Goal: Task Accomplishment & Management: Complete application form

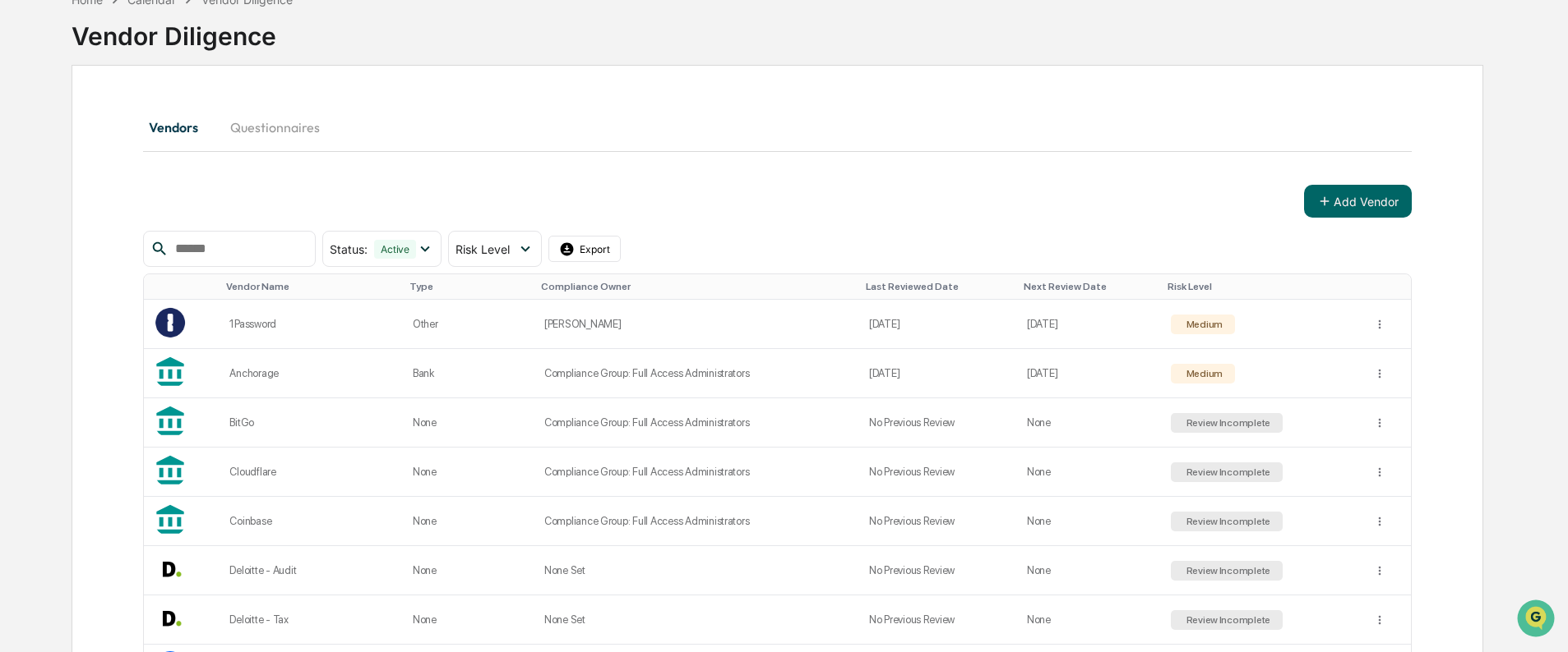
scroll to position [247, 0]
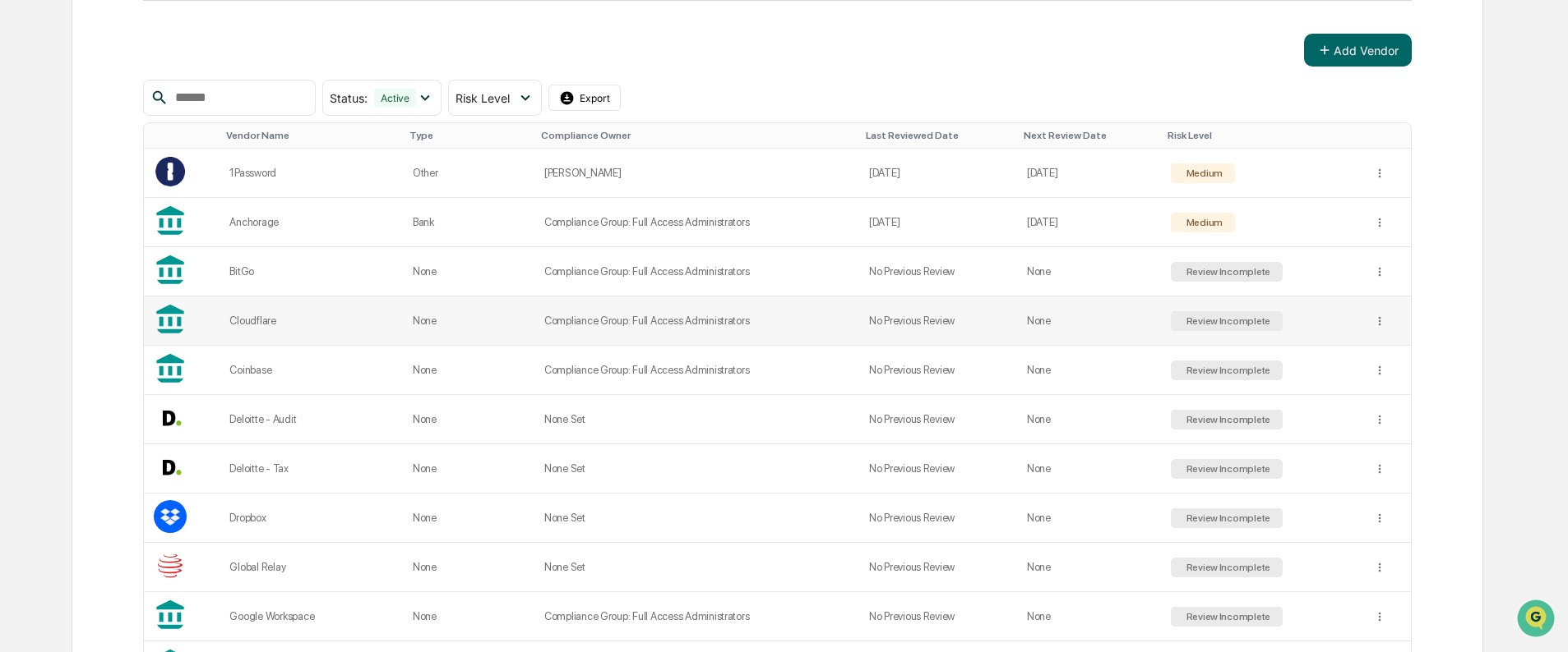
click at [307, 311] on td "Cloudflare" at bounding box center [311, 321] width 183 height 50
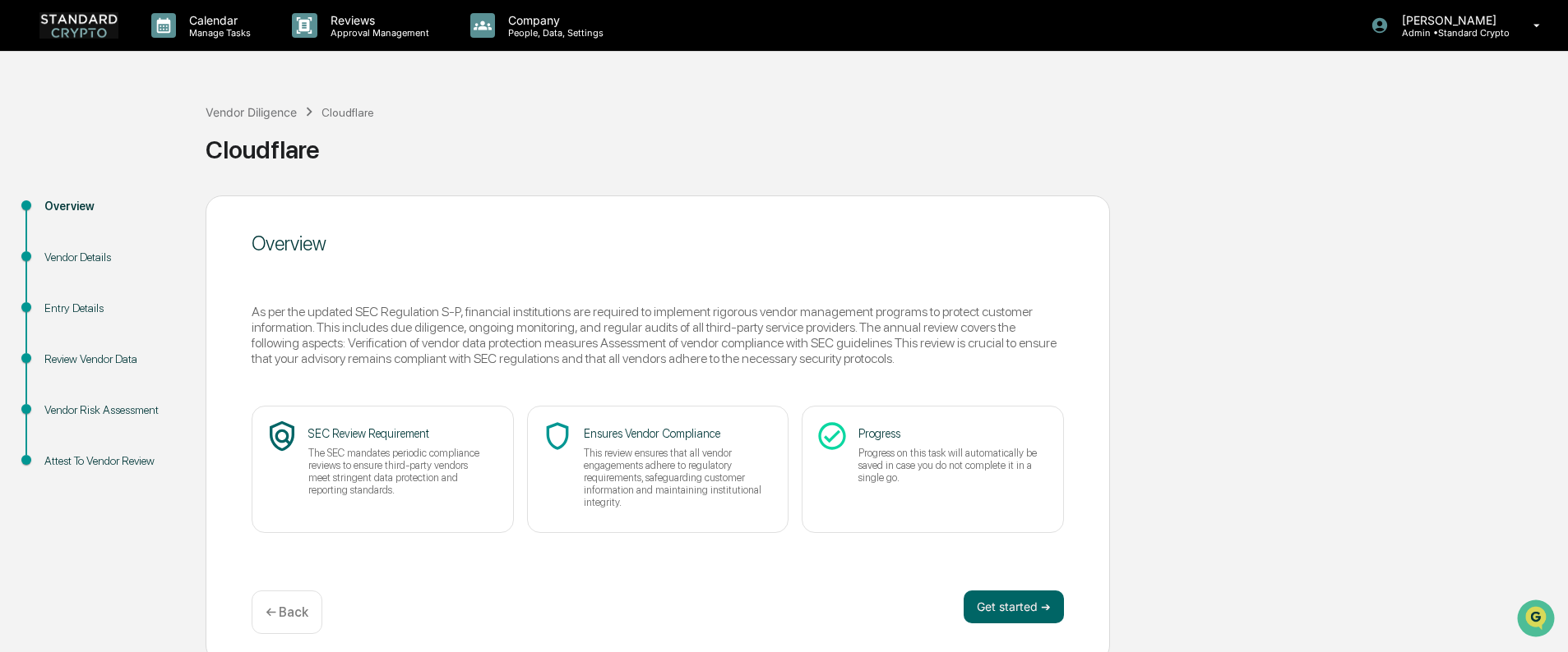
scroll to position [10, 0]
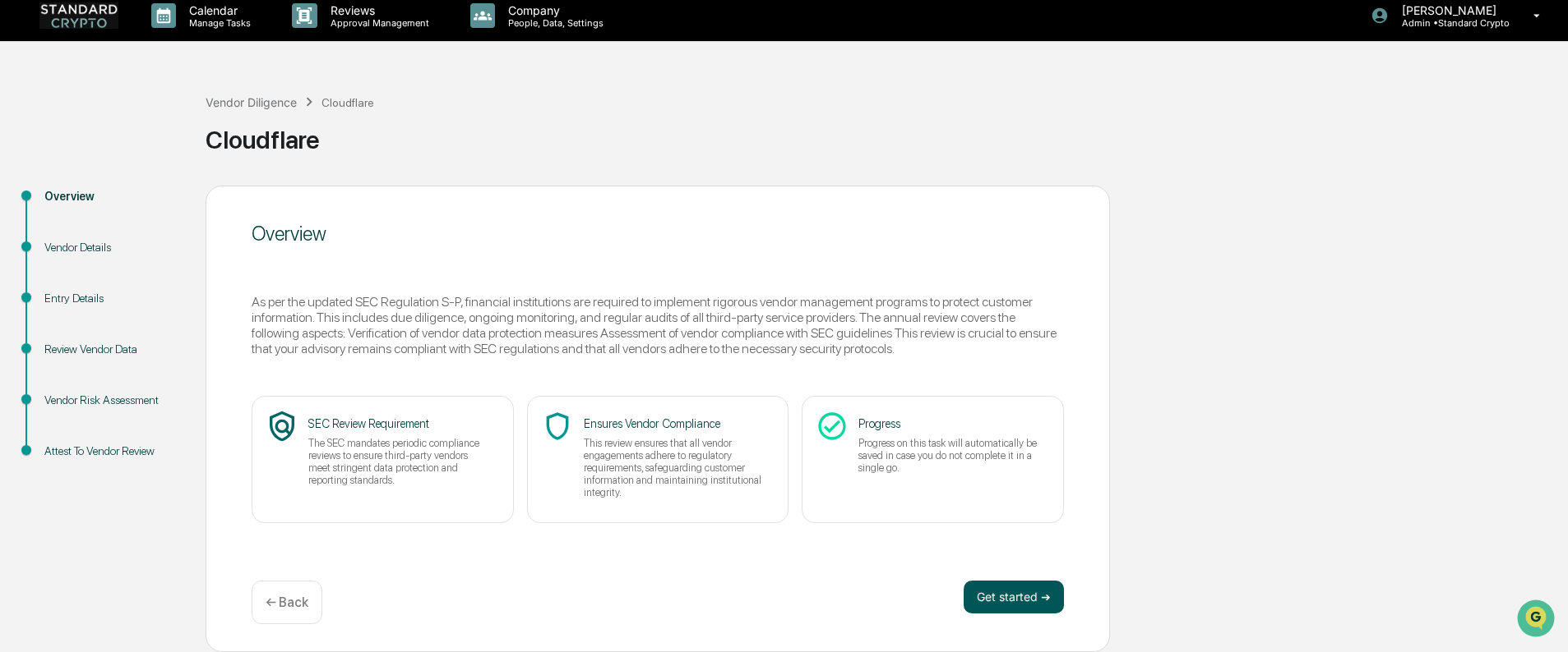
click at [986, 592] on button "Get started ➔" at bounding box center [1013, 597] width 100 height 33
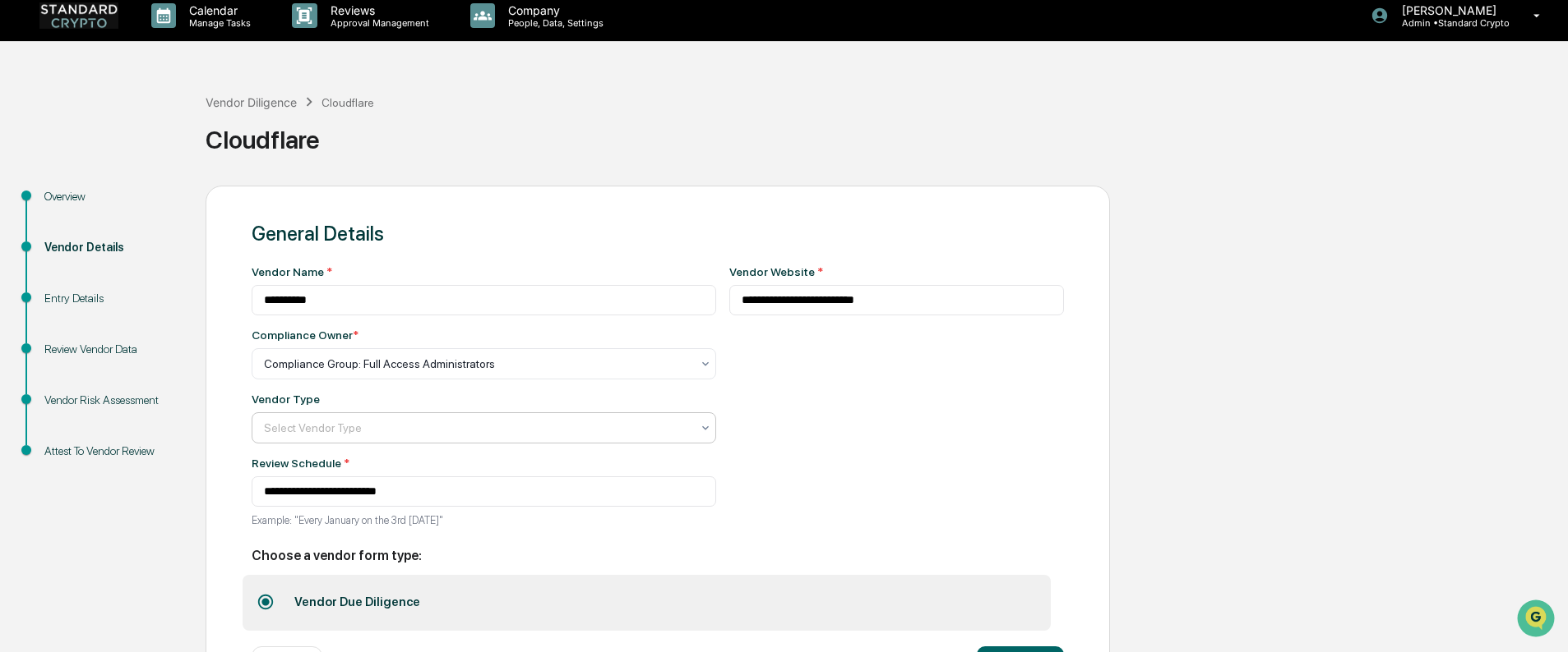
click at [364, 430] on div at bounding box center [478, 428] width 427 height 16
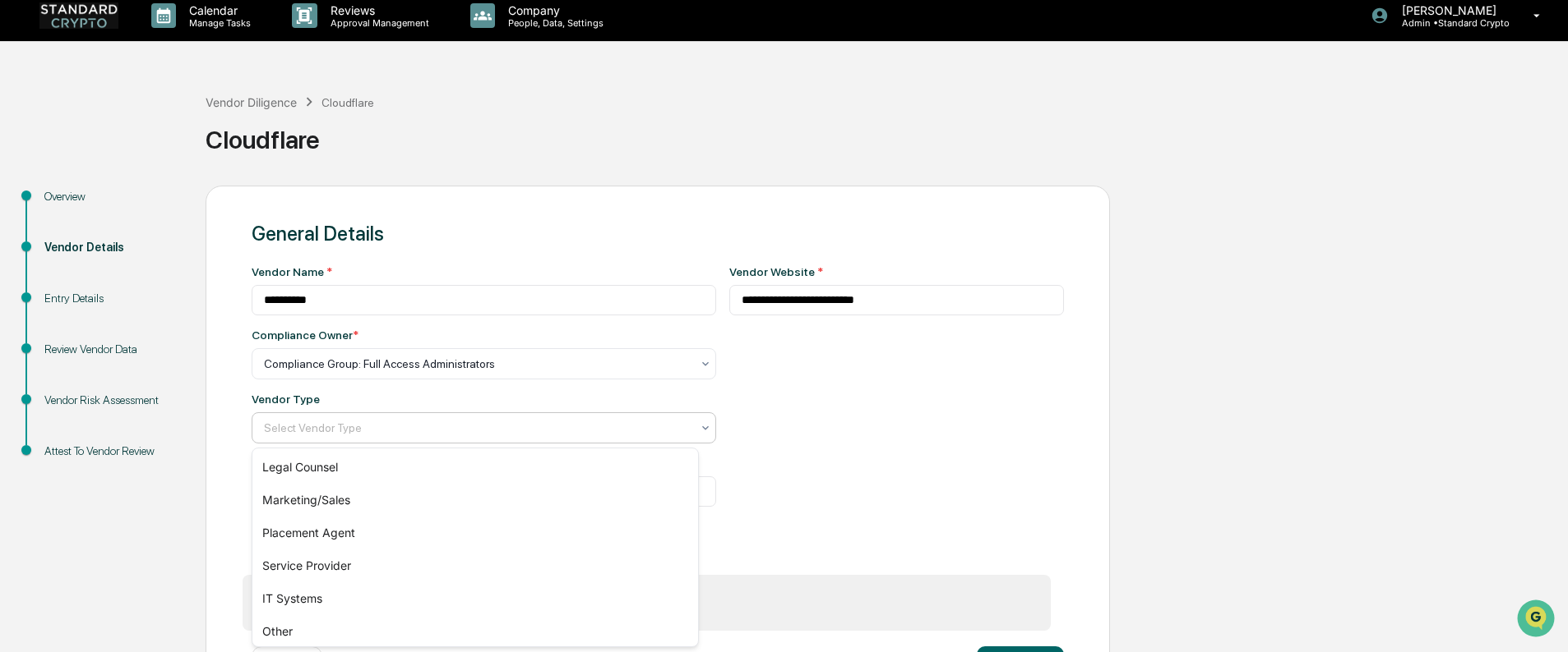
scroll to position [236, 0]
click at [321, 601] on div "IT Systems" at bounding box center [475, 594] width 445 height 33
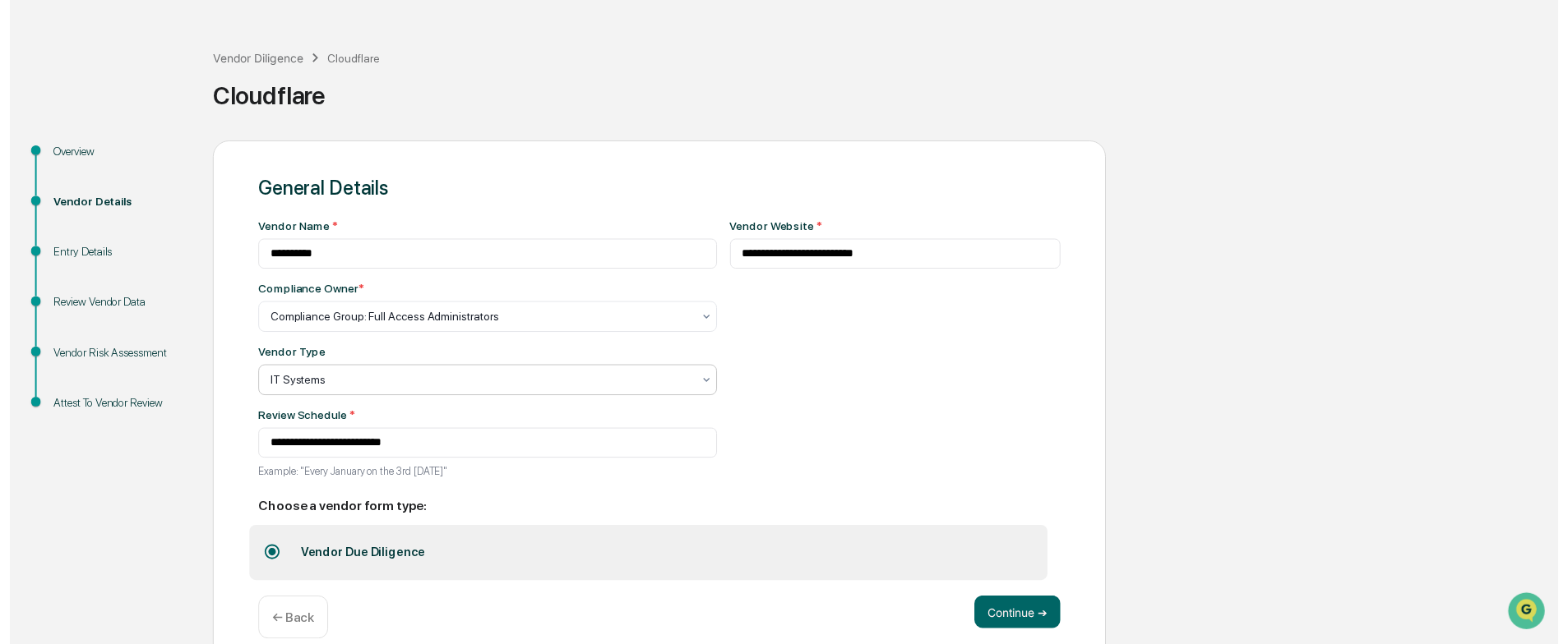
scroll to position [77, 0]
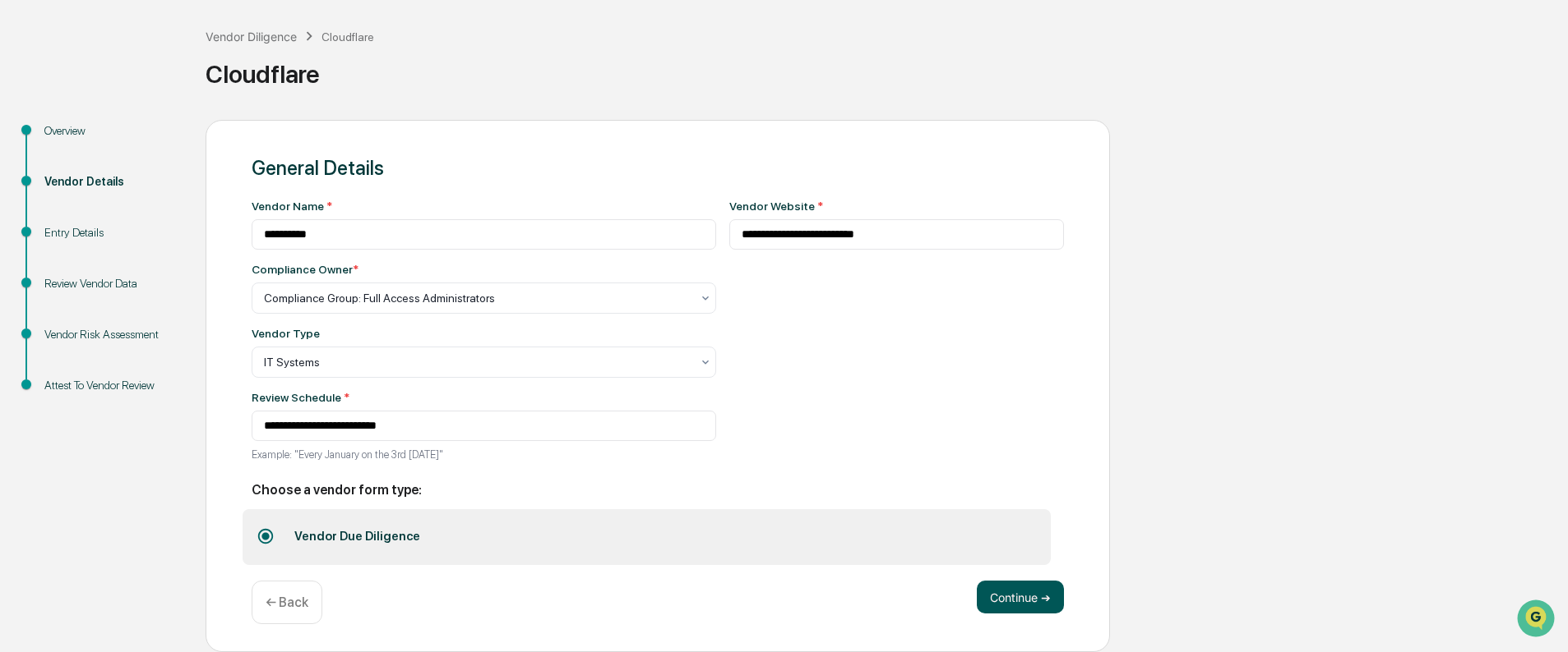
click at [1010, 603] on button "Continue ➔" at bounding box center [1020, 597] width 87 height 33
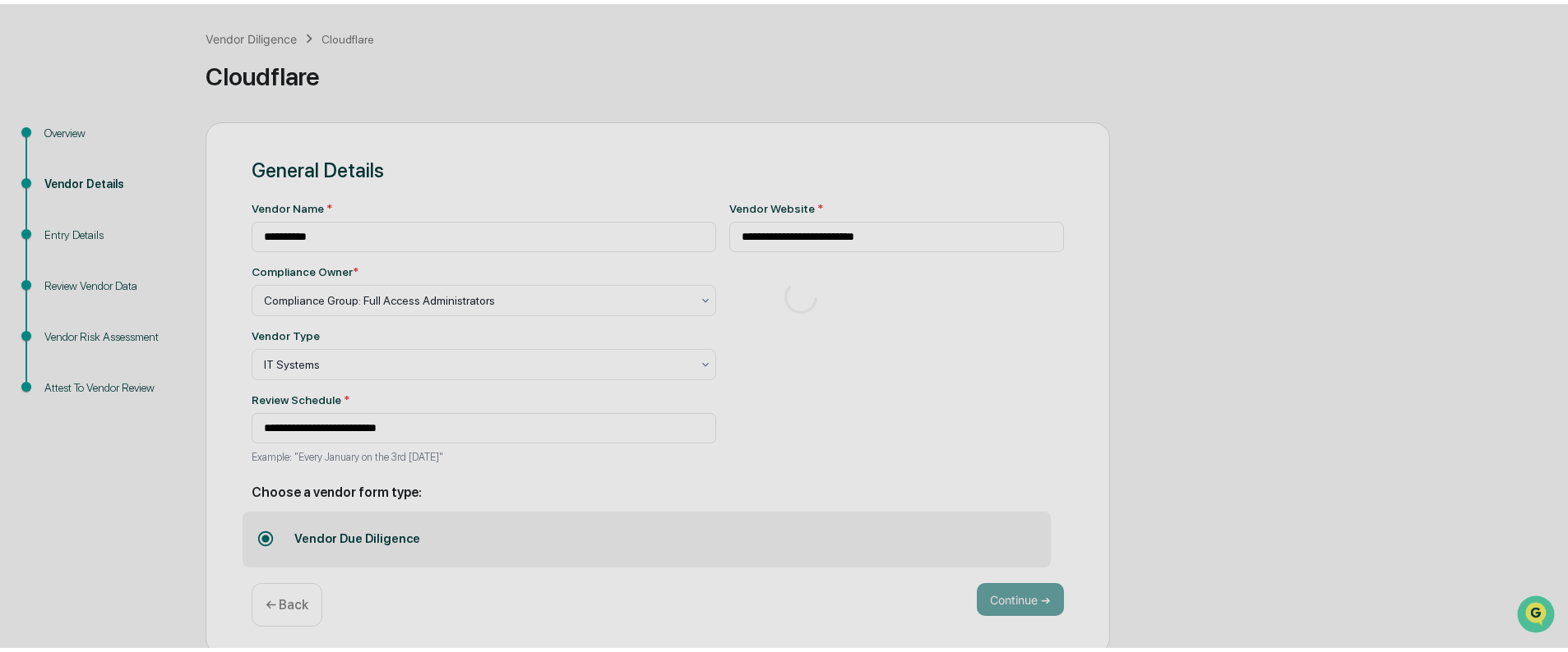
scroll to position [10, 0]
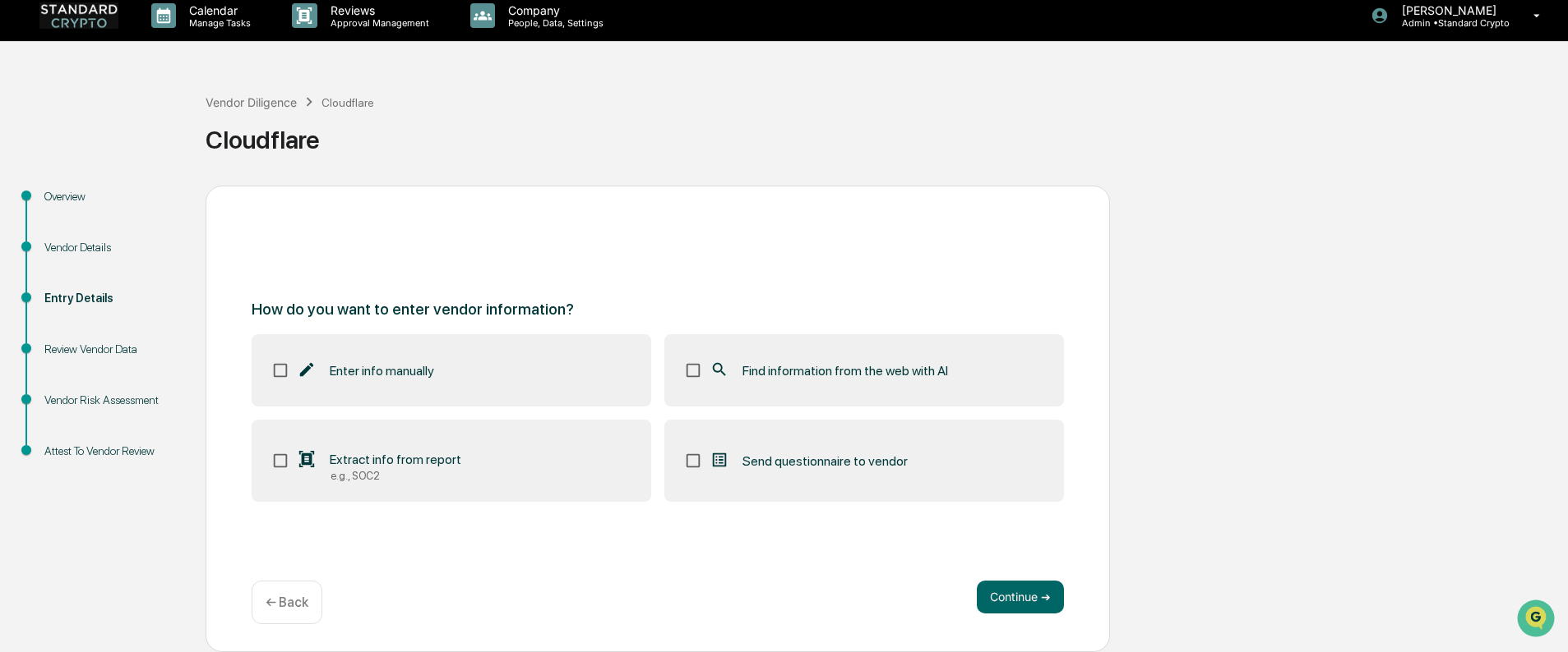
click at [804, 371] on span "Find information from the web with AI" at bounding box center [844, 371] width 205 height 15
click at [378, 451] on div "Extract info from report" at bounding box center [379, 460] width 165 height 20
click at [1005, 604] on button "Continue ➔" at bounding box center [1020, 597] width 87 height 33
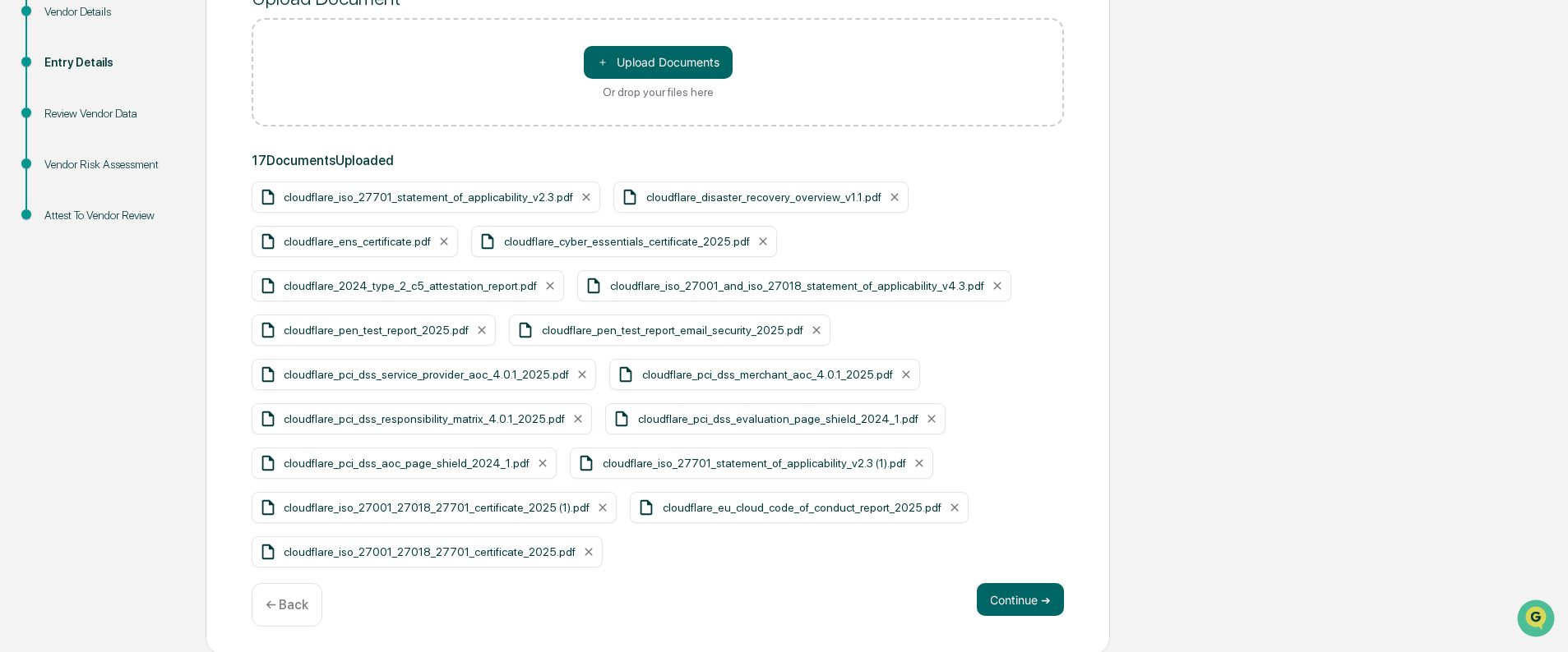
scroll to position [248, 0]
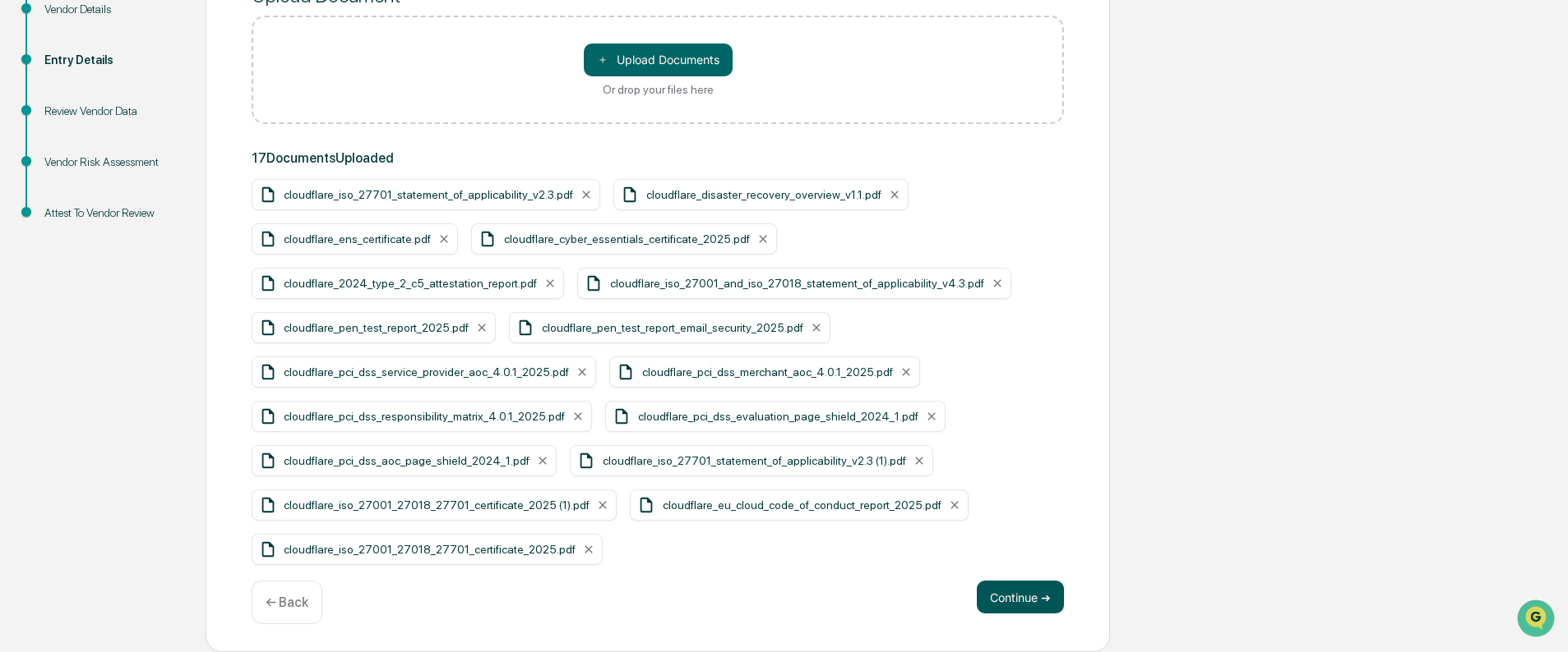
click at [1031, 601] on button "Continue ➔" at bounding box center [1020, 597] width 87 height 33
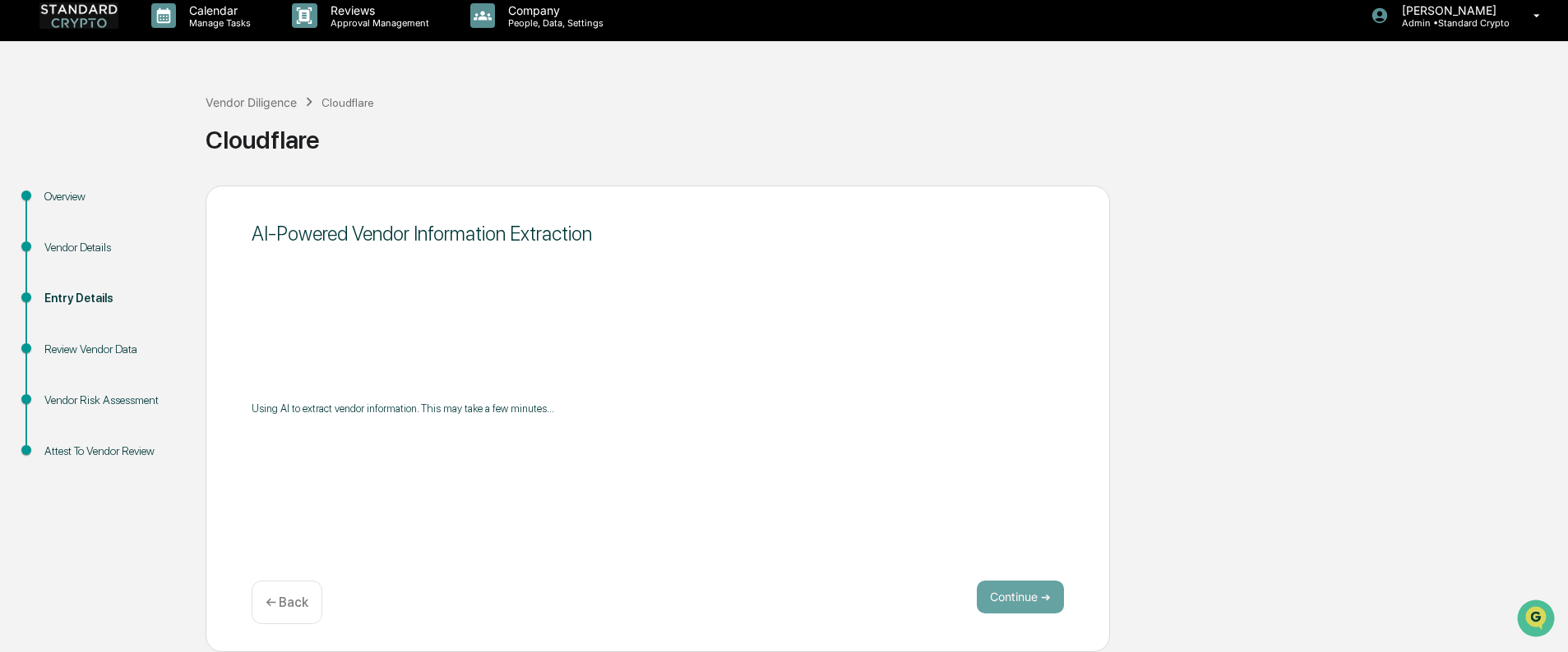
scroll to position [10, 0]
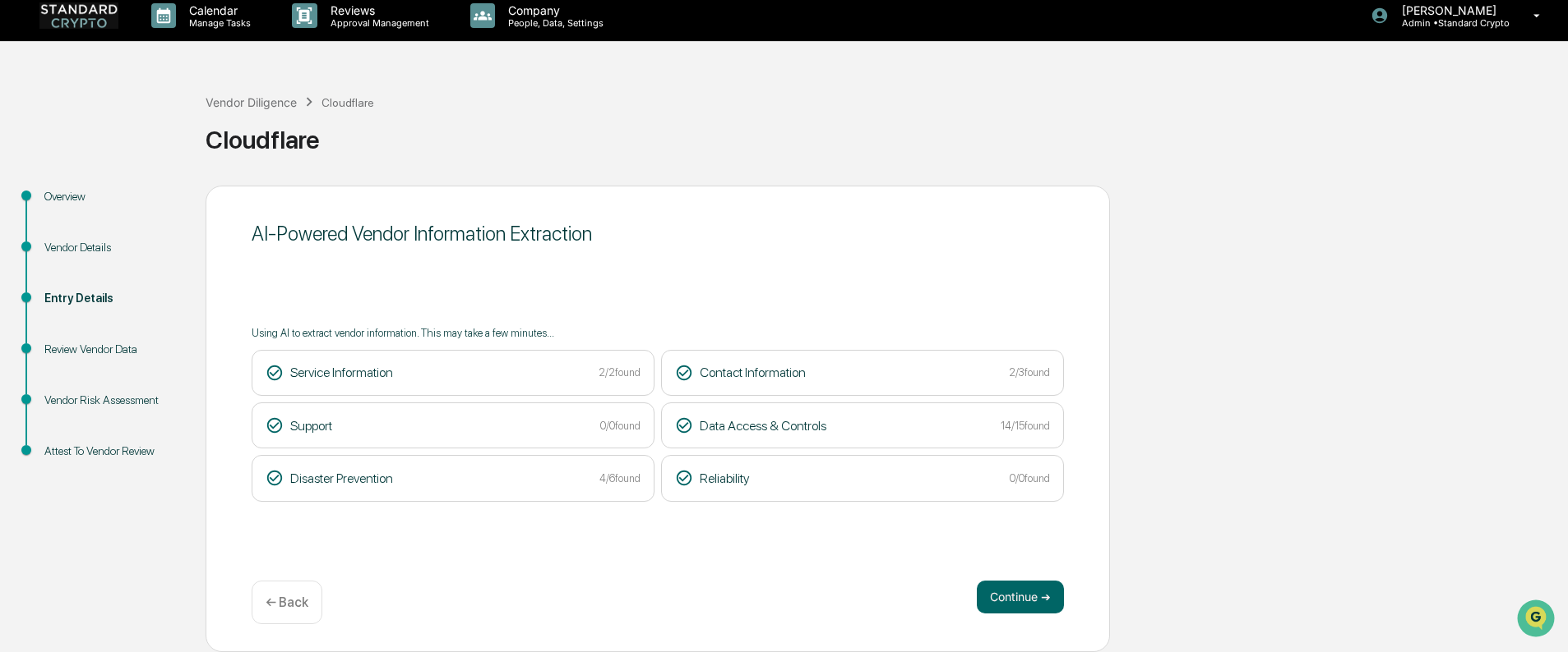
click at [540, 433] on div "Support 0/0 found" at bounding box center [452, 426] width 375 height 18
click at [1027, 598] on button "Continue ➔" at bounding box center [1020, 597] width 87 height 33
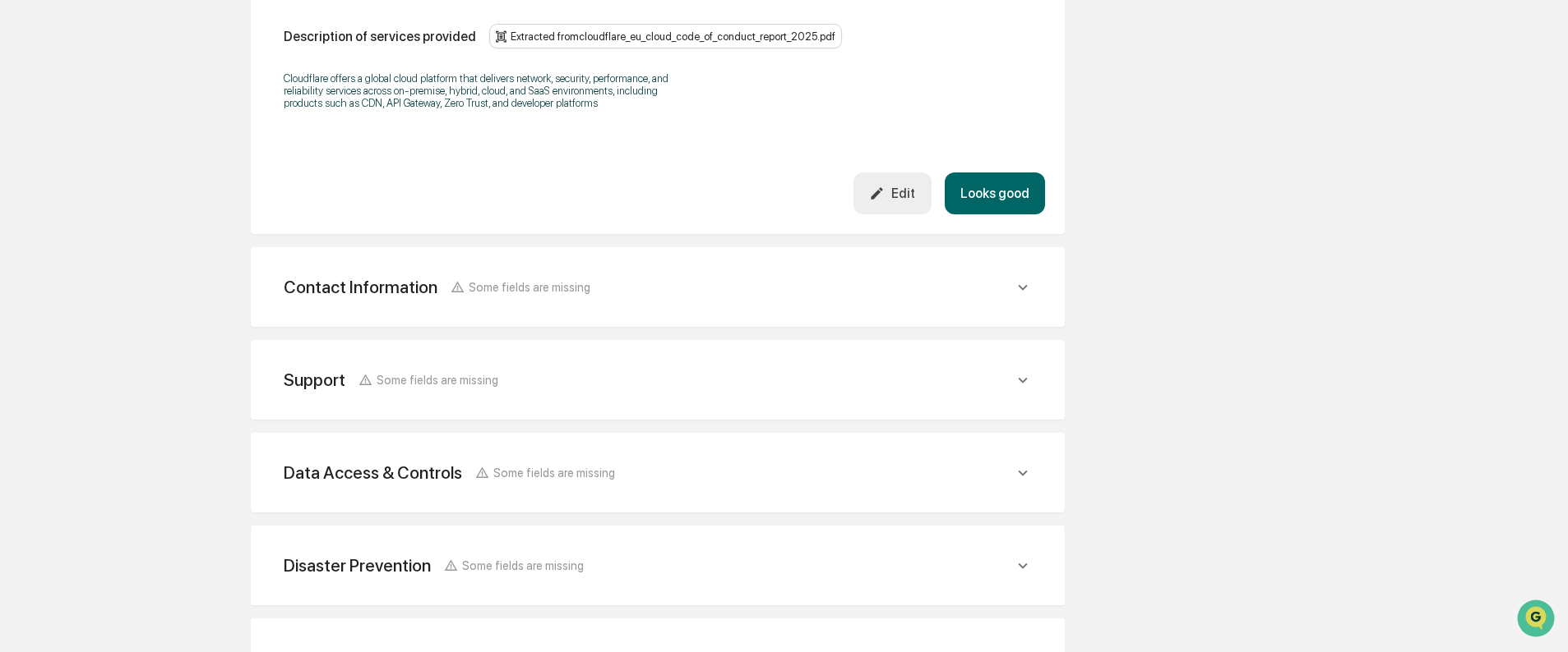
scroll to position [503, 0]
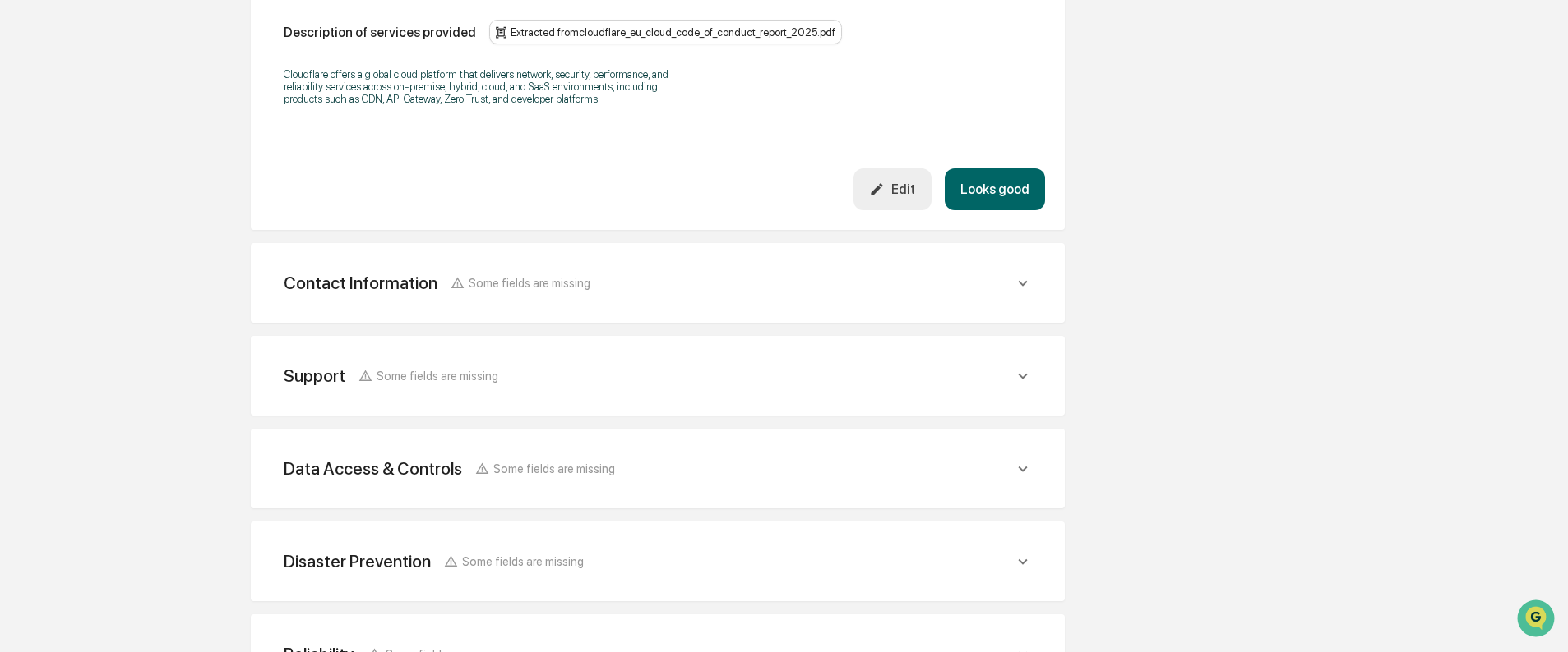
click at [475, 291] on div "Contact Information Some fields are missing" at bounding box center [436, 283] width 307 height 21
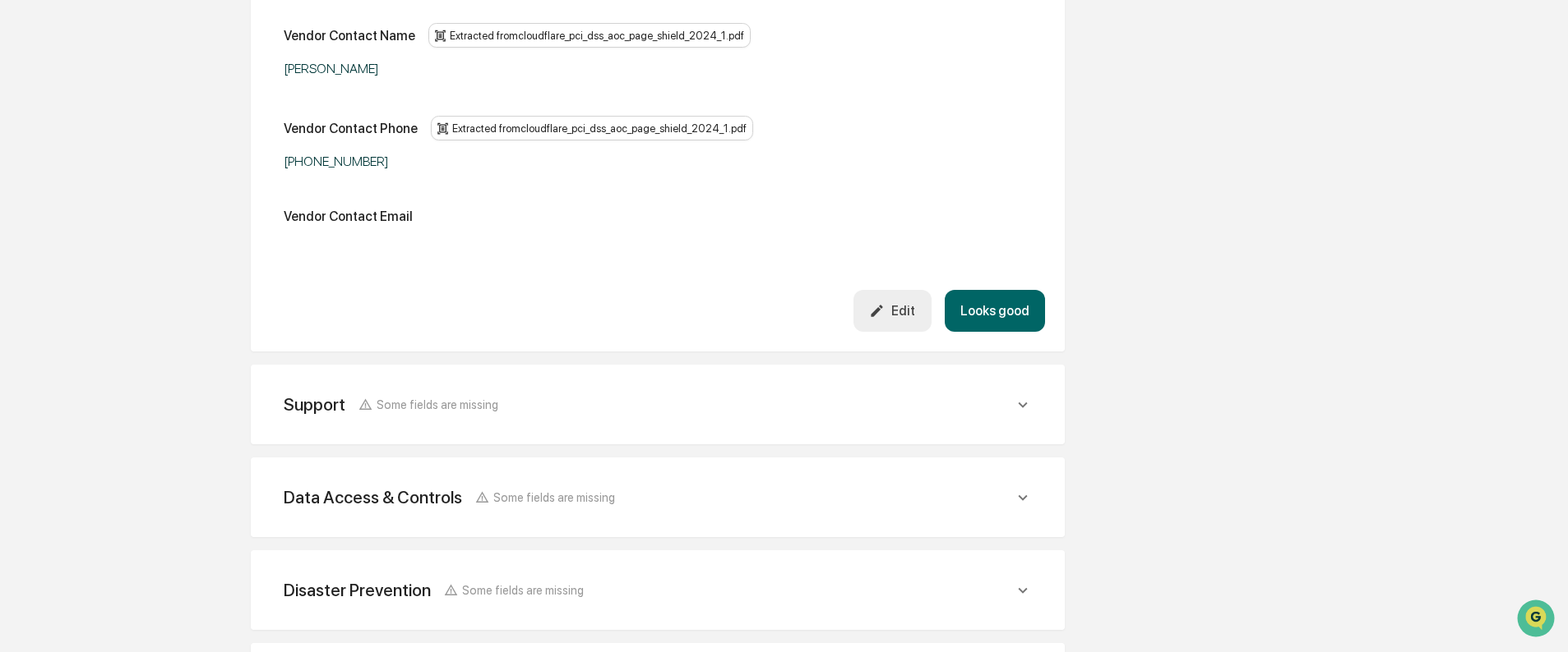
scroll to position [913, 0]
click at [340, 408] on div "Support" at bounding box center [314, 402] width 62 height 21
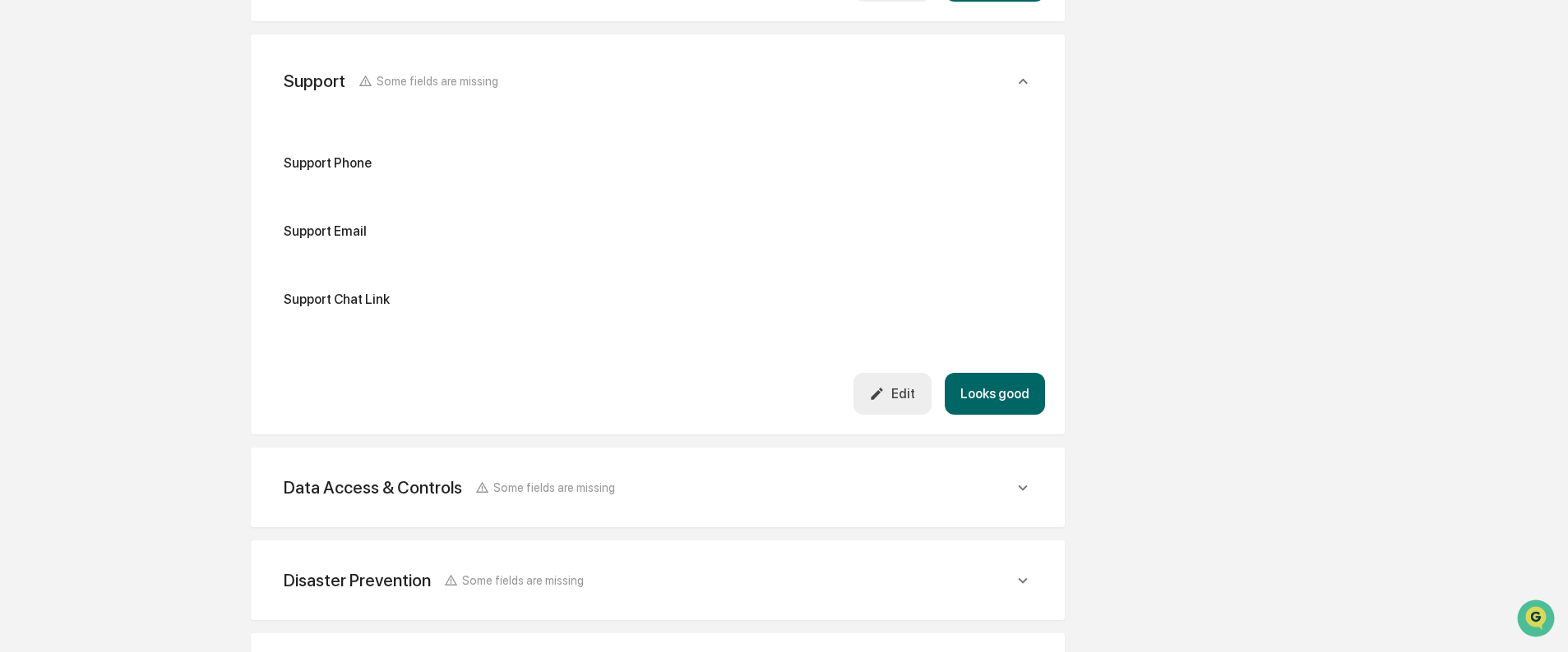
scroll to position [1325, 0]
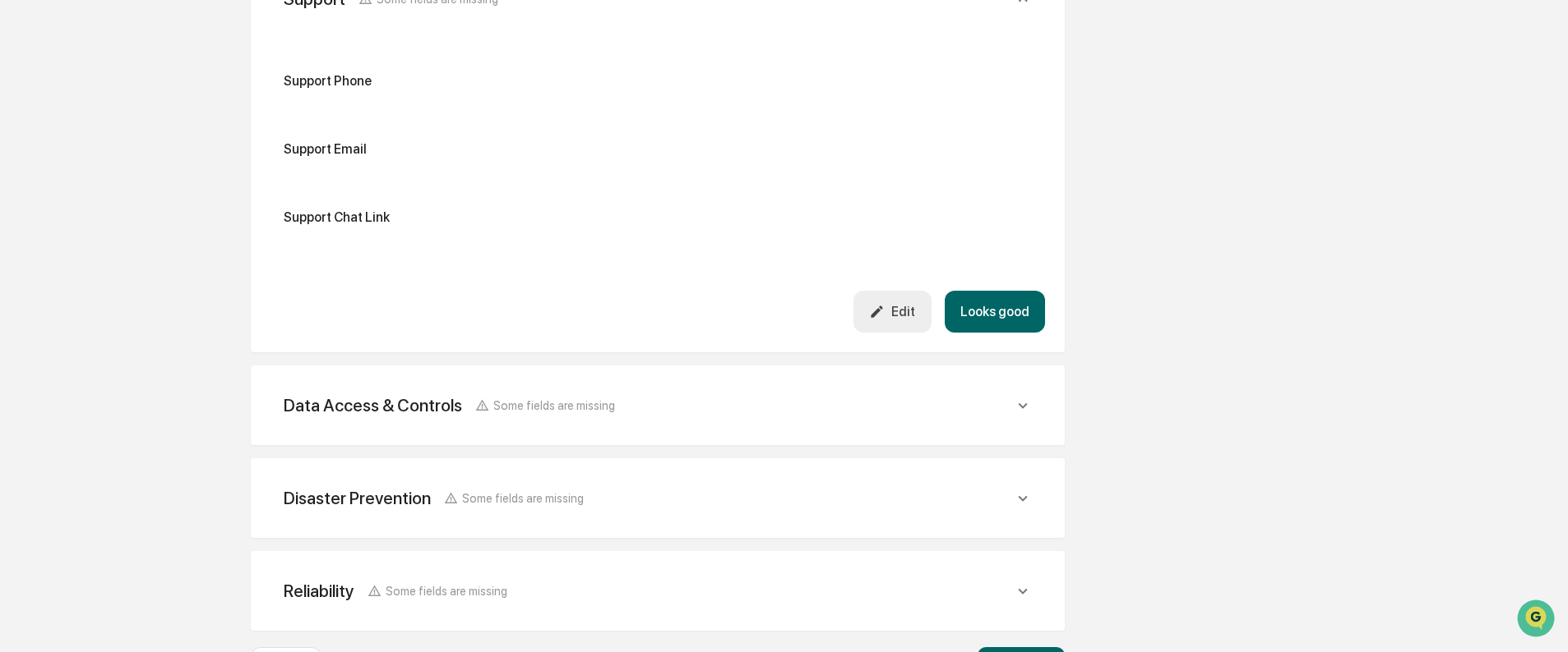
click at [339, 410] on div "Data Access & Controls" at bounding box center [372, 405] width 178 height 21
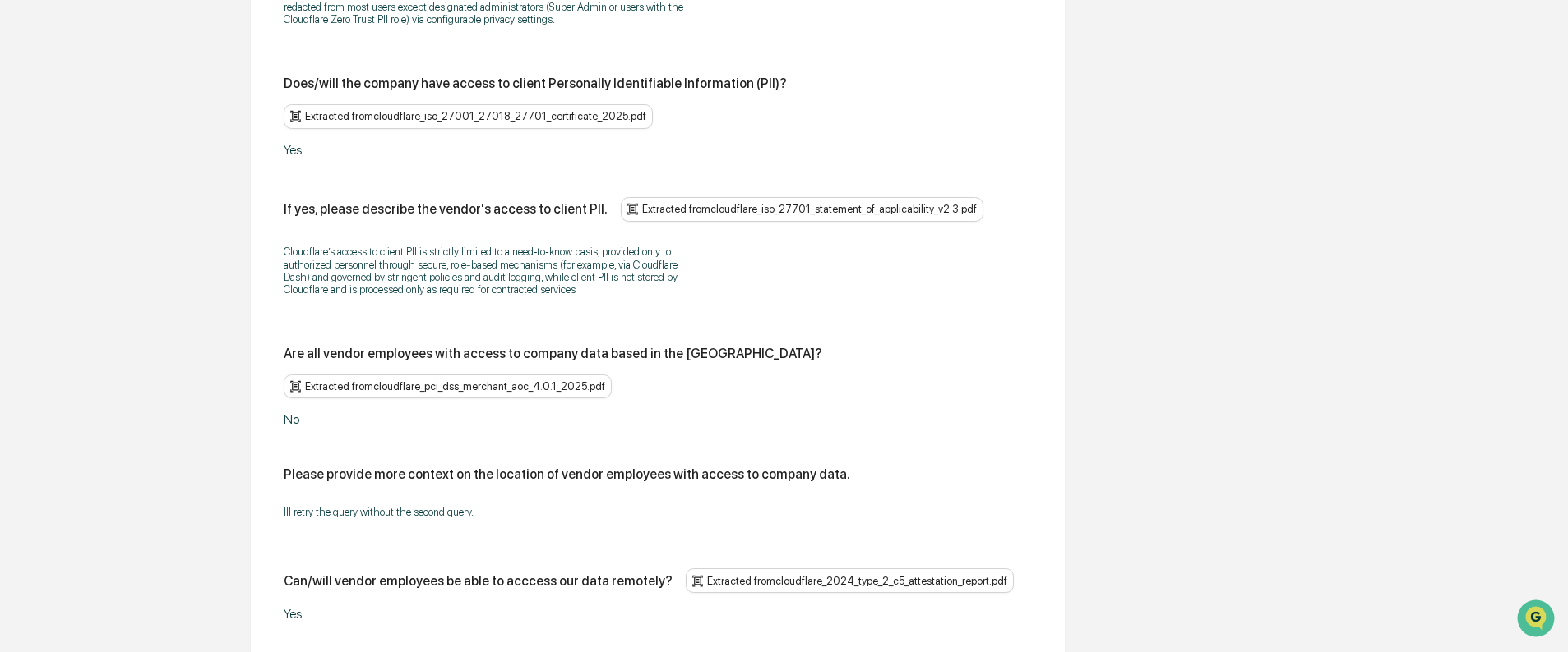
scroll to position [2475, 0]
drag, startPoint x: 482, startPoint y: 488, endPoint x: 276, endPoint y: 498, distance: 206.2
click at [276, 498] on div "Does/will the vendor have access to company data? Extracted from cloudflare_202…" at bounding box center [658, 217] width 774 height 1858
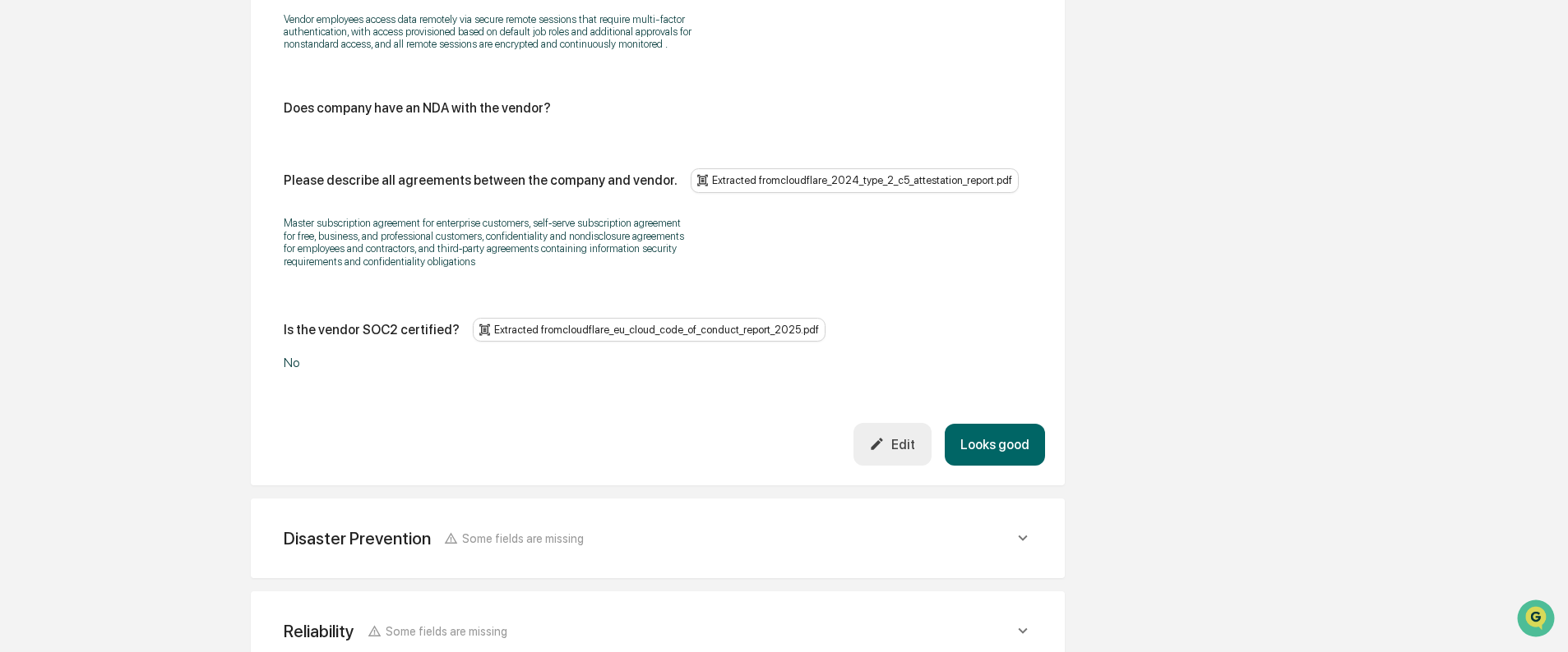
scroll to position [3214, 0]
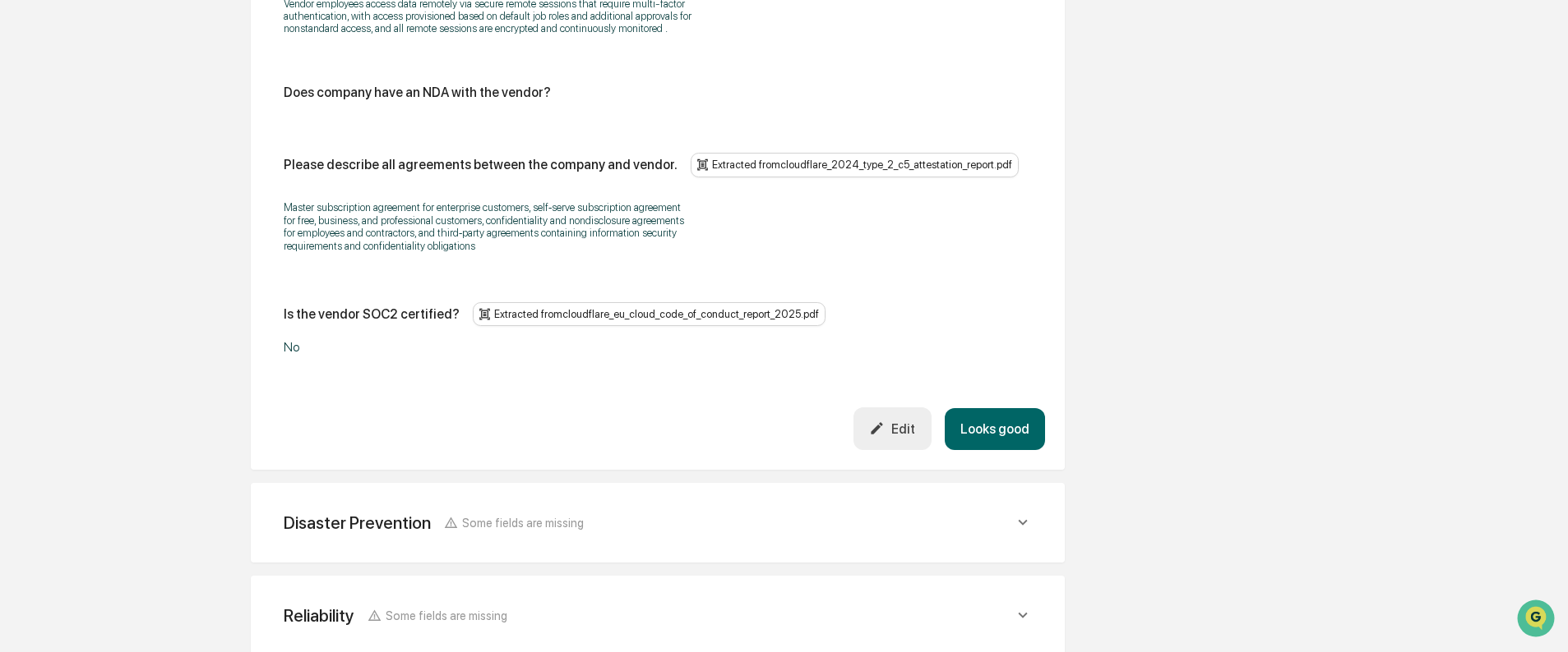
click at [883, 420] on icon "button" at bounding box center [876, 428] width 15 height 15
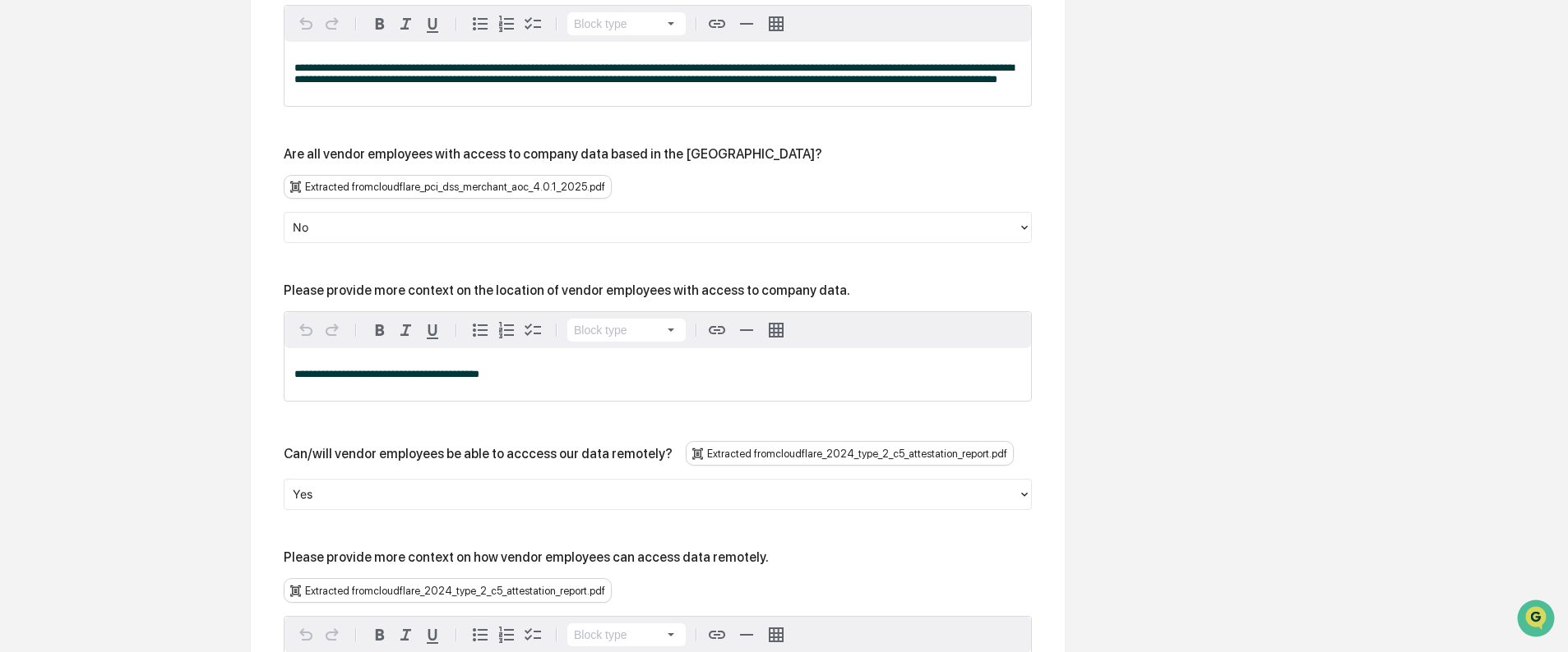
scroll to position [2721, 0]
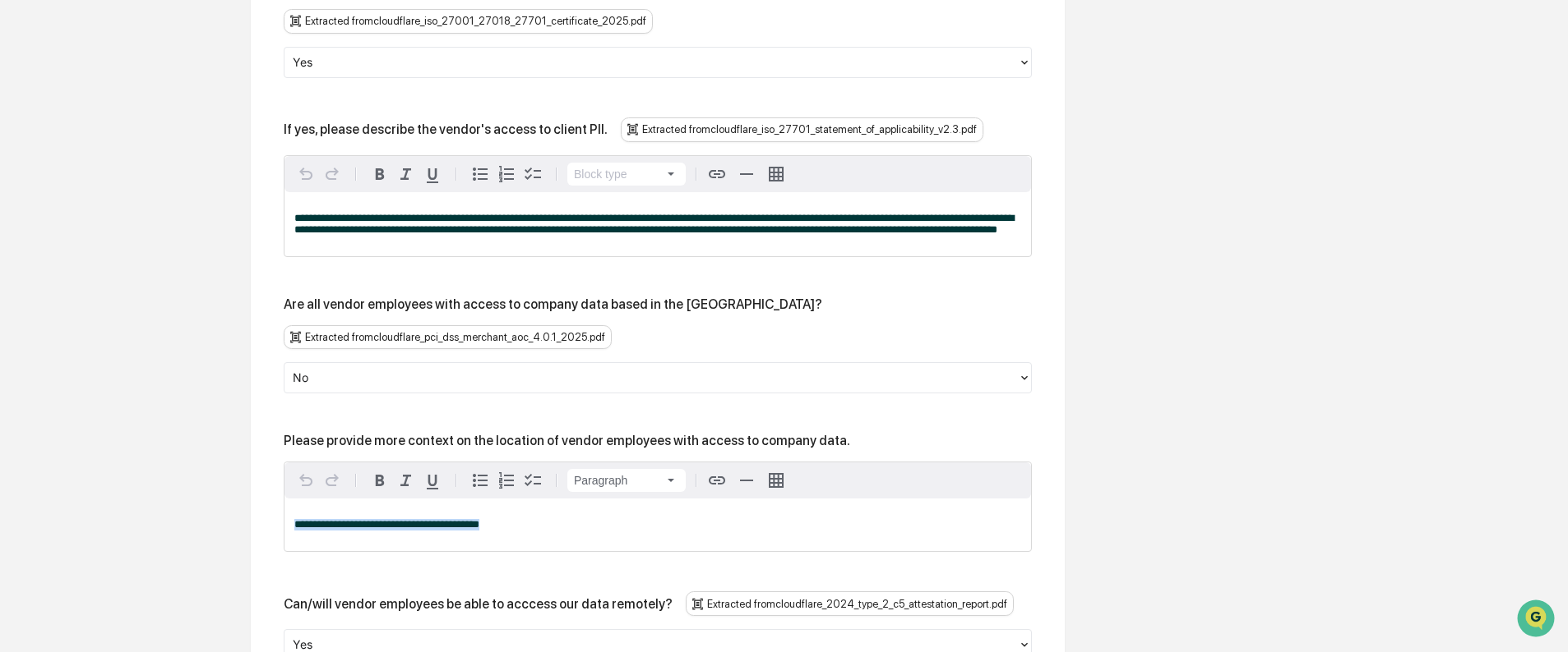
drag, startPoint x: 508, startPoint y: 532, endPoint x: 249, endPoint y: 543, distance: 259.2
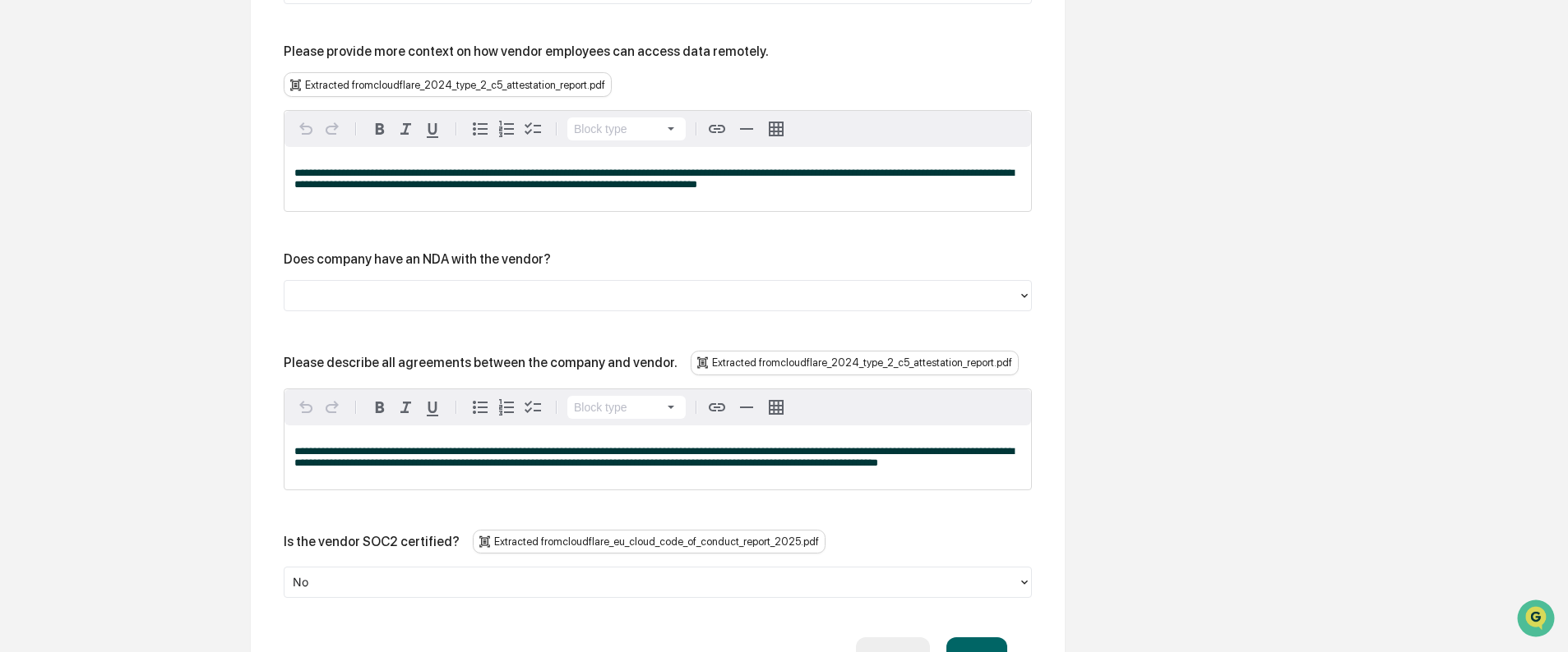
scroll to position [3378, 0]
click at [301, 304] on div at bounding box center [651, 294] width 717 height 19
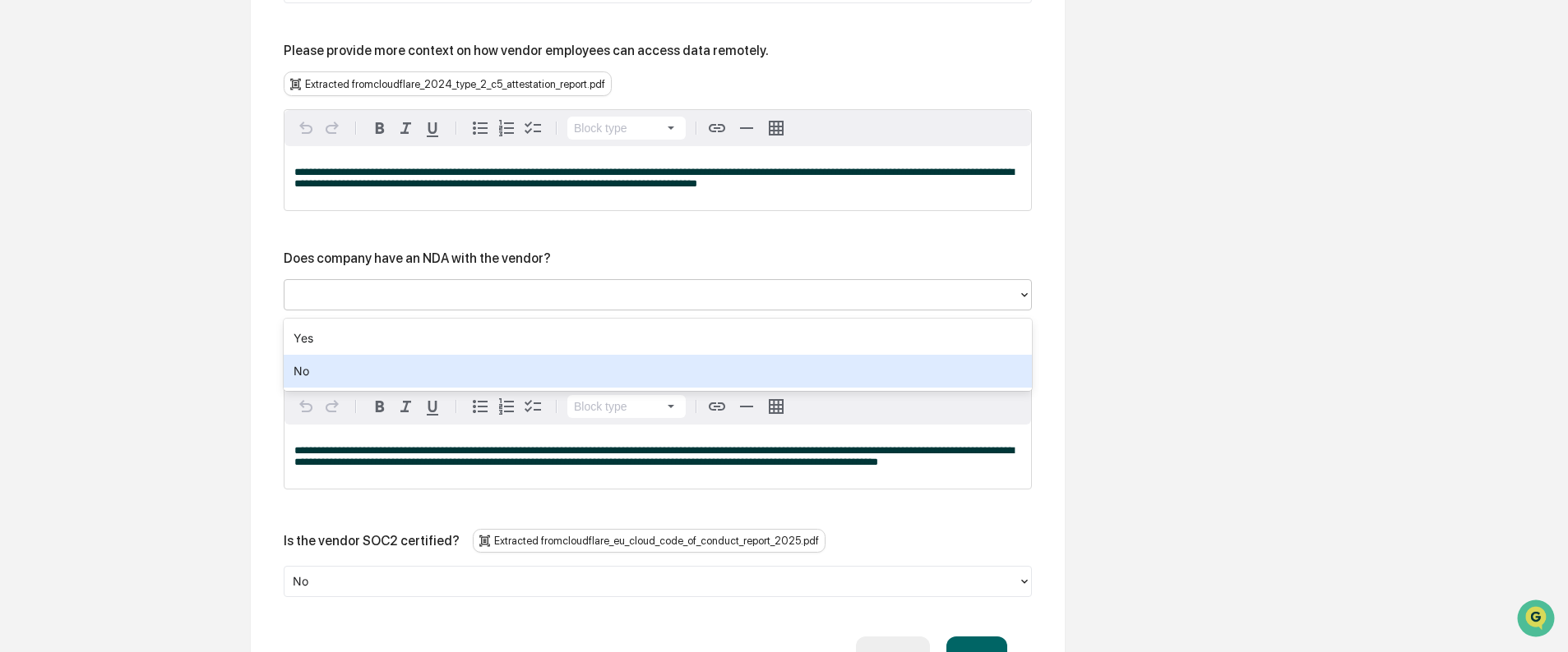
click at [305, 372] on div "No" at bounding box center [657, 371] width 748 height 33
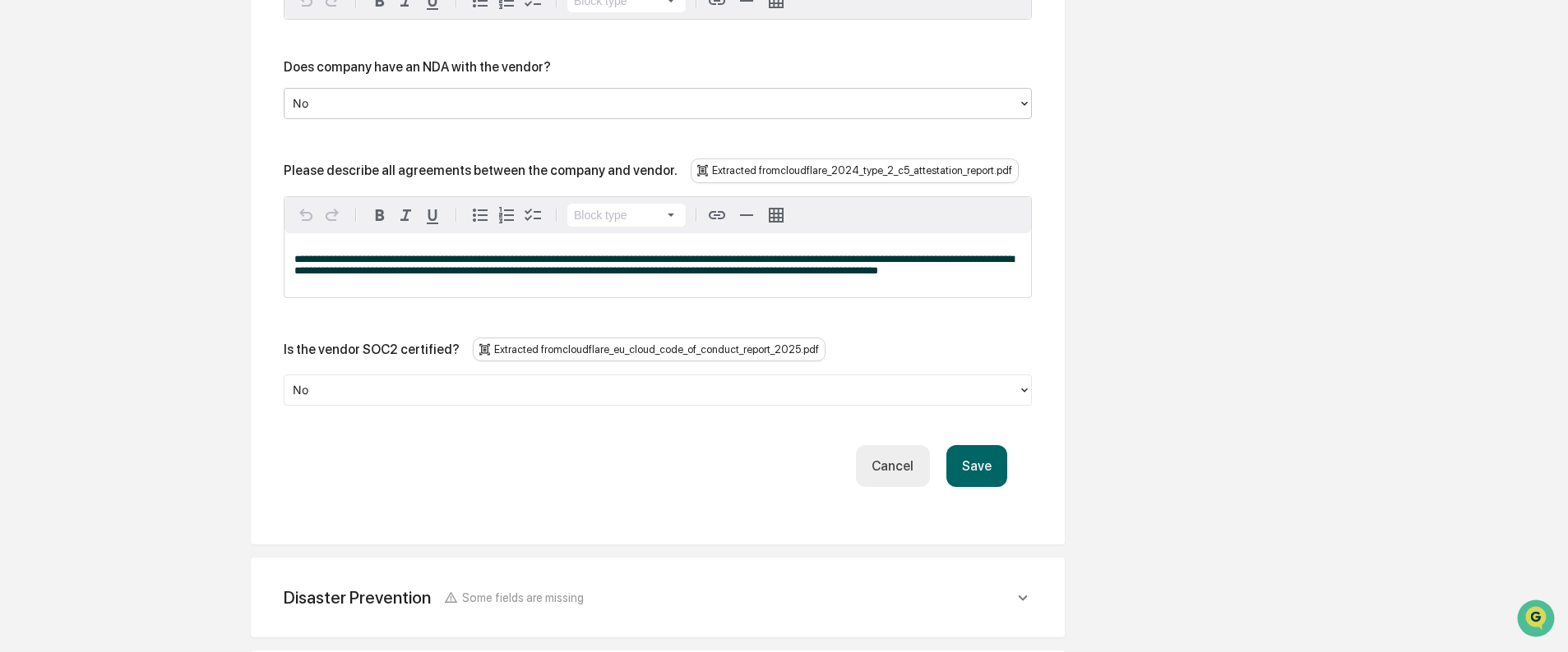
scroll to position [3625, 0]
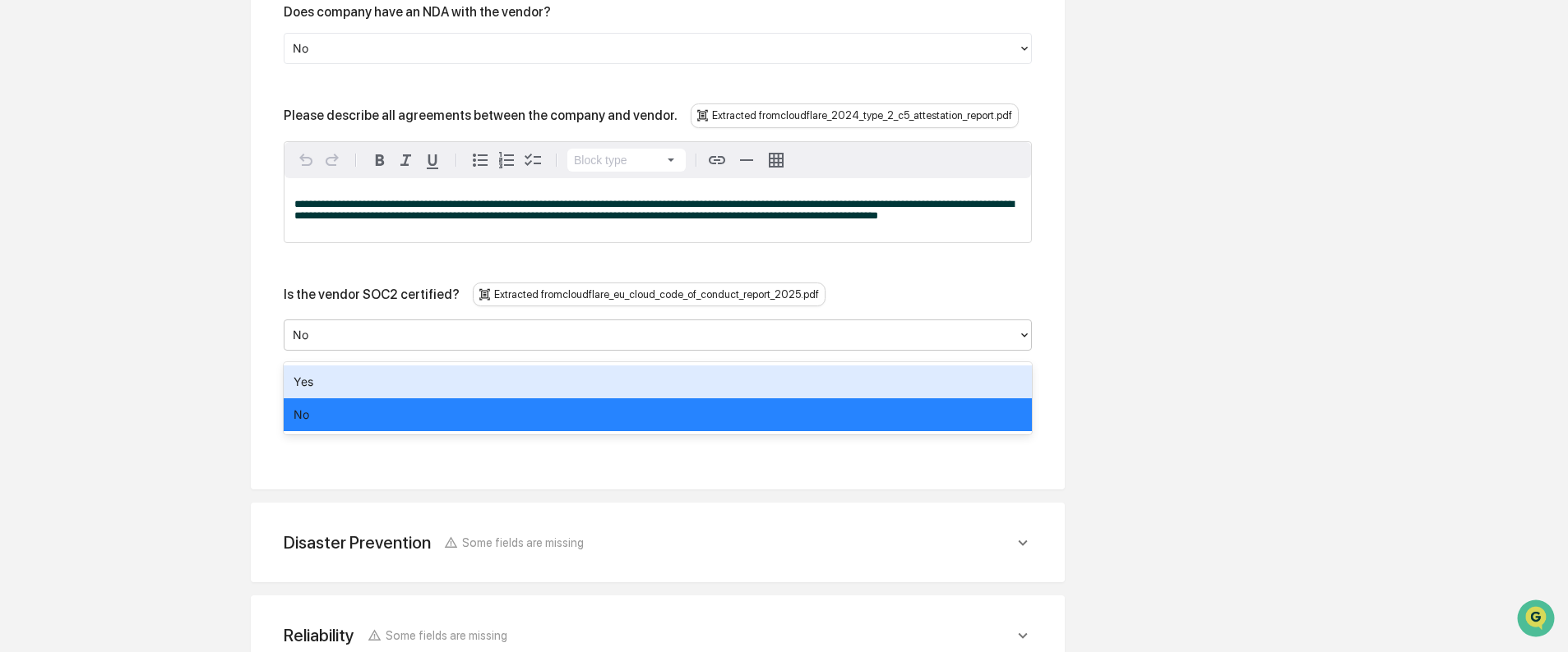
click at [461, 345] on div at bounding box center [651, 335] width 717 height 19
click at [437, 381] on div "Yes" at bounding box center [657, 382] width 748 height 33
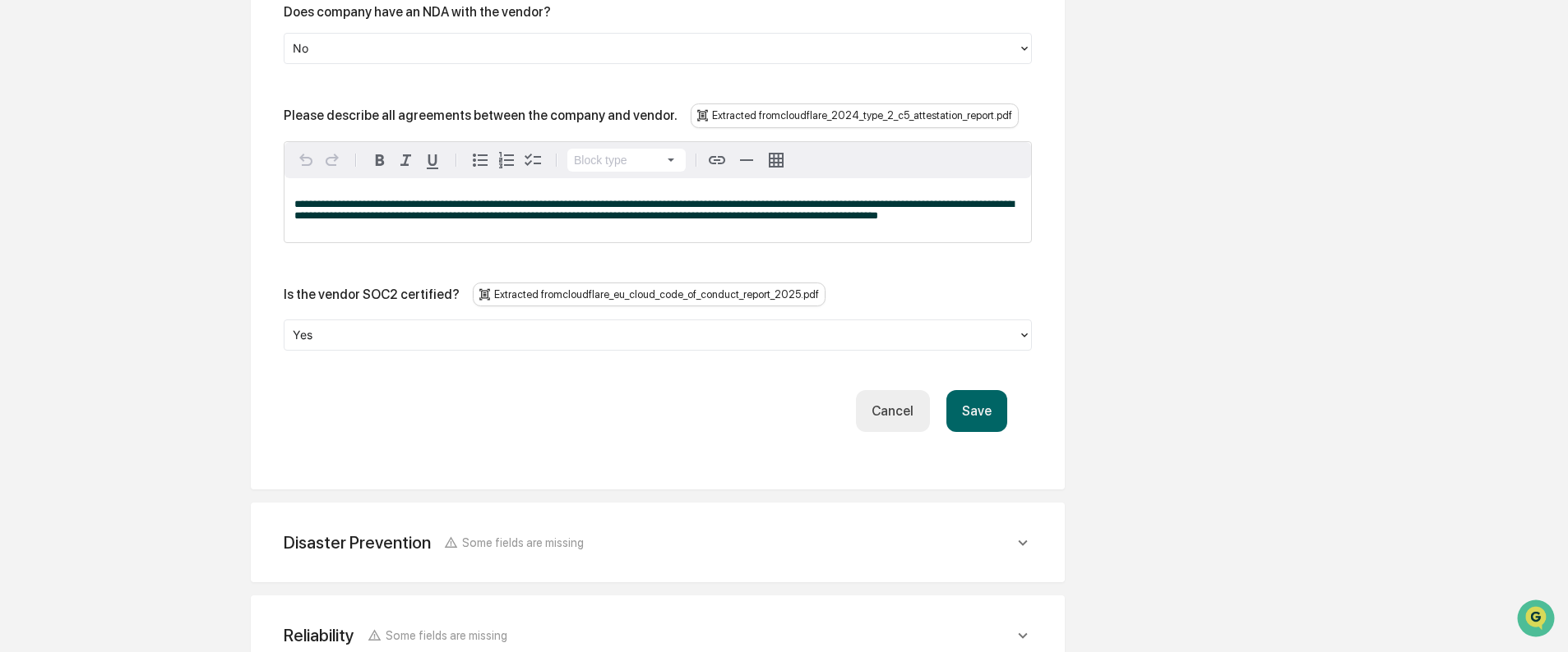
click at [442, 411] on div "Save Cancel" at bounding box center [658, 411] width 698 height 42
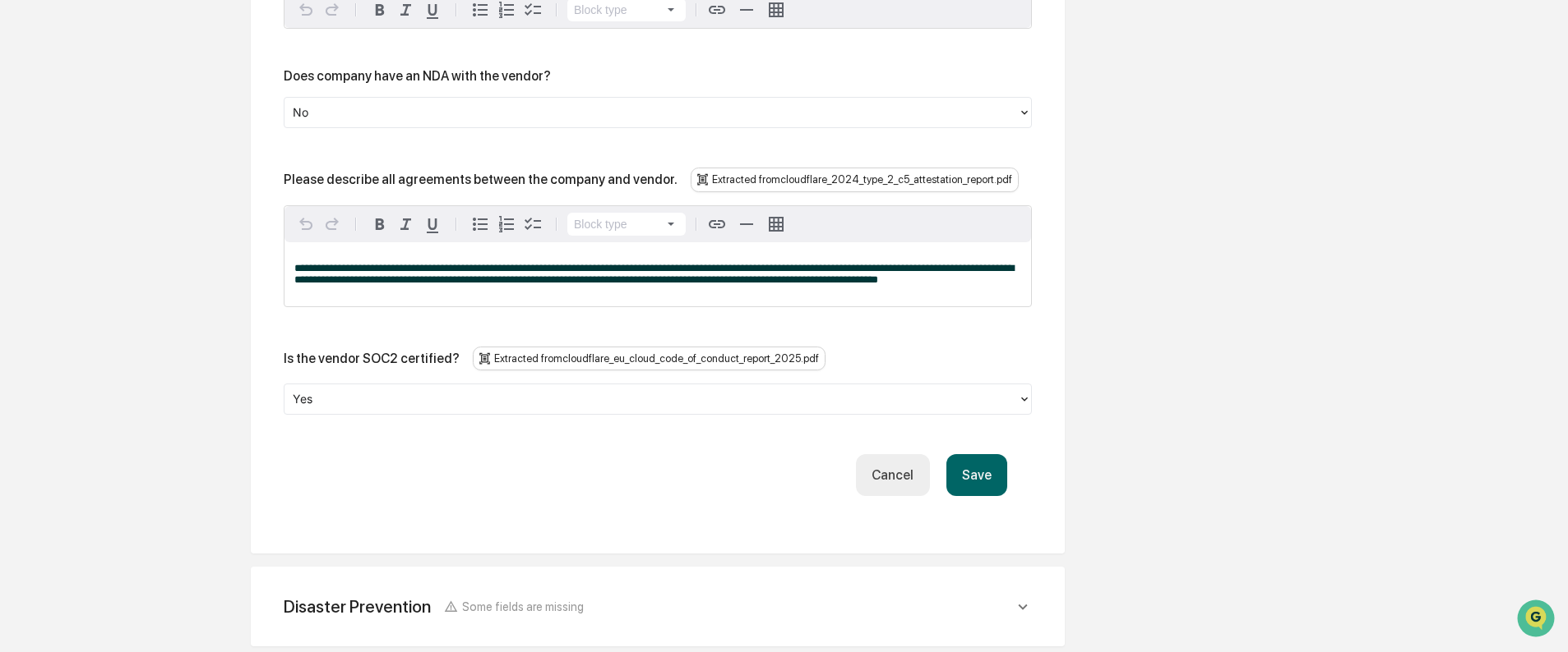
scroll to position [3744, 0]
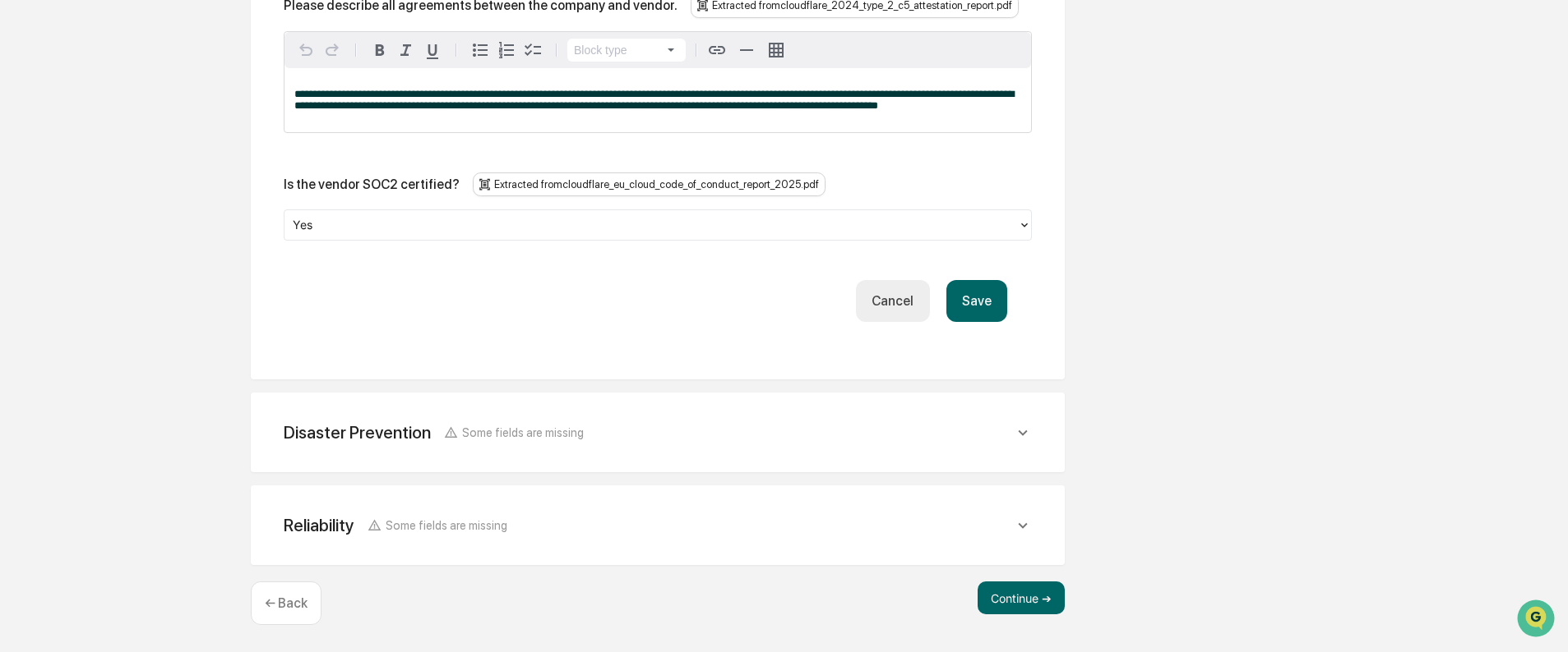
click at [969, 303] on button "Save" at bounding box center [976, 301] width 61 height 42
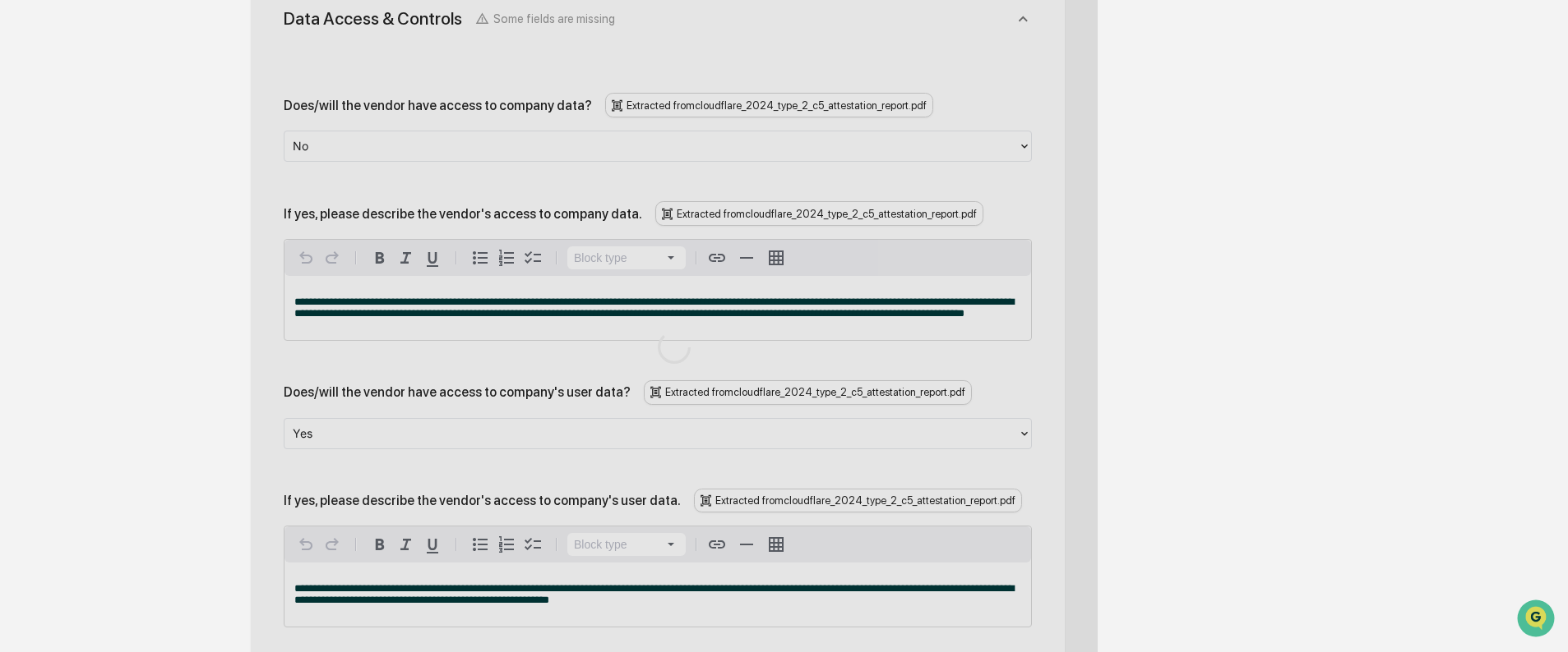
scroll to position [3256, 0]
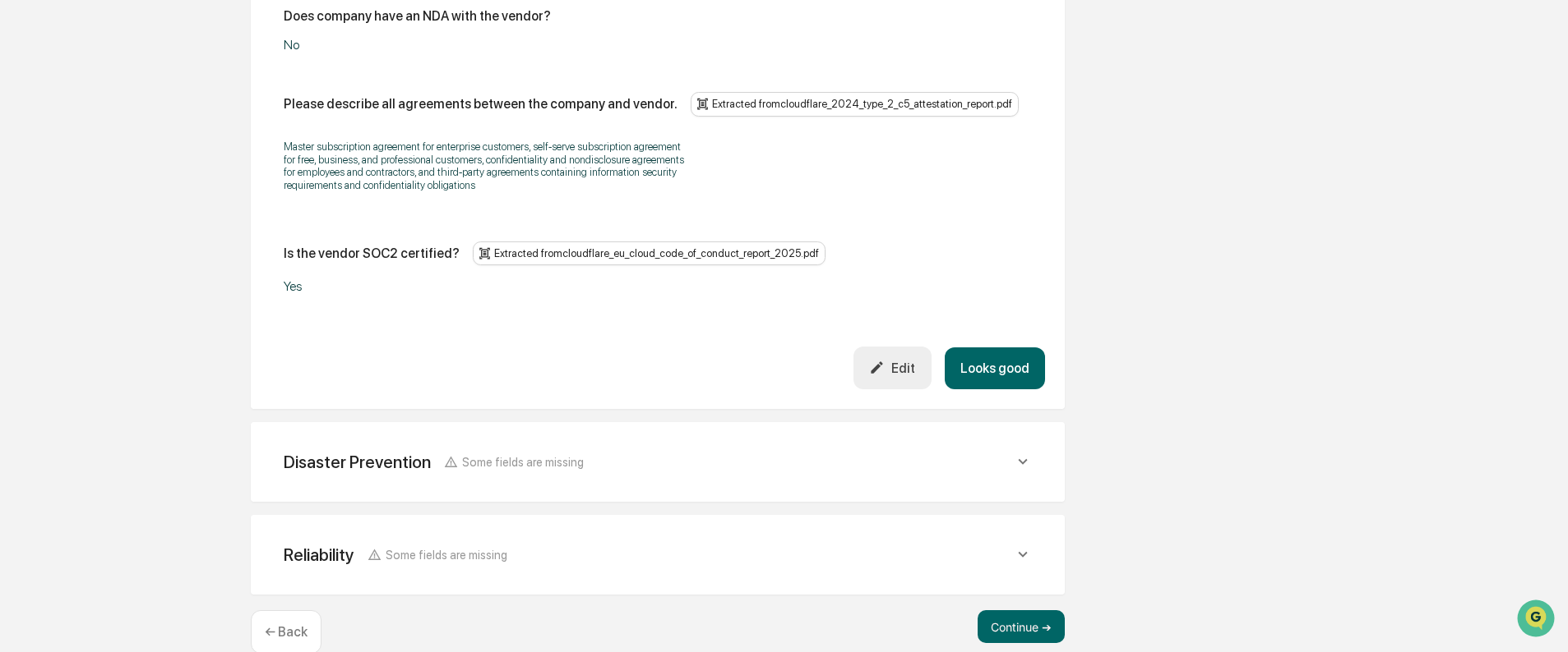
click at [561, 459] on div "Disaster Prevention Some fields are missing Does the vendor have a formal disas…" at bounding box center [657, 462] width 813 height 80
click at [551, 455] on span "Some fields are missing" at bounding box center [523, 461] width 121 height 14
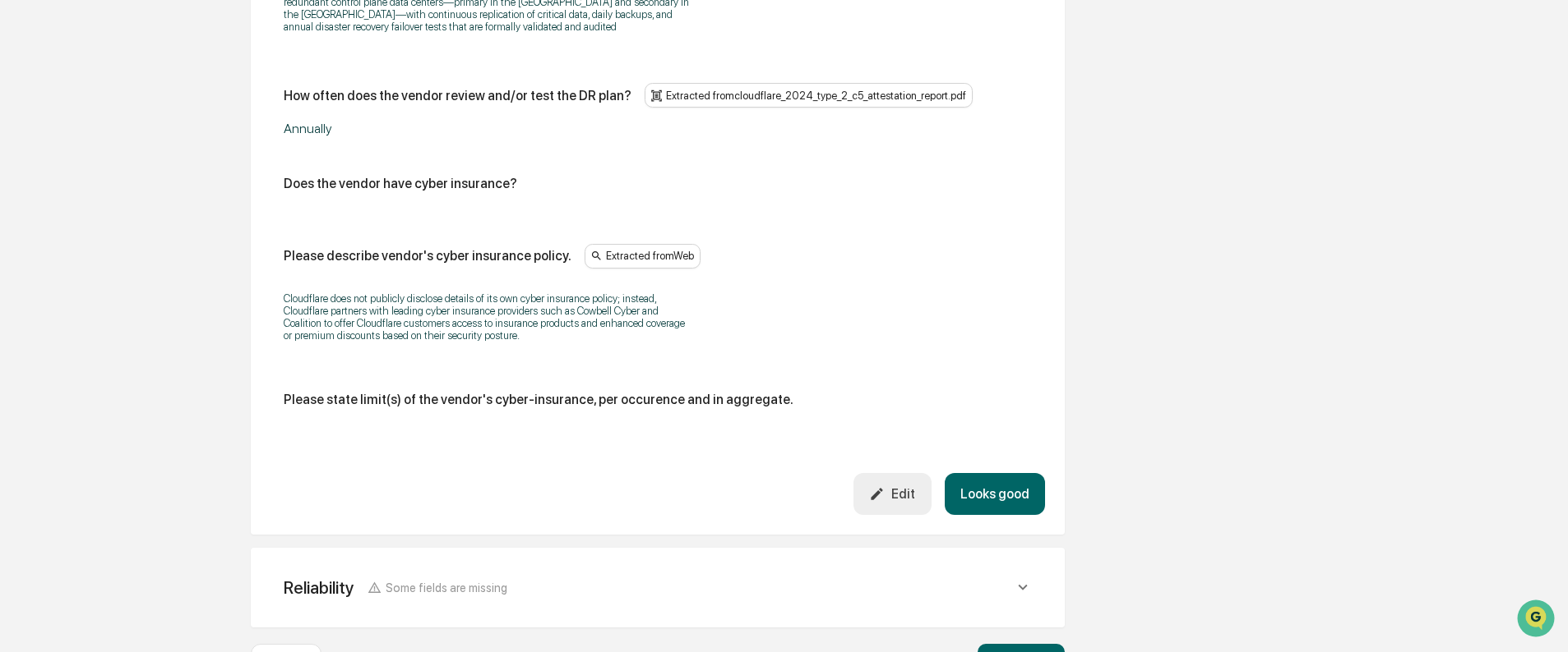
scroll to position [3991, 0]
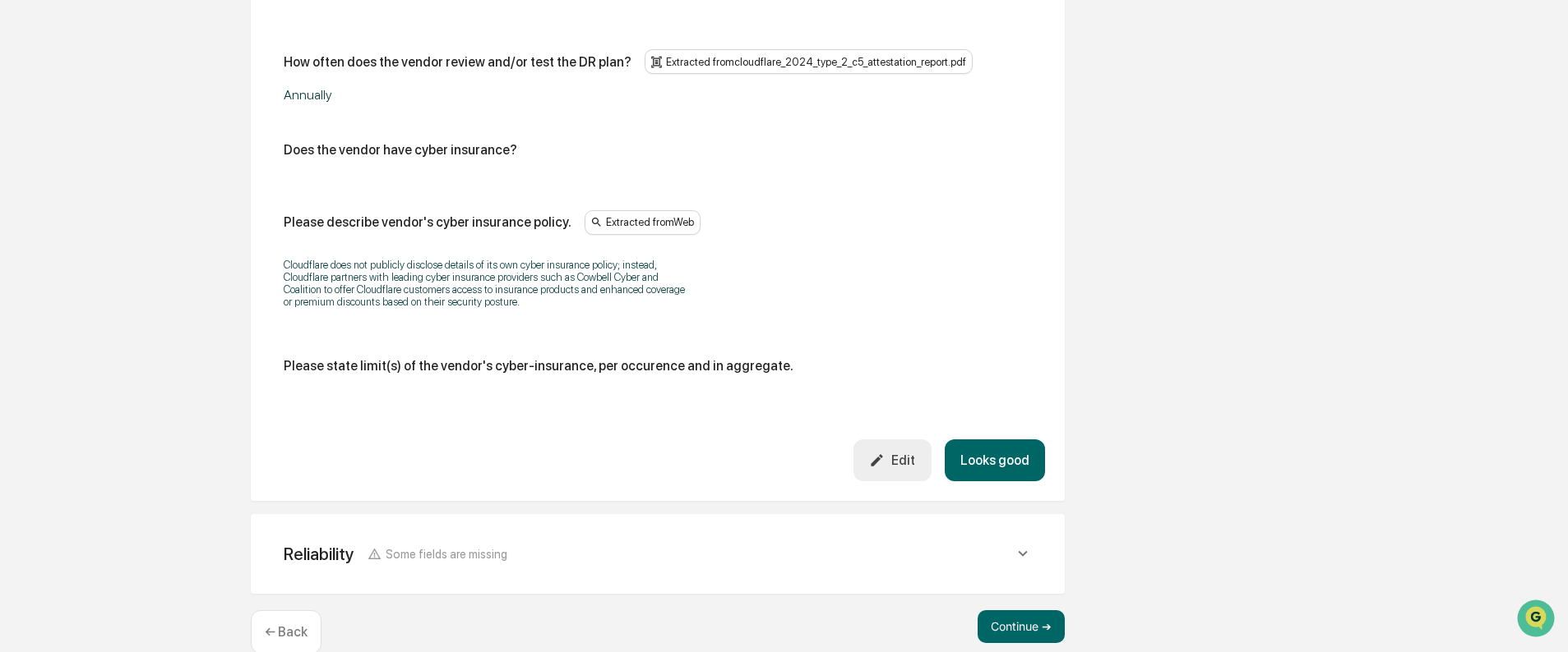
click at [549, 543] on div "Reliability Some fields are missing" at bounding box center [648, 553] width 730 height 21
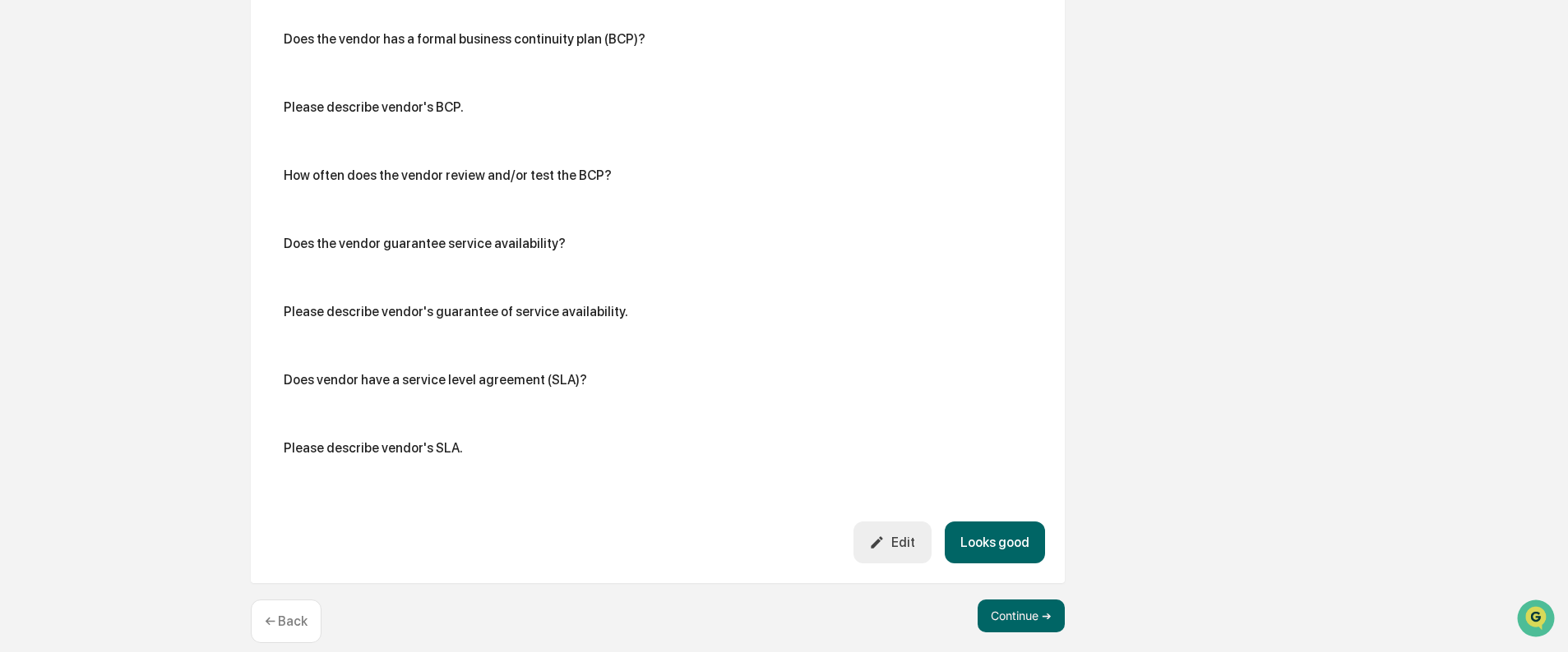
scroll to position [4200, 0]
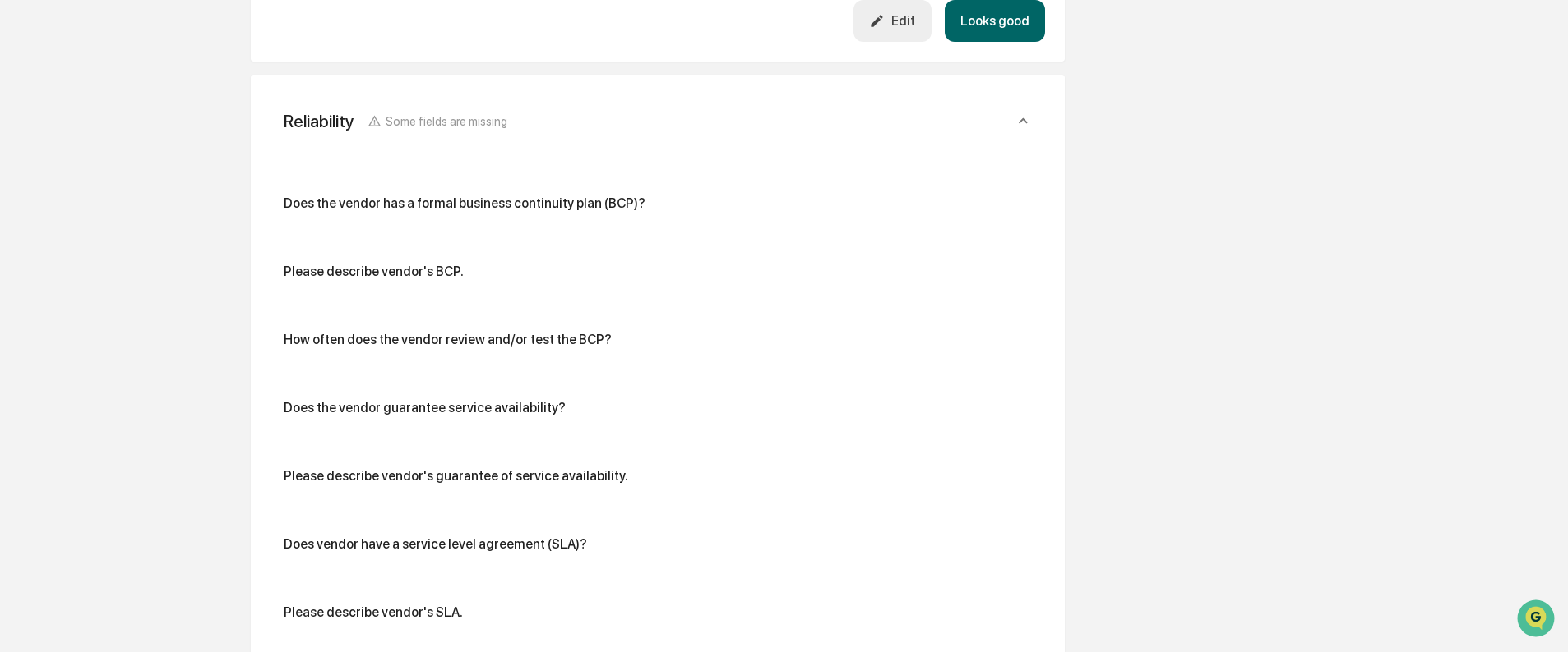
click at [347, 233] on div "Does the vendor has a formal business continuity plan (BCP)? Please describe ve…" at bounding box center [657, 414] width 748 height 438
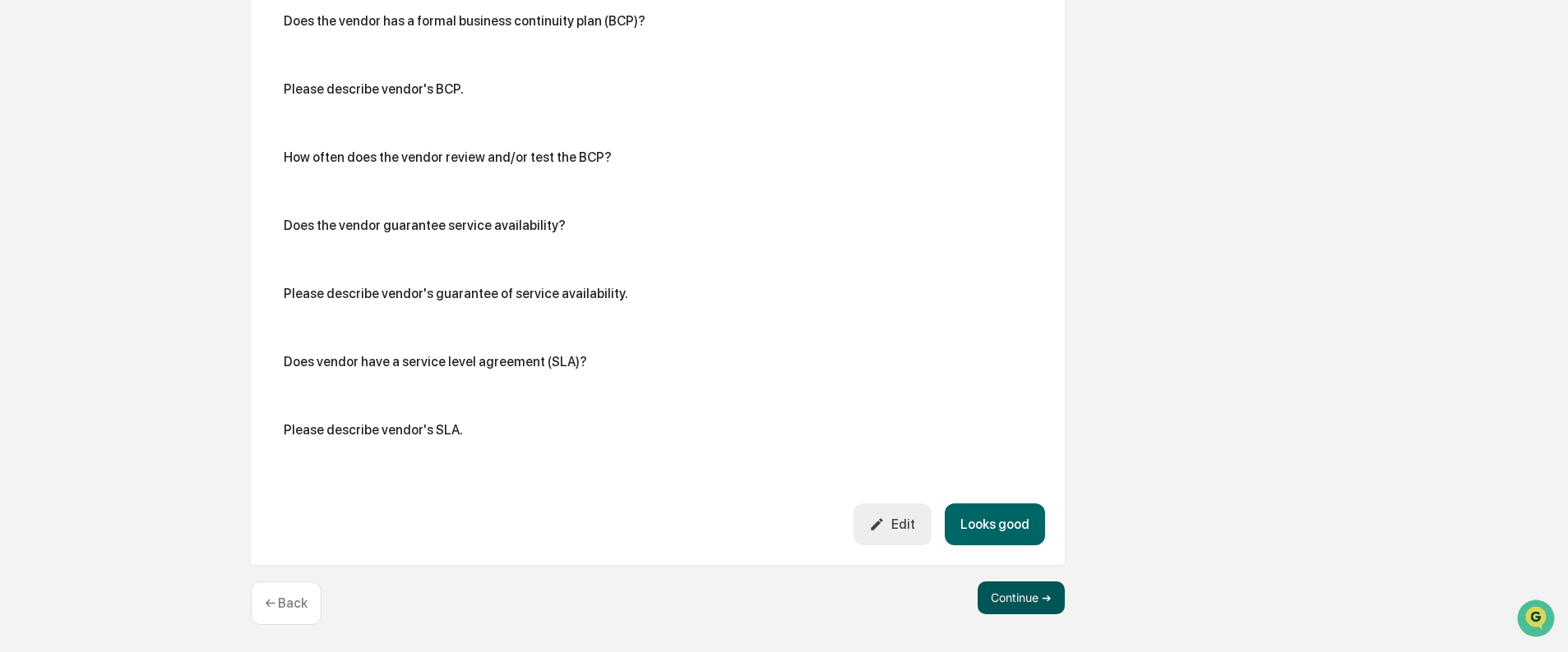
click at [1006, 602] on button "Continue ➔" at bounding box center [1021, 598] width 87 height 33
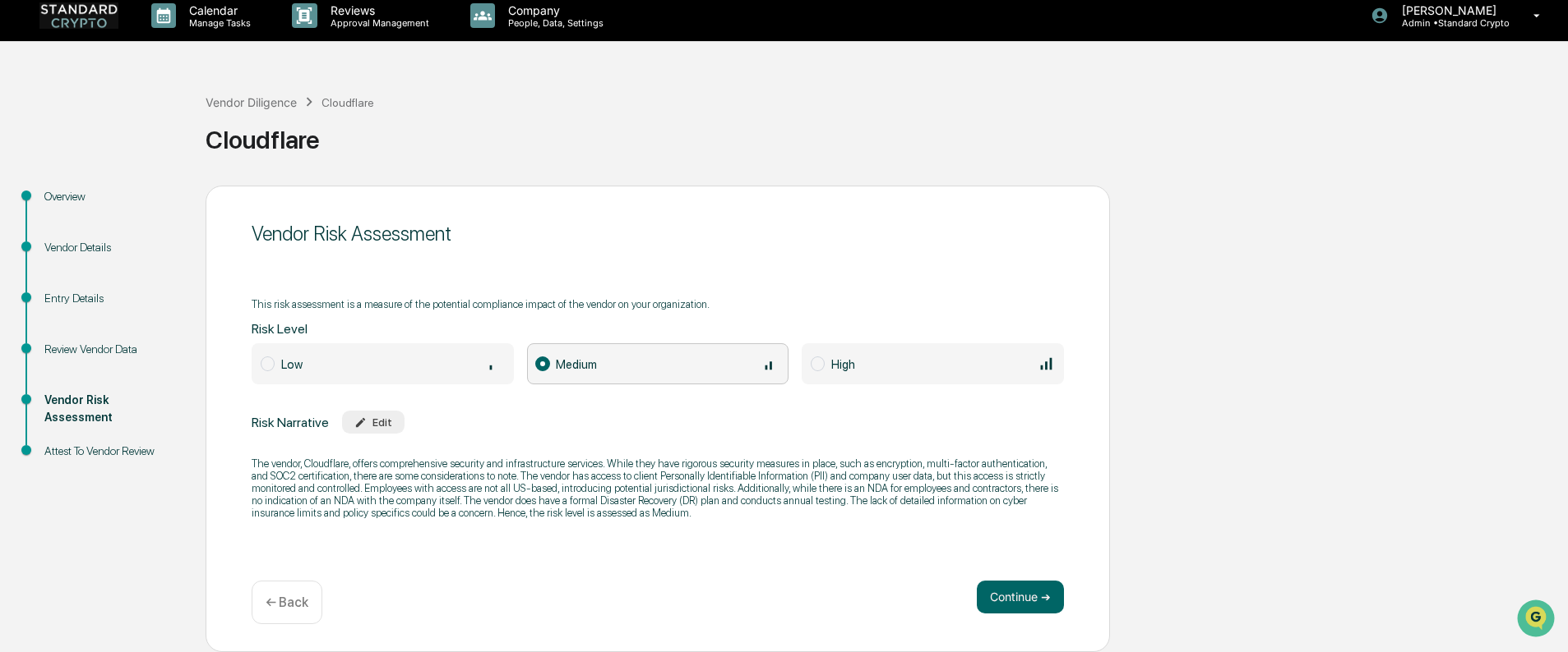
click at [299, 592] on div "← Back" at bounding box center [287, 602] width 71 height 43
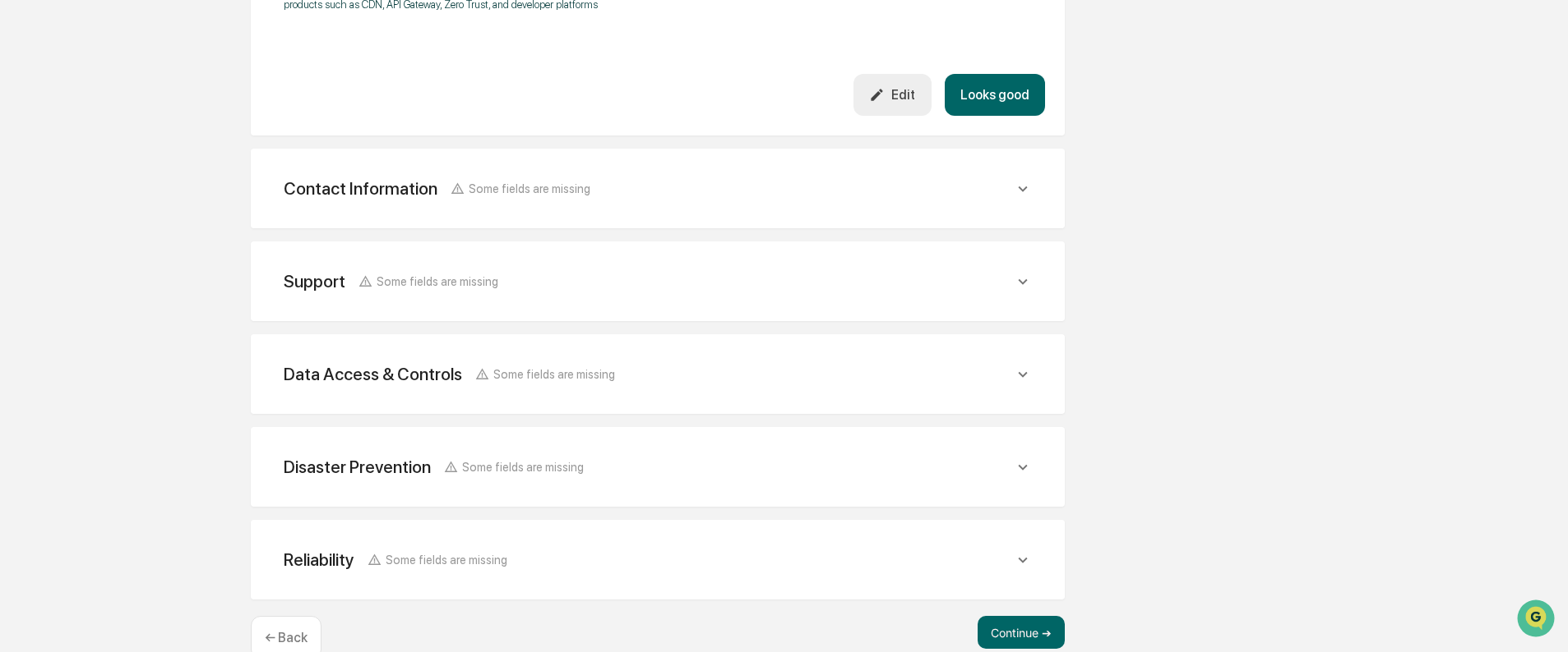
scroll to position [632, 0]
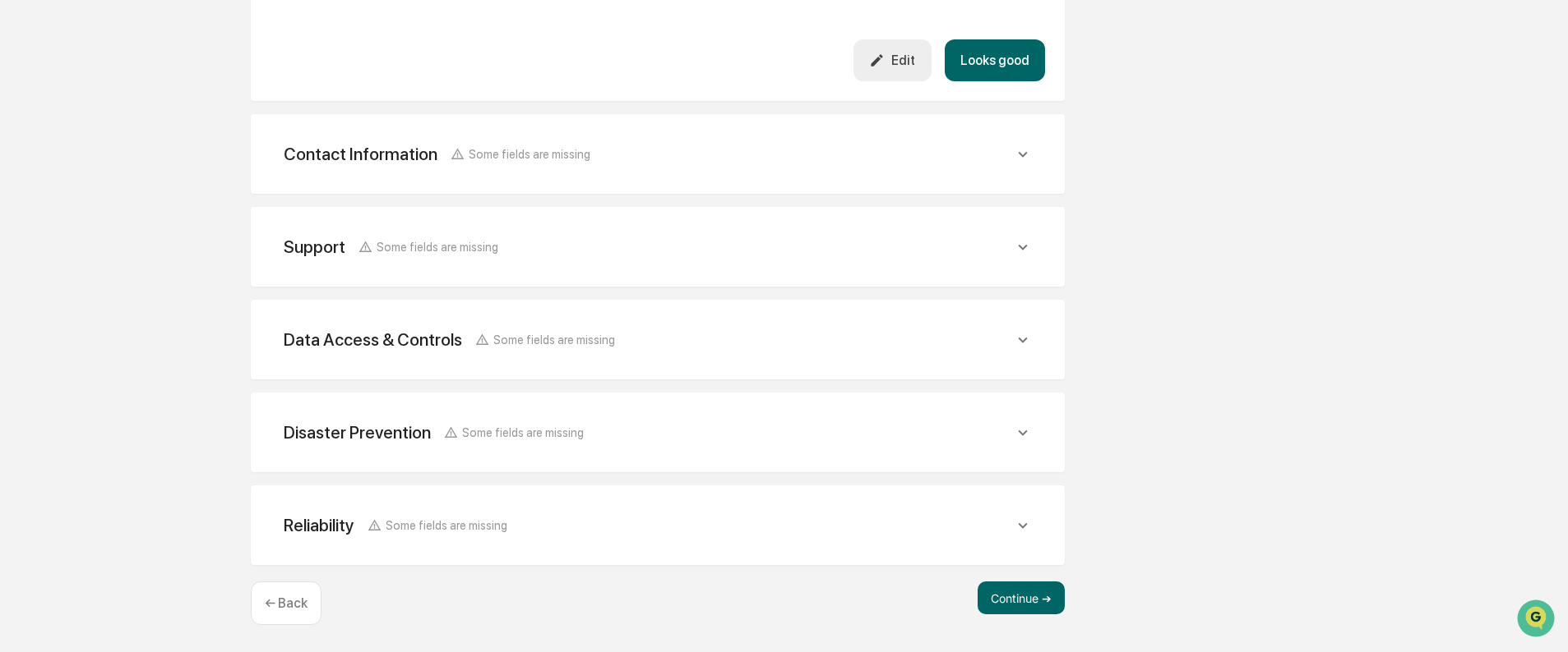
click at [121, 534] on div "Overview Vendor Details Entry Details Review Vendor Data Vendor Risk Assessment…" at bounding box center [784, 109] width 1551 height 1090
click at [1007, 600] on button "Continue ➔" at bounding box center [1021, 598] width 87 height 33
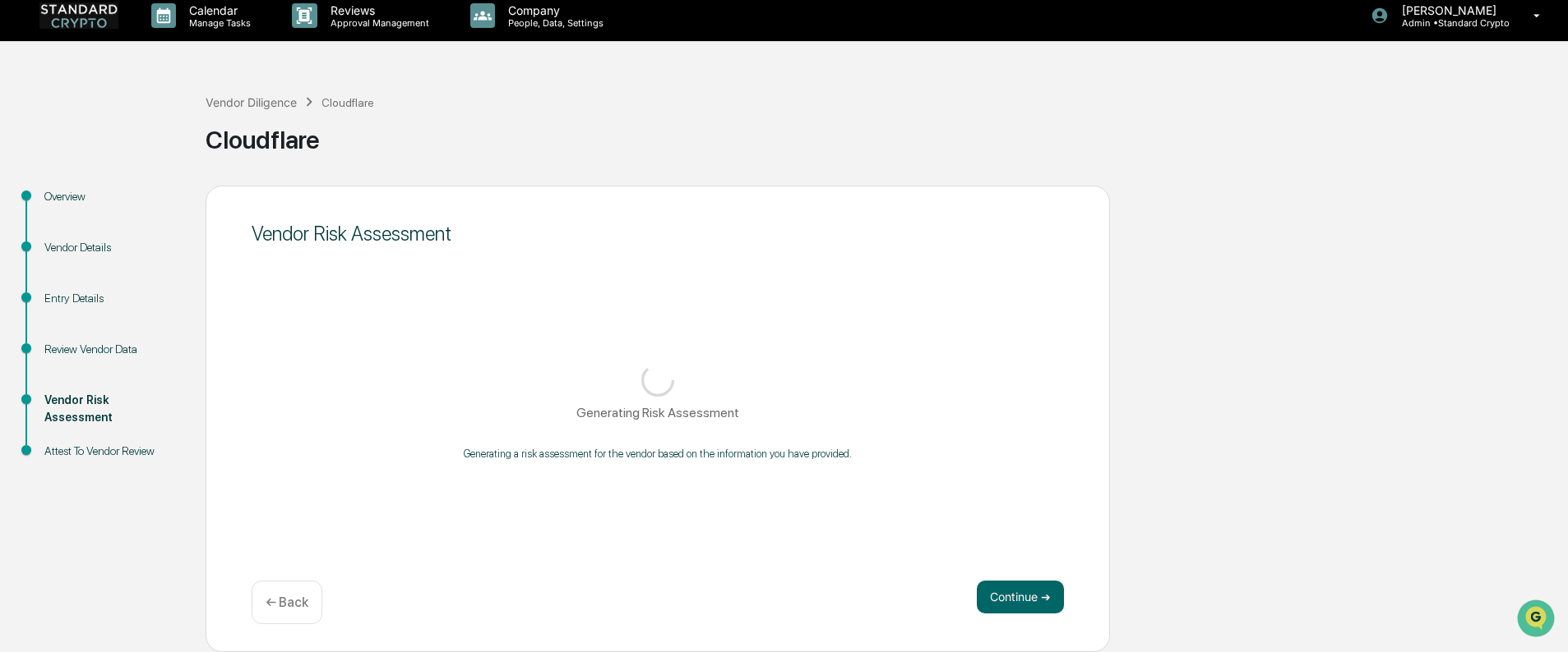
scroll to position [10, 0]
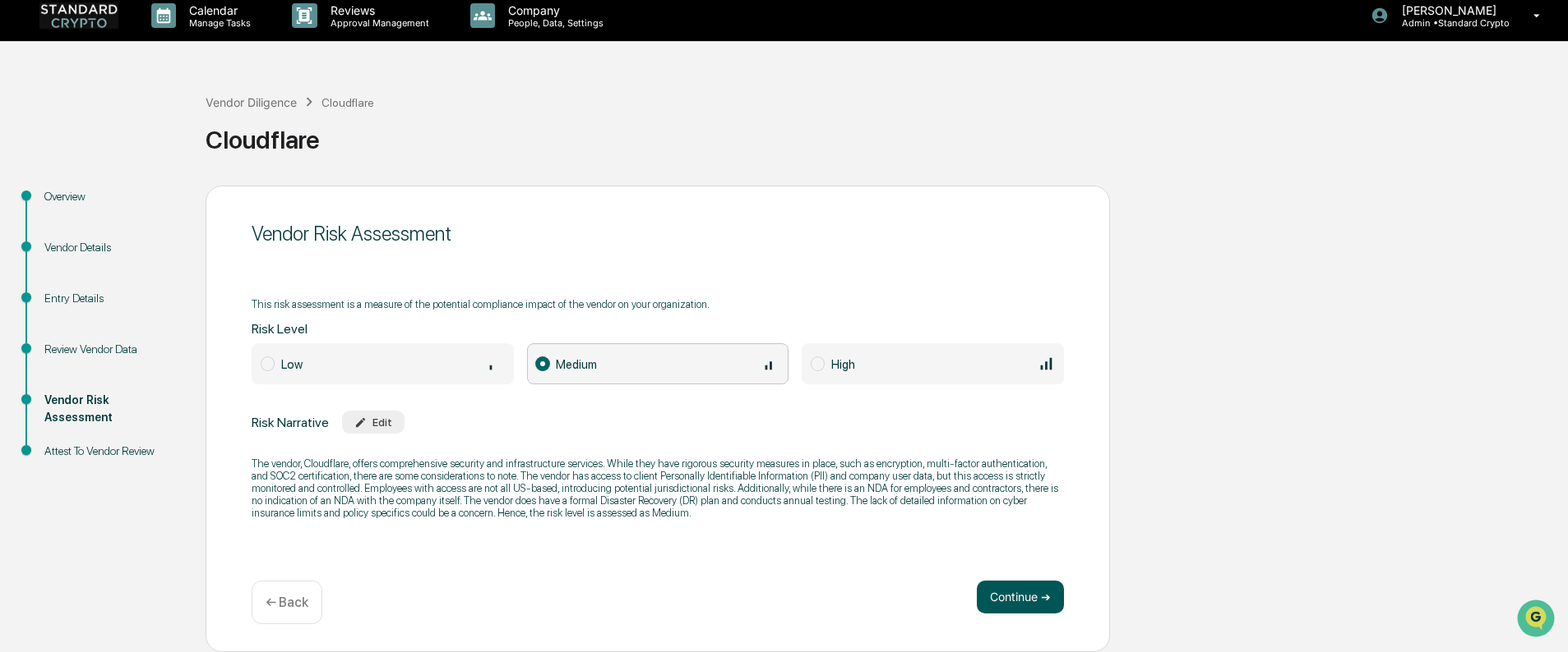
click at [1014, 600] on button "Continue ➔" at bounding box center [1020, 597] width 87 height 33
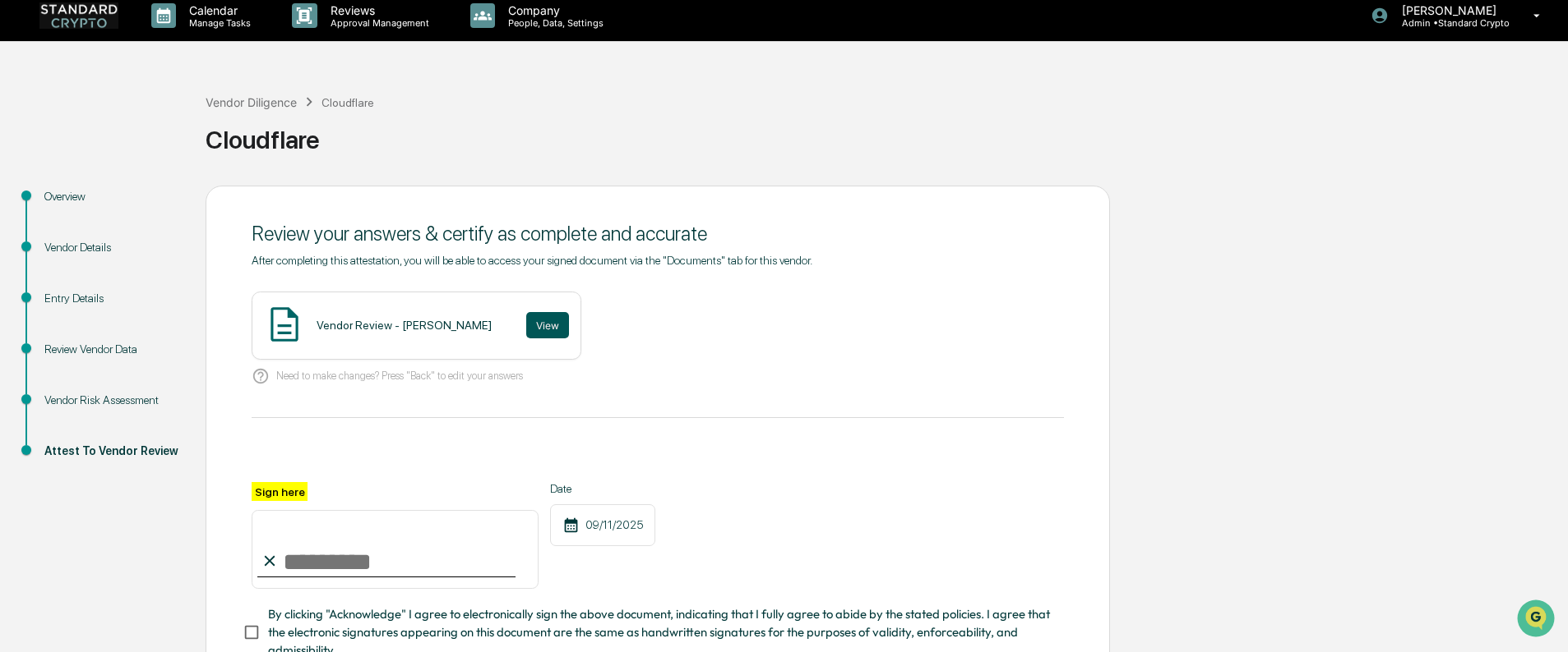
click at [526, 328] on button "View" at bounding box center [546, 325] width 43 height 26
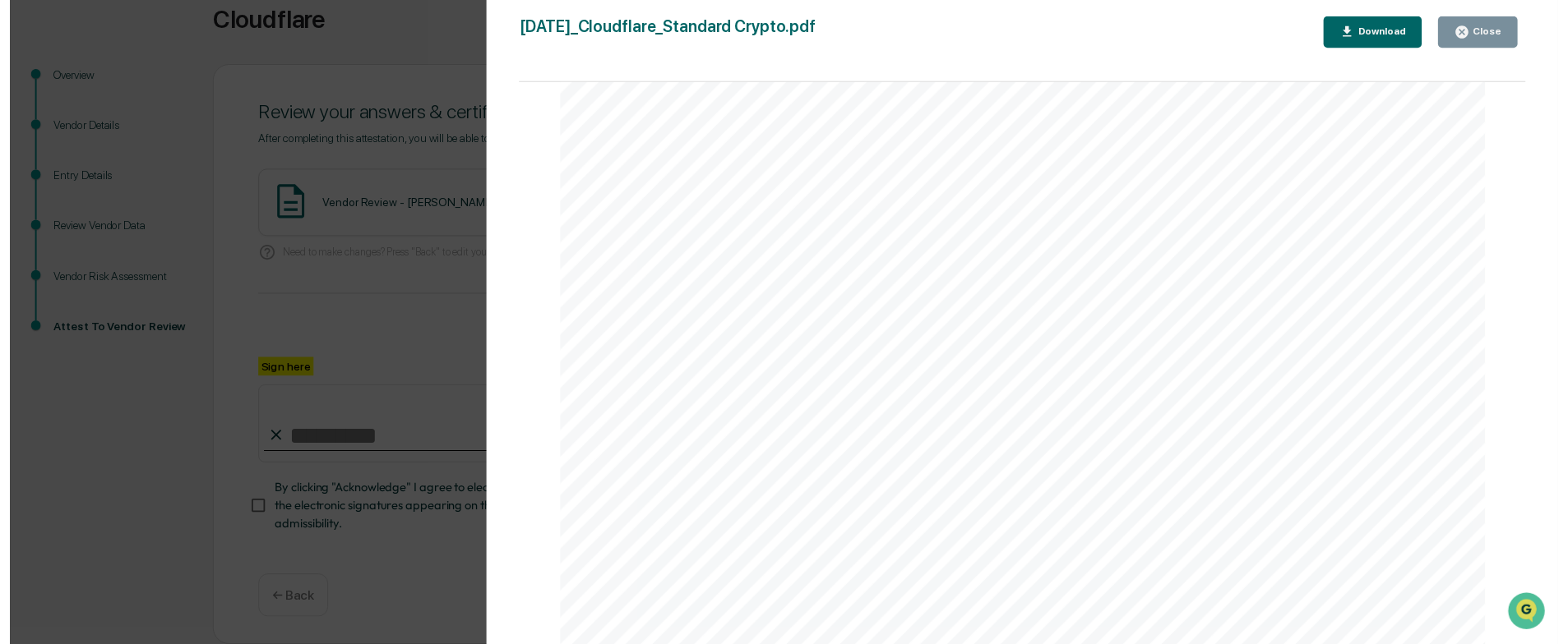
scroll to position [2170, 0]
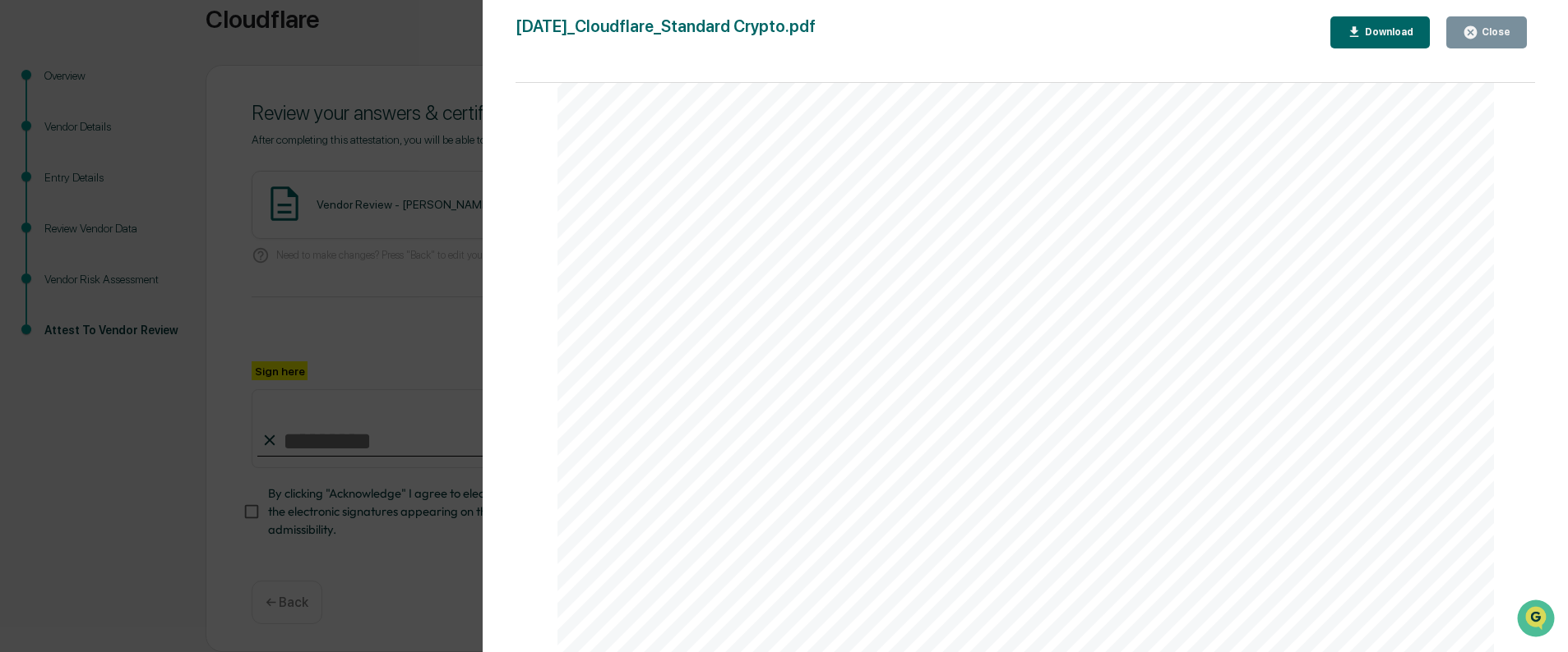
click at [1489, 26] on div "Close" at bounding box center [1494, 32] width 32 height 12
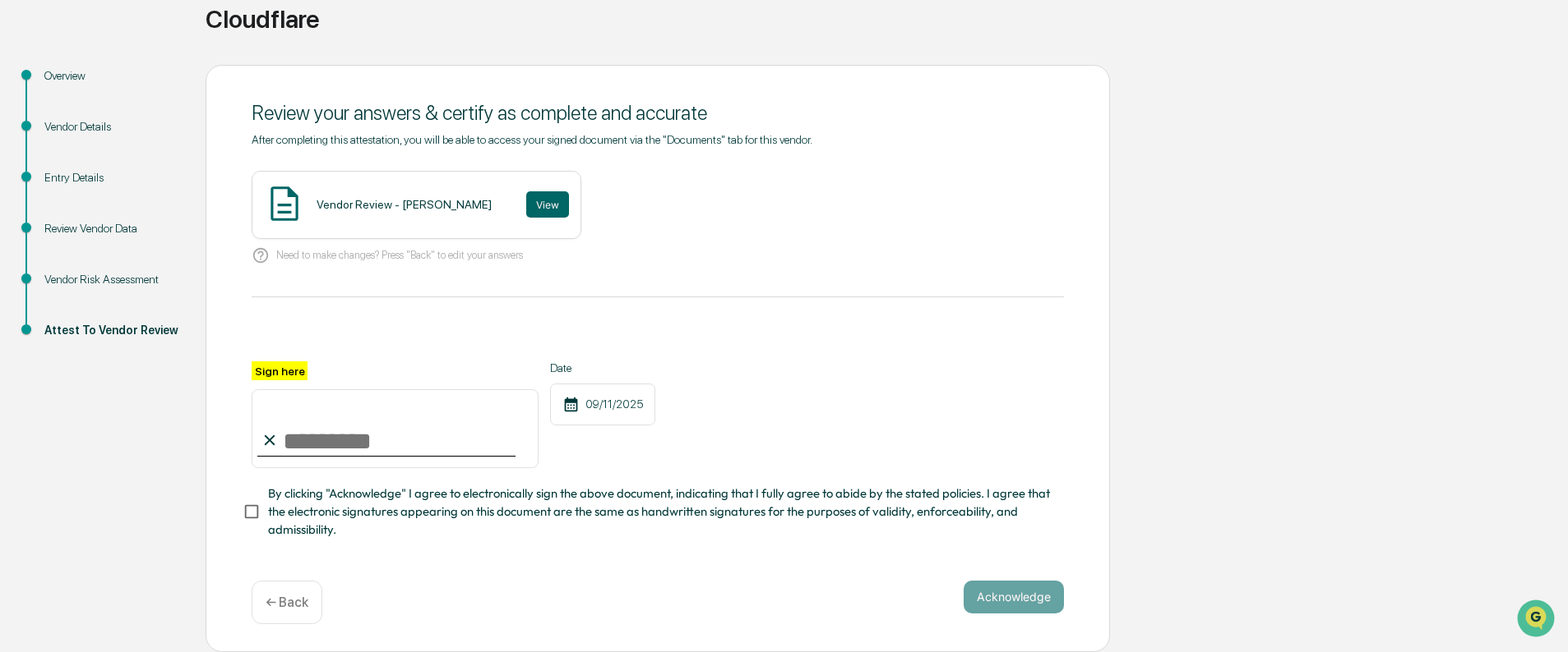
click at [317, 435] on input "Sign here" at bounding box center [394, 429] width 287 height 79
type input "**********"
click at [1008, 592] on button "Acknowledge" at bounding box center [1013, 597] width 100 height 33
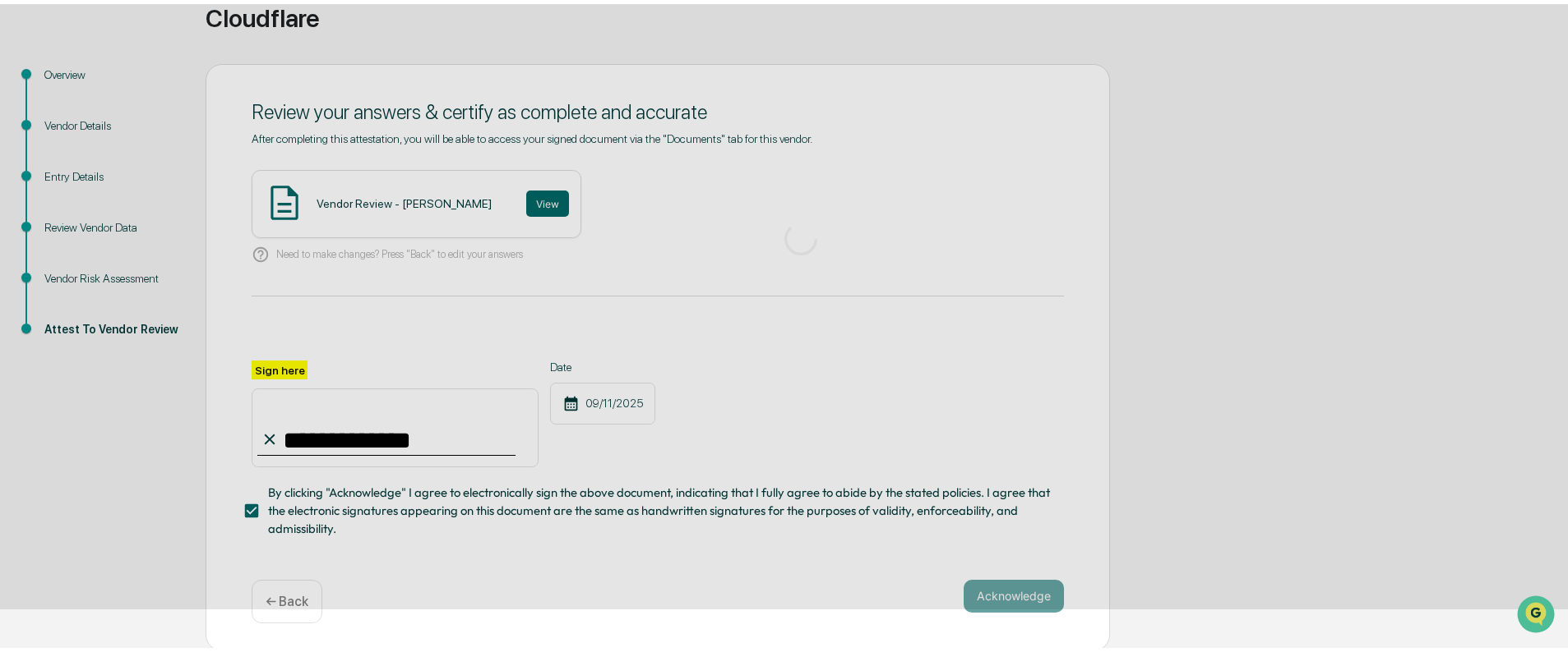
scroll to position [10, 0]
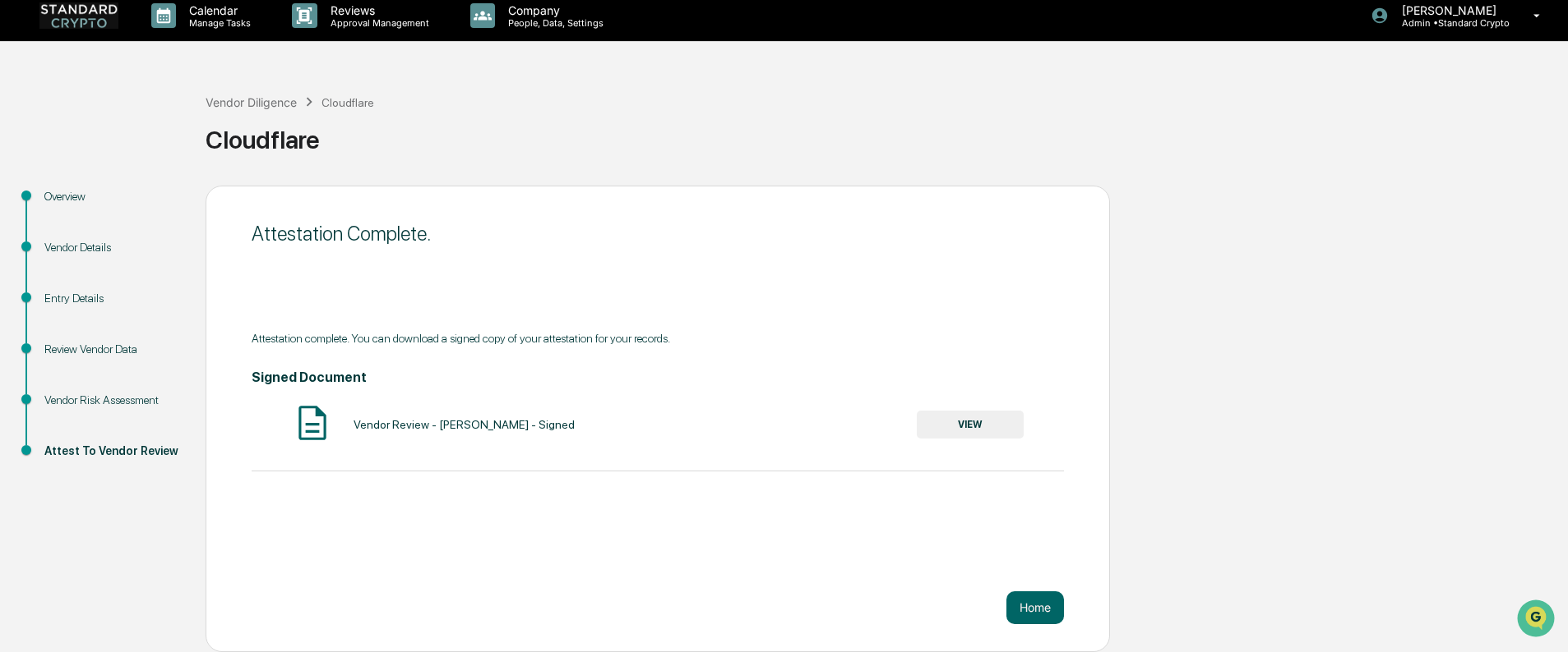
click at [67, 21] on img at bounding box center [79, 15] width 79 height 25
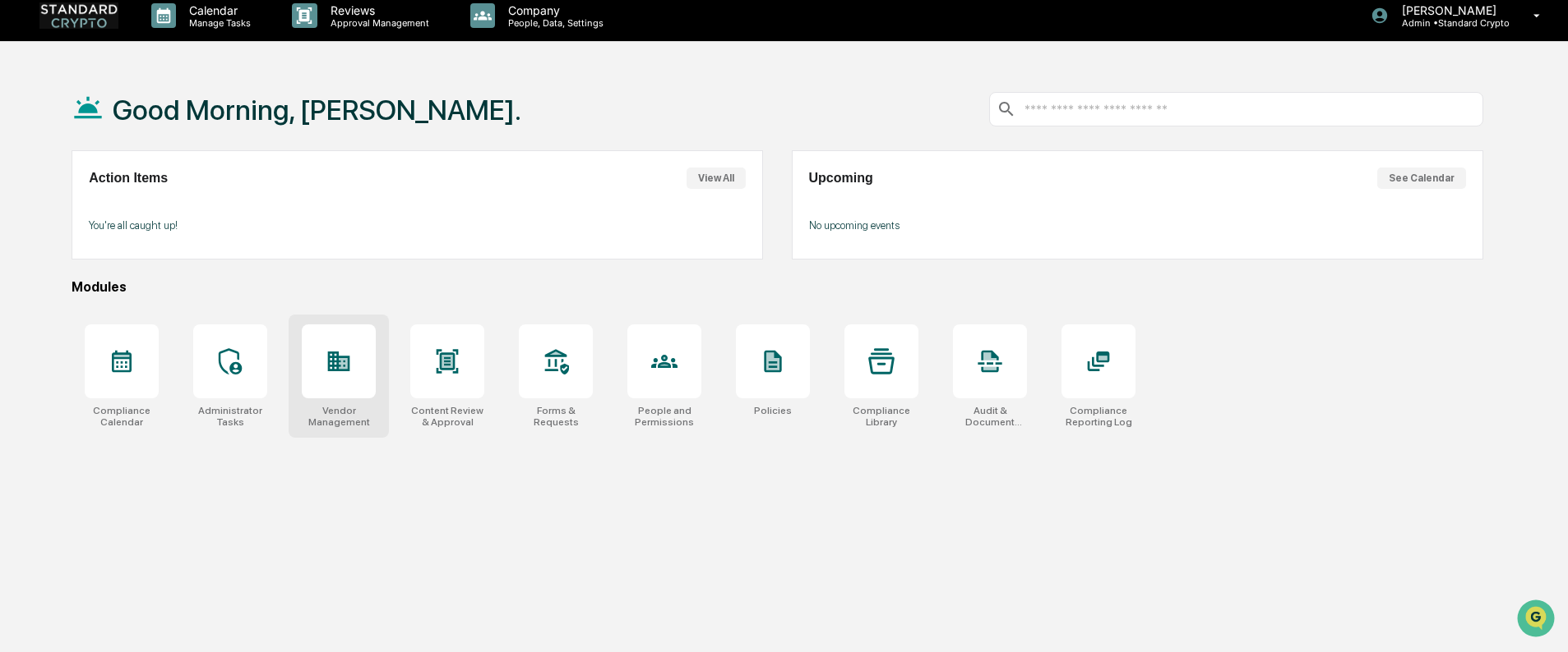
click at [337, 365] on icon at bounding box center [339, 362] width 23 height 20
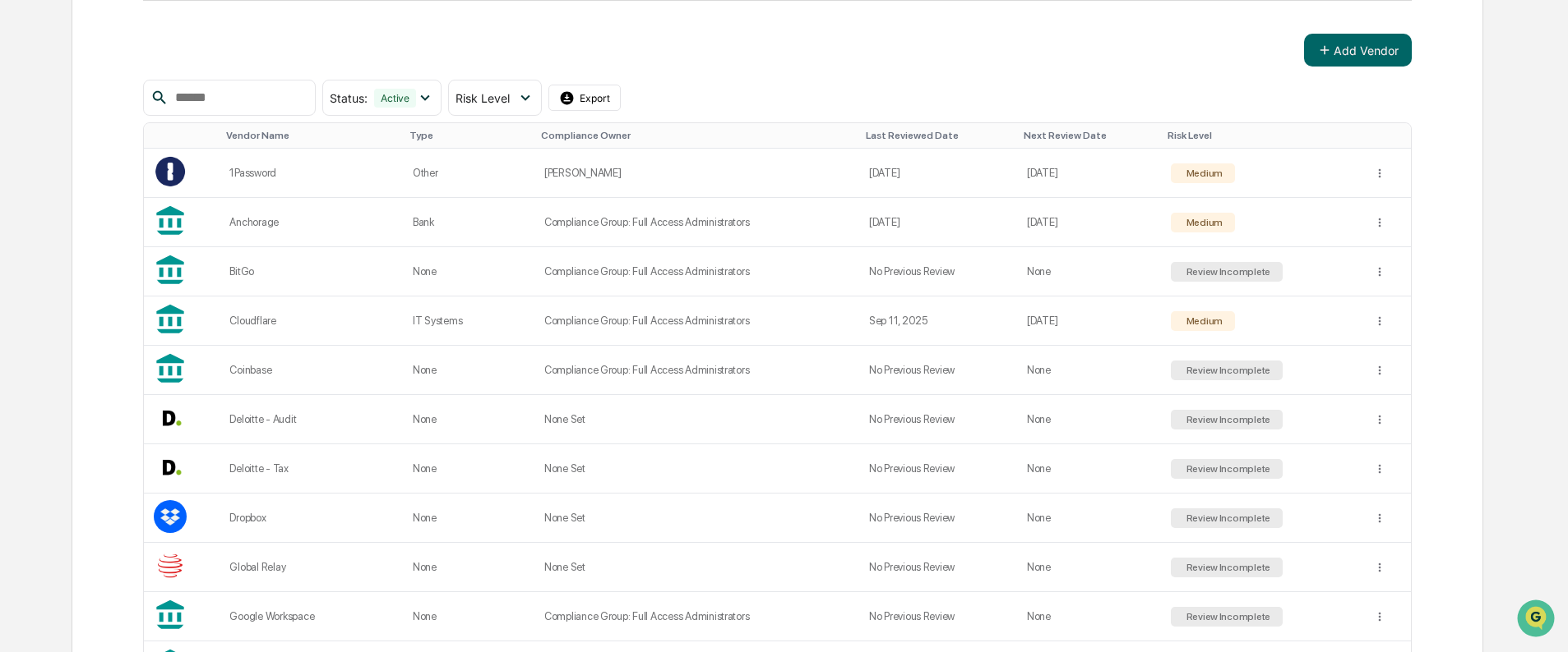
click at [335, 371] on div "Coinbase" at bounding box center [310, 370] width 163 height 13
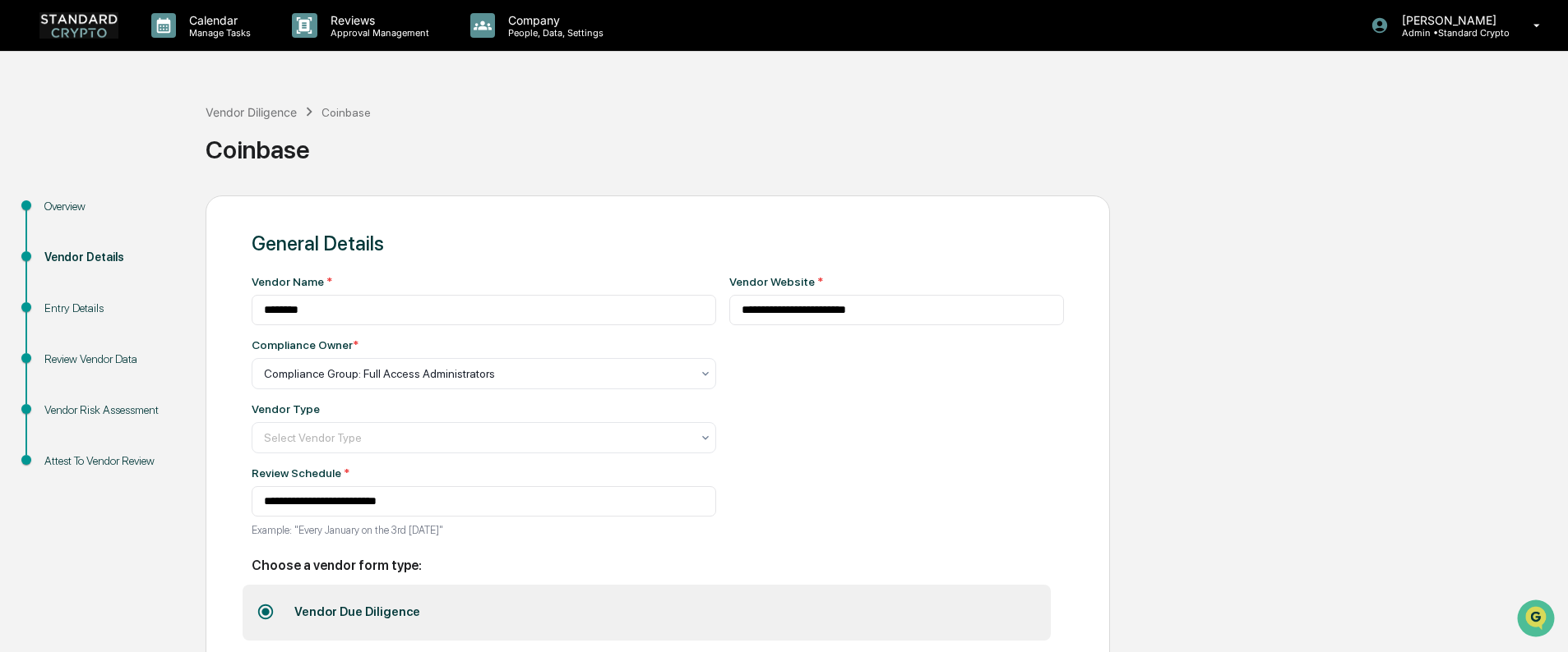
drag, startPoint x: 512, startPoint y: 111, endPoint x: 700, endPoint y: 71, distance: 192.2
click at [512, 111] on div "Vendor Diligence Coinbase Coinbase" at bounding box center [882, 137] width 1354 height 68
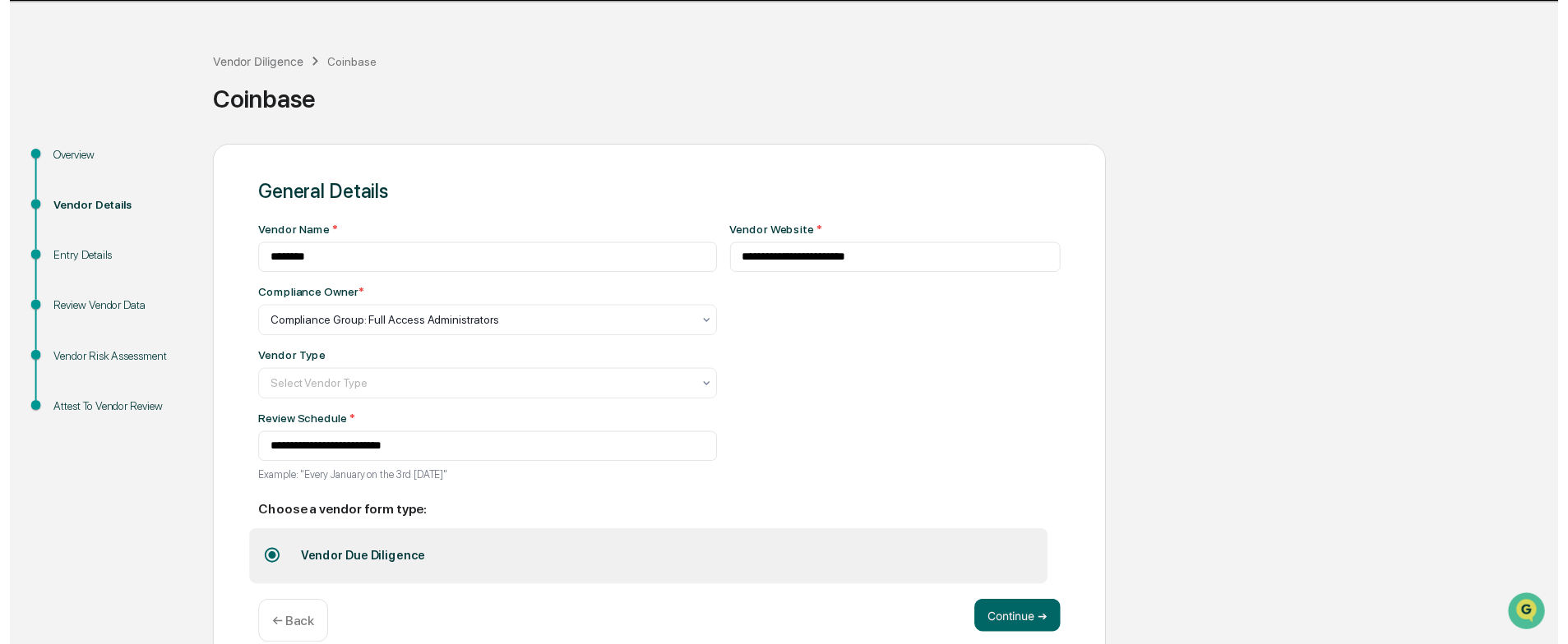
scroll to position [77, 0]
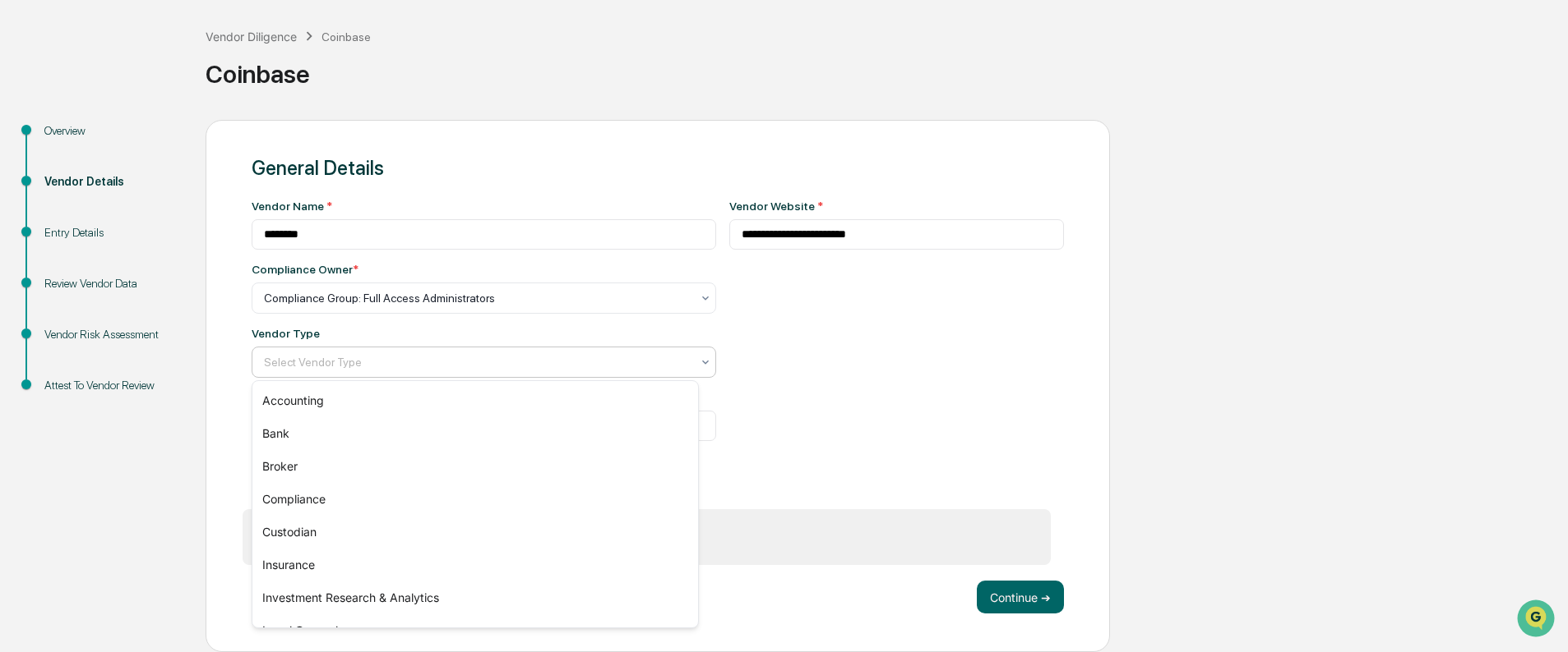
click at [425, 369] on div at bounding box center [478, 363] width 427 height 16
click at [372, 534] on div "Custodian" at bounding box center [475, 533] width 445 height 33
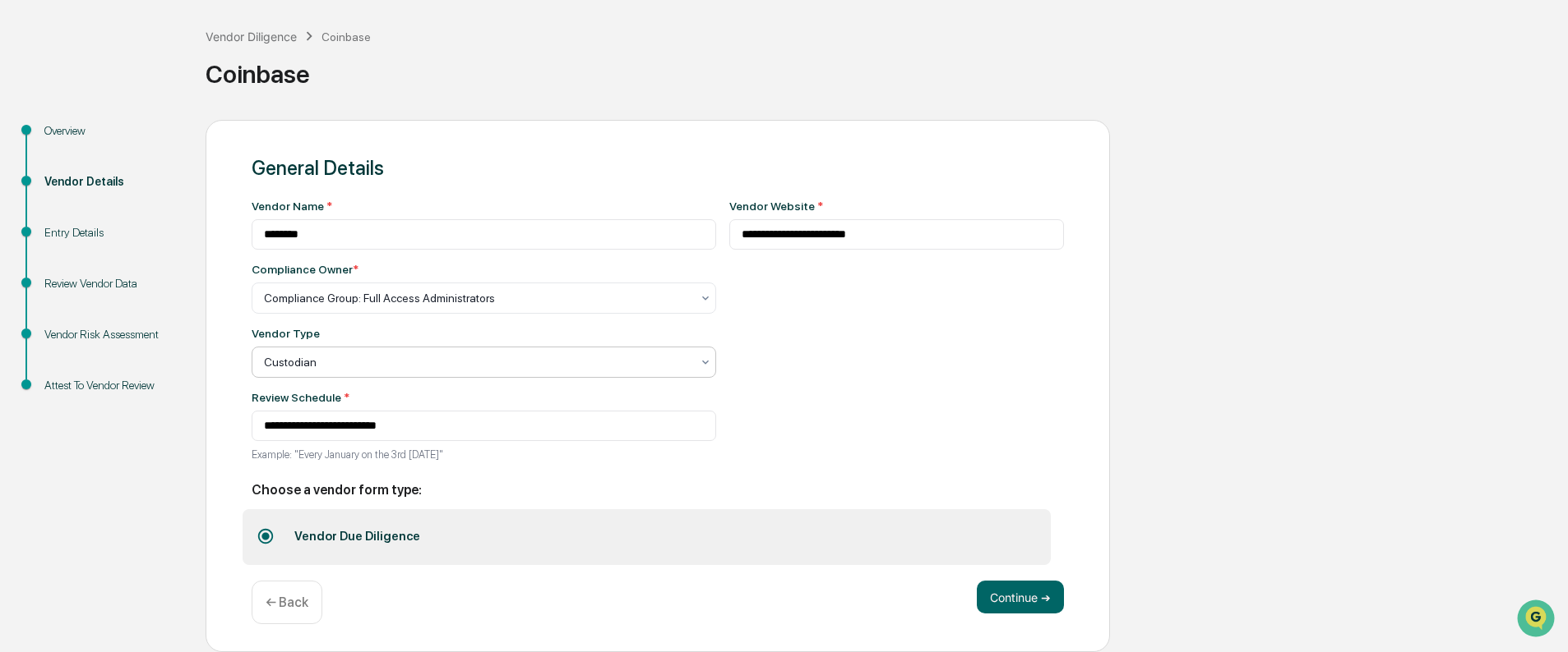
click at [830, 339] on div "**********" at bounding box center [897, 335] width 336 height 272
click at [1003, 595] on button "Continue ➔" at bounding box center [1020, 597] width 87 height 33
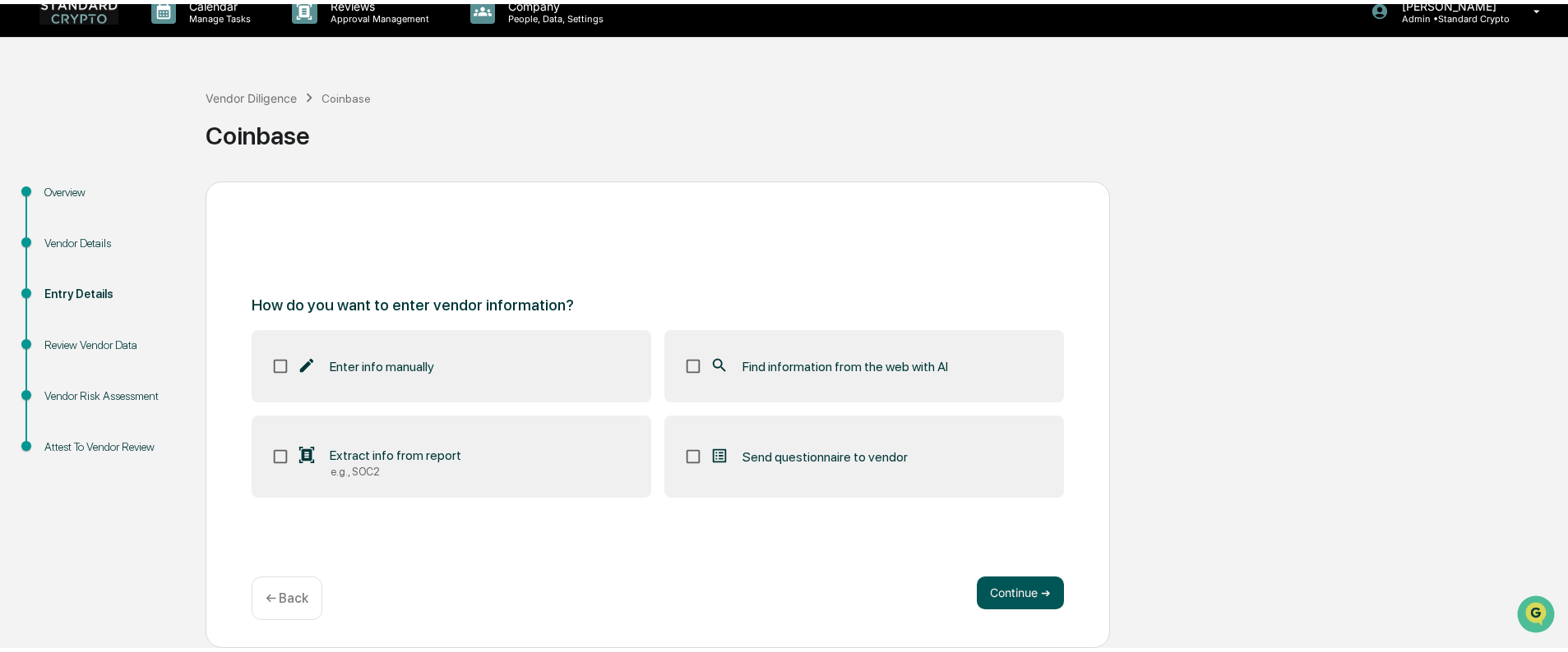
scroll to position [10, 0]
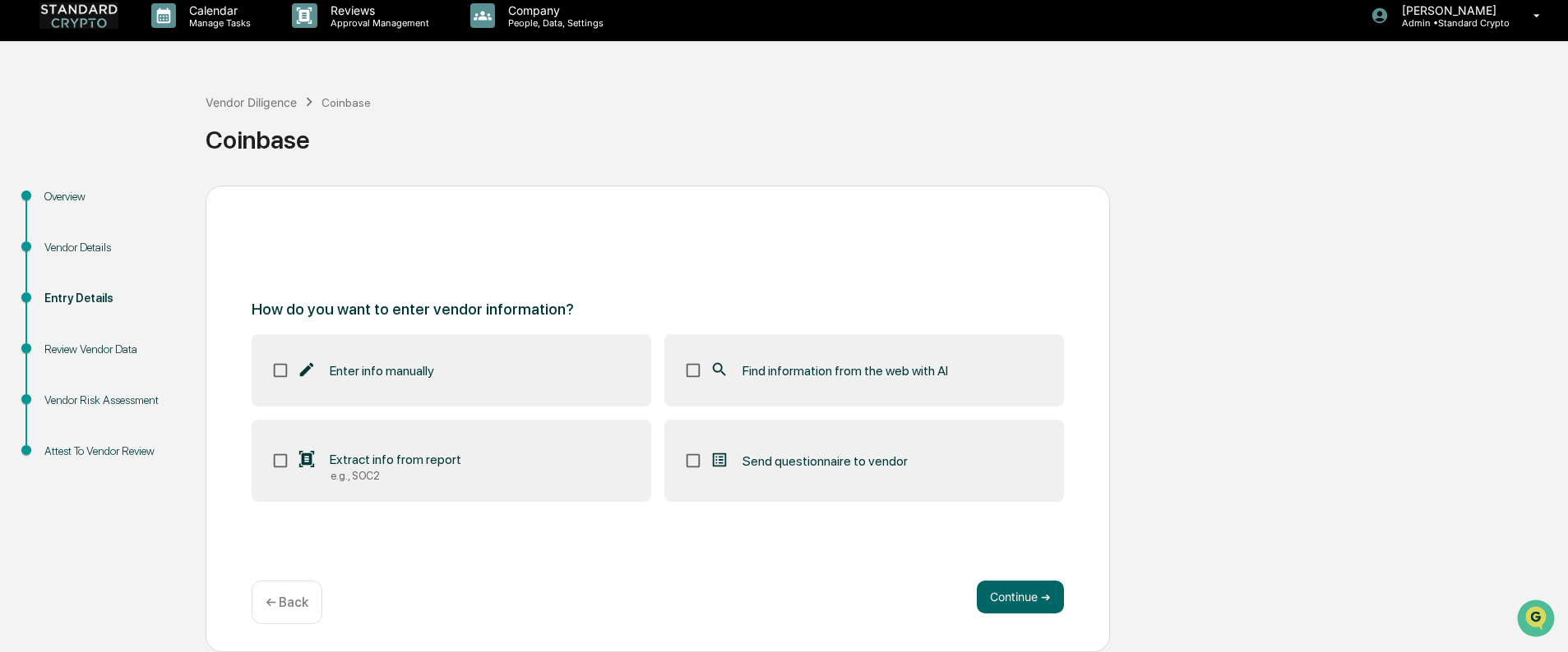
drag, startPoint x: 384, startPoint y: 471, endPoint x: 416, endPoint y: 465, distance: 32.6
click at [385, 471] on div "e.g., SOC2" at bounding box center [395, 477] width 130 height 13
click at [759, 378] on span "Find information from the web with AI" at bounding box center [844, 371] width 205 height 15
click at [1013, 604] on button "Continue ➔" at bounding box center [1020, 597] width 87 height 33
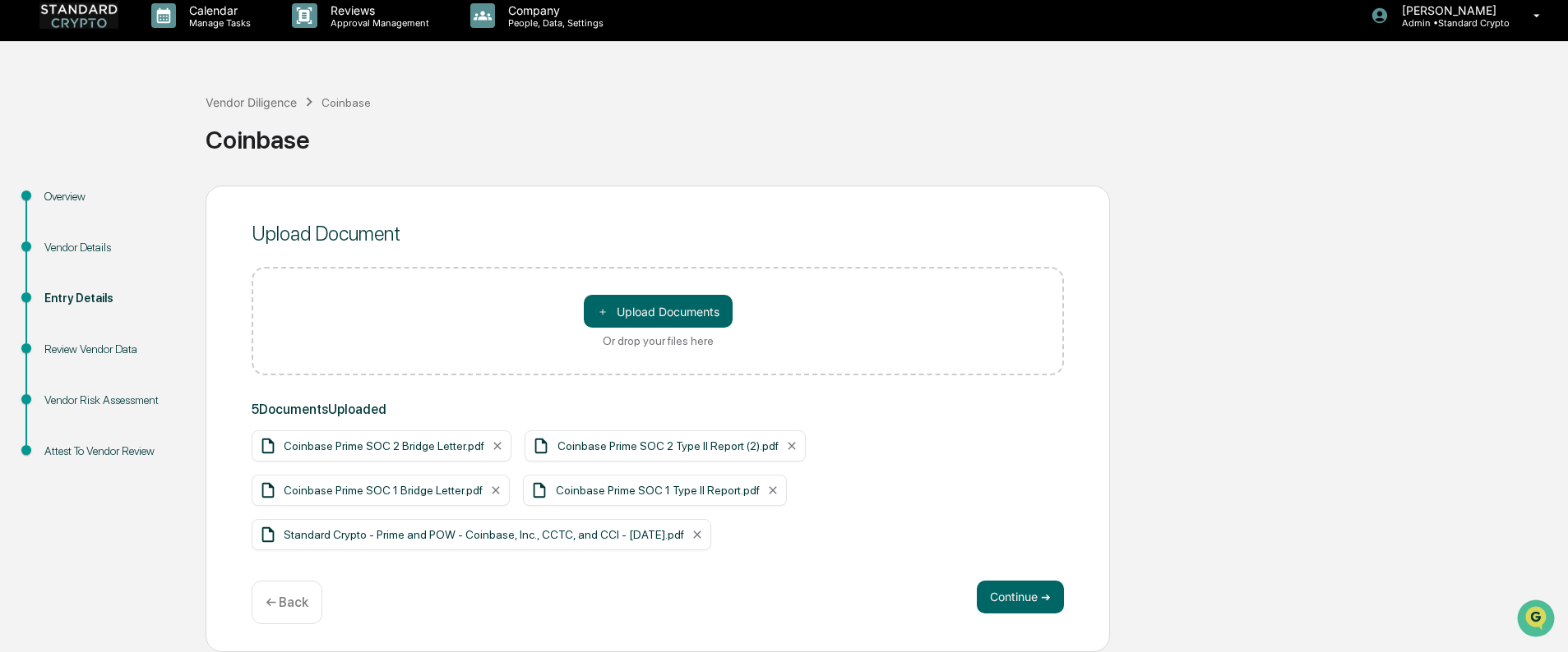
drag, startPoint x: 494, startPoint y: 121, endPoint x: 499, endPoint y: 133, distance: 13.0
click at [494, 121] on div "Coinbase" at bounding box center [882, 133] width 1354 height 43
click at [1028, 607] on button "Continue ➔" at bounding box center [1020, 597] width 87 height 33
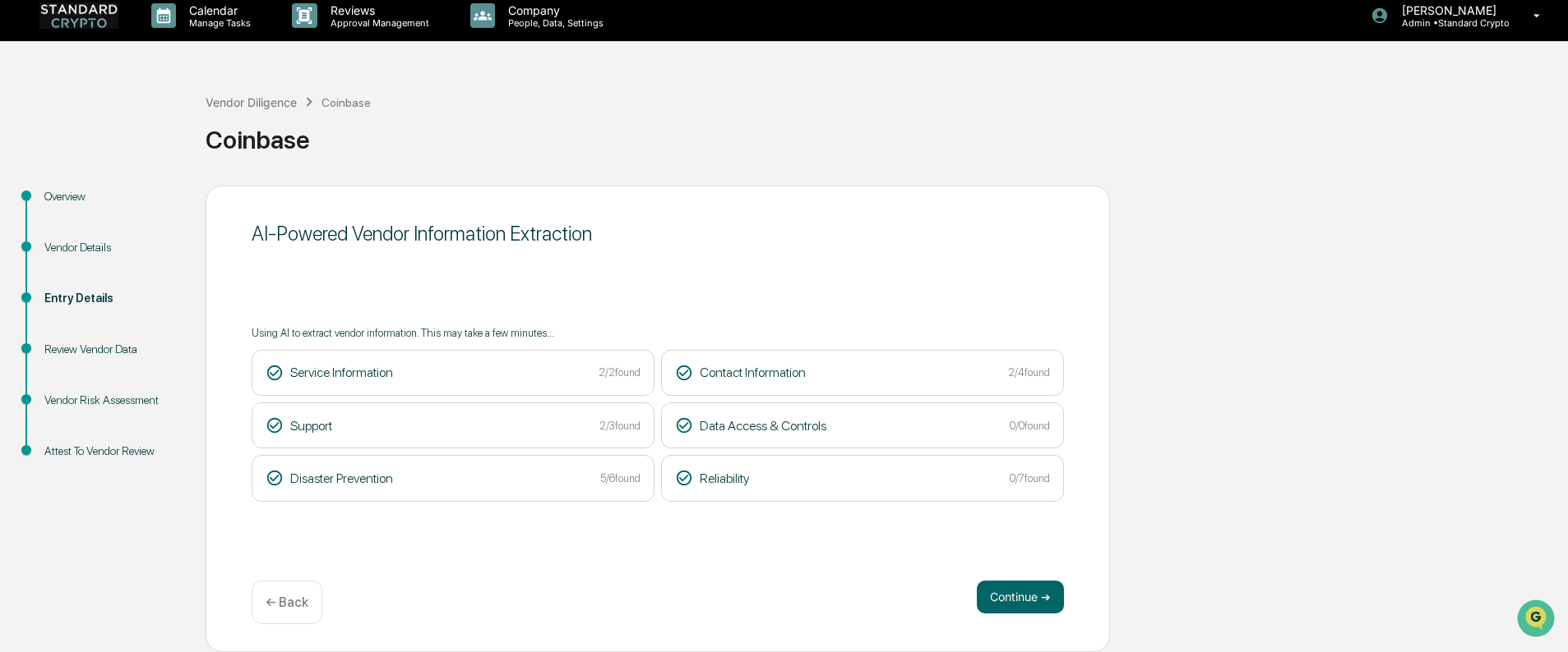
click at [266, 611] on div "← Back" at bounding box center [287, 602] width 71 height 43
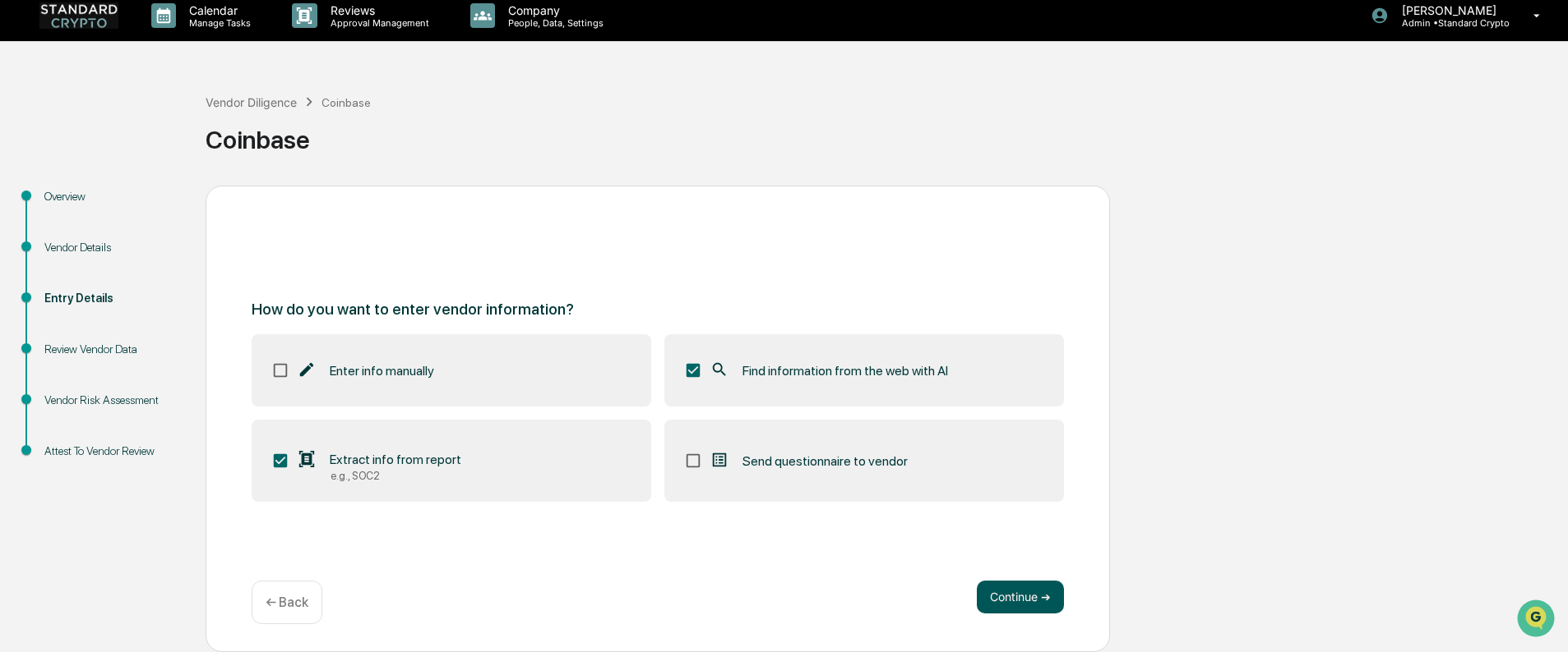
click at [1025, 596] on button "Continue ➔" at bounding box center [1020, 597] width 87 height 33
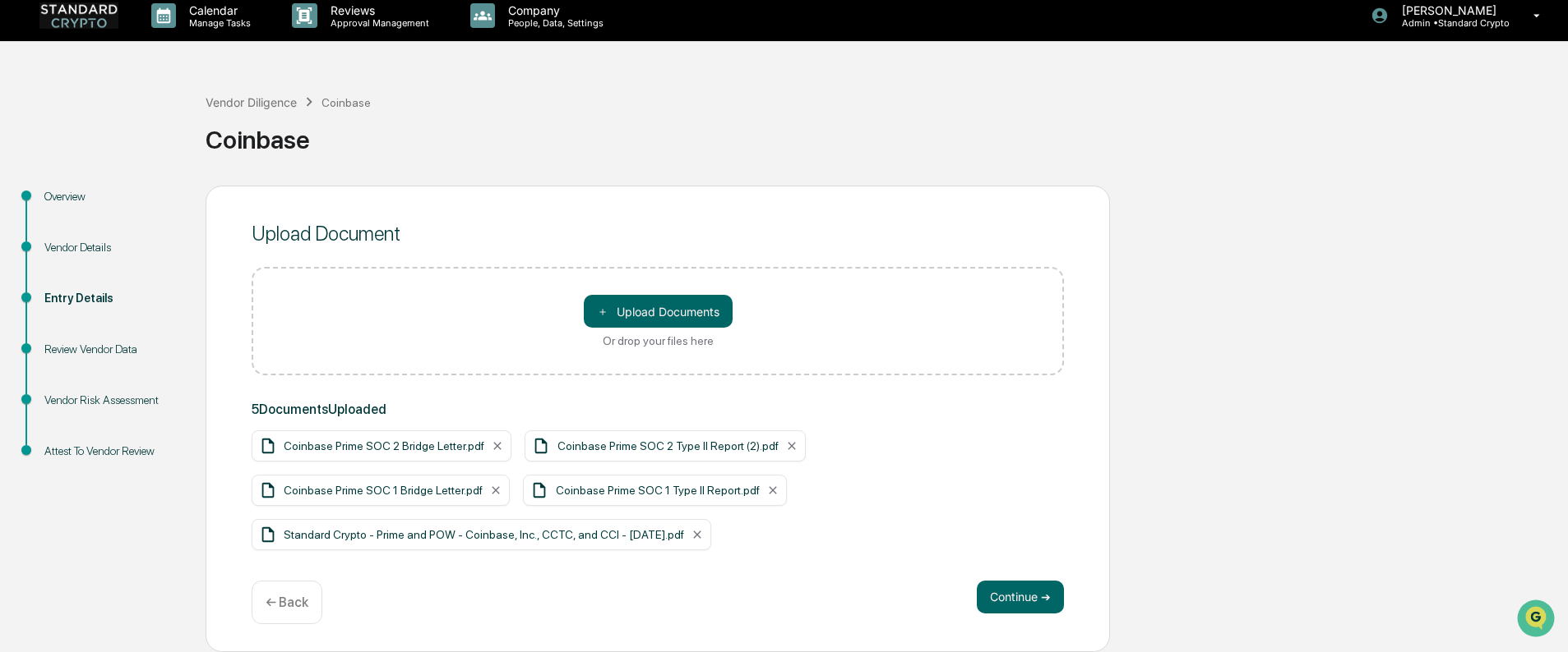
click at [569, 101] on div "Vendor Diligence Coinbase Coinbase" at bounding box center [882, 127] width 1354 height 68
click at [1037, 593] on button "Continue ➔" at bounding box center [1020, 597] width 87 height 33
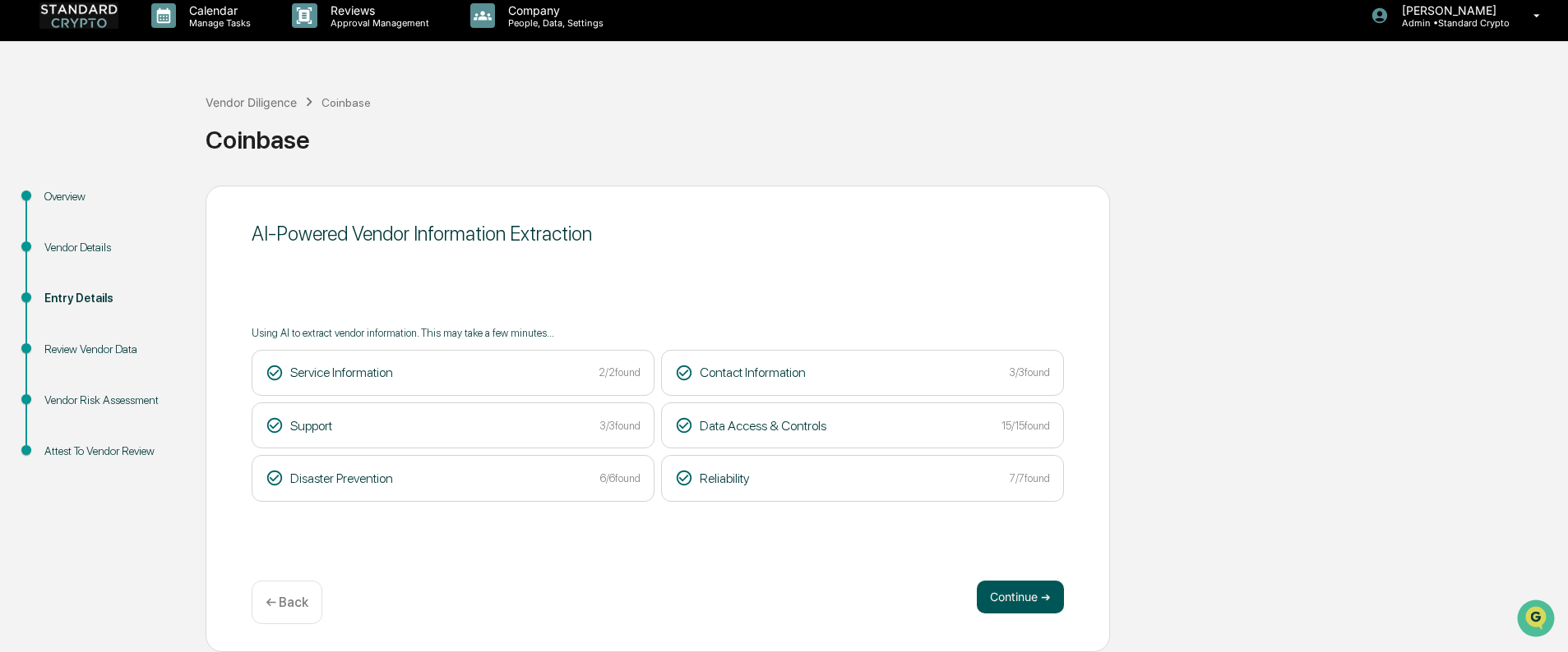
click at [1006, 594] on button "Continue ➔" at bounding box center [1020, 597] width 87 height 33
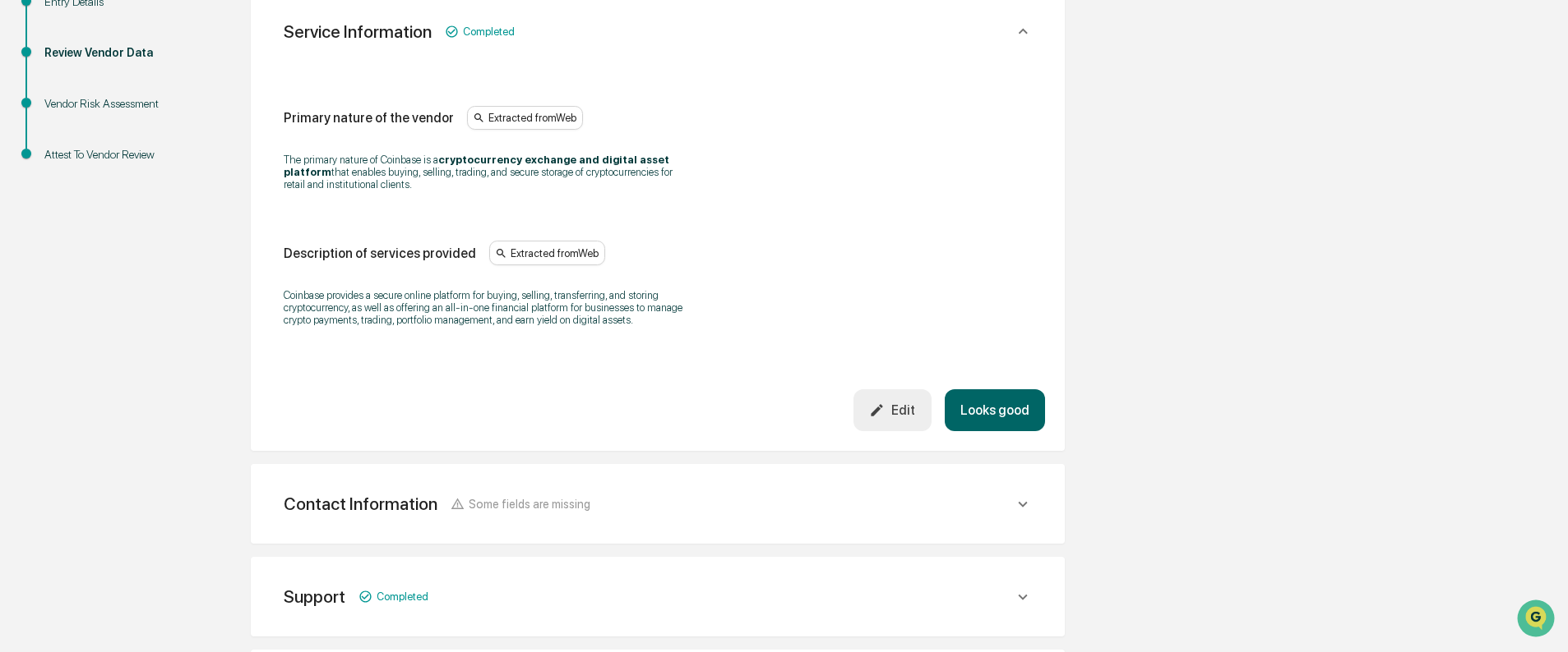
scroll to position [338, 0]
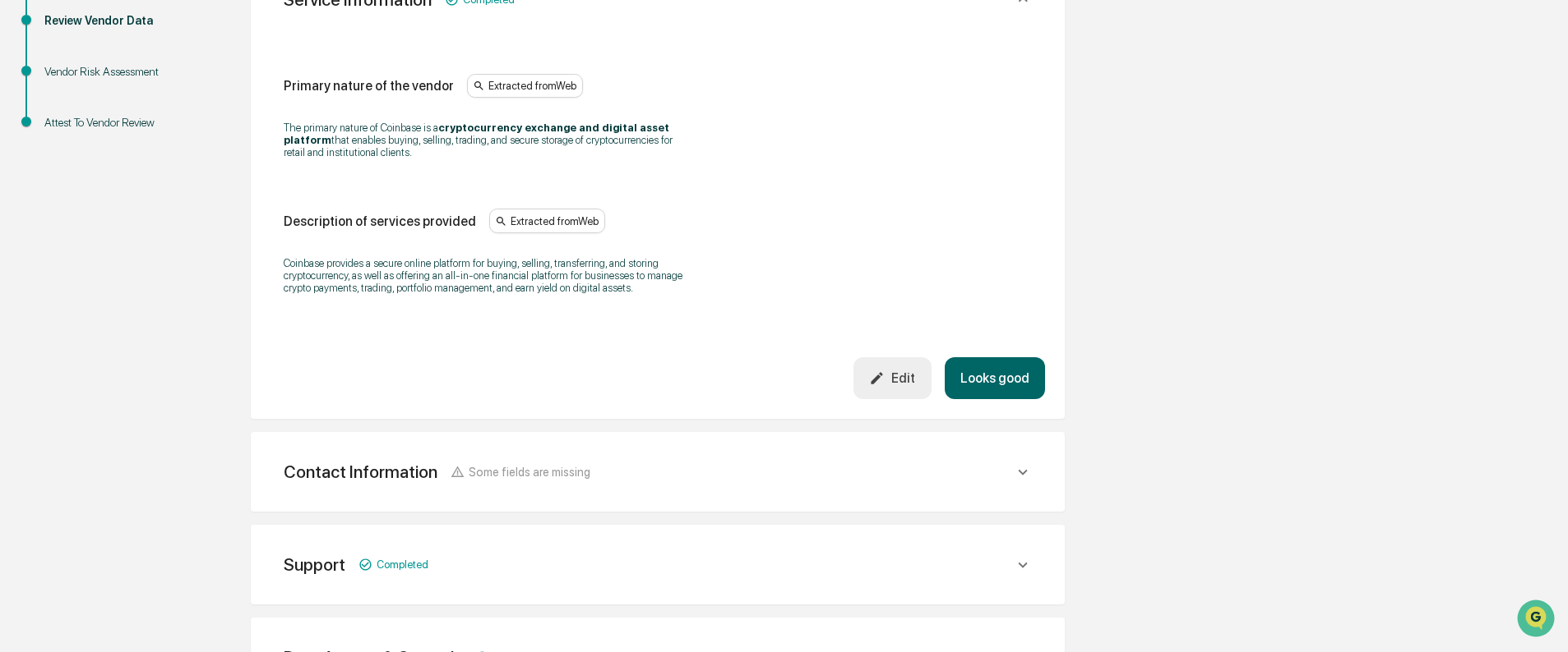
click at [840, 480] on div "Contact Information Some fields are missing" at bounding box center [648, 472] width 730 height 21
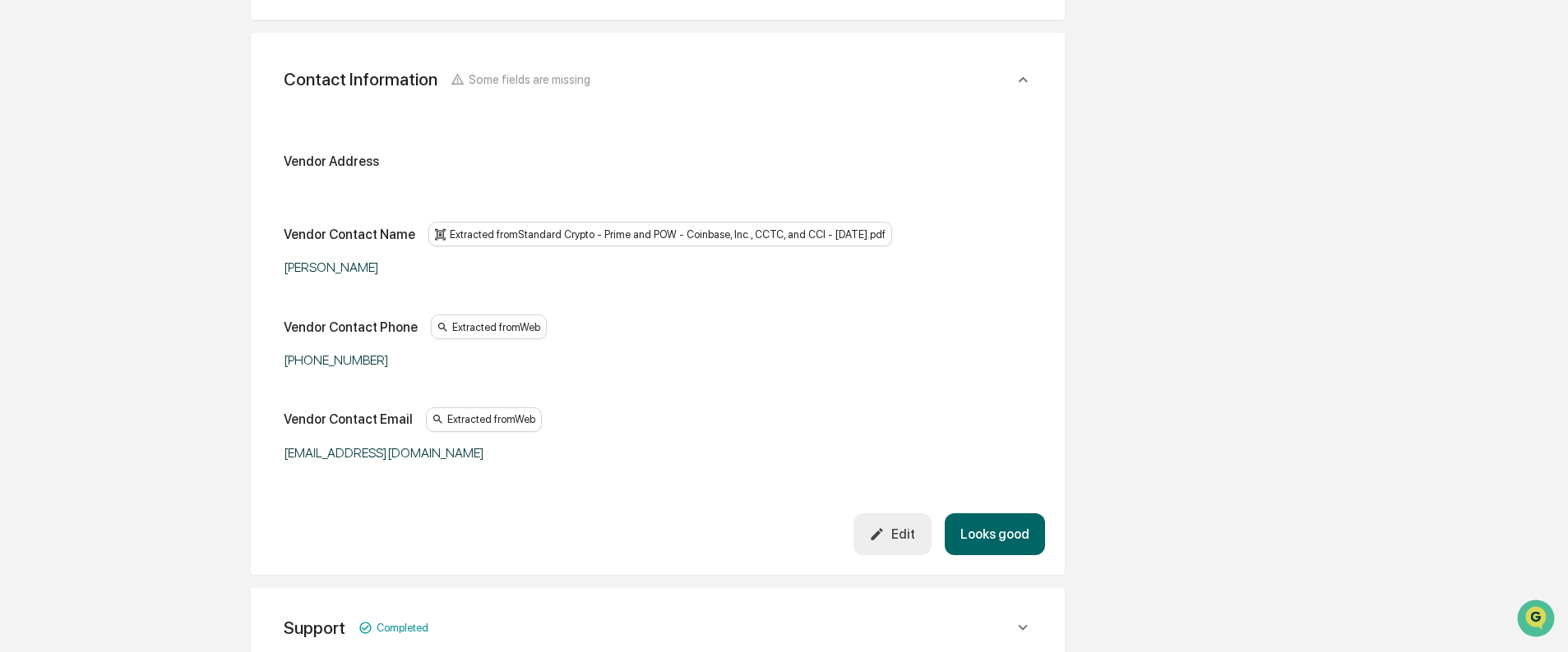
scroll to position [750, 0]
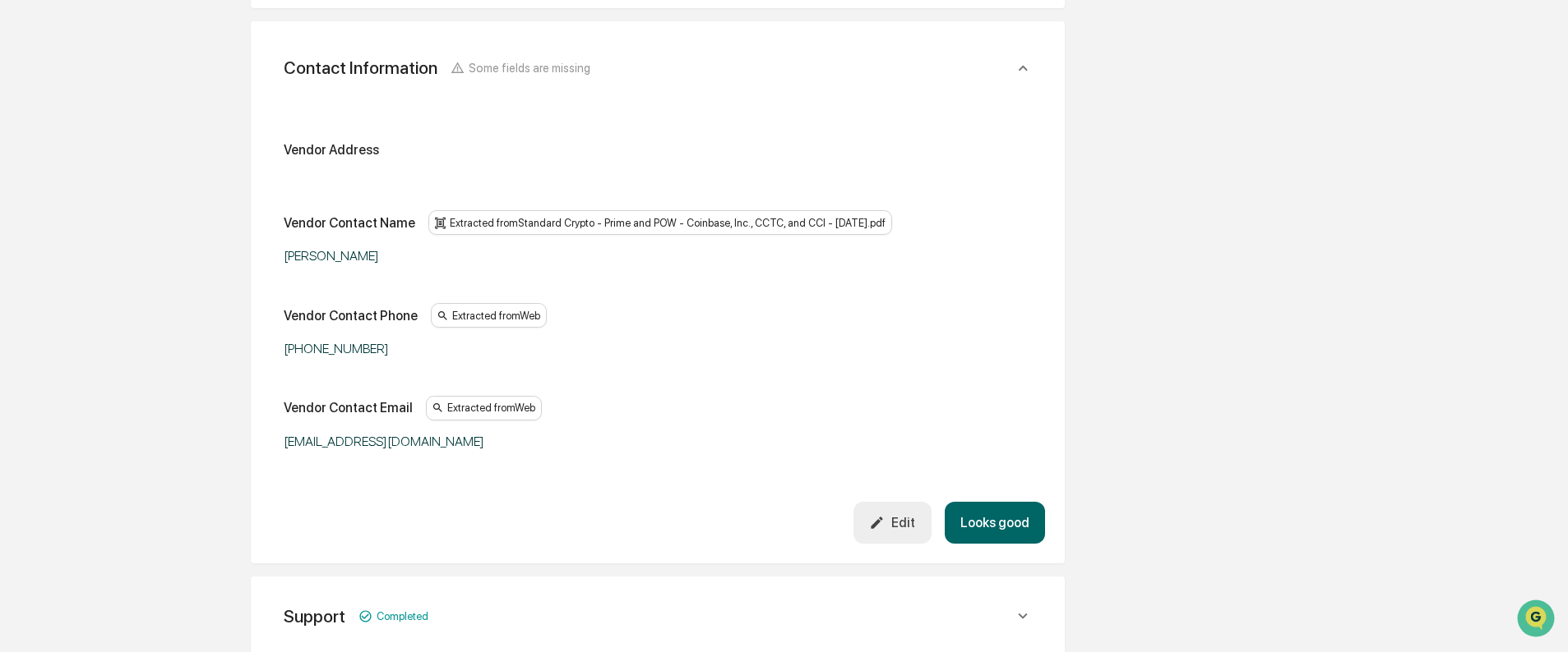
click at [877, 525] on icon "button" at bounding box center [876, 523] width 15 height 15
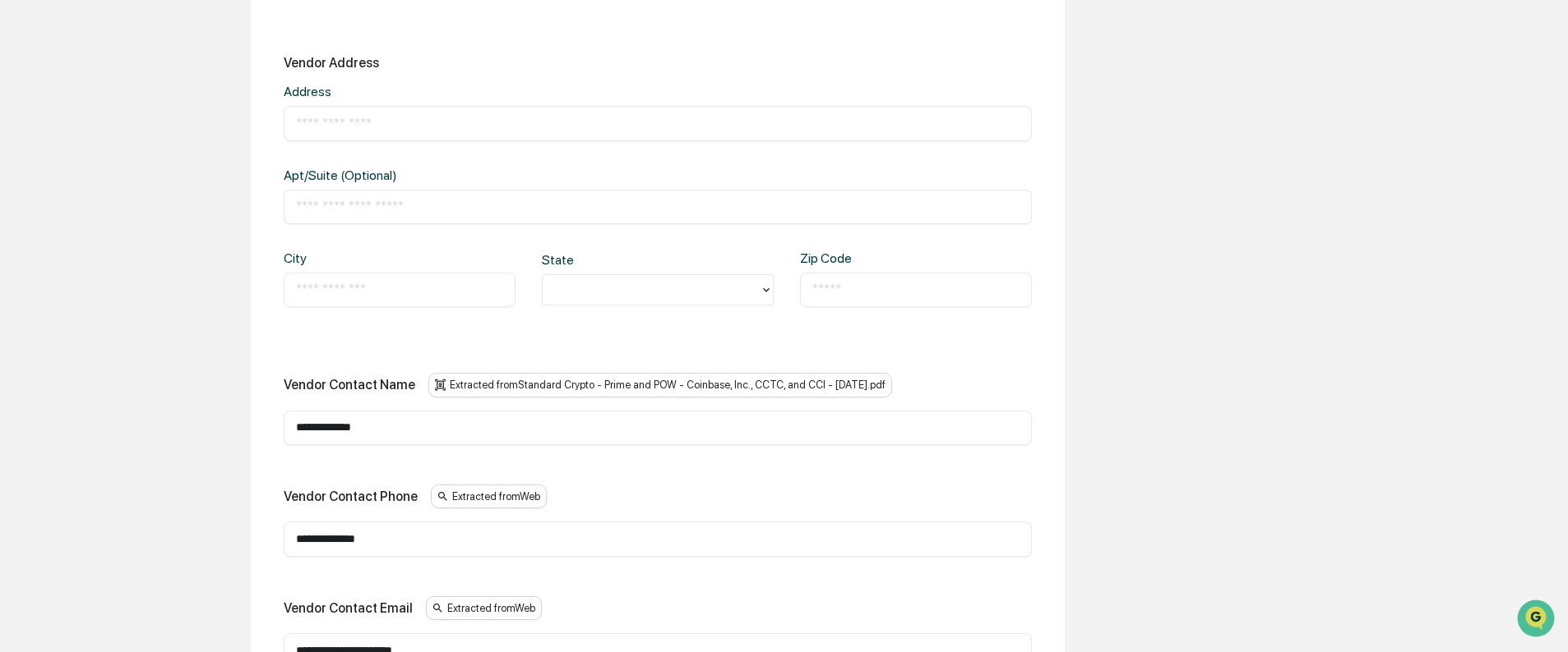
scroll to position [1078, 0]
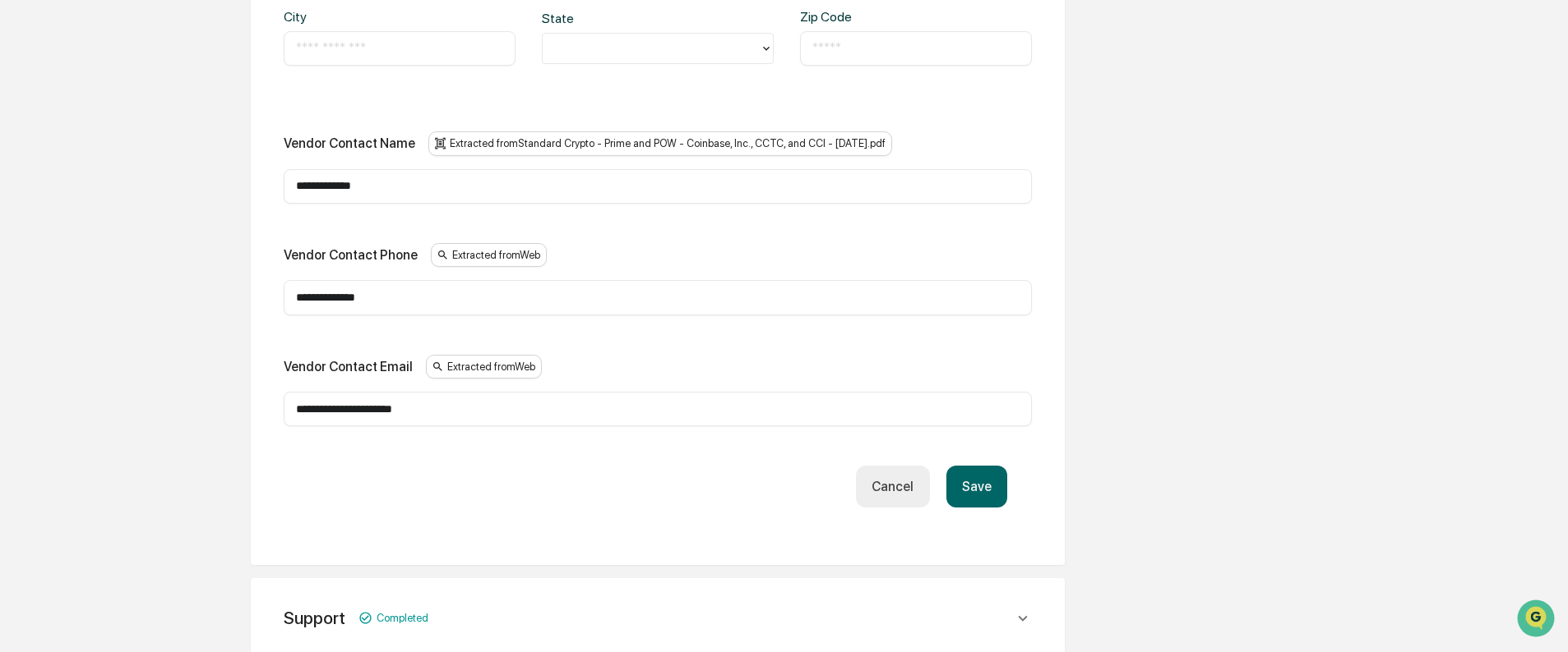
drag, startPoint x: 453, startPoint y: 415, endPoint x: 274, endPoint y: 425, distance: 179.3
click at [274, 425] on div "**********" at bounding box center [658, 156] width 774 height 780
type input "**********"
click at [964, 487] on button "Save" at bounding box center [976, 487] width 61 height 42
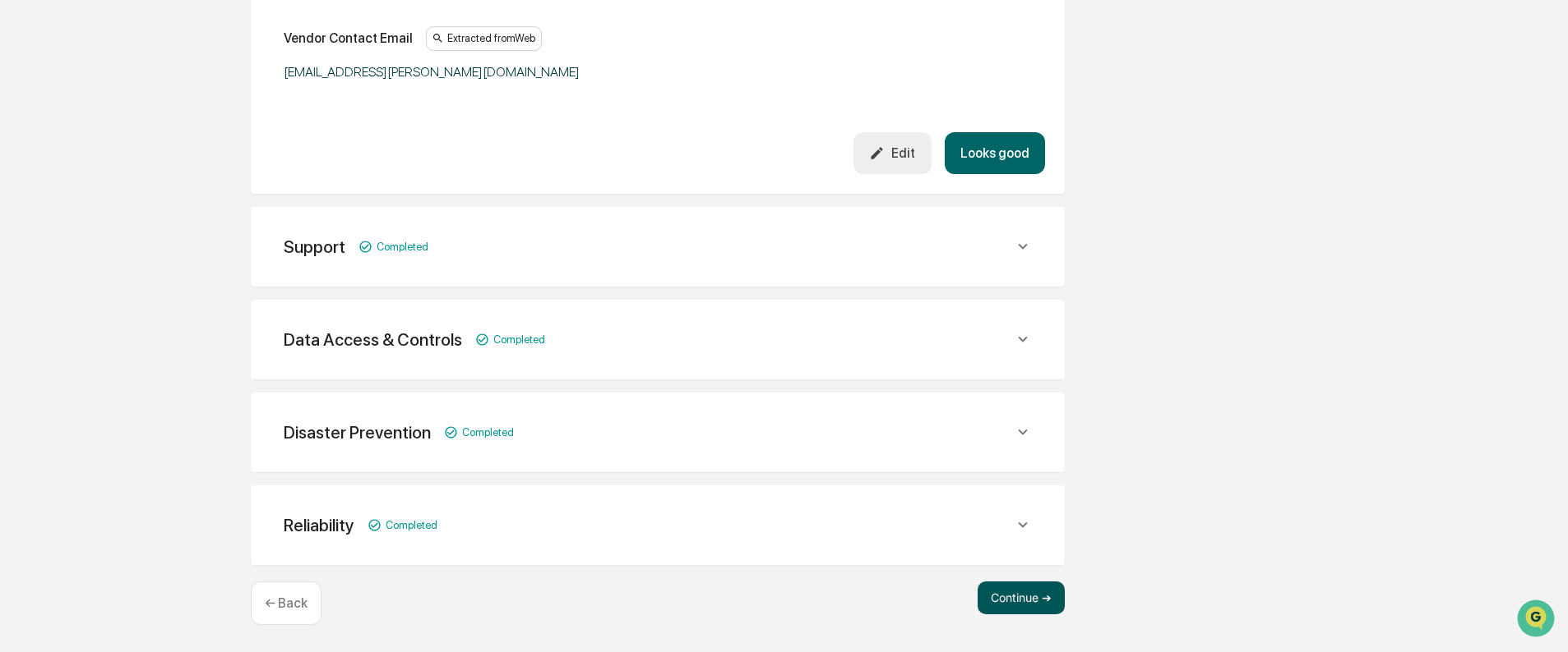
click at [1023, 593] on button "Continue ➔" at bounding box center [1021, 598] width 87 height 33
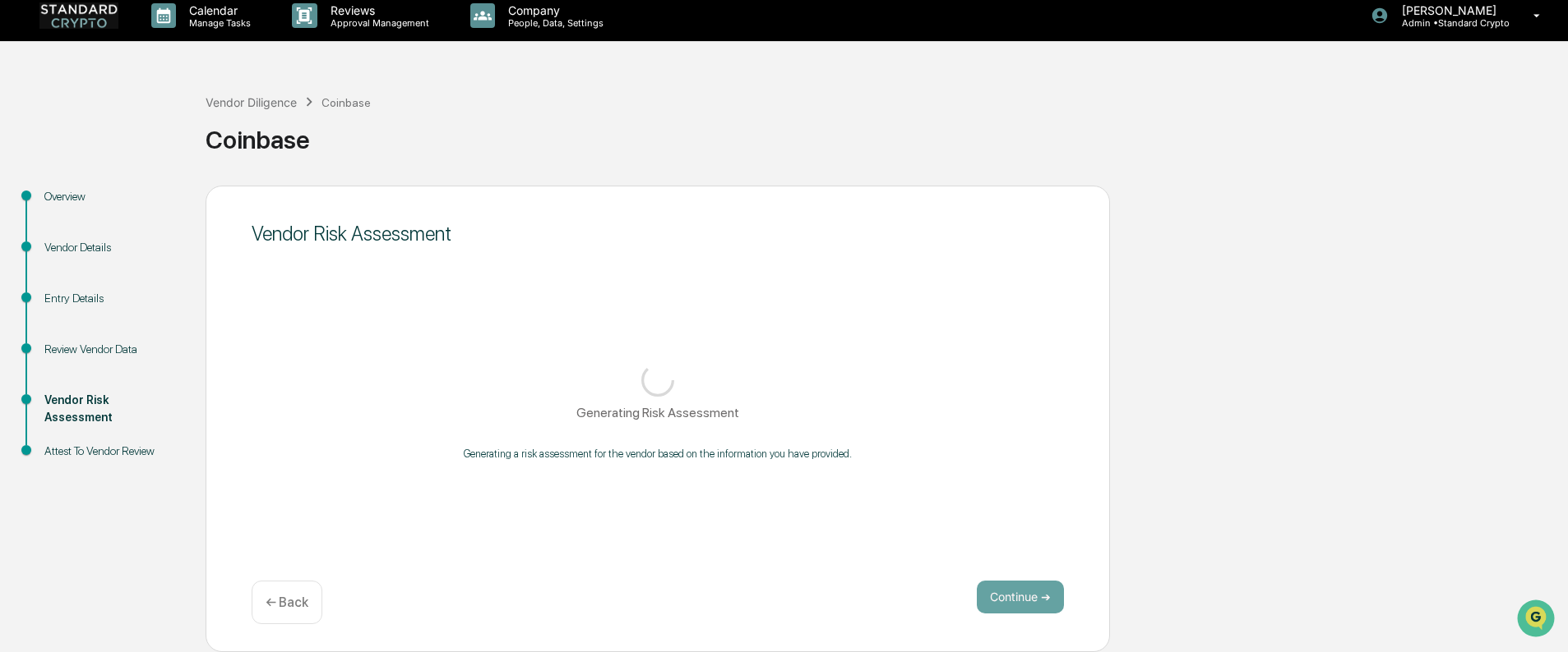
scroll to position [10, 0]
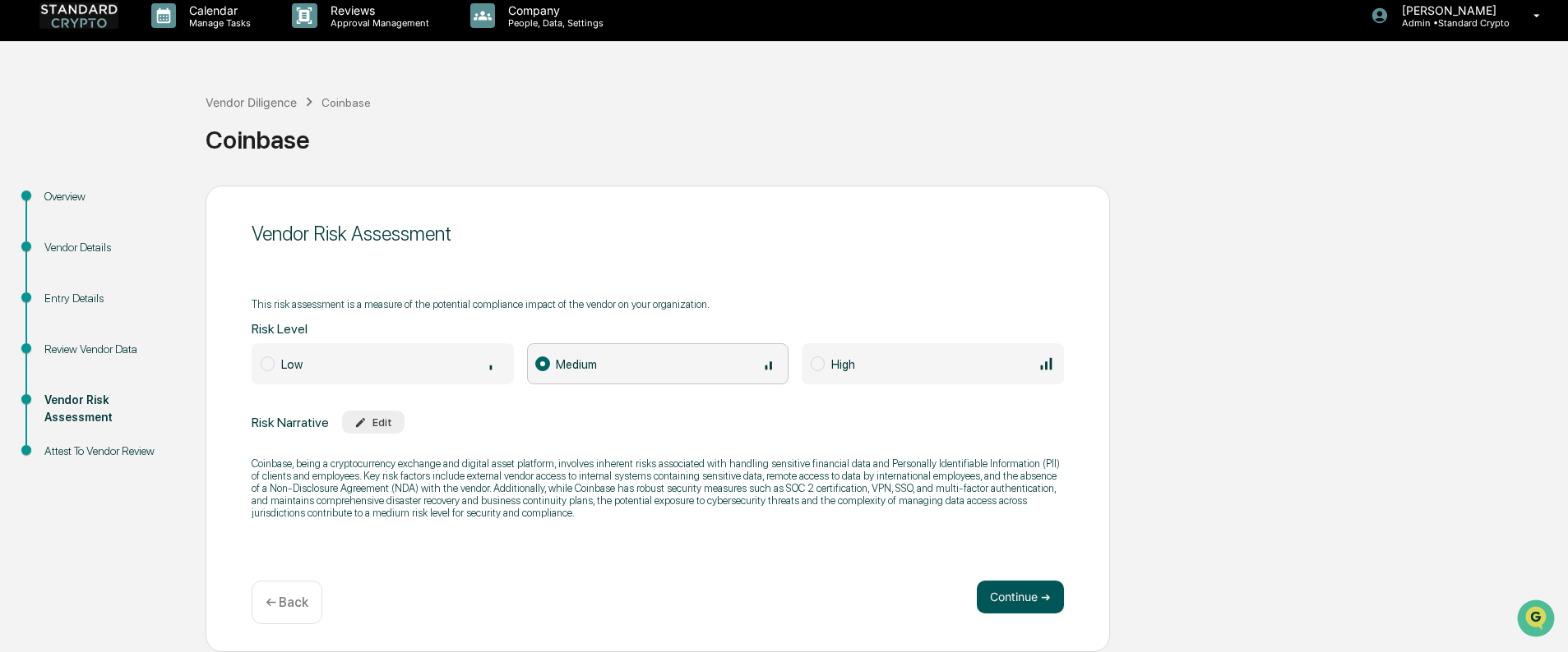
click at [1062, 600] on button "Continue ➔" at bounding box center [1020, 597] width 87 height 33
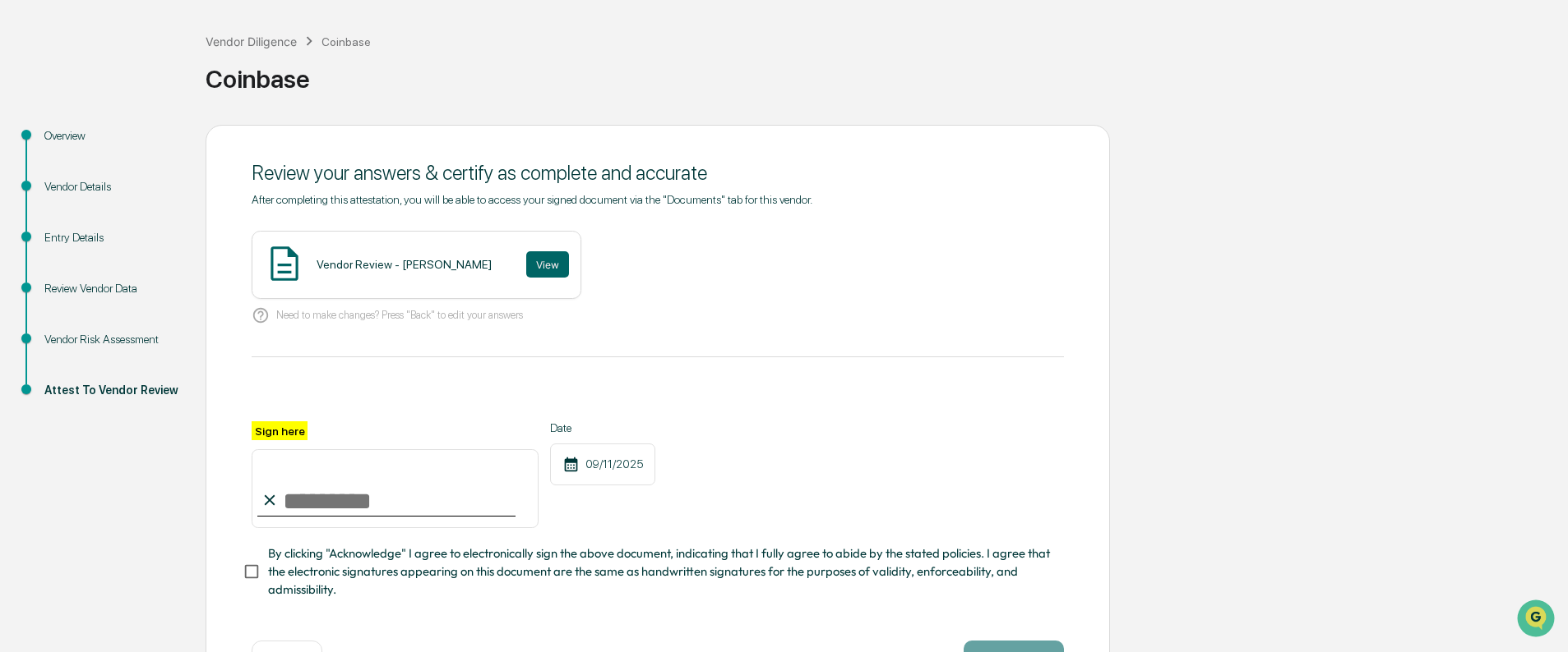
scroll to position [136, 0]
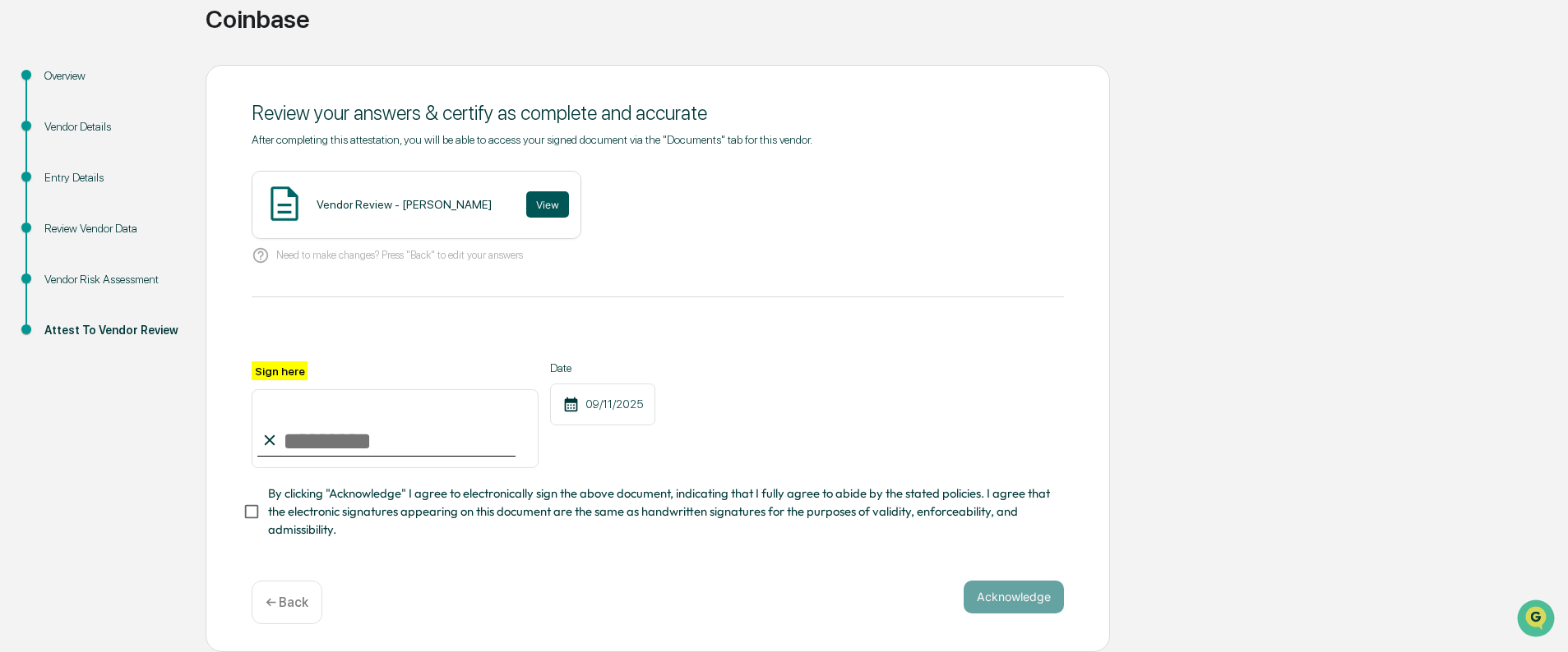
click at [526, 205] on button "View" at bounding box center [546, 204] width 43 height 26
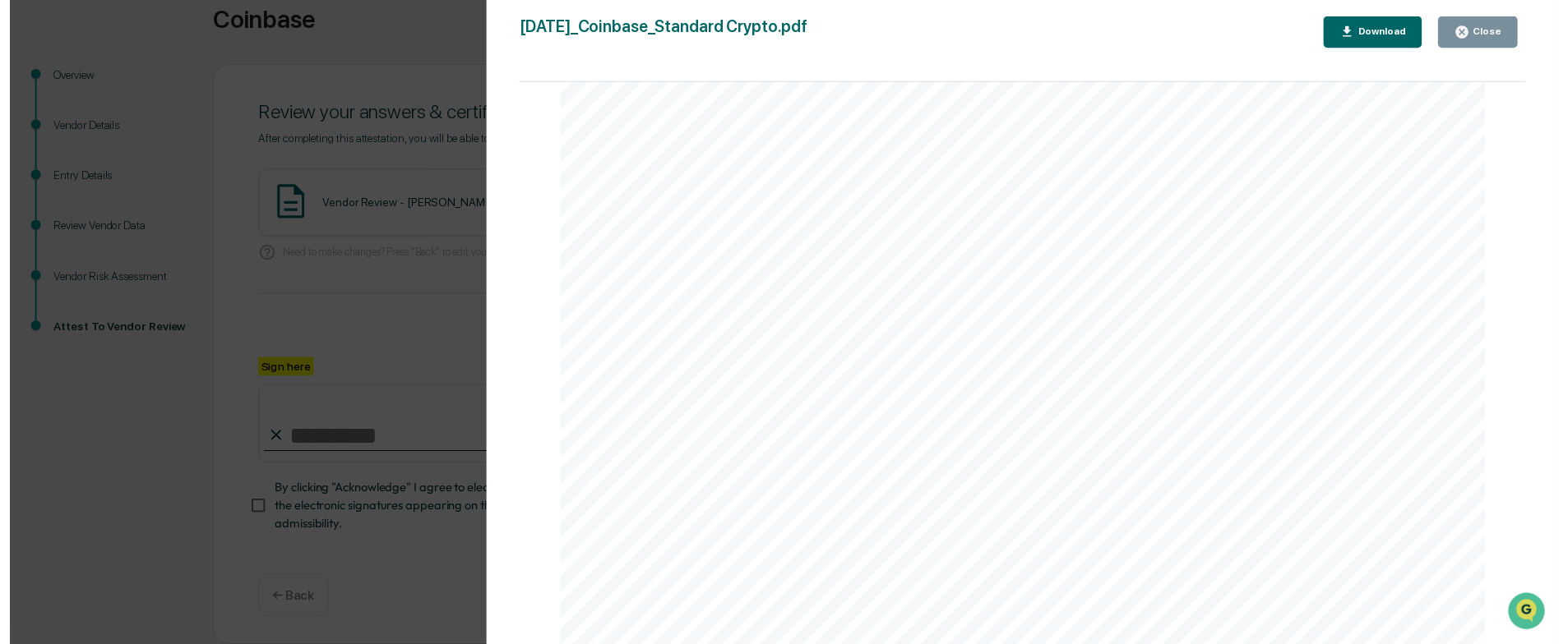
scroll to position [3548, 0]
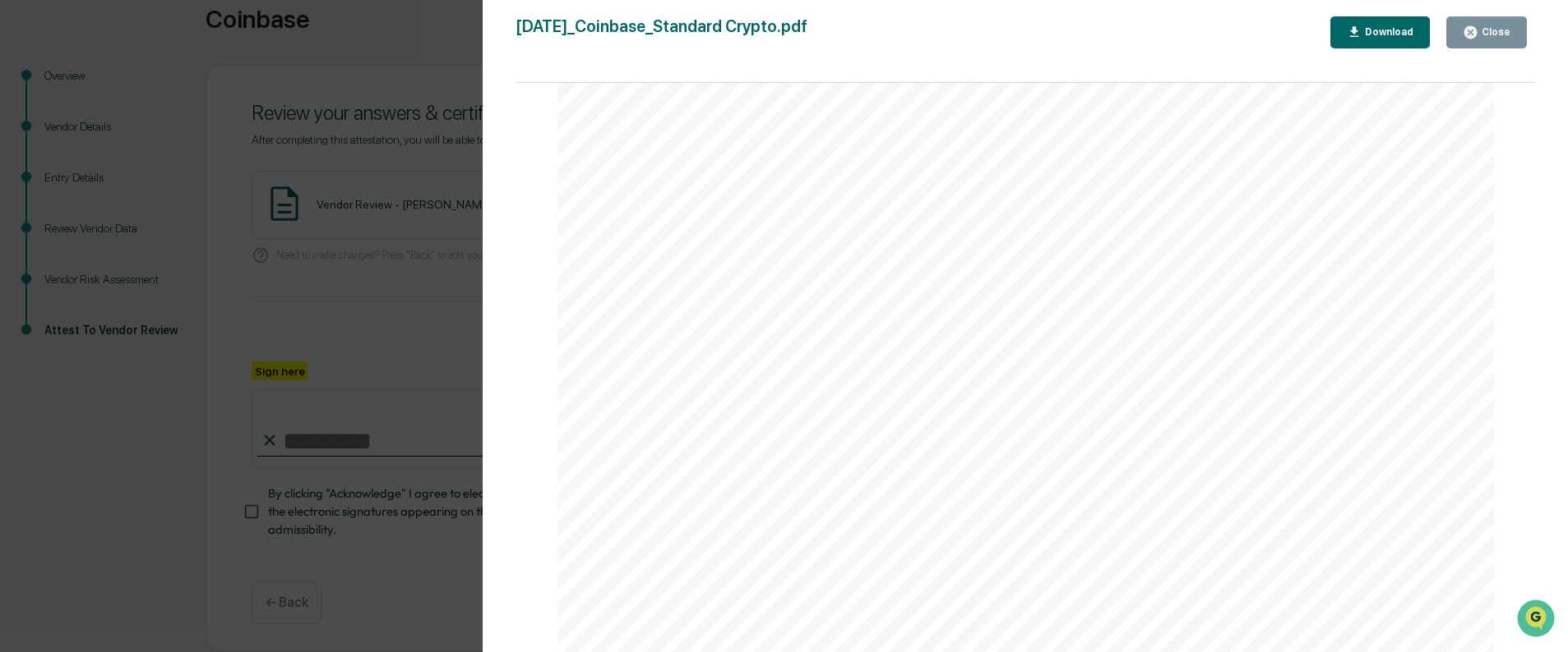
click at [1494, 34] on div "Close" at bounding box center [1494, 32] width 32 height 12
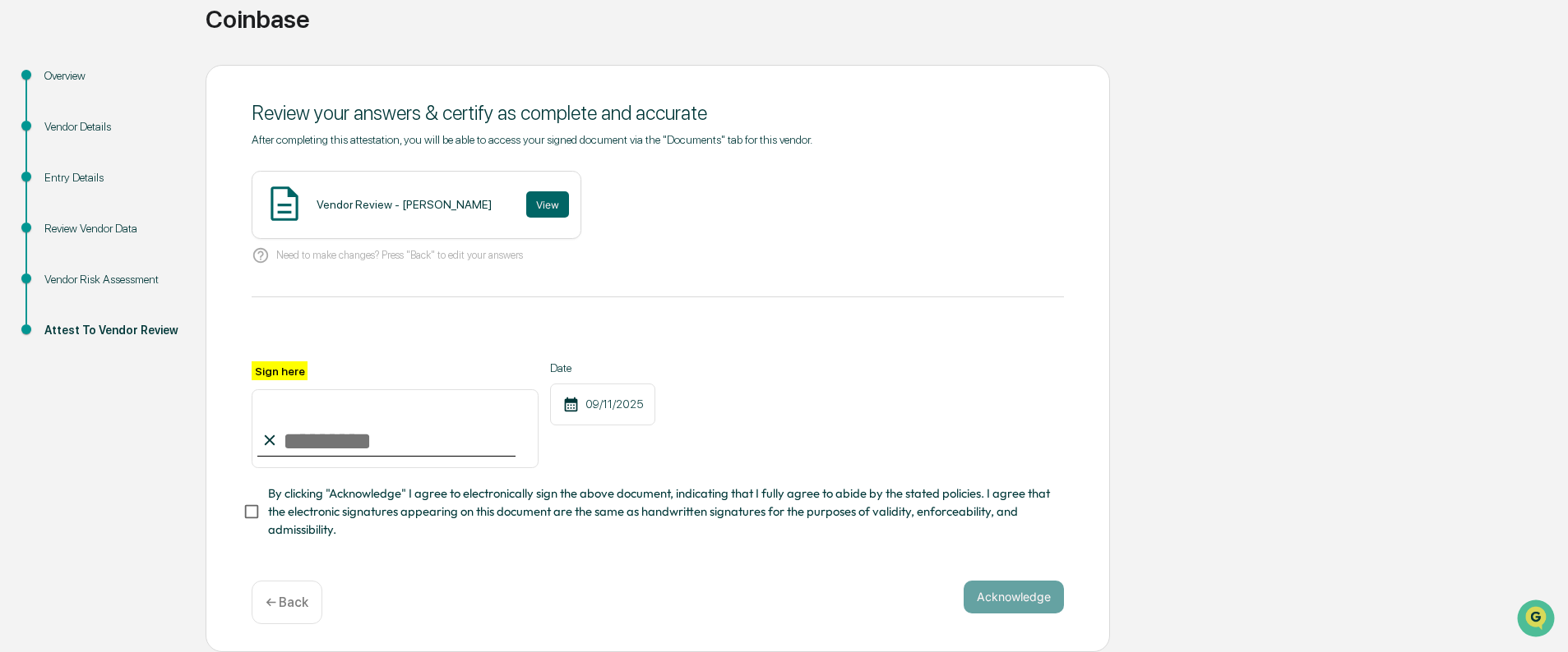
click at [372, 433] on input "Sign here" at bounding box center [394, 429] width 287 height 79
type input "**********"
click at [996, 588] on button "Acknowledge" at bounding box center [1013, 597] width 100 height 33
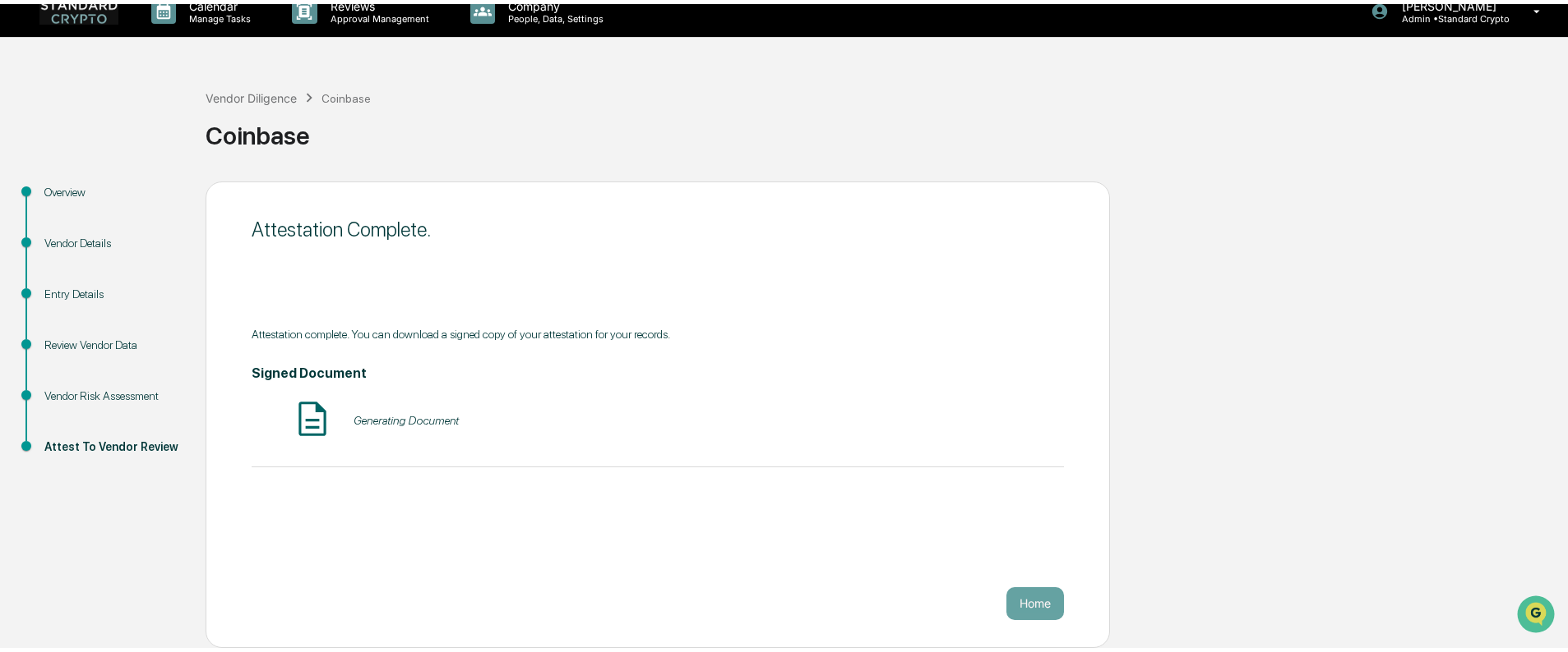
scroll to position [10, 0]
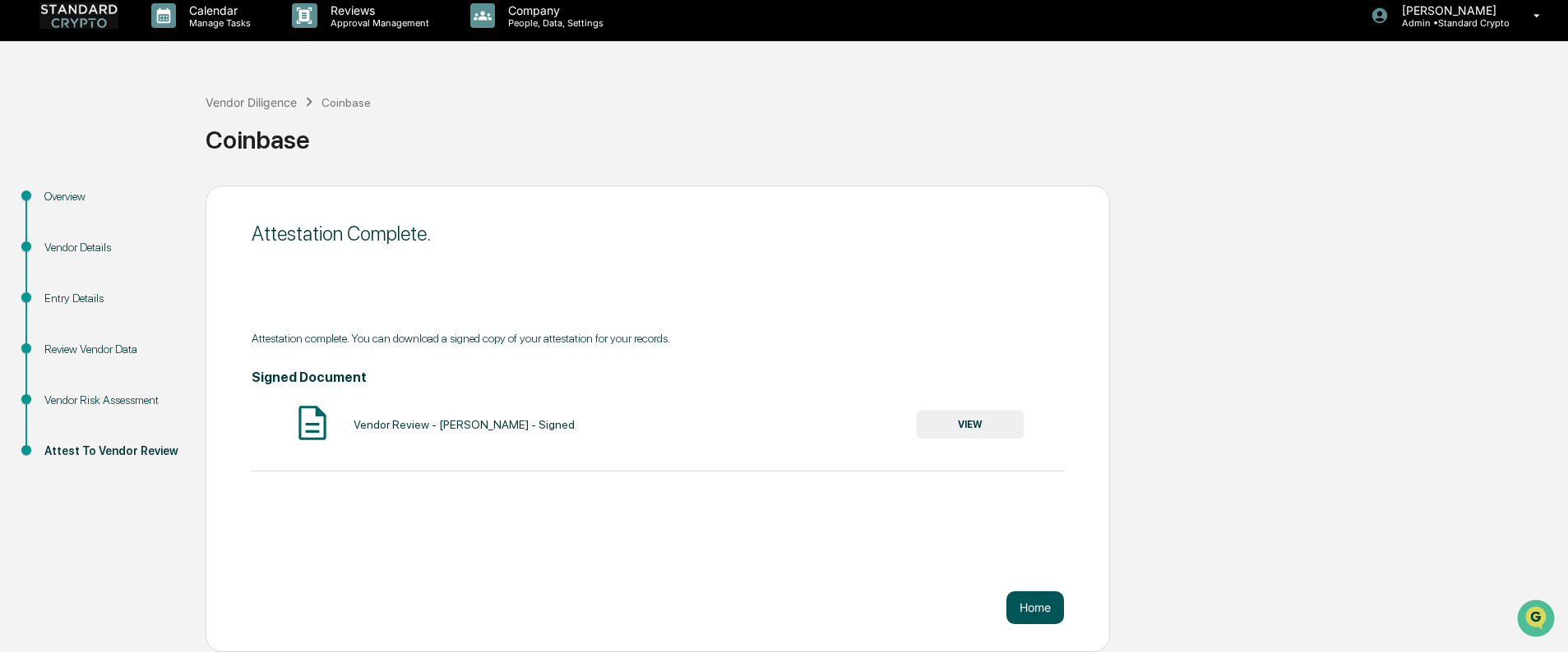
click at [1027, 614] on button "Home" at bounding box center [1035, 608] width 58 height 33
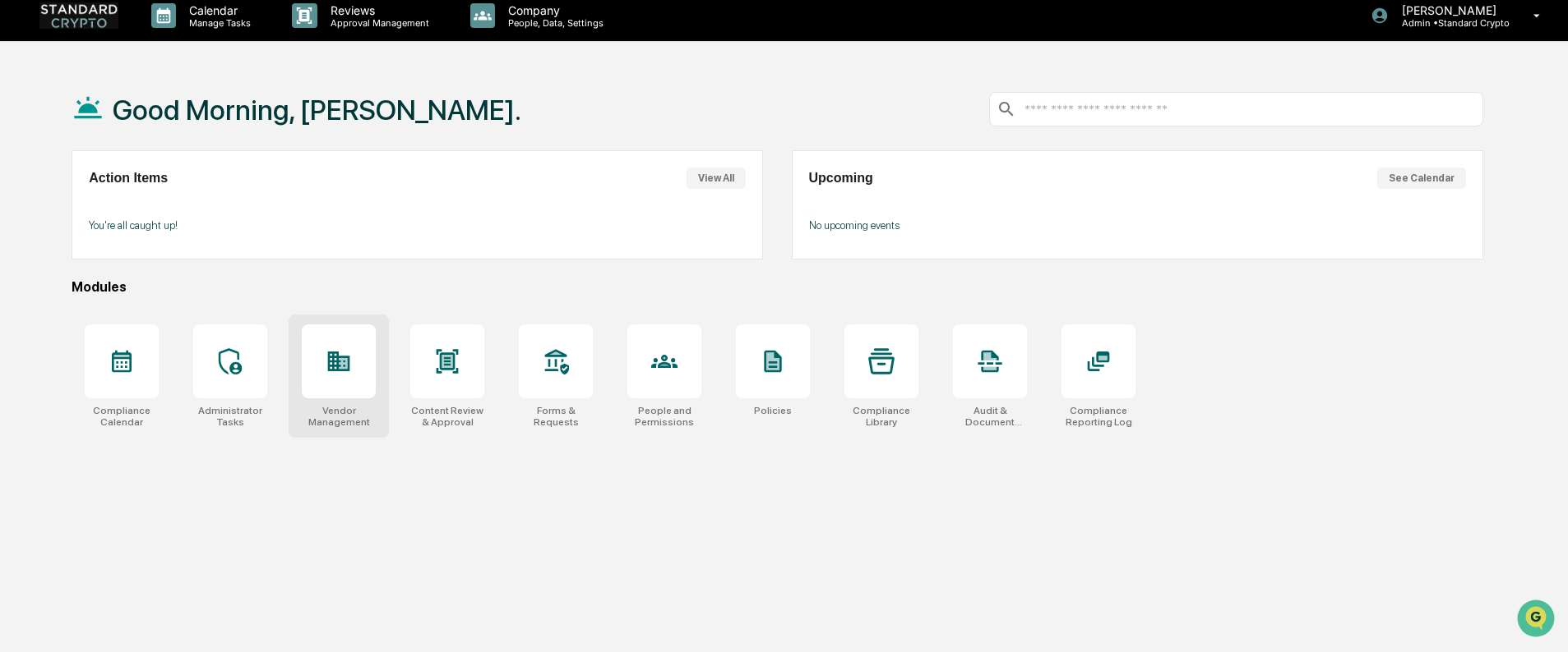
click at [323, 388] on div at bounding box center [338, 362] width 74 height 74
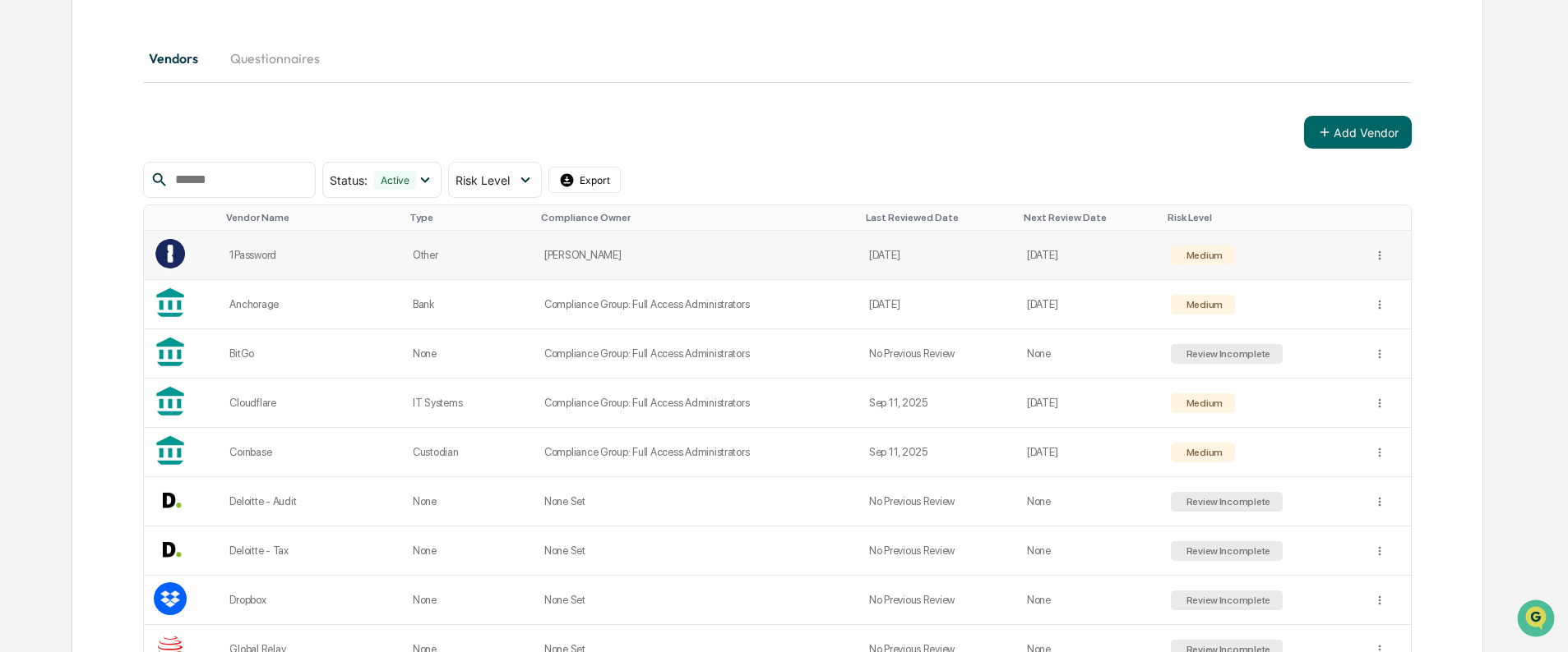
scroll to position [328, 0]
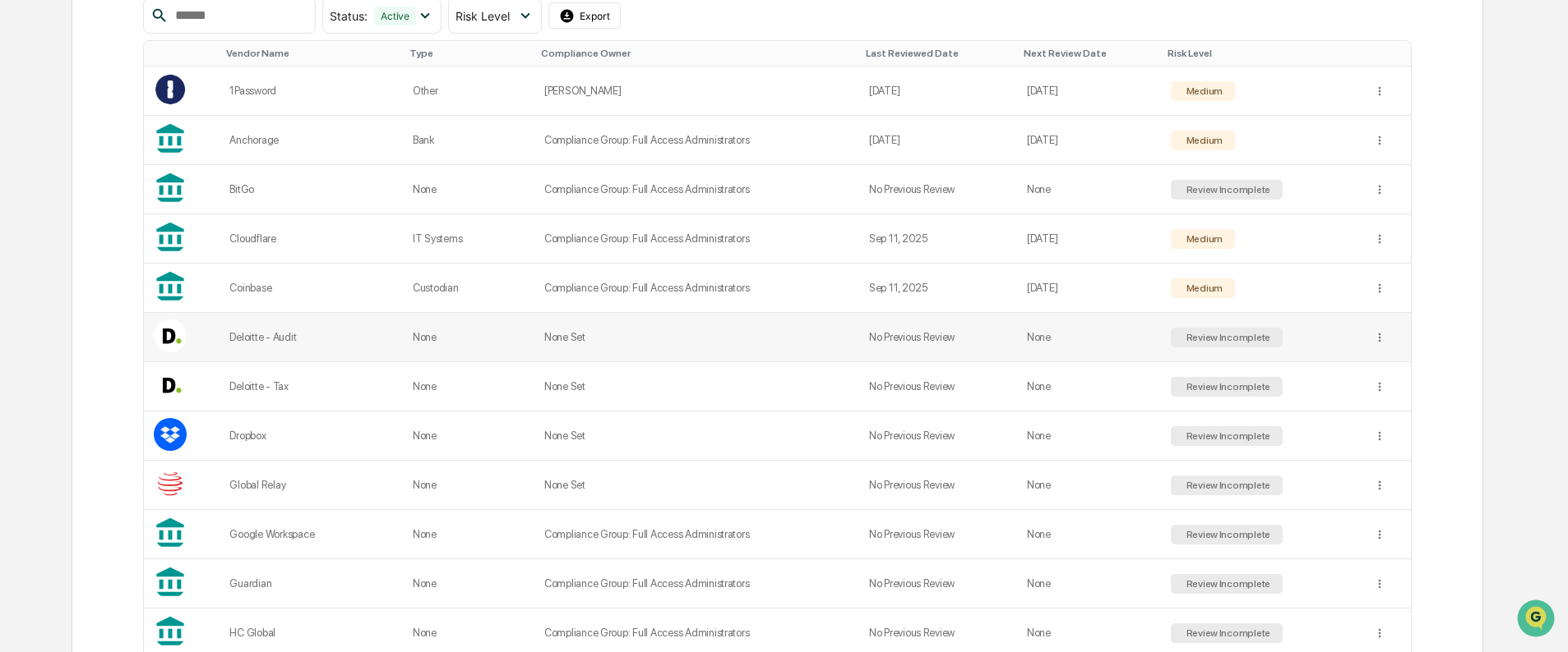
click at [403, 334] on td "None" at bounding box center [468, 337] width 131 height 50
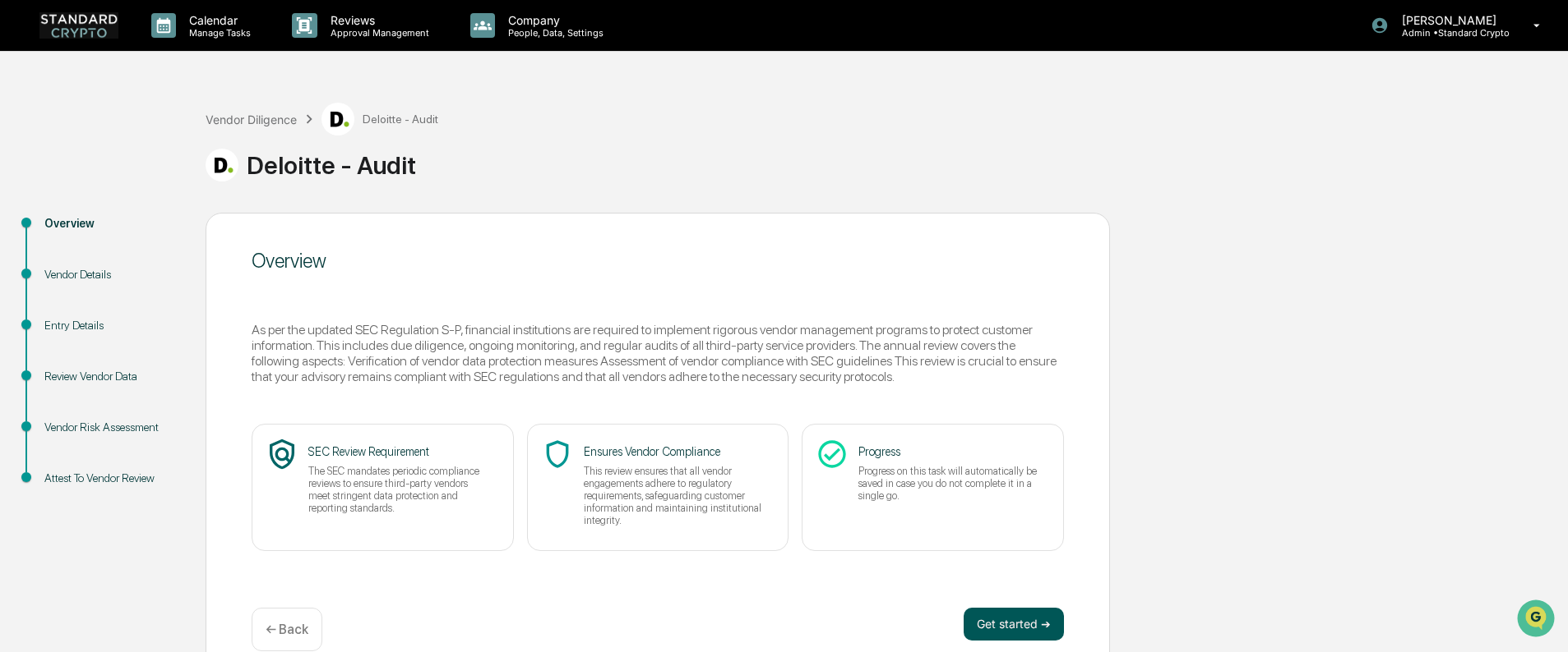
click at [1020, 624] on button "Get started ➔" at bounding box center [1013, 624] width 100 height 33
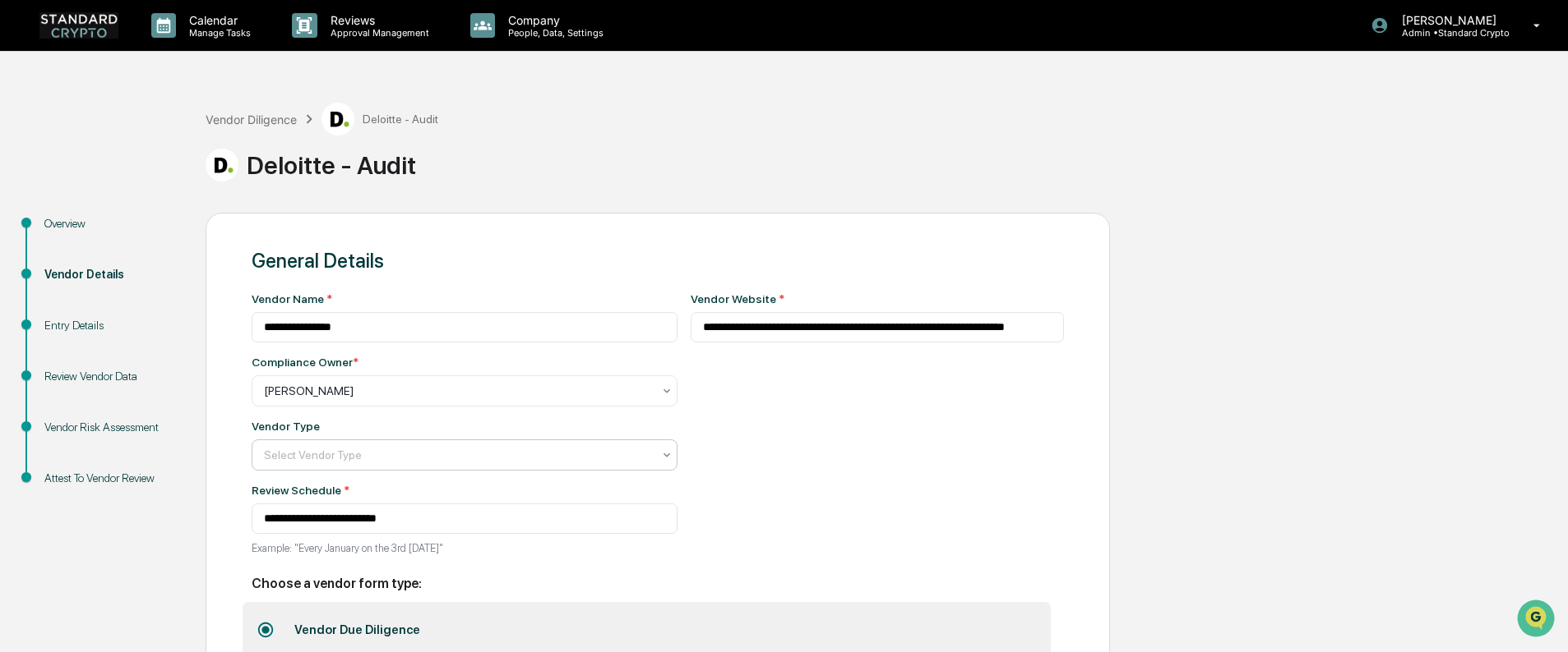
click at [438, 449] on div at bounding box center [458, 455] width 388 height 16
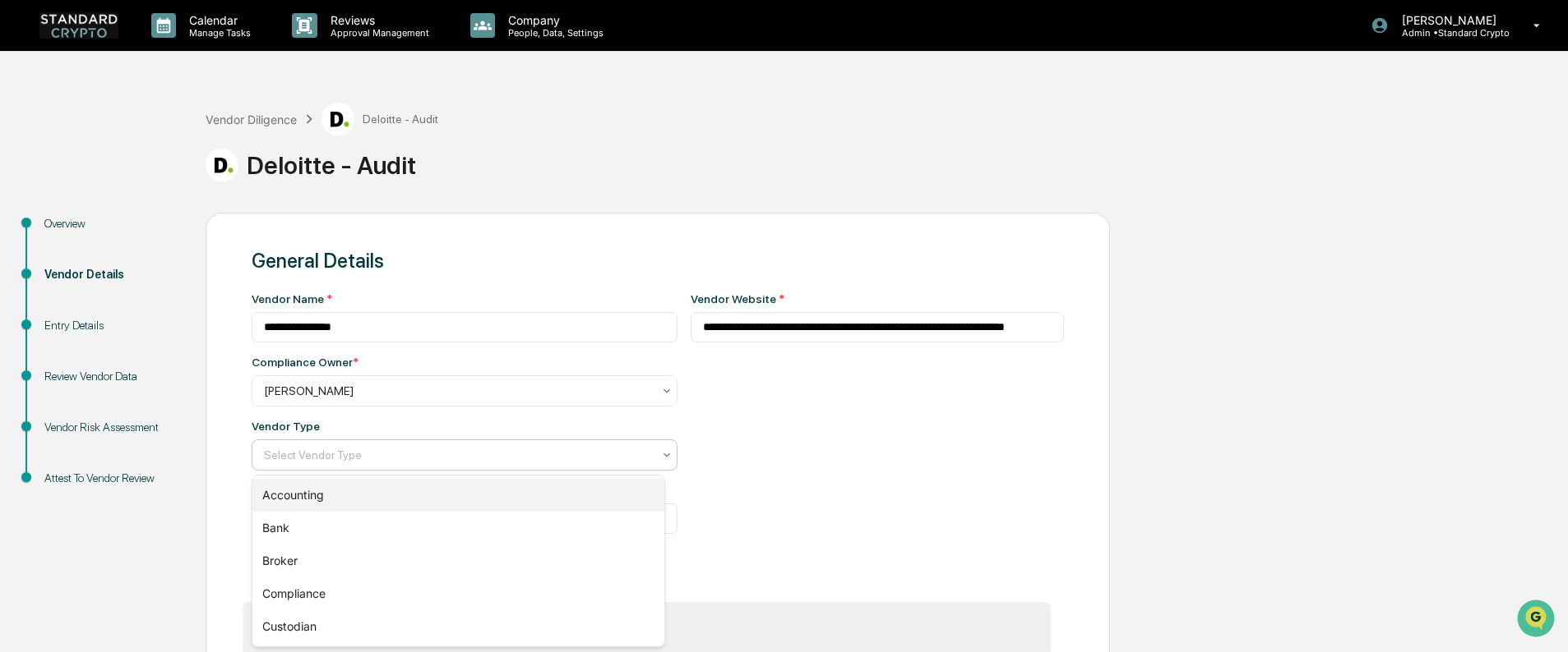
click at [433, 510] on div "Accounting" at bounding box center [458, 496] width 412 height 33
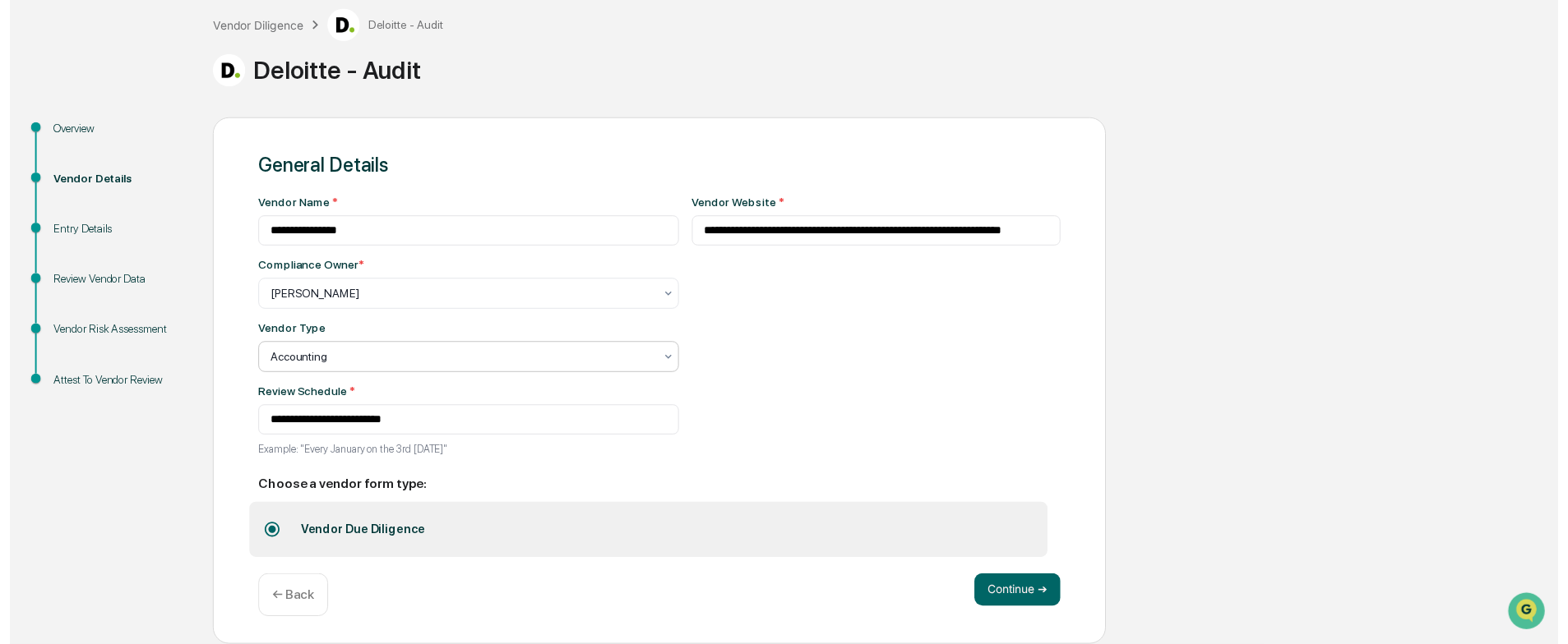
scroll to position [95, 0]
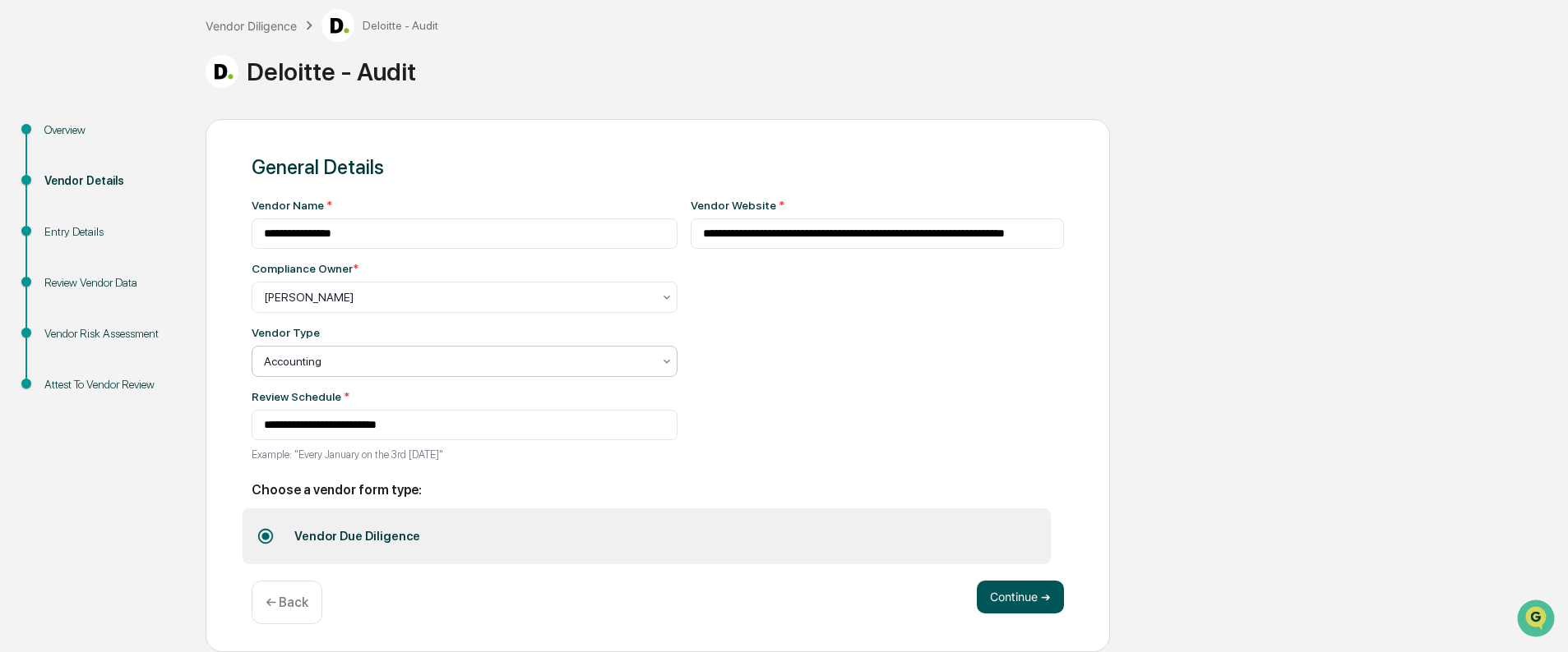
click at [1019, 603] on button "Continue ➔" at bounding box center [1020, 597] width 87 height 33
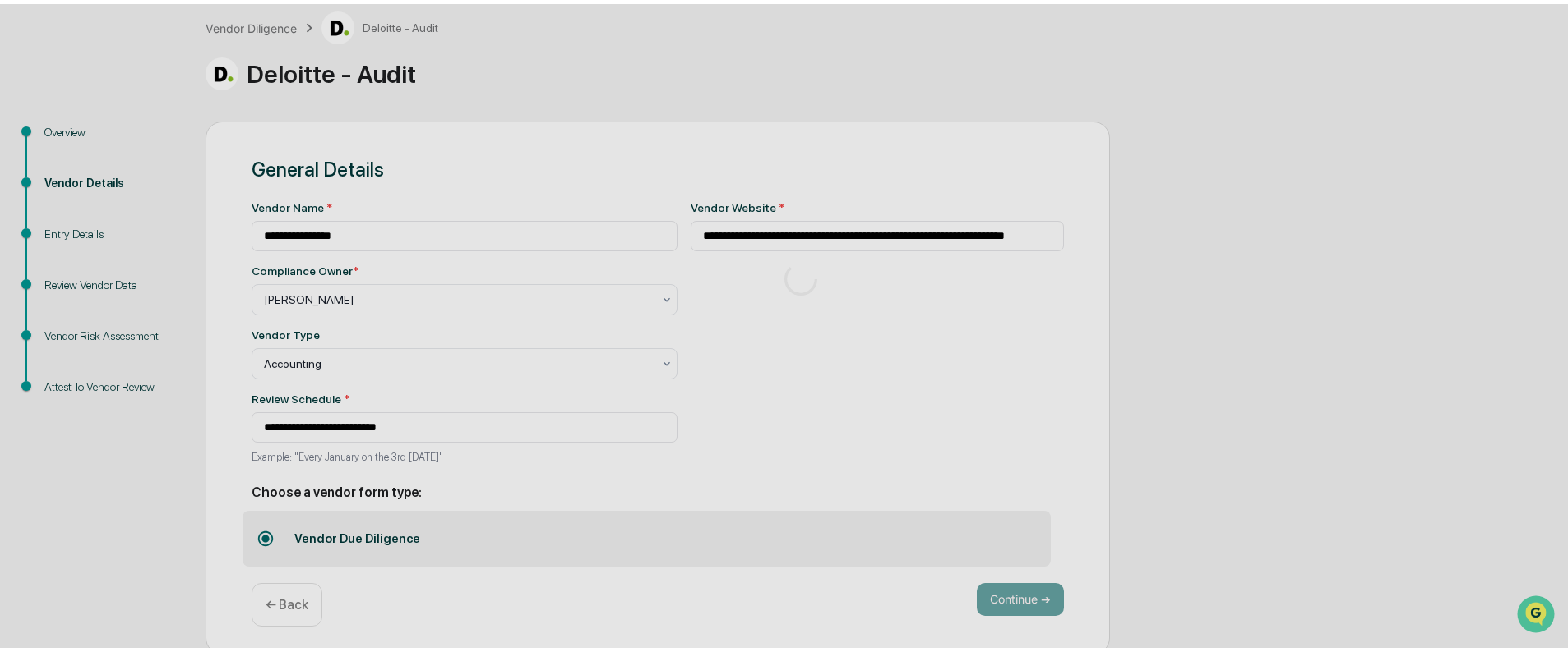
scroll to position [27, 0]
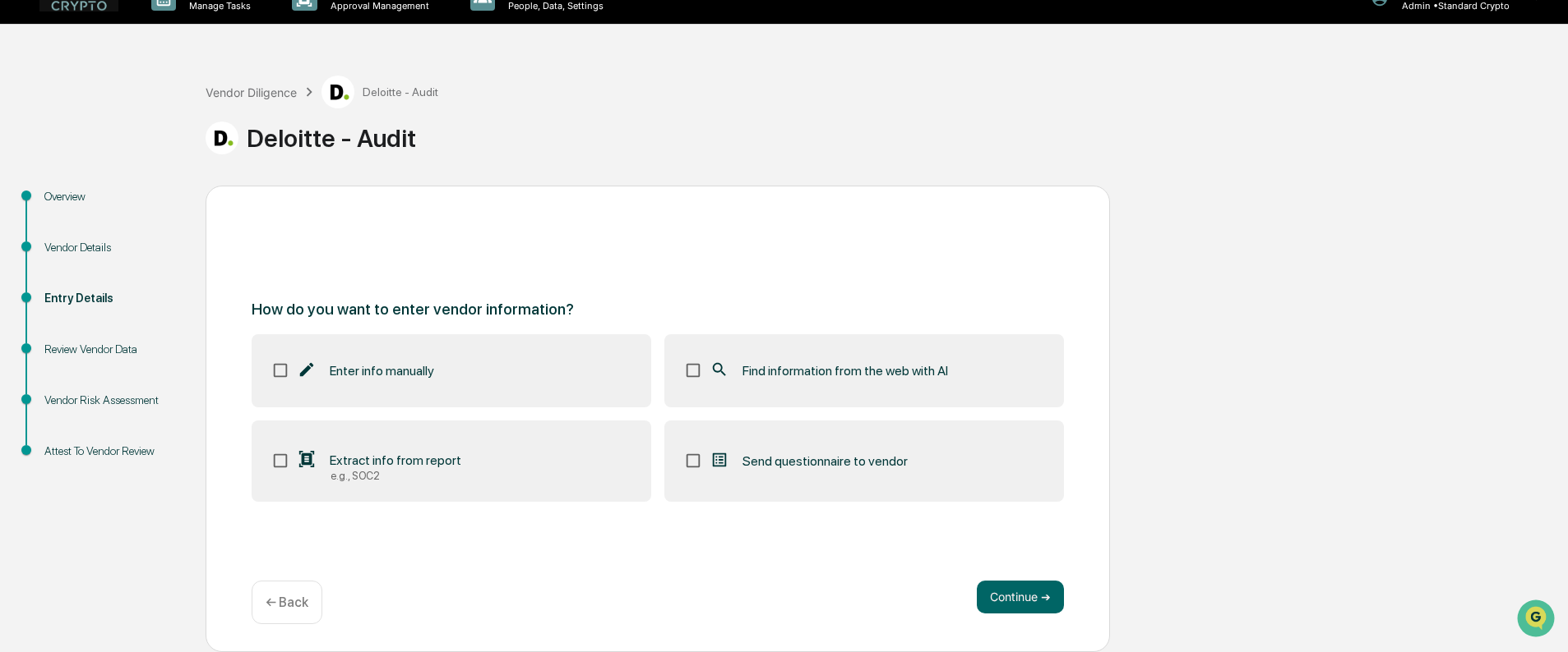
click at [814, 382] on label "Find information from the web with AI" at bounding box center [864, 371] width 400 height 72
click at [541, 472] on label "Extract info from report e.g., SOC2" at bounding box center [451, 461] width 400 height 82
click at [1019, 595] on button "Continue ➔" at bounding box center [1020, 597] width 87 height 33
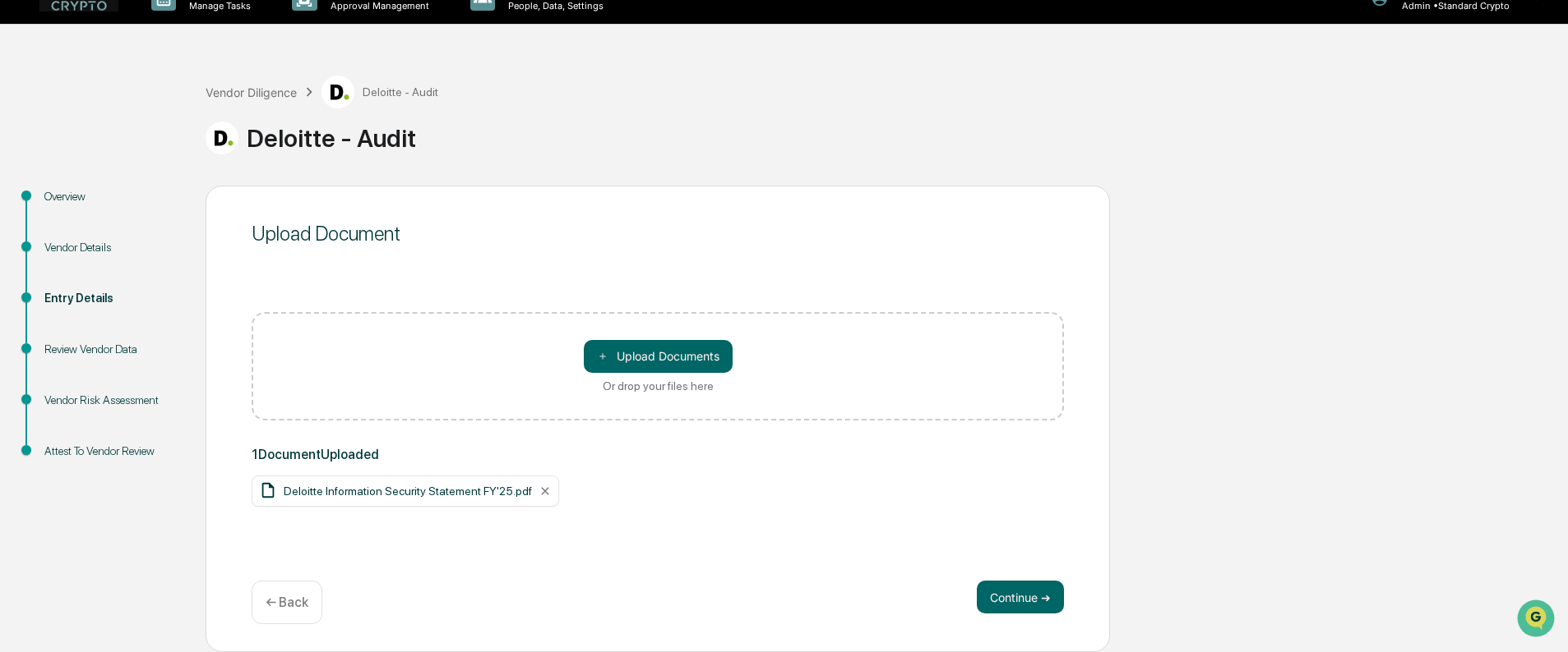
click at [571, 51] on div "Vendor Diligence Deloitte - Audit Deloitte - Audit" at bounding box center [882, 118] width 1354 height 135
click at [1006, 598] on button "Continue ➔" at bounding box center [1020, 597] width 87 height 33
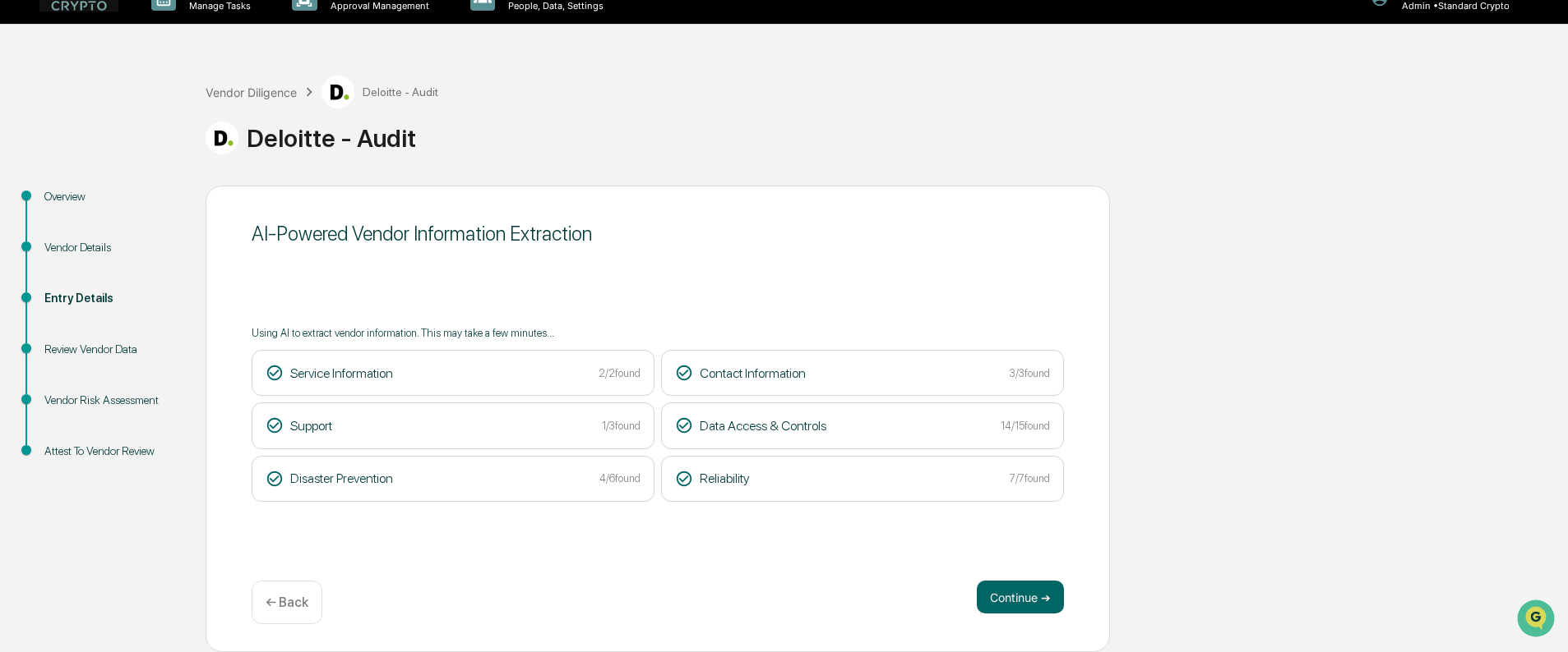
click at [1006, 598] on button "Continue ➔" at bounding box center [1020, 597] width 87 height 33
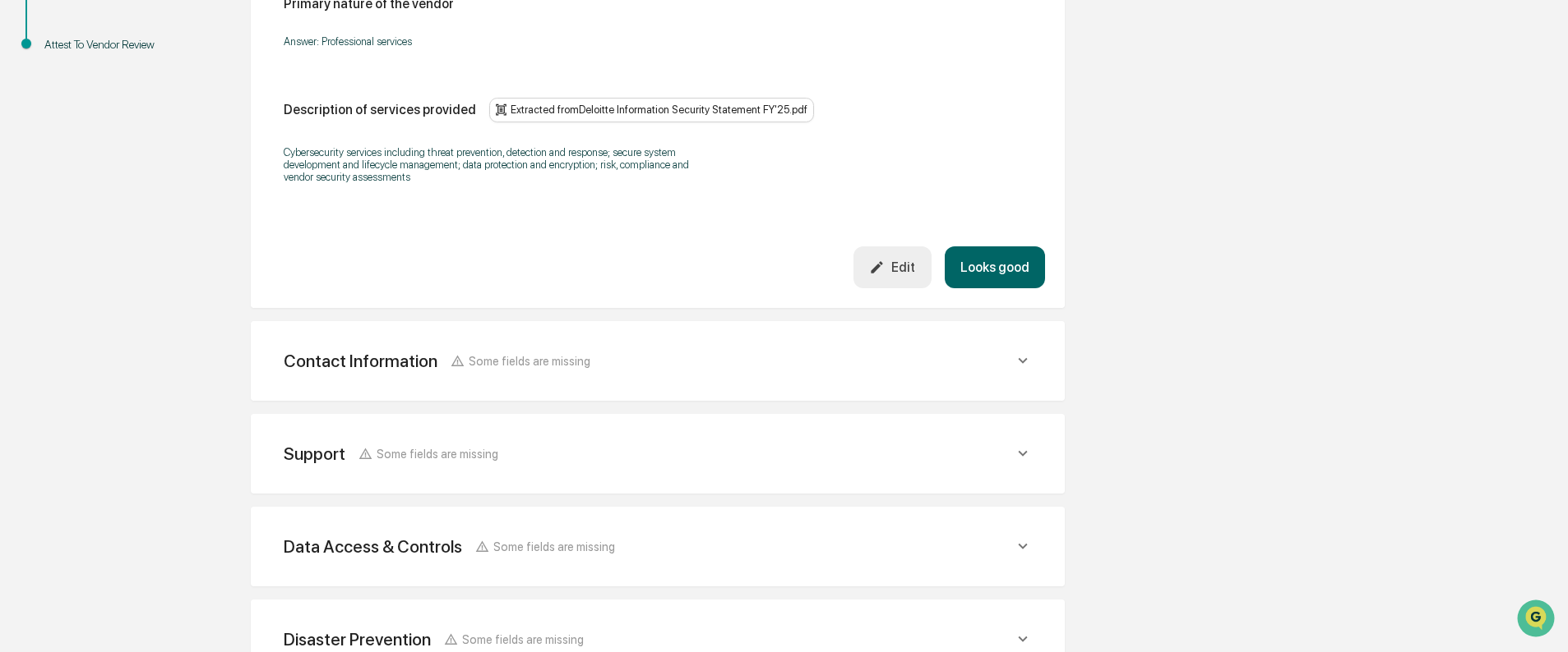
scroll to position [438, 0]
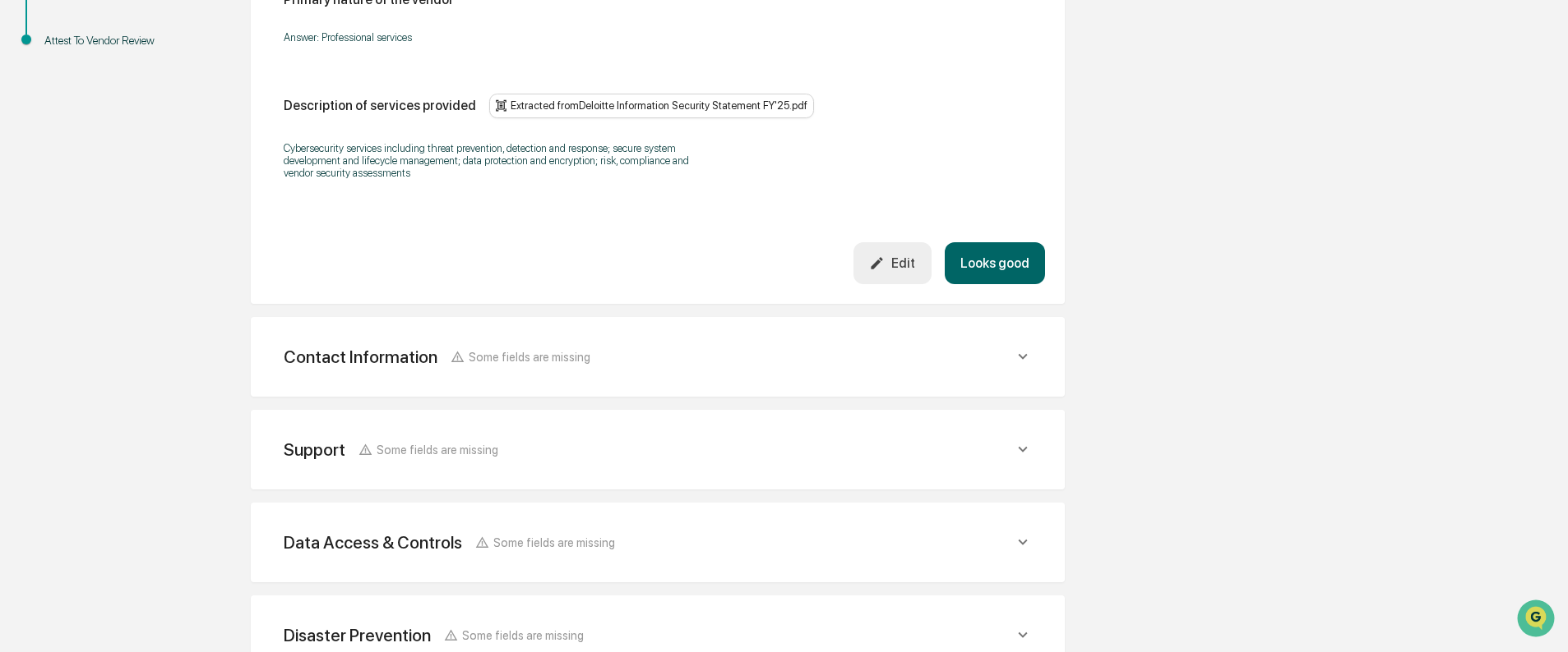
click at [487, 353] on span "Some fields are missing" at bounding box center [529, 356] width 121 height 14
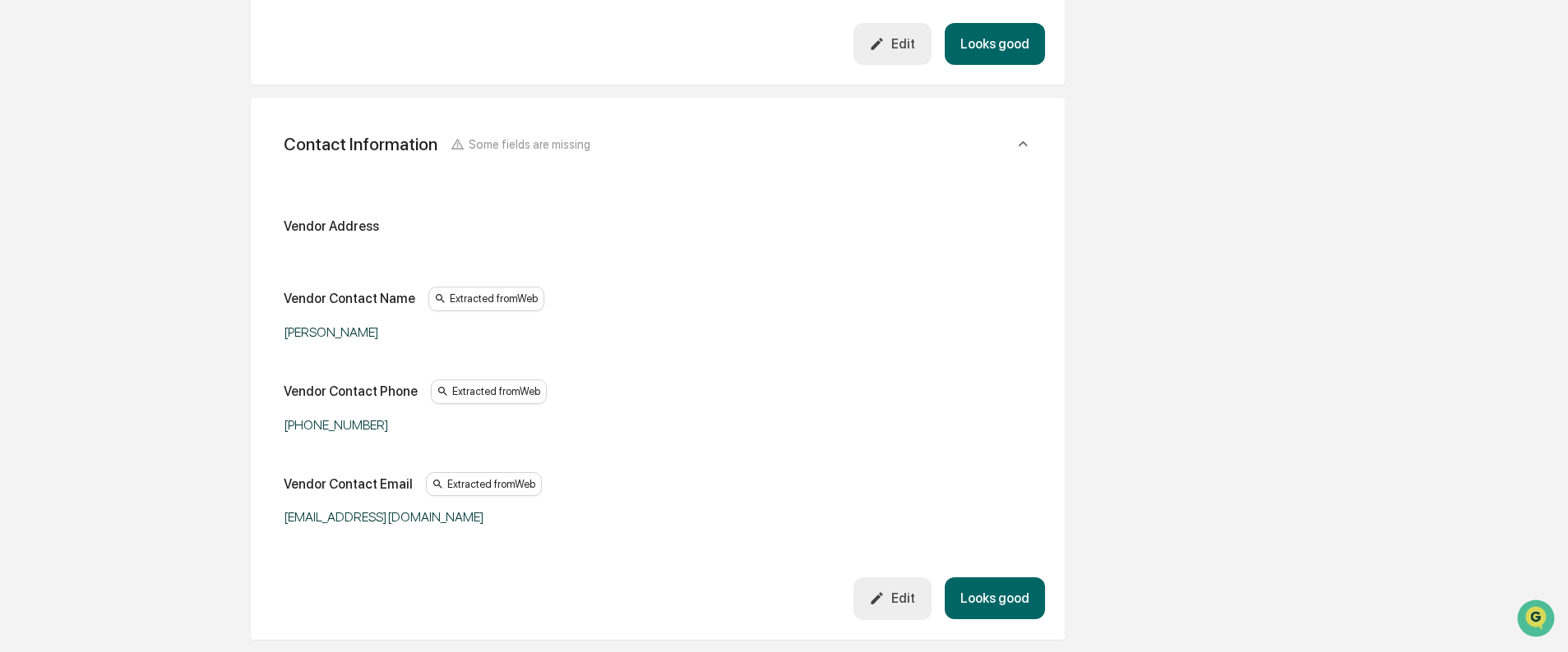
scroll to position [685, 0]
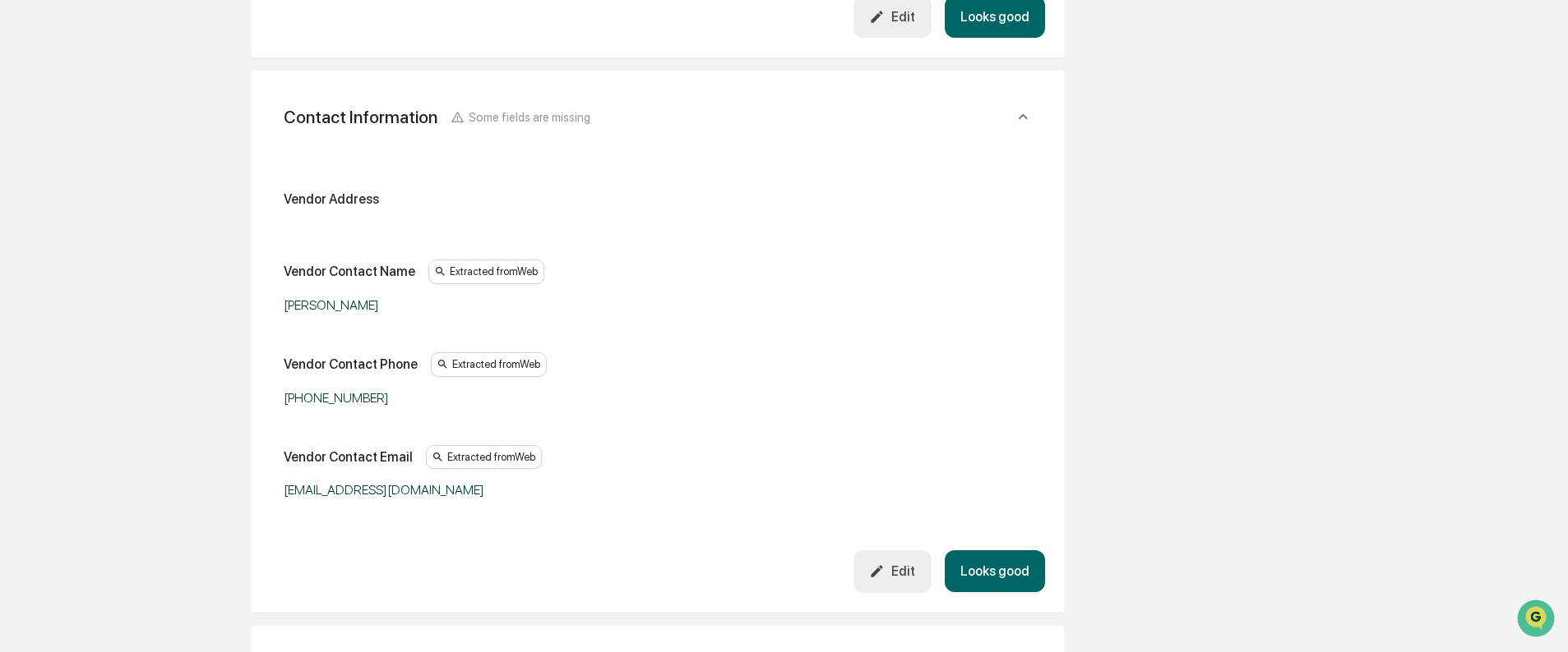
click at [895, 575] on div "Edit" at bounding box center [891, 571] width 46 height 15
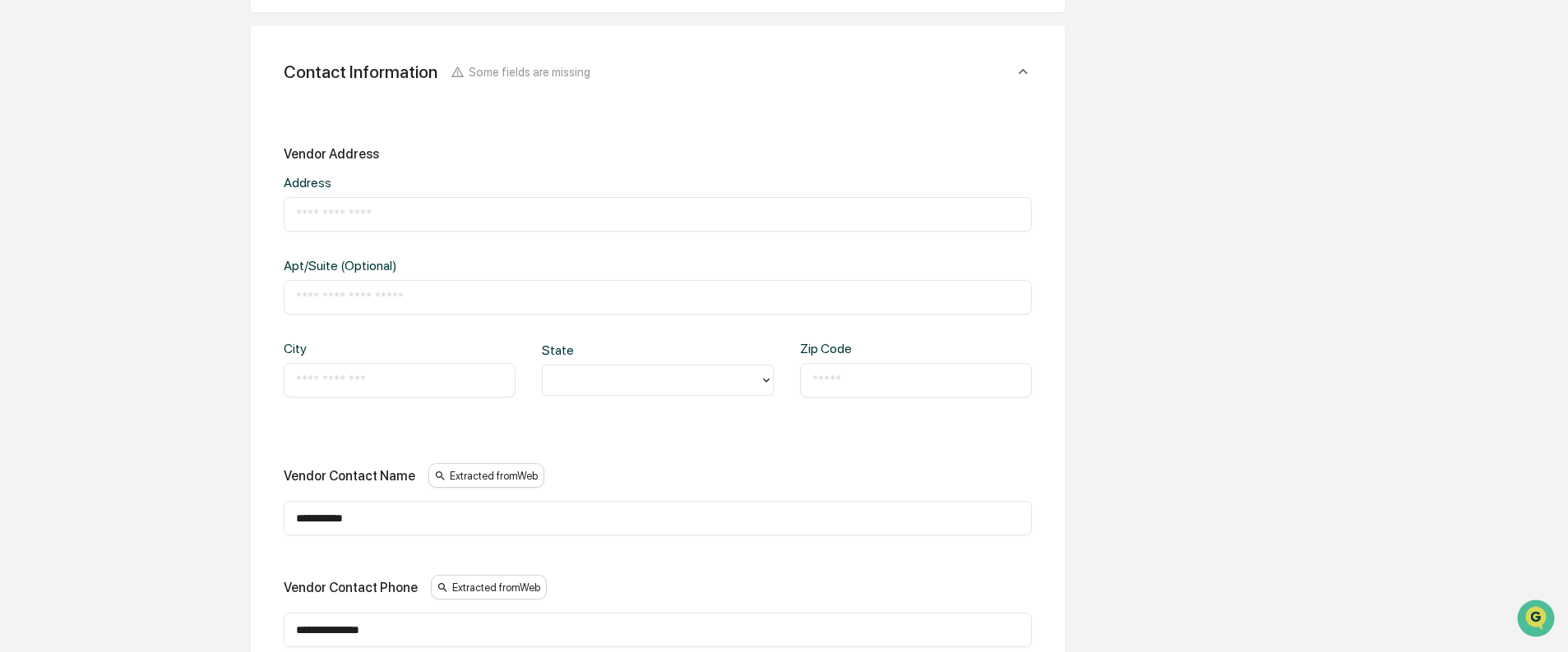
scroll to position [849, 0]
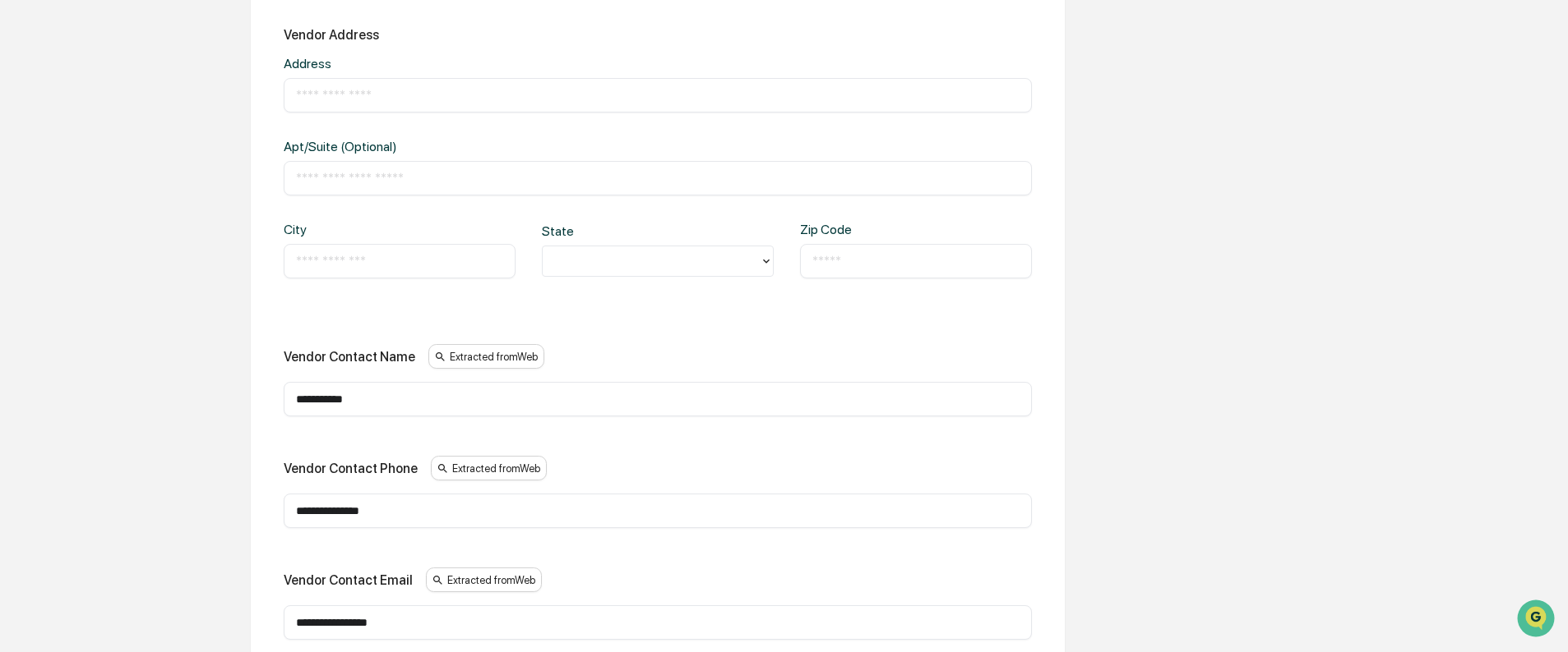
drag, startPoint x: 382, startPoint y: 392, endPoint x: 224, endPoint y: 408, distance: 158.8
click at [224, 408] on div "**********" at bounding box center [657, 300] width 904 height 1873
type input "**********"
paste input "text"
type input "**********"
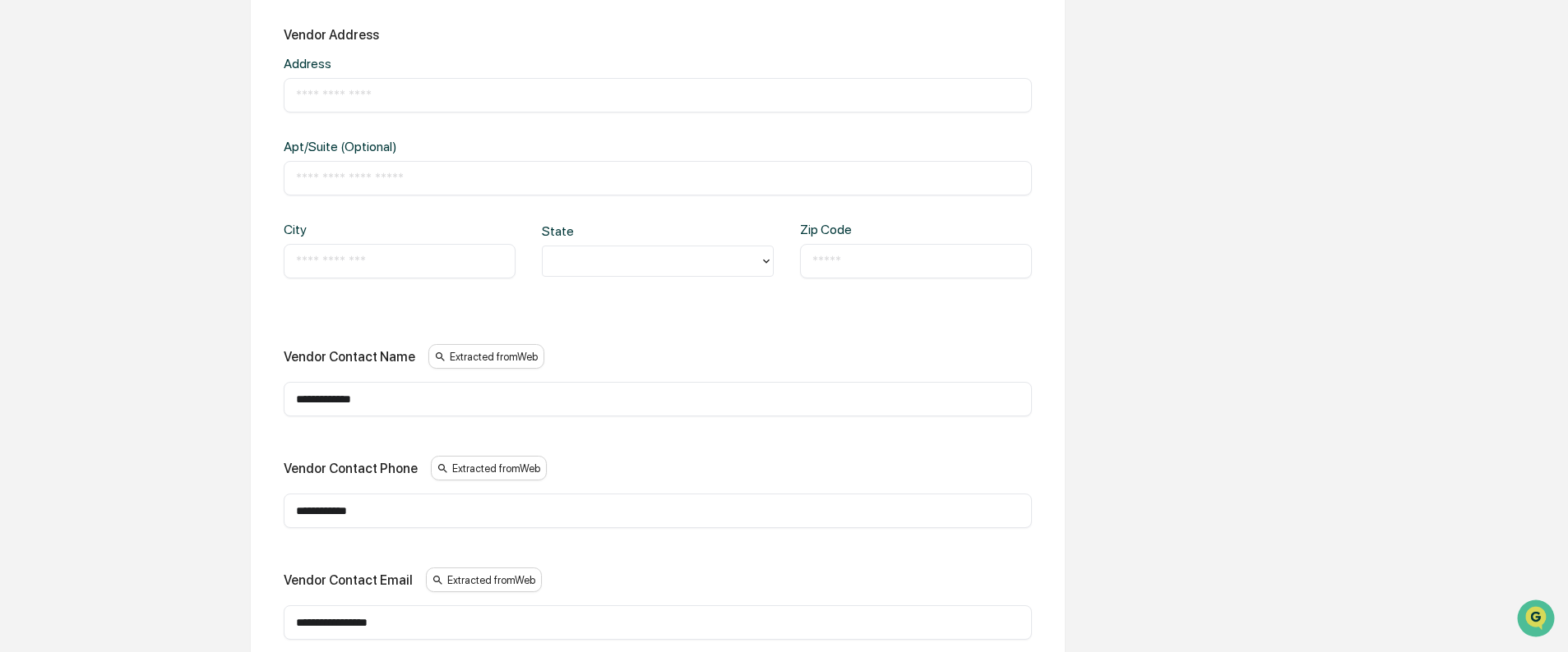
drag, startPoint x: 424, startPoint y: 621, endPoint x: 282, endPoint y: 624, distance: 142.0
click at [282, 624] on div "**********" at bounding box center [658, 369] width 774 height 780
paste input "****"
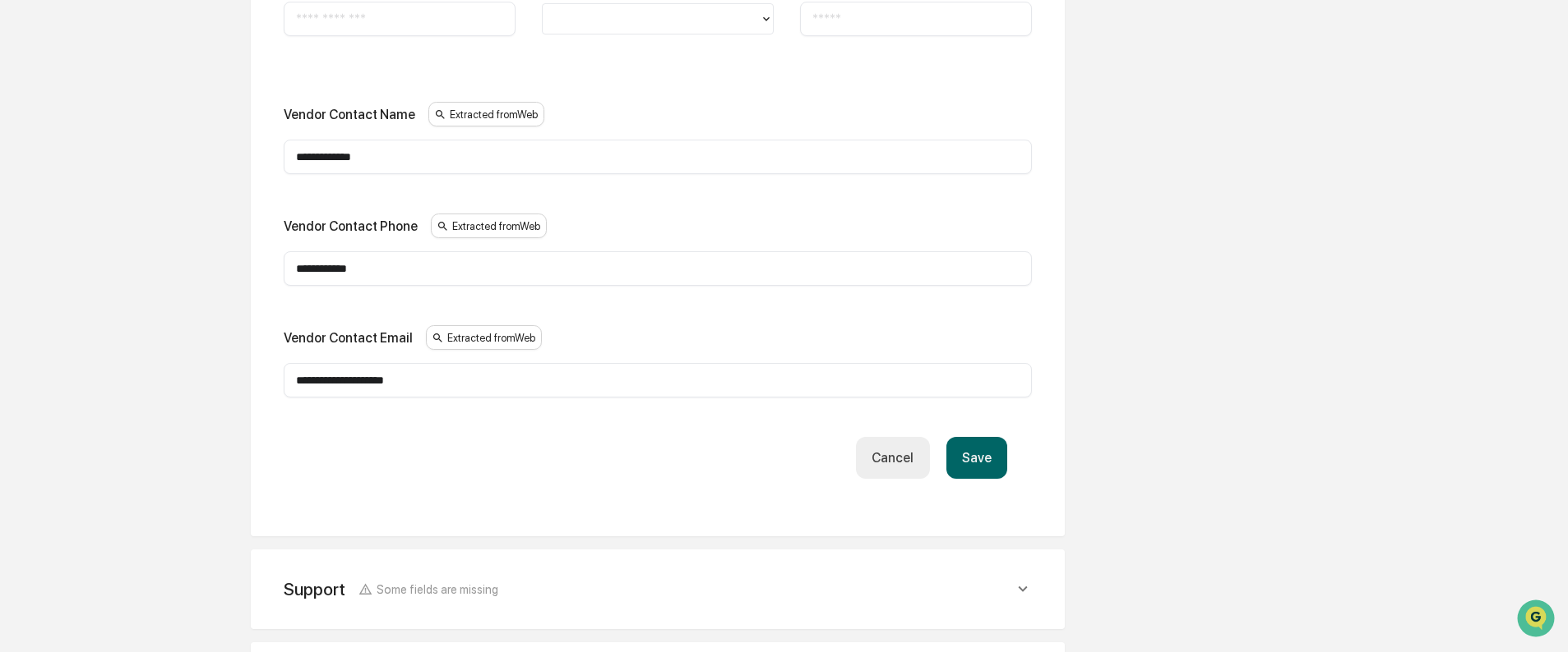
scroll to position [1095, 0]
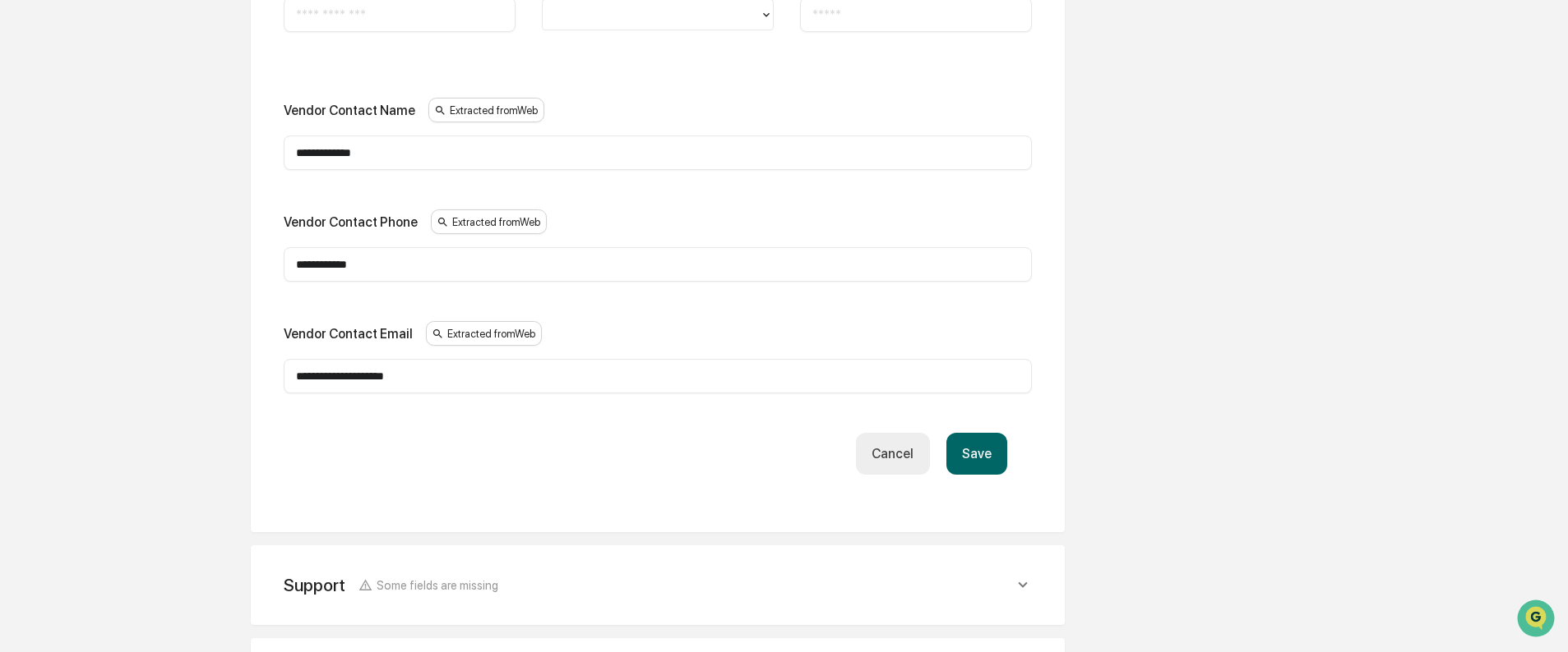
type input "**********"
click at [974, 453] on button "Save" at bounding box center [976, 454] width 61 height 42
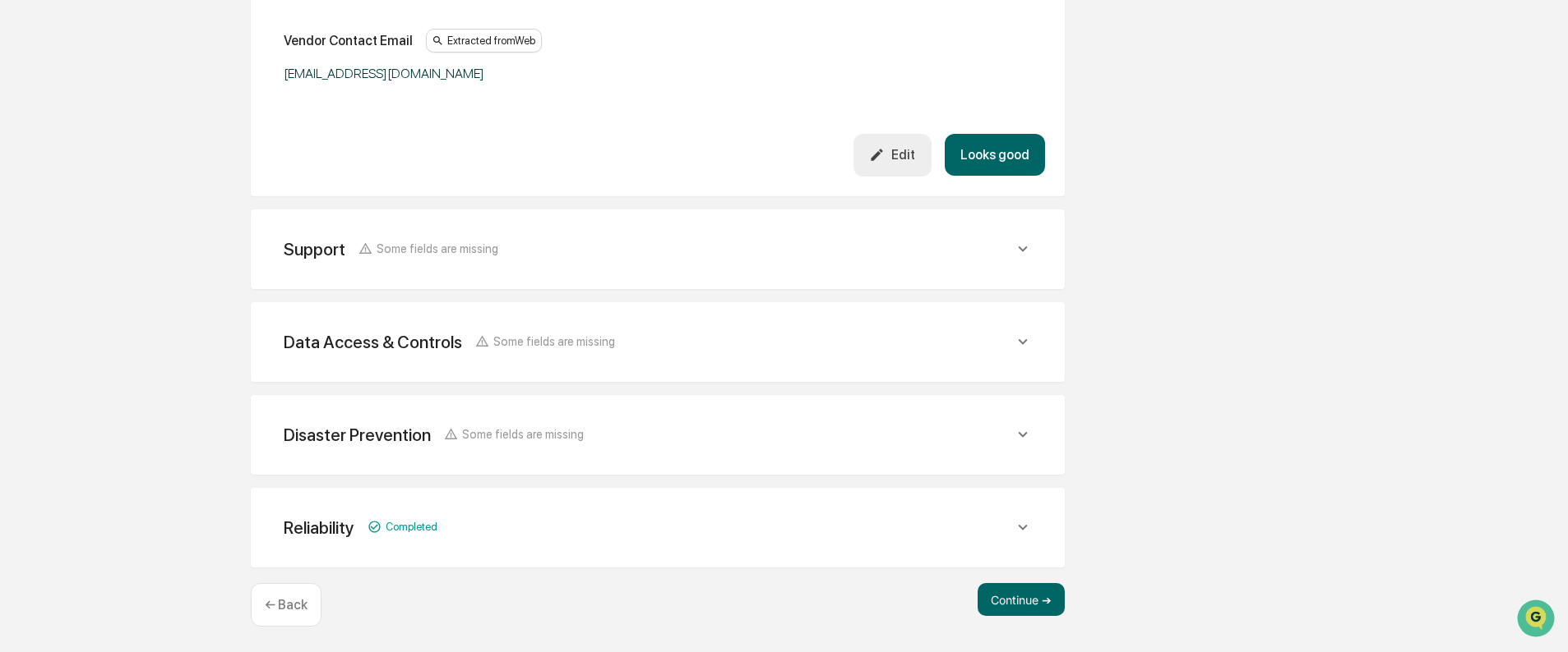
scroll to position [1102, 0]
click at [813, 249] on div "Support Some fields are missing" at bounding box center [648, 248] width 730 height 21
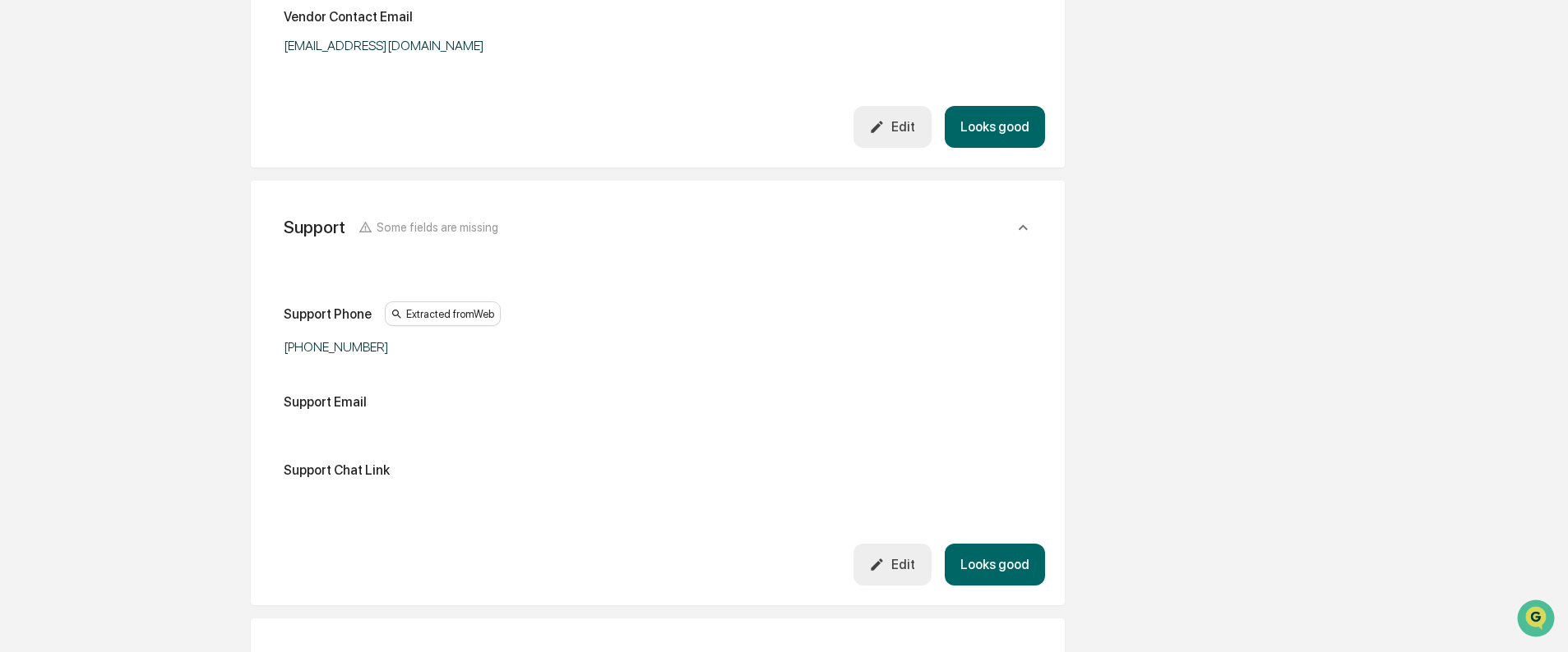
click at [382, 352] on div "+1 212 492 4000" at bounding box center [489, 346] width 411 height 15
click at [885, 557] on icon "button" at bounding box center [876, 564] width 15 height 15
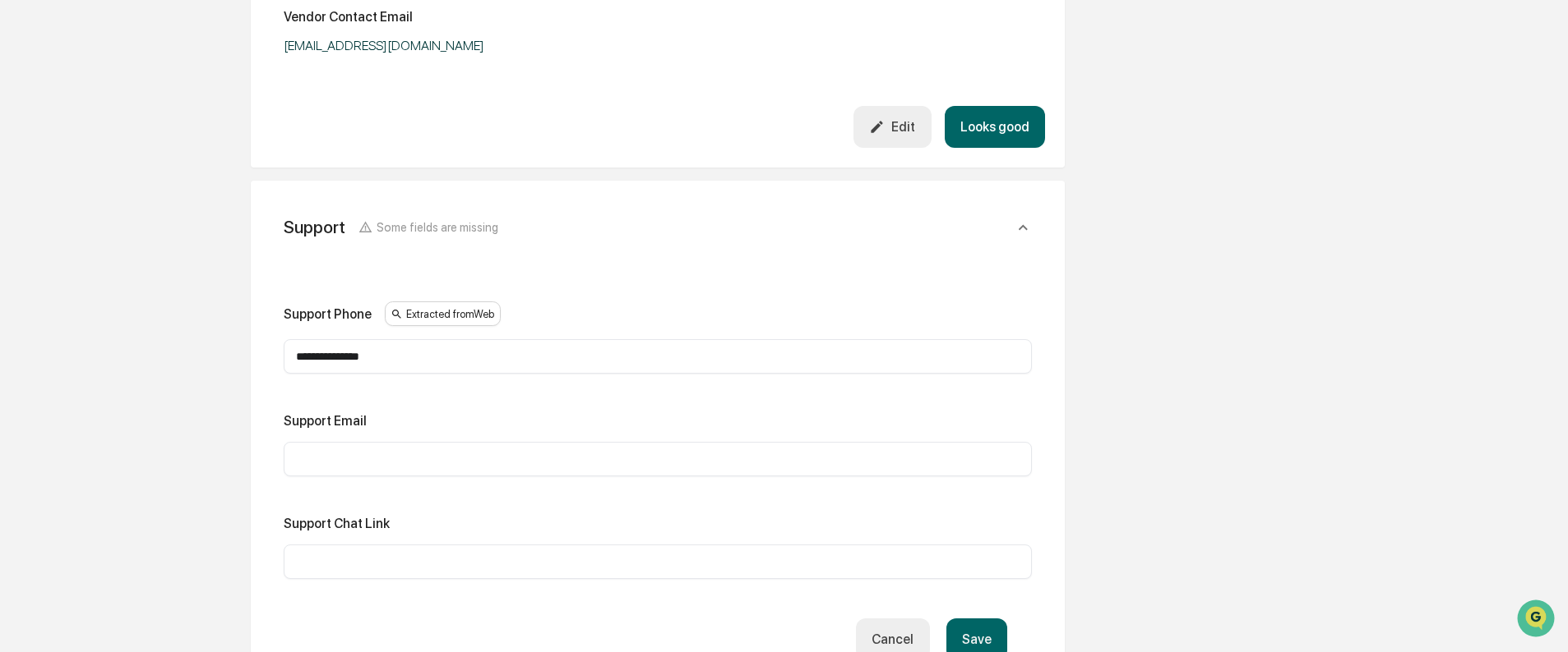
drag, startPoint x: 432, startPoint y: 348, endPoint x: 230, endPoint y: 359, distance: 202.3
click at [230, 359] on div "**********" at bounding box center [657, 97] width 904 height 1973
paste input "text"
type input "**********"
click at [369, 459] on input "text" at bounding box center [658, 459] width 724 height 16
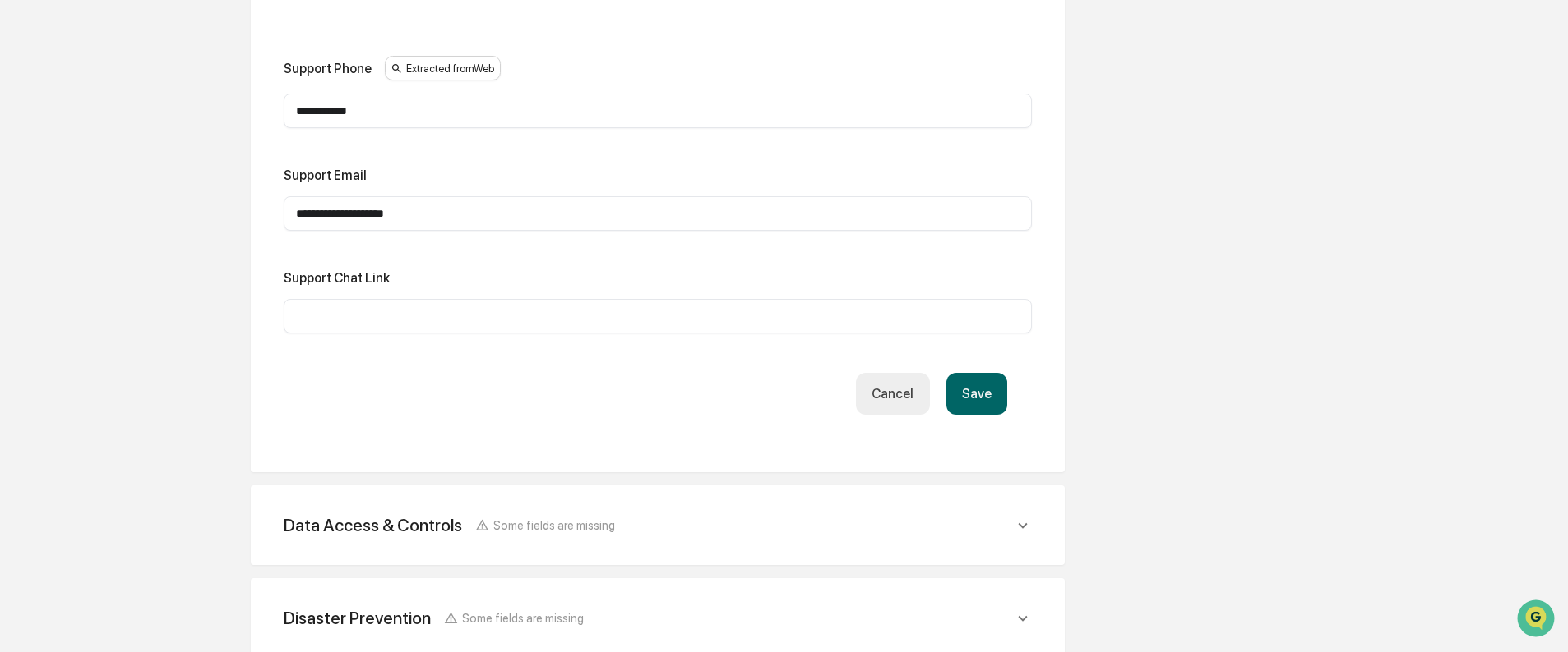
scroll to position [1349, 0]
type input "**********"
click at [974, 391] on button "Save" at bounding box center [976, 393] width 61 height 42
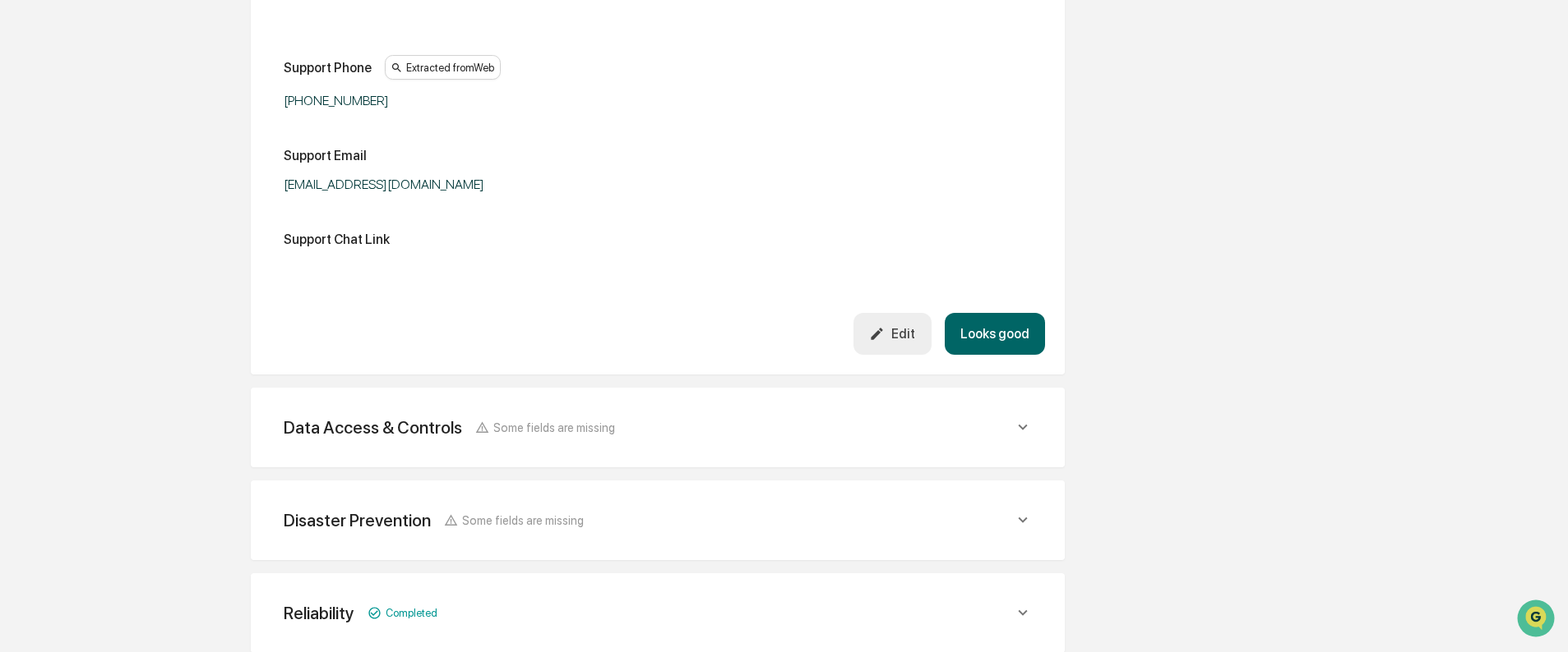
click at [742, 418] on div "Data Access & Controls Some fields are missing" at bounding box center [648, 428] width 730 height 21
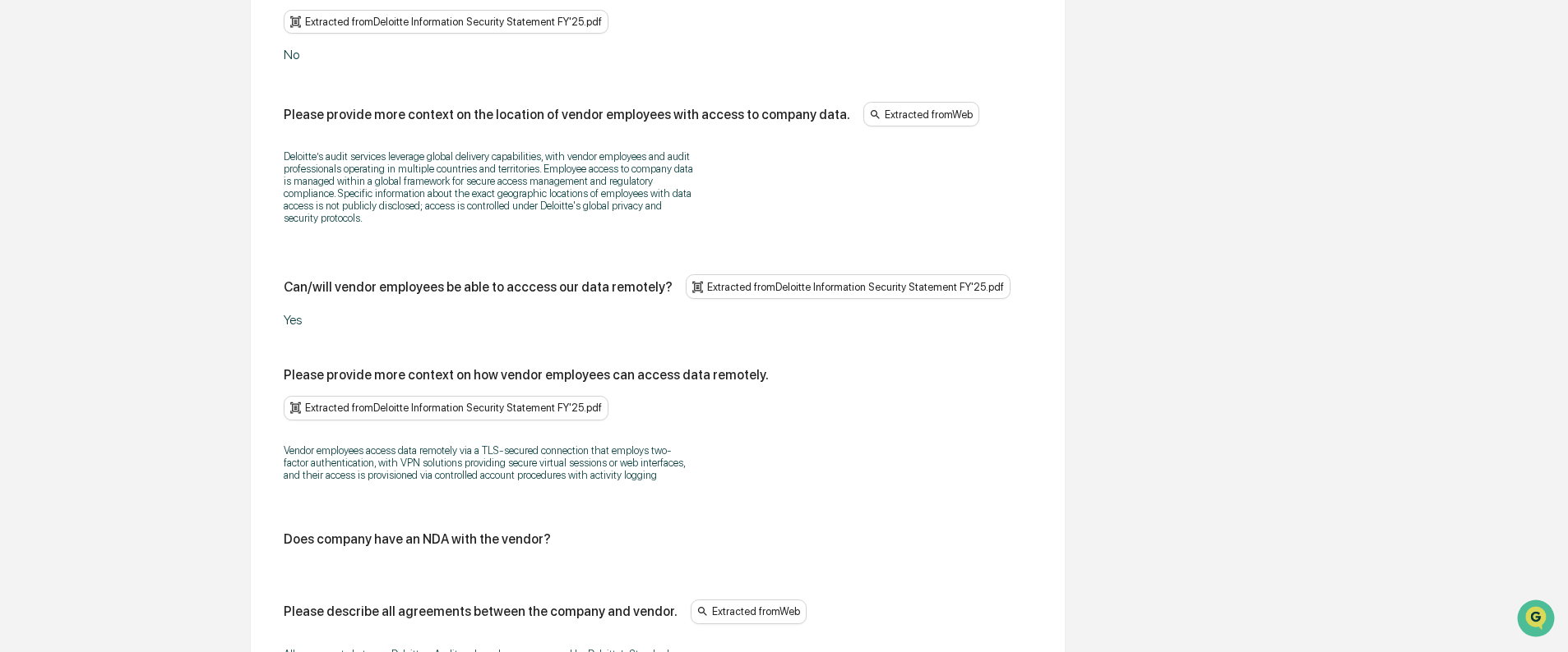
scroll to position [2992, 0]
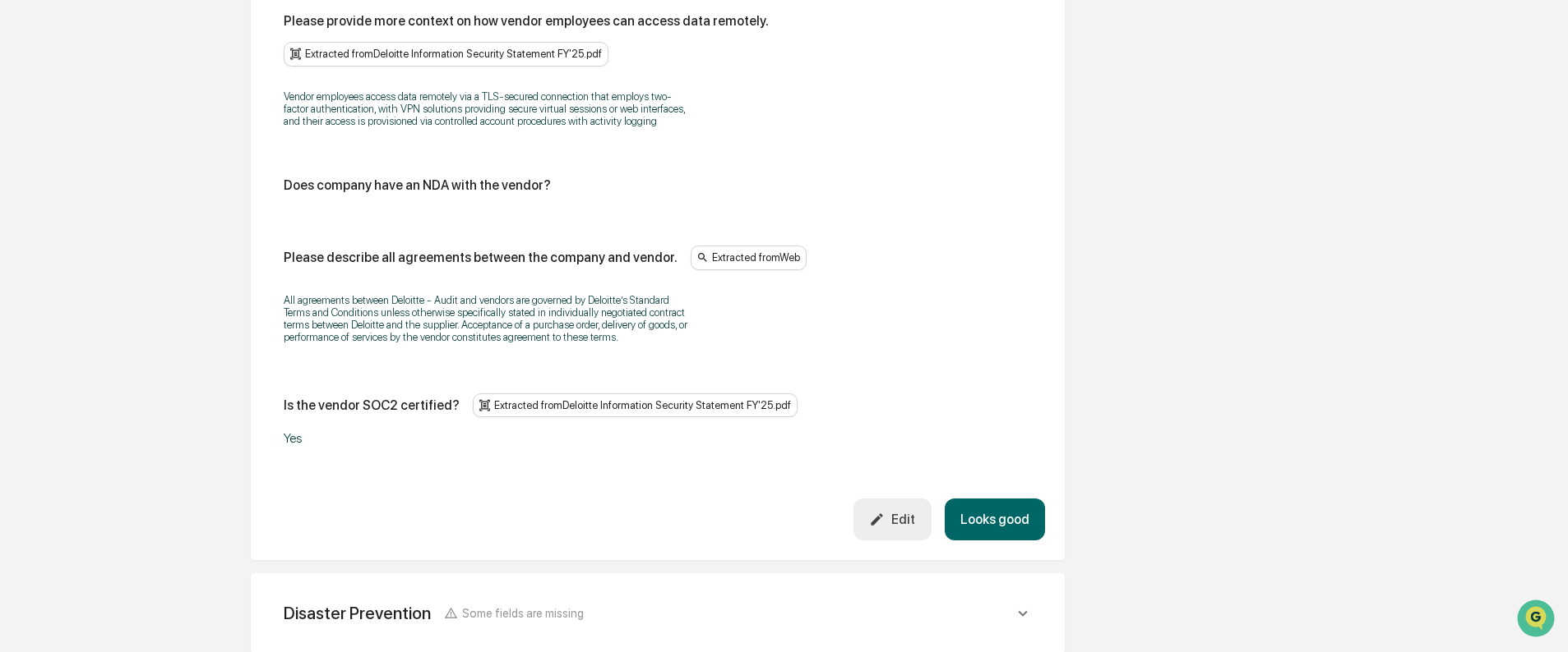
scroll to position [3239, 0]
click at [908, 501] on button "Edit" at bounding box center [892, 519] width 78 height 42
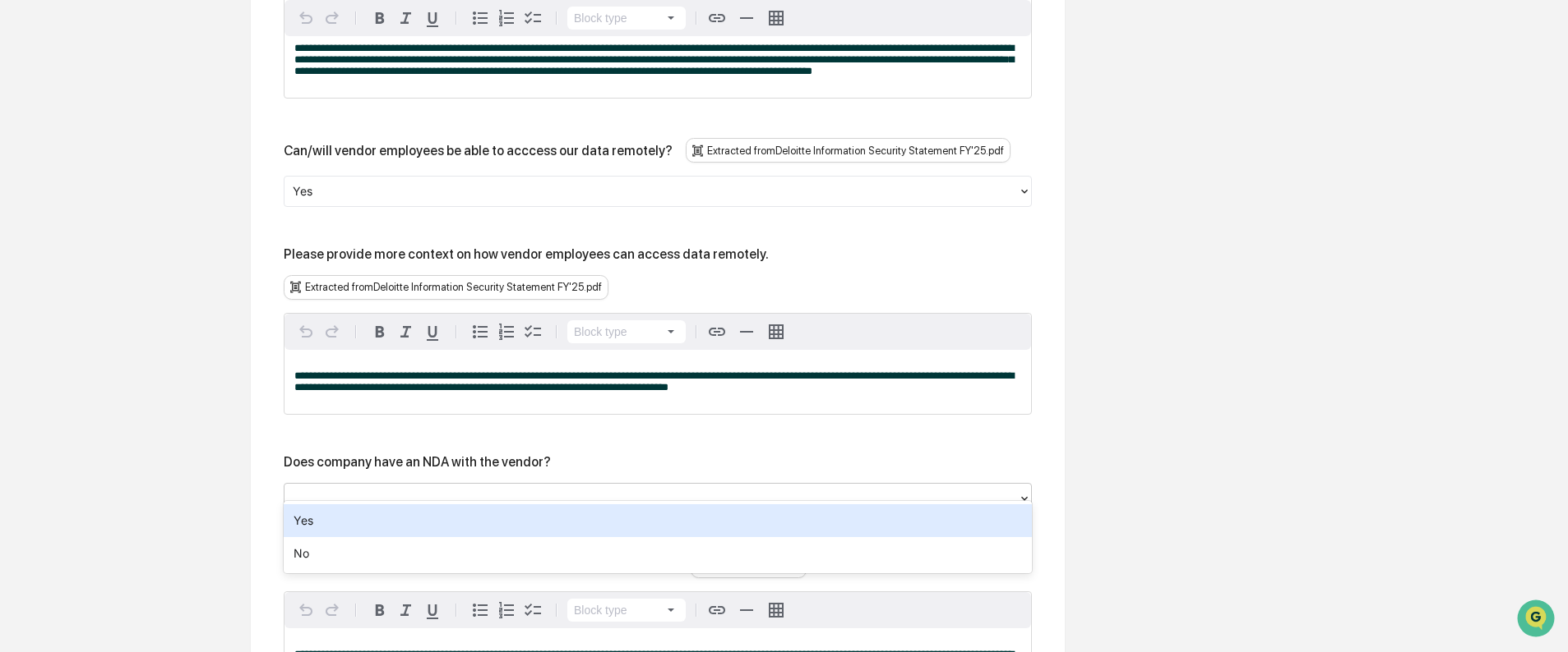
click at [434, 489] on div at bounding box center [651, 498] width 717 height 19
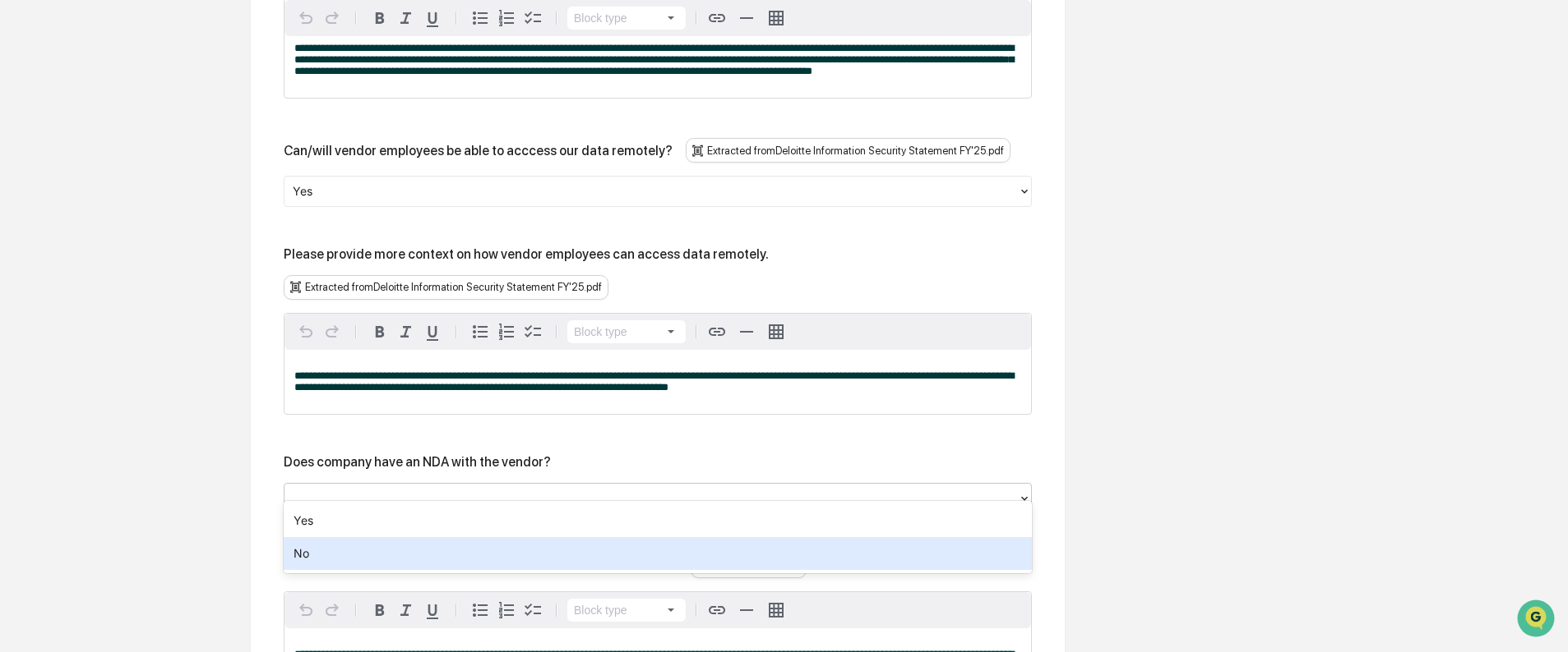
click at [404, 553] on div "No" at bounding box center [657, 553] width 748 height 33
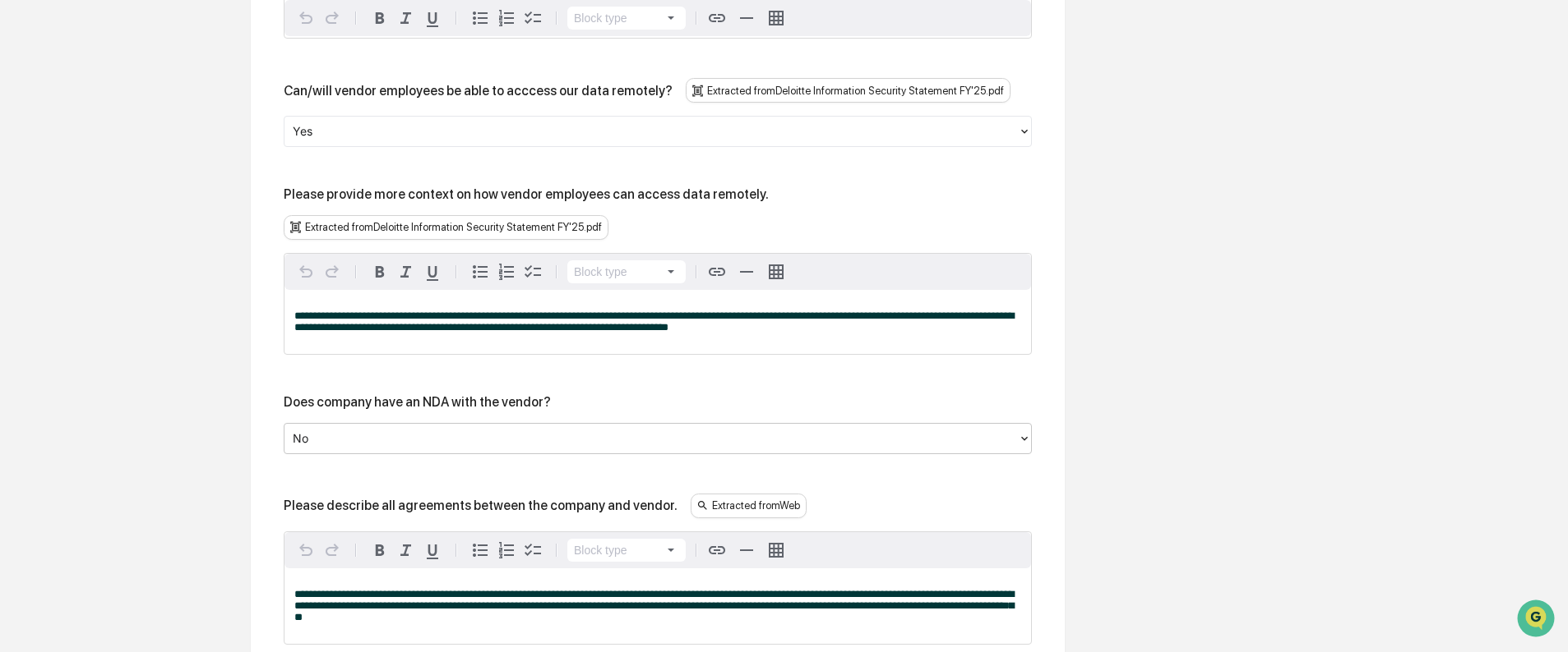
scroll to position [3567, 0]
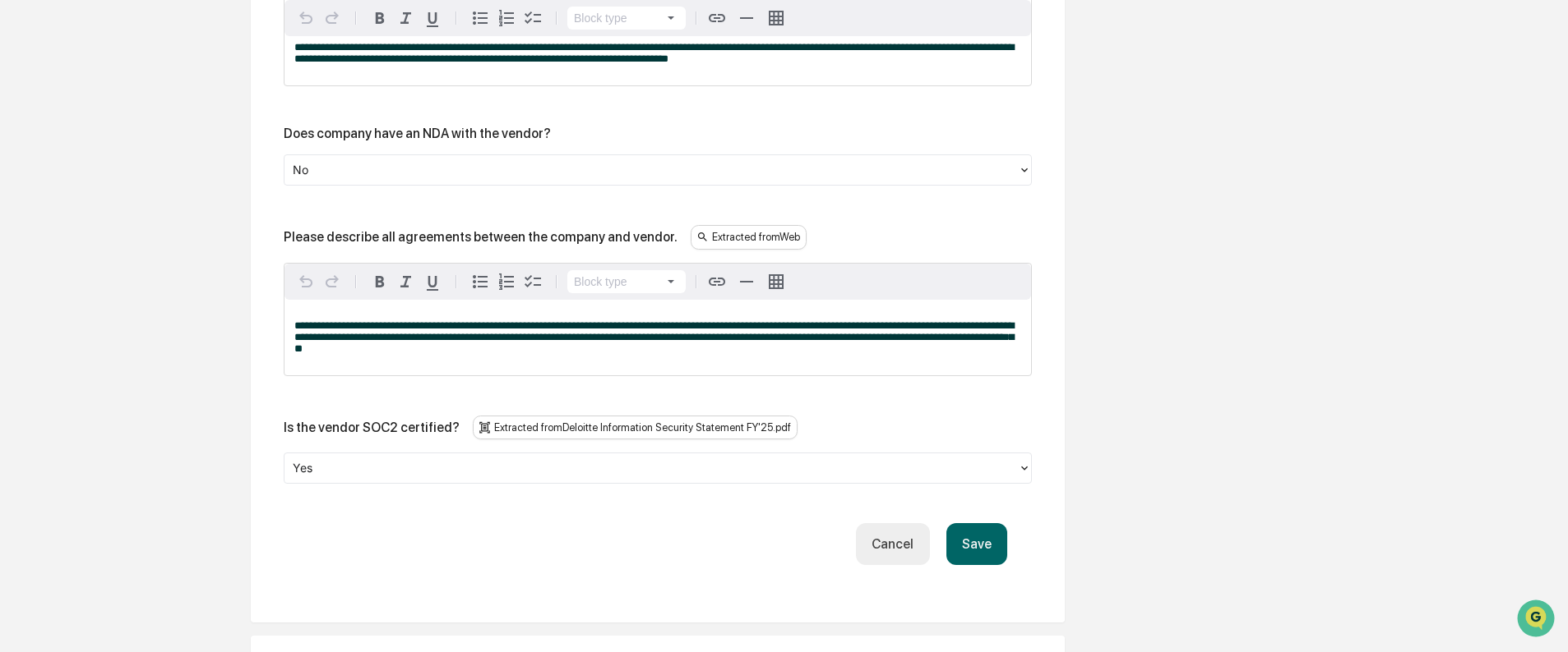
click at [982, 530] on button "Save" at bounding box center [976, 544] width 61 height 42
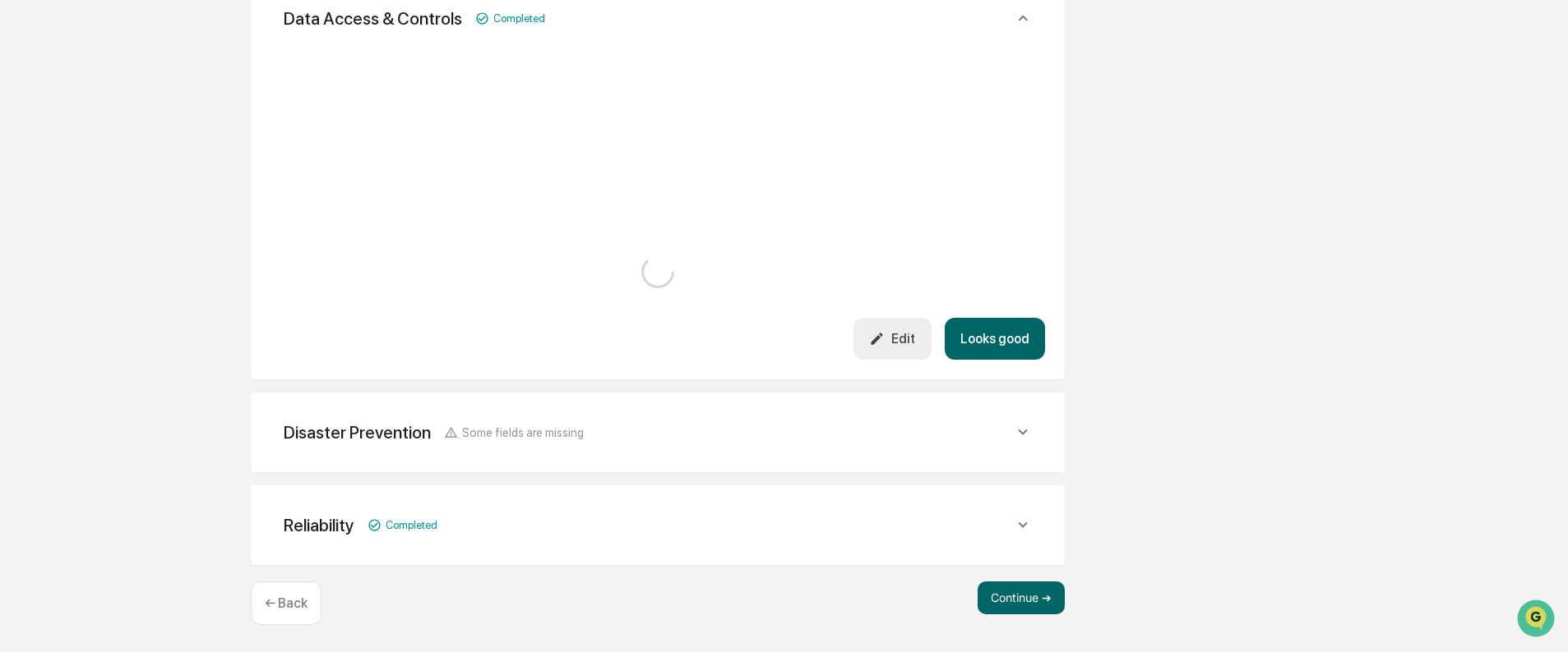
scroll to position [3406, 0]
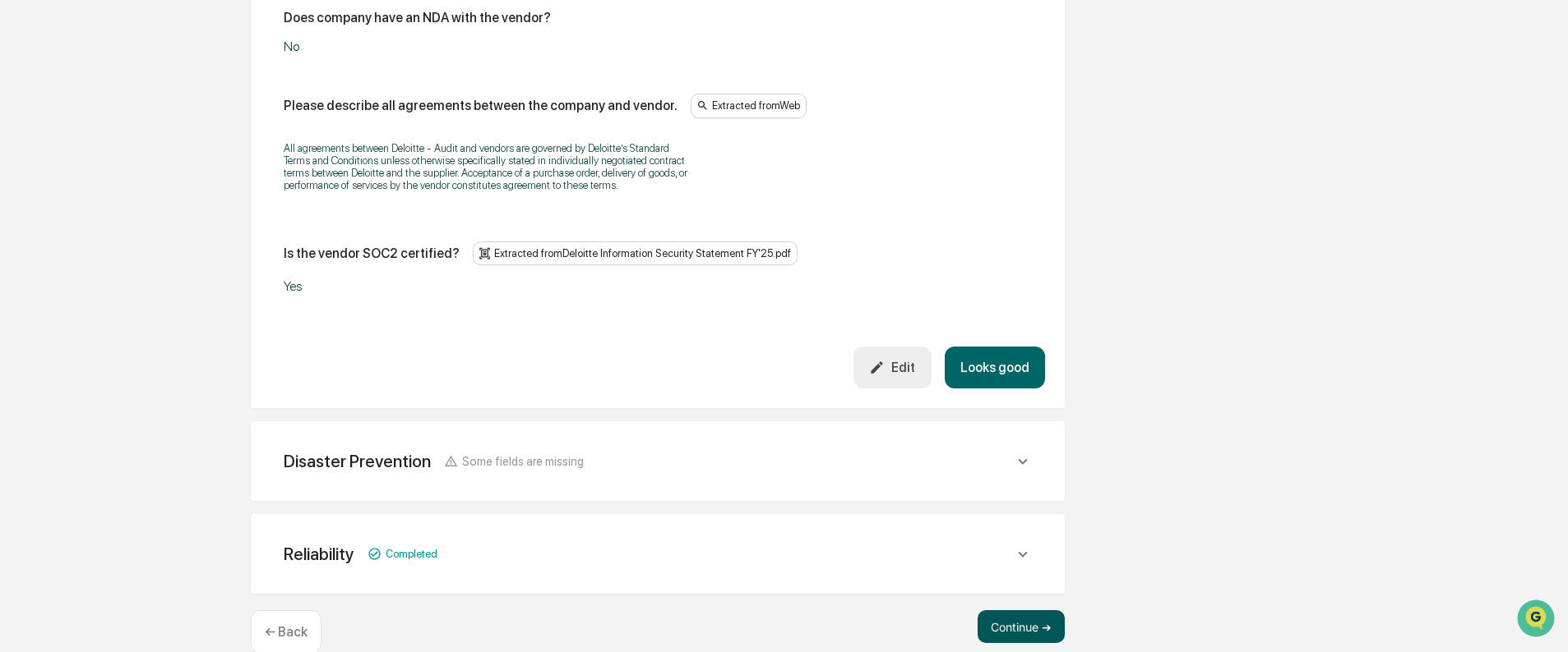
click at [1029, 610] on button "Continue ➔" at bounding box center [1021, 627] width 87 height 33
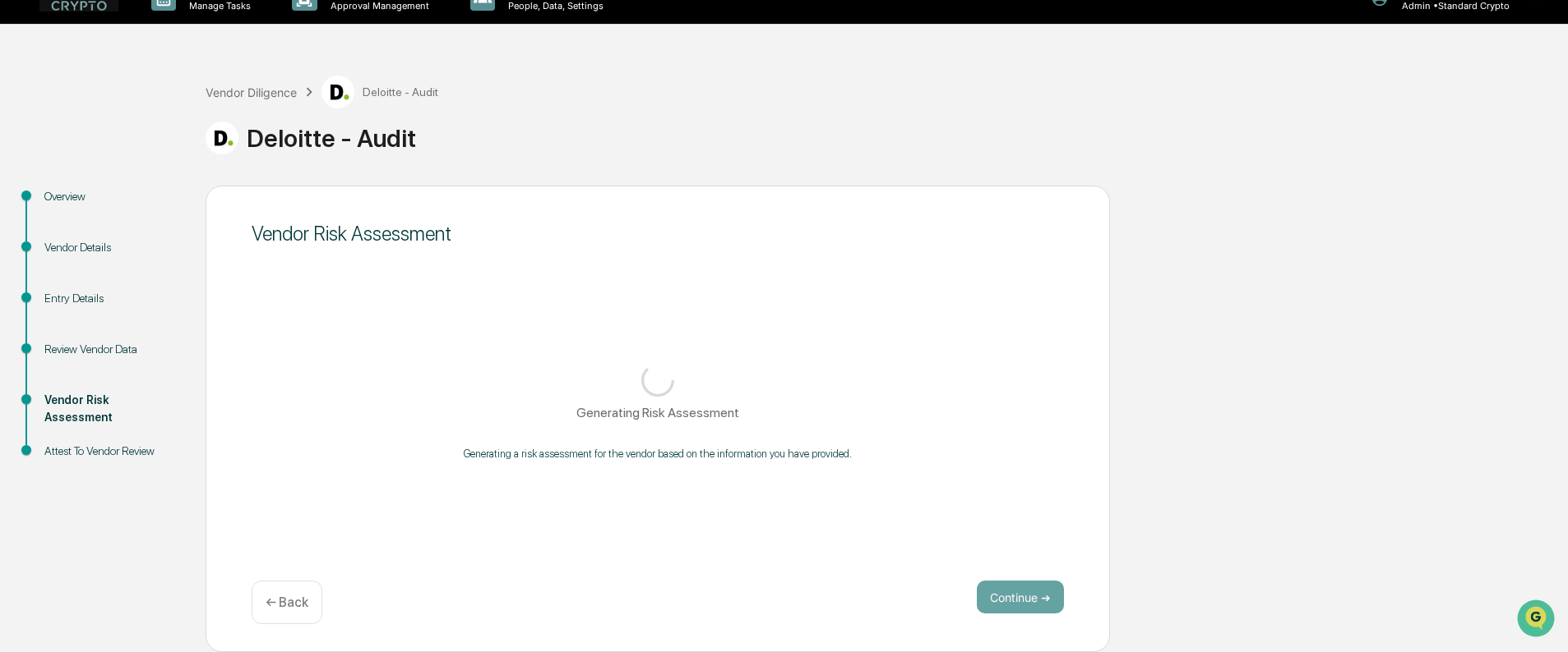
scroll to position [27, 0]
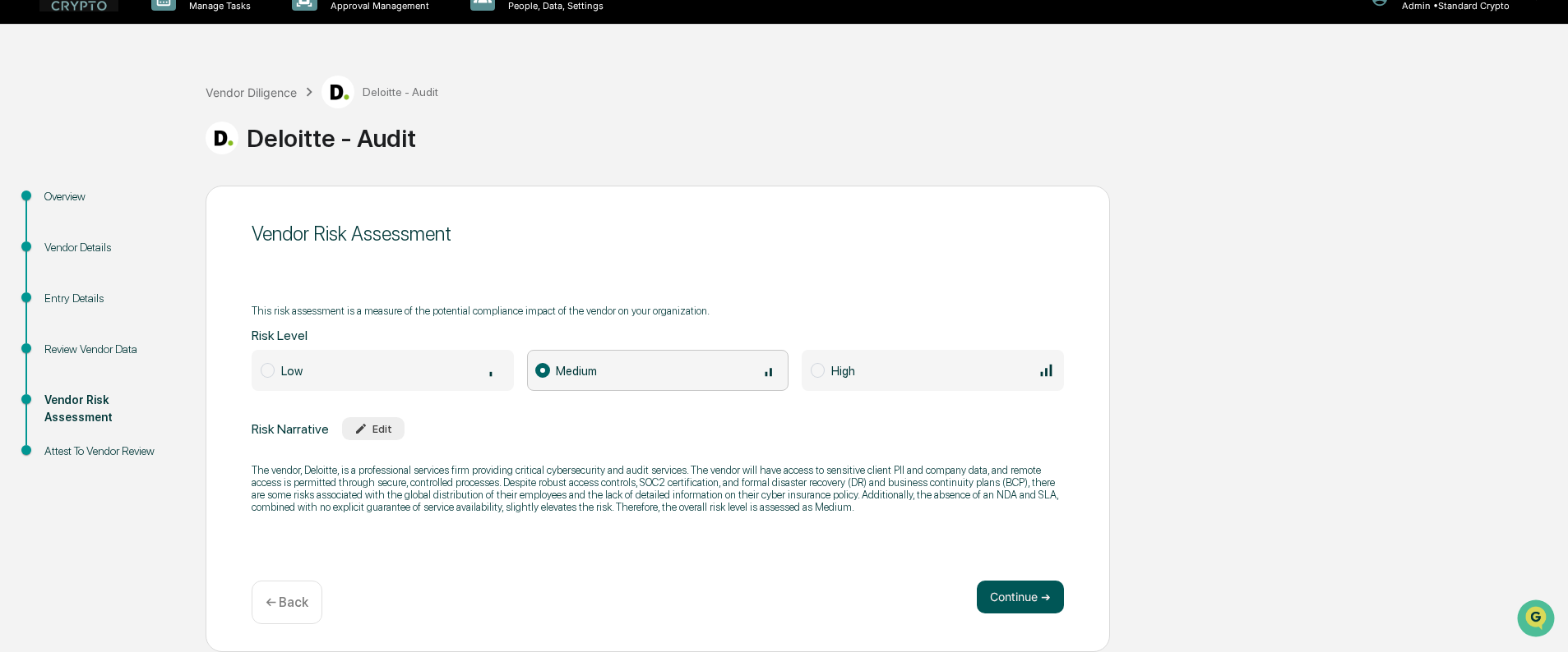
click at [1030, 600] on button "Continue ➔" at bounding box center [1020, 597] width 87 height 33
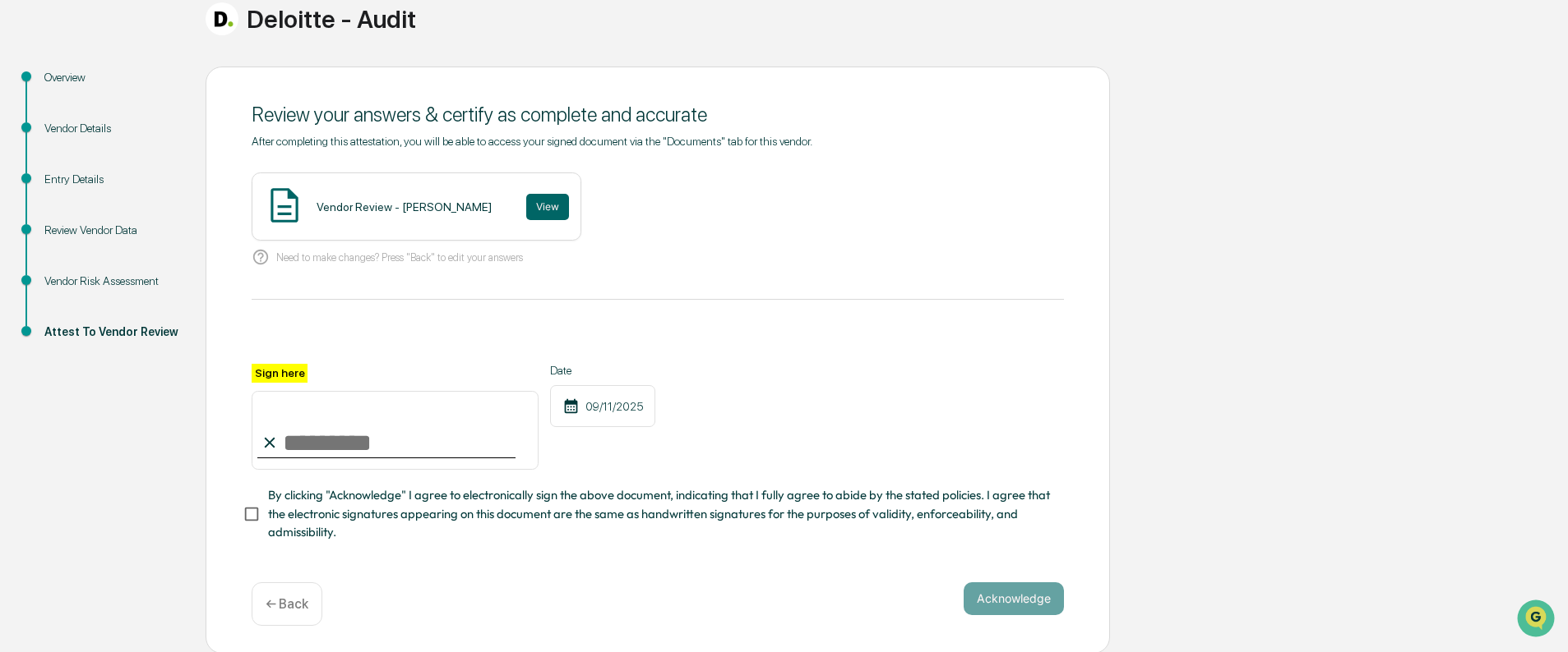
scroll to position [153, 0]
click at [526, 206] on button "View" at bounding box center [546, 205] width 43 height 26
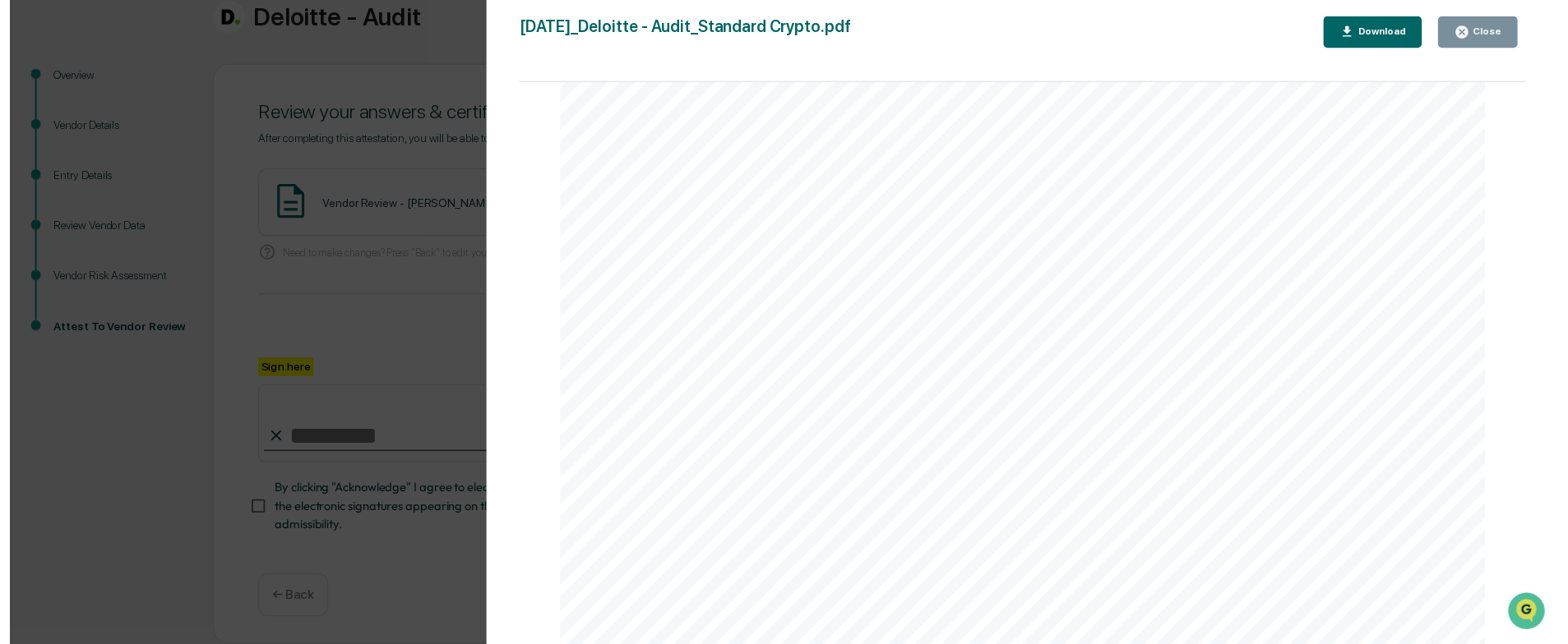
scroll to position [3534, 0]
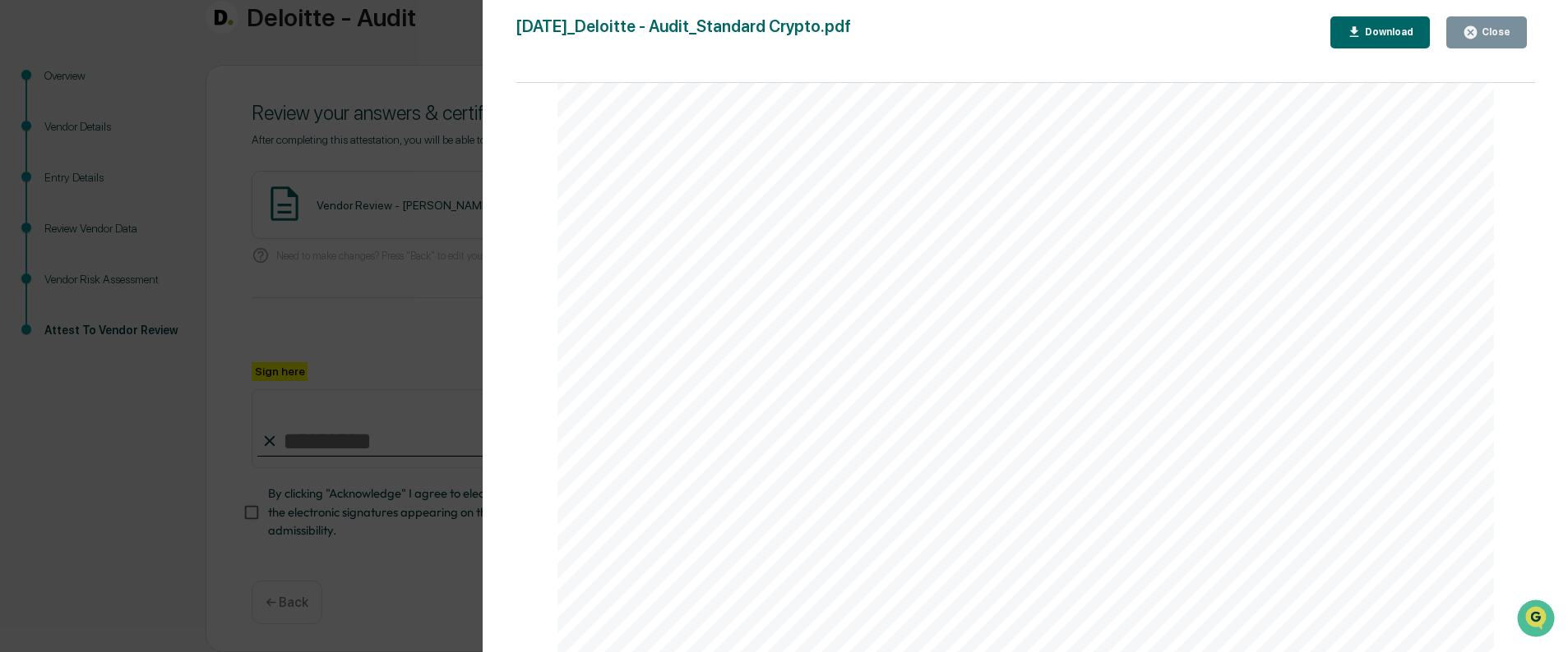
click at [1469, 32] on icon "button" at bounding box center [1470, 33] width 13 height 13
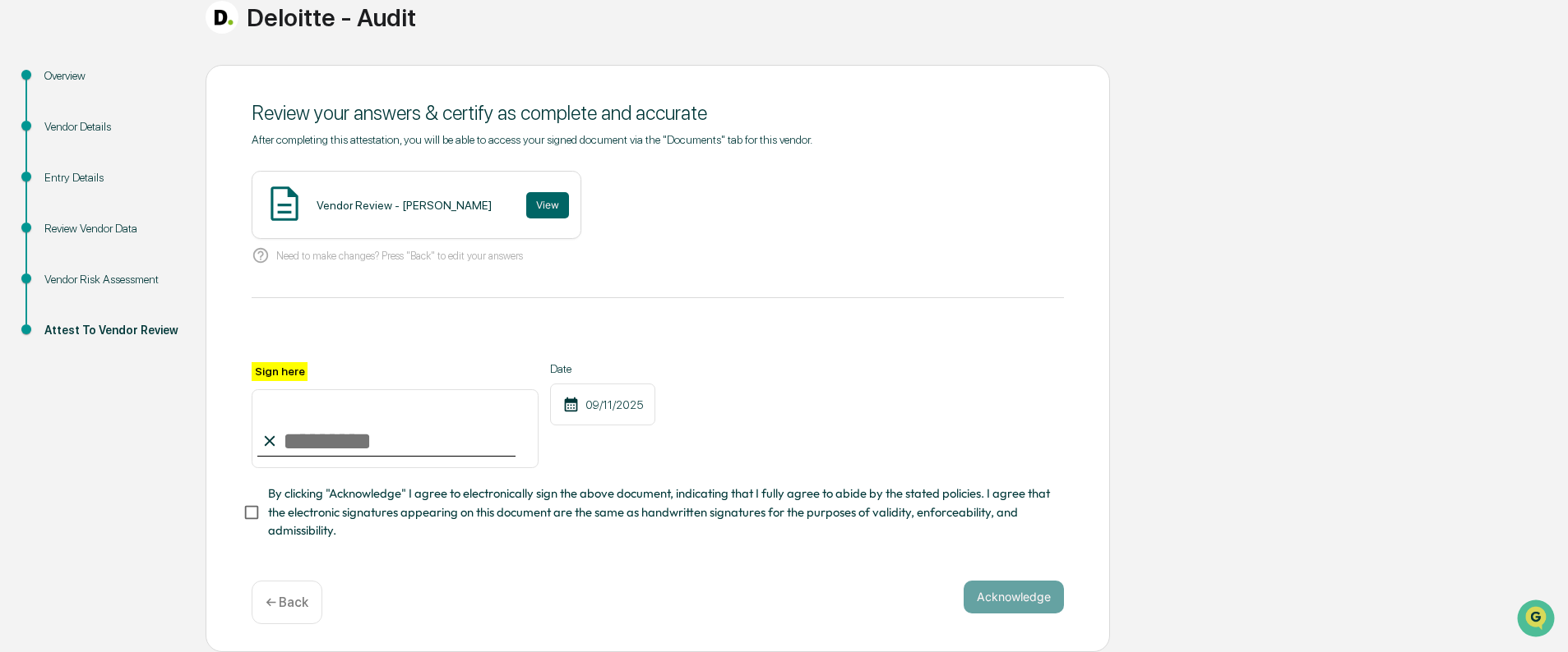
click at [355, 426] on input "Sign here" at bounding box center [394, 429] width 287 height 79
type input "**********"
click at [1003, 601] on button "Acknowledge" at bounding box center [1013, 597] width 100 height 33
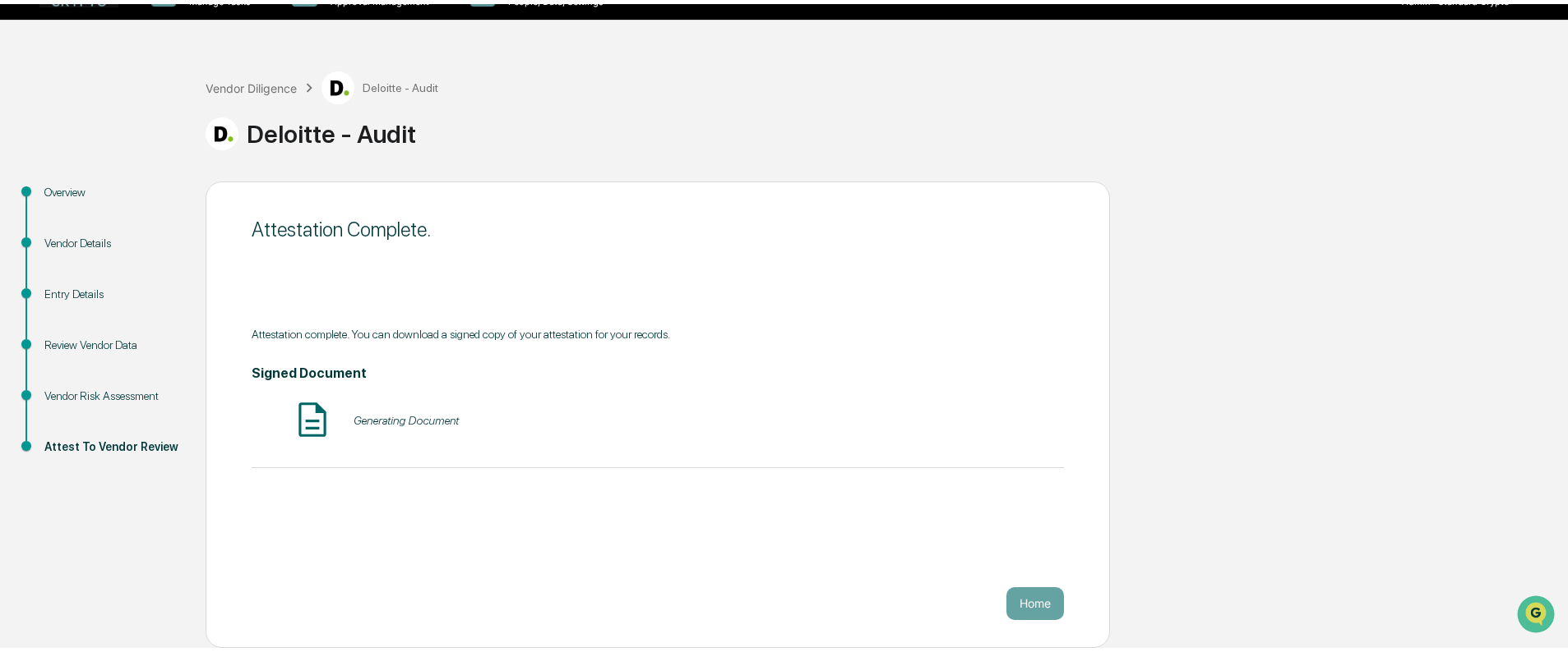
scroll to position [27, 0]
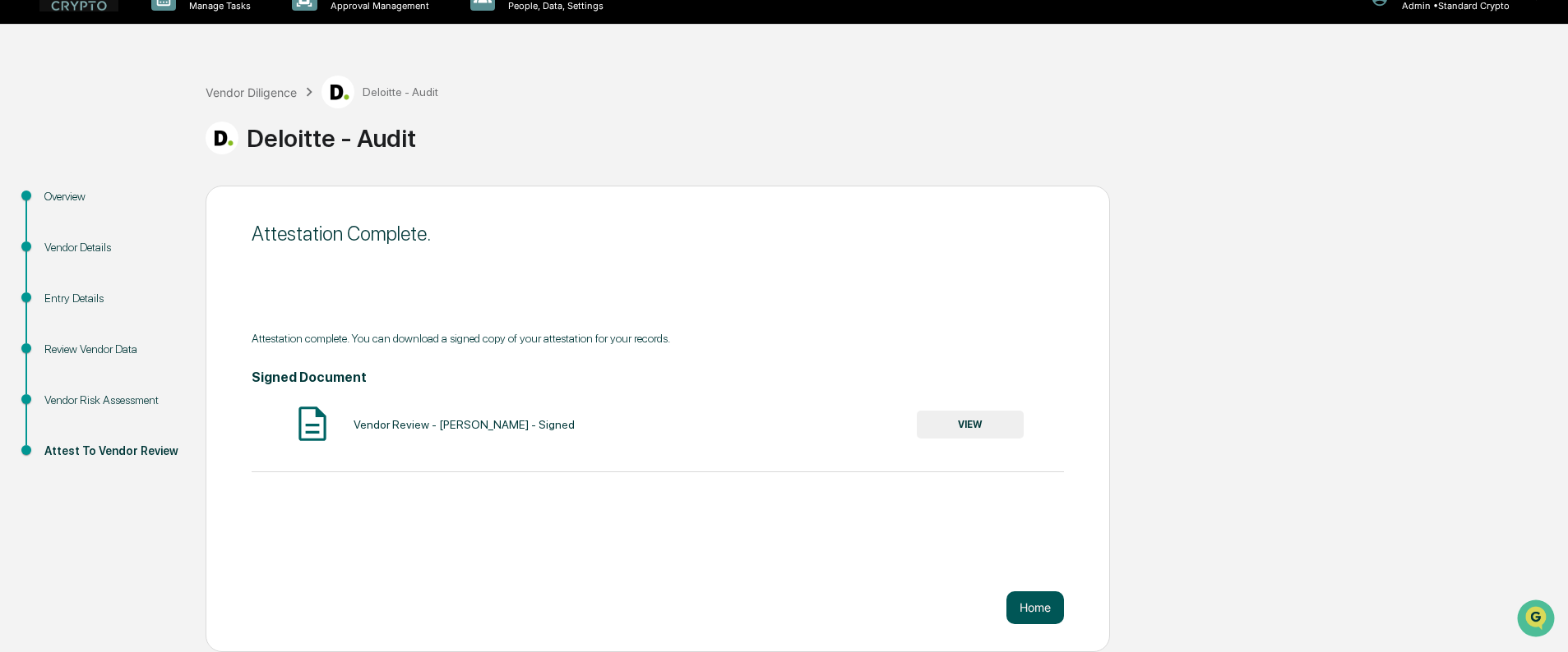
click at [1051, 609] on button "Home" at bounding box center [1035, 608] width 58 height 33
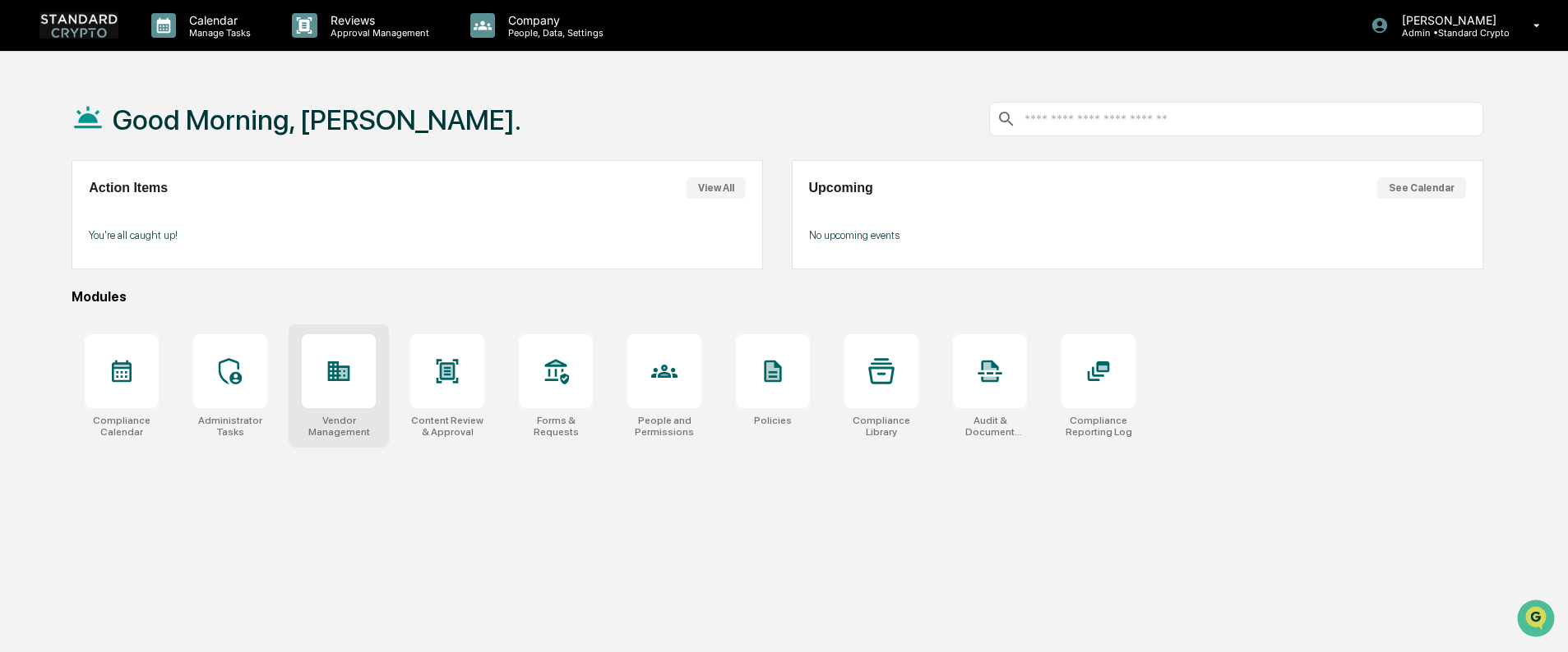
click at [332, 388] on div at bounding box center [338, 372] width 74 height 74
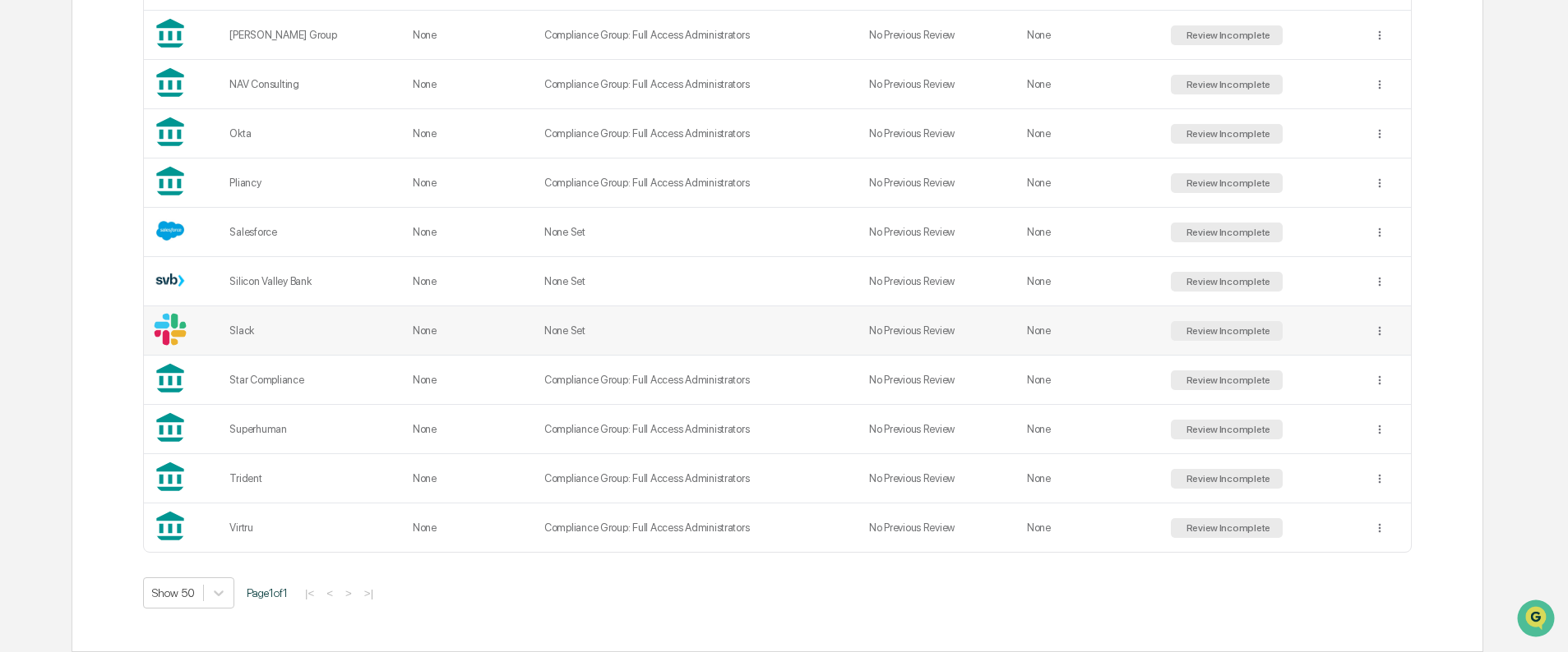
scroll to position [581, 0]
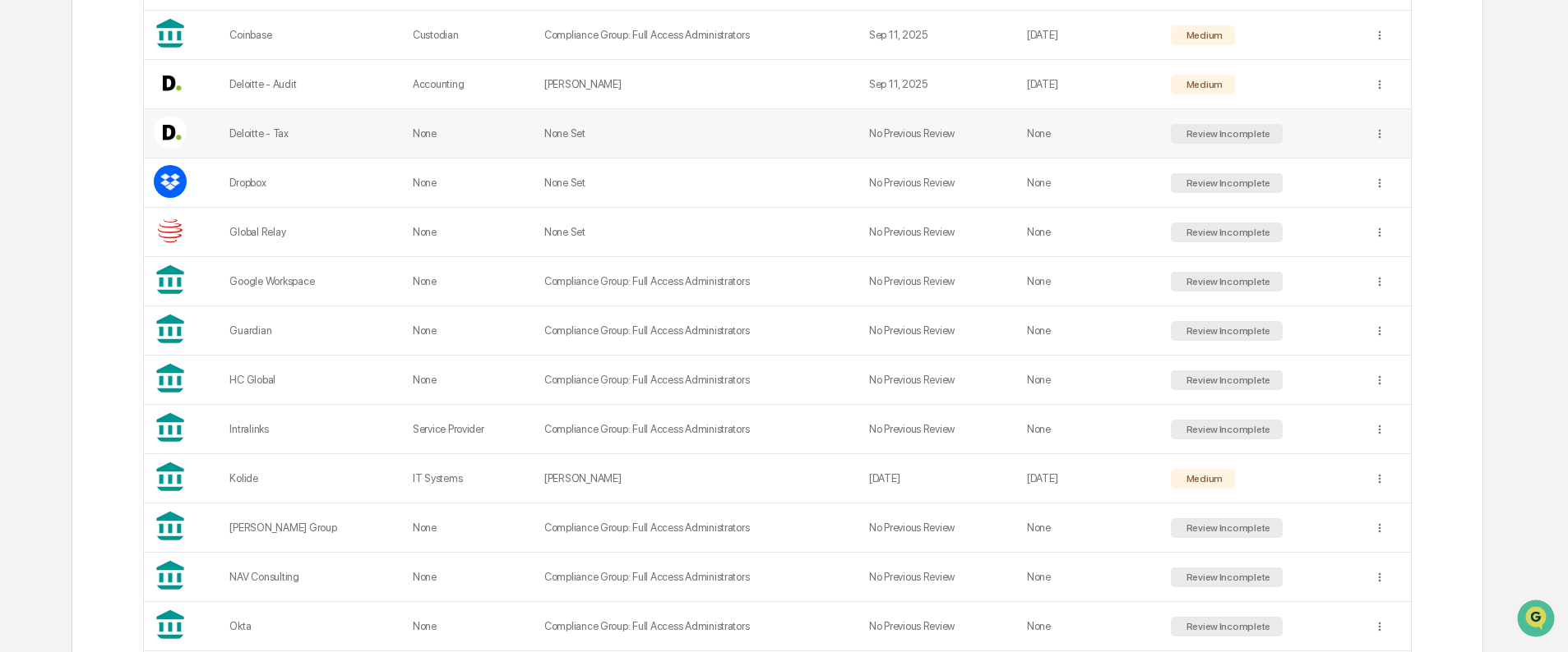
click at [659, 128] on td "None Set" at bounding box center [697, 134] width 325 height 50
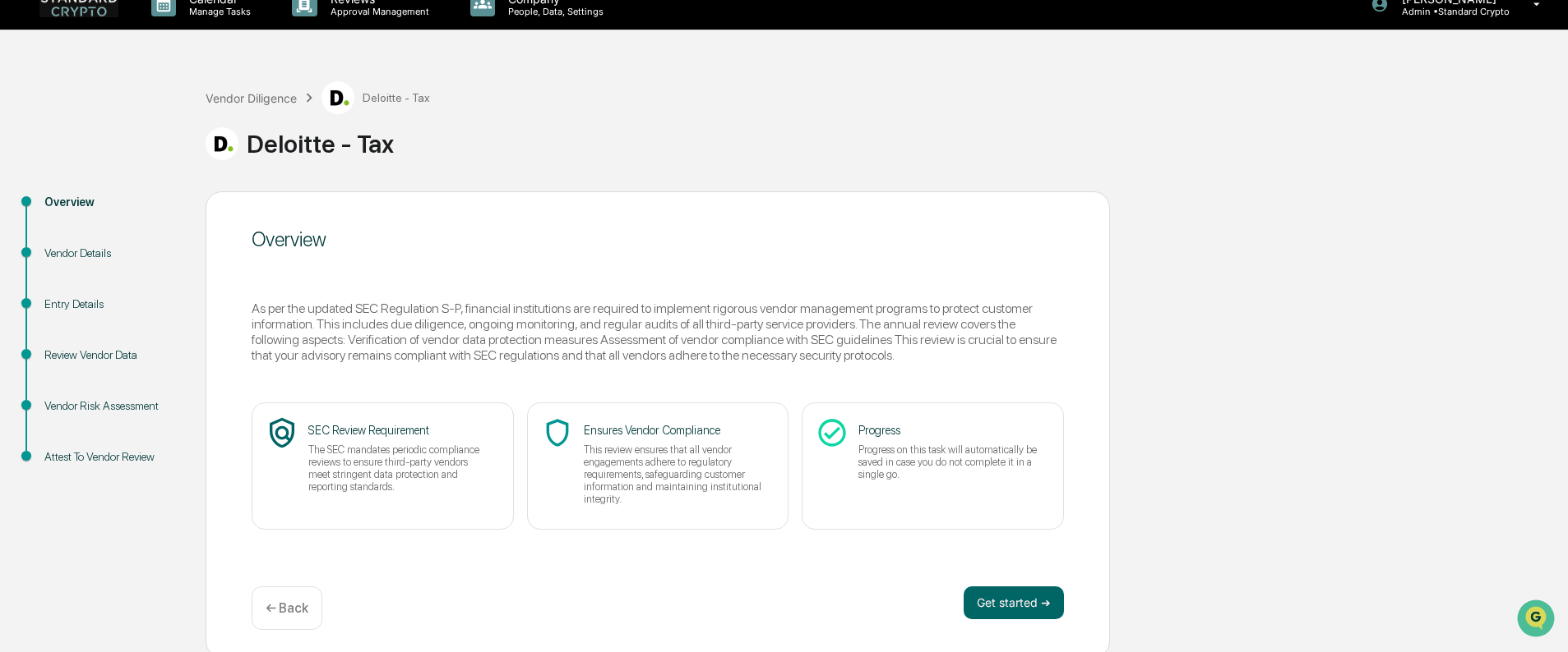
scroll to position [27, 0]
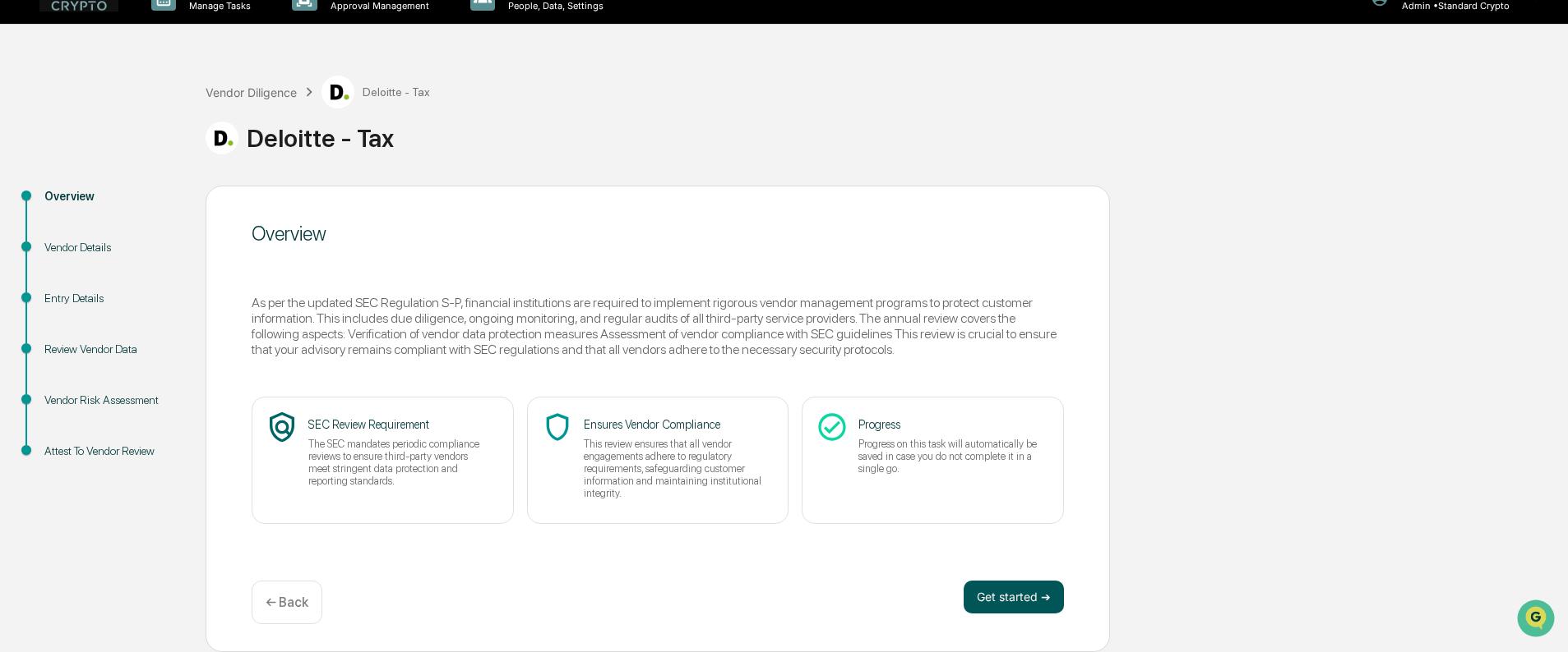
click at [982, 603] on button "Get started ➔" at bounding box center [1013, 597] width 100 height 33
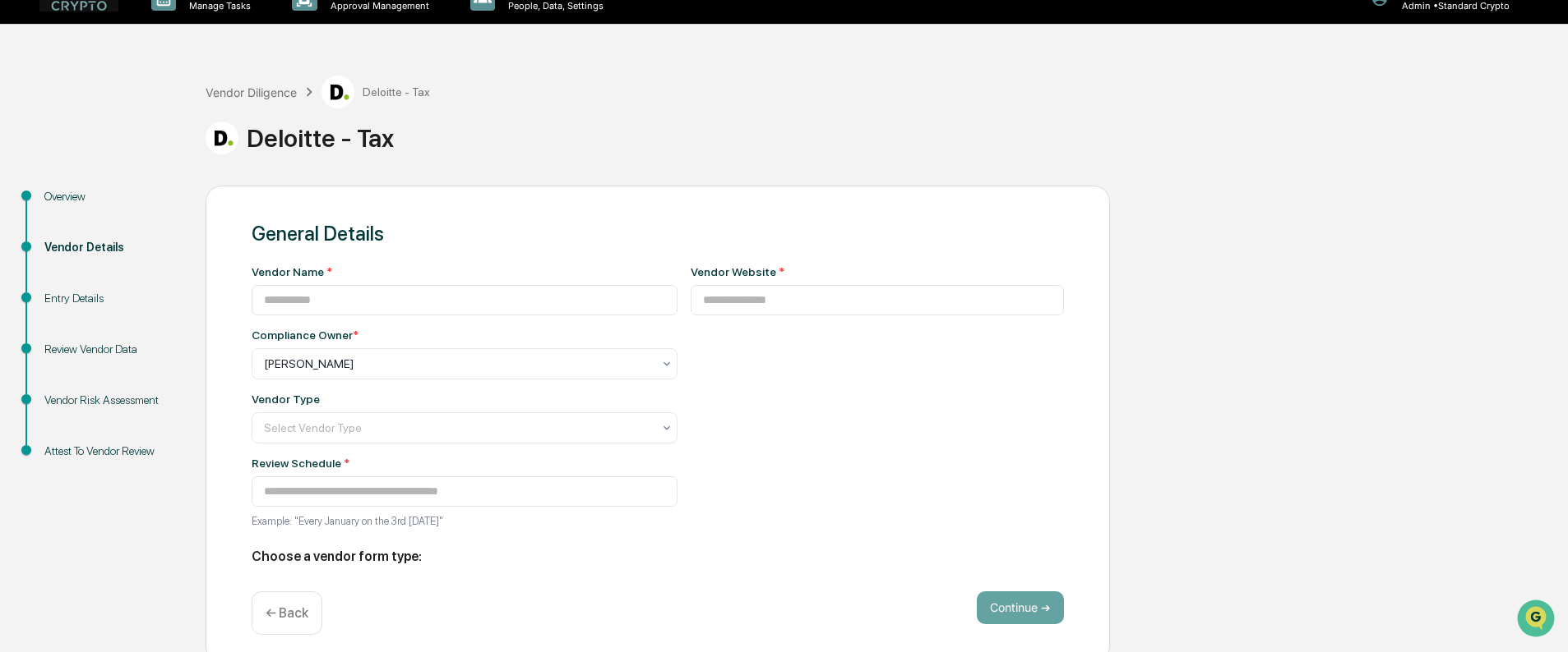
type input "**********"
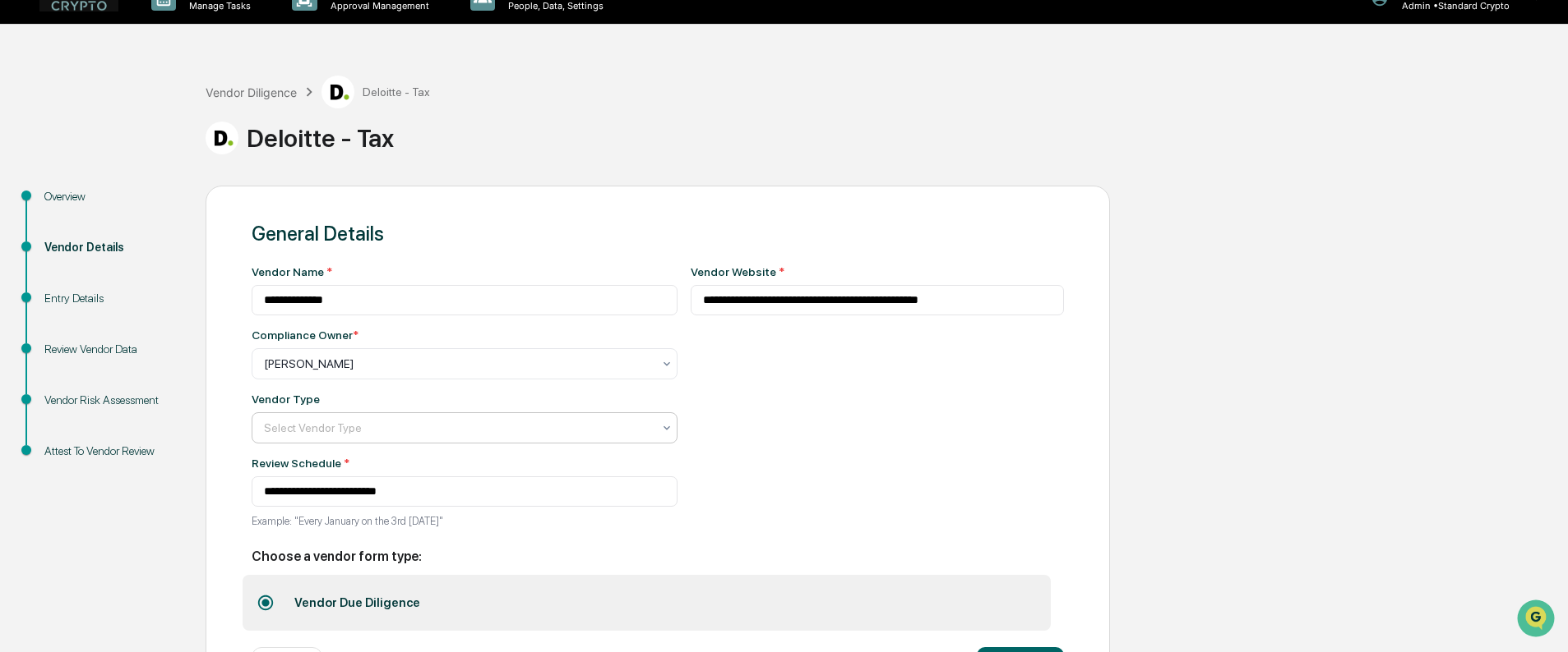
click at [475, 439] on div "Select Vendor Type" at bounding box center [458, 428] width 404 height 23
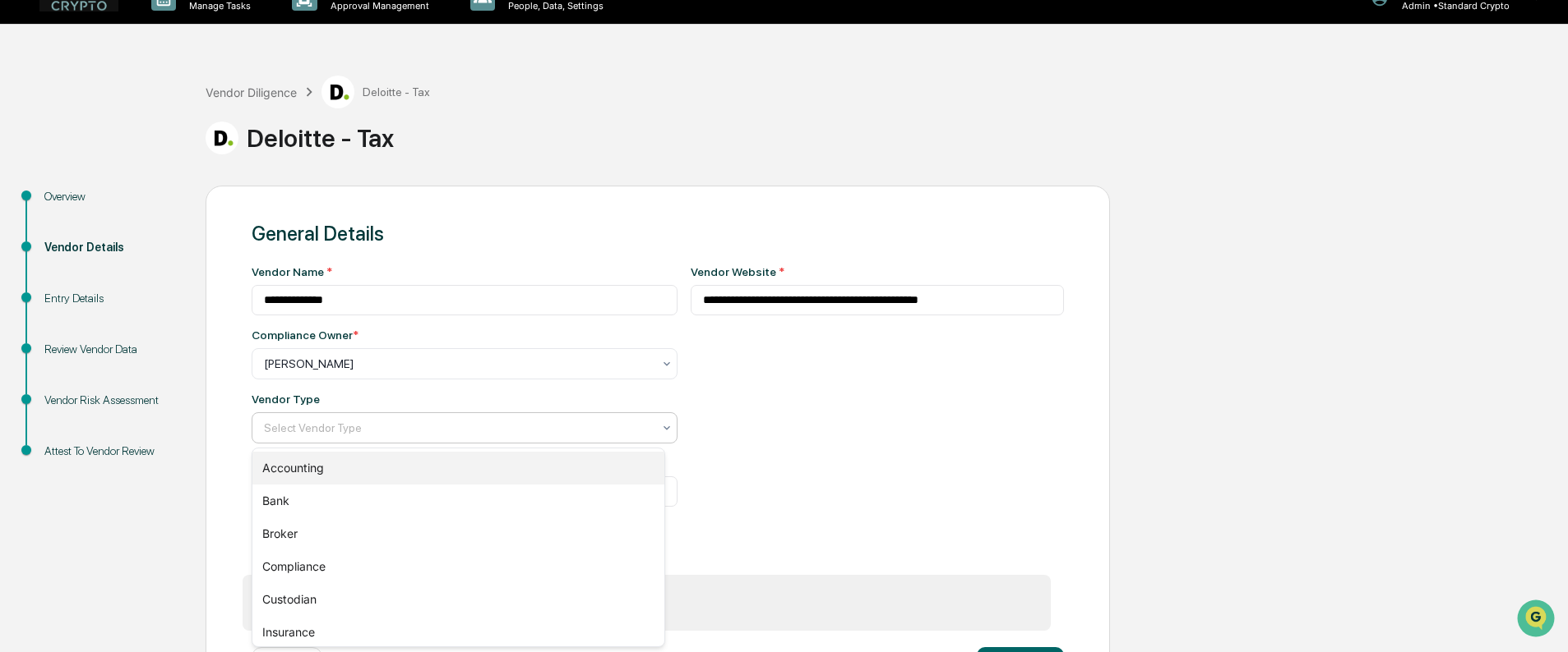
click at [439, 463] on div "Accounting" at bounding box center [458, 468] width 412 height 33
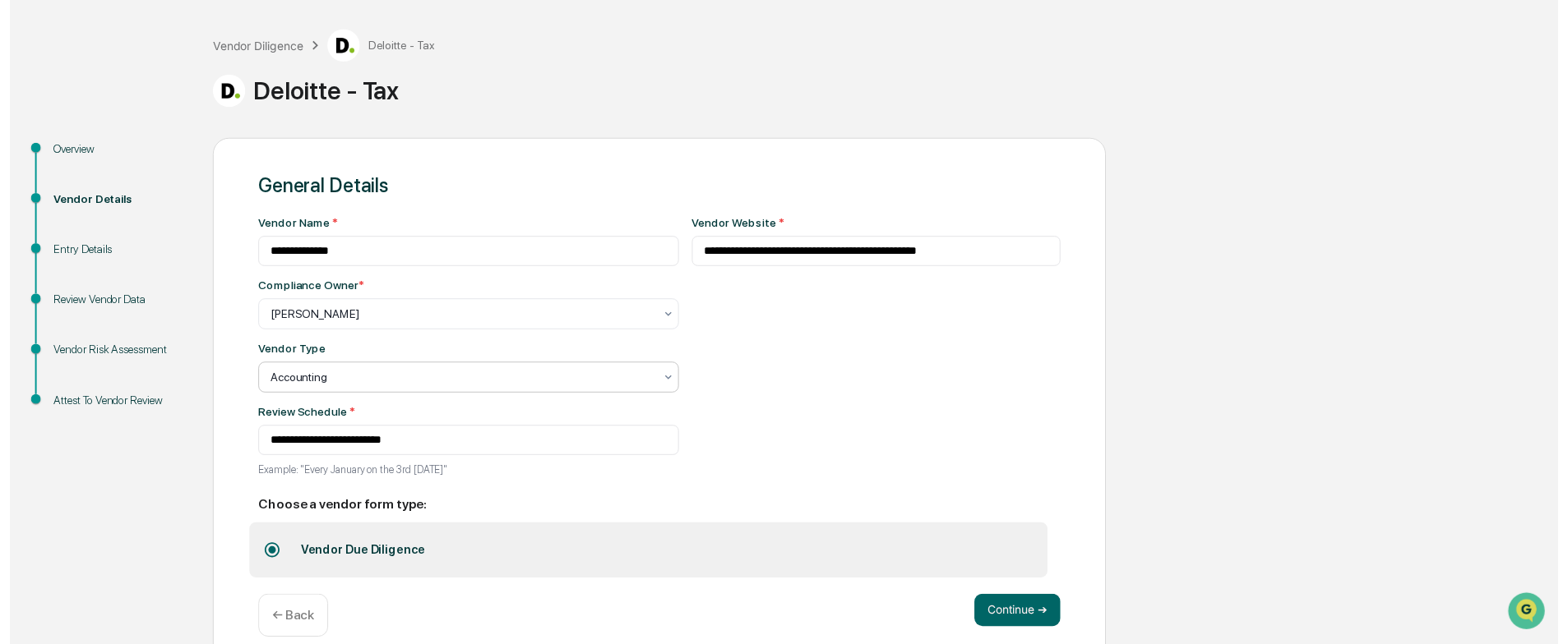
scroll to position [95, 0]
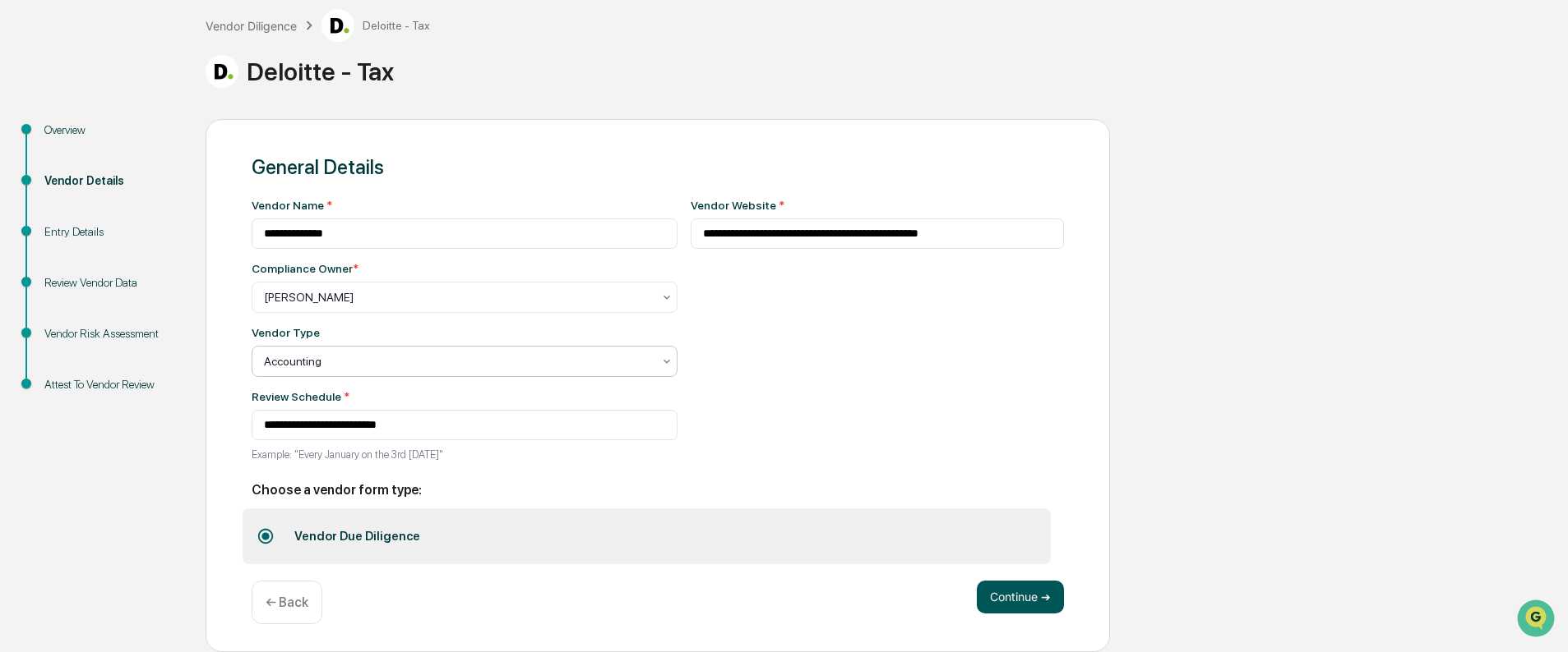
click at [1030, 601] on button "Continue ➔" at bounding box center [1020, 597] width 87 height 33
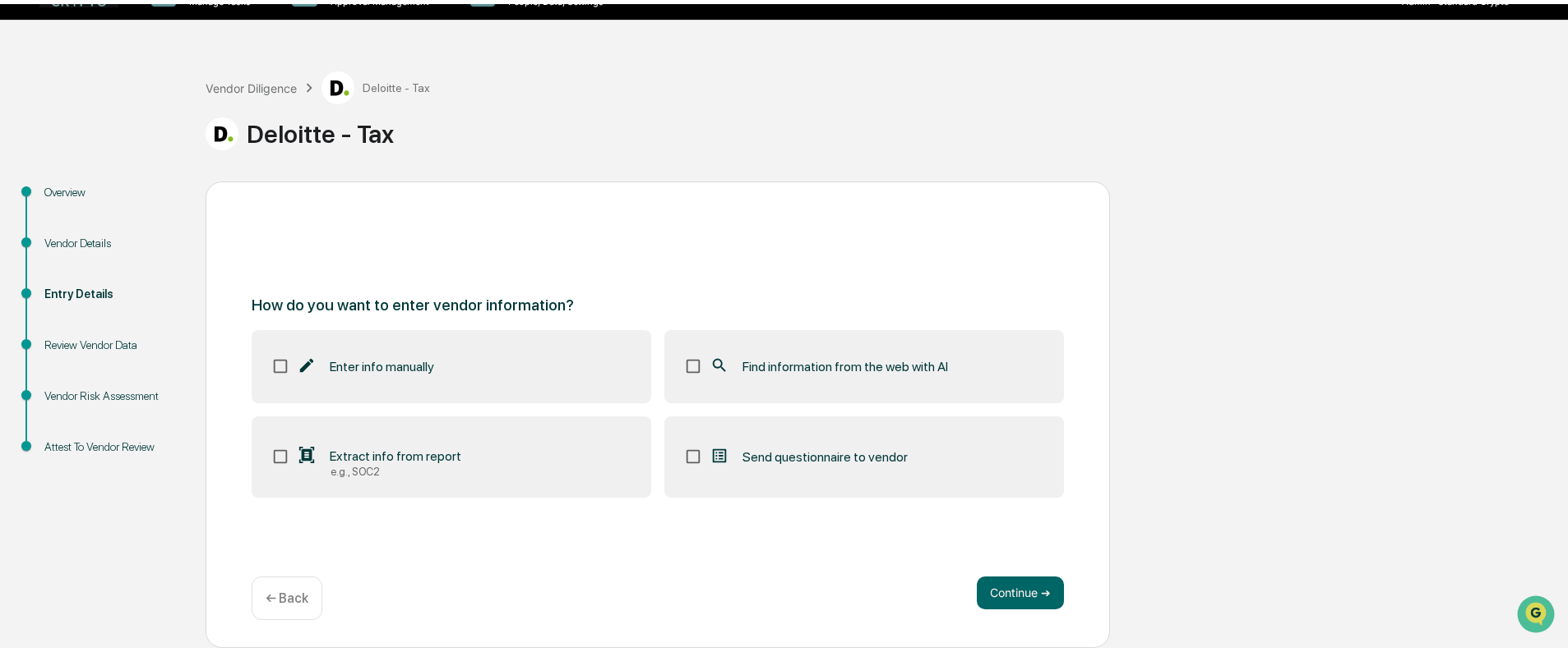
scroll to position [27, 0]
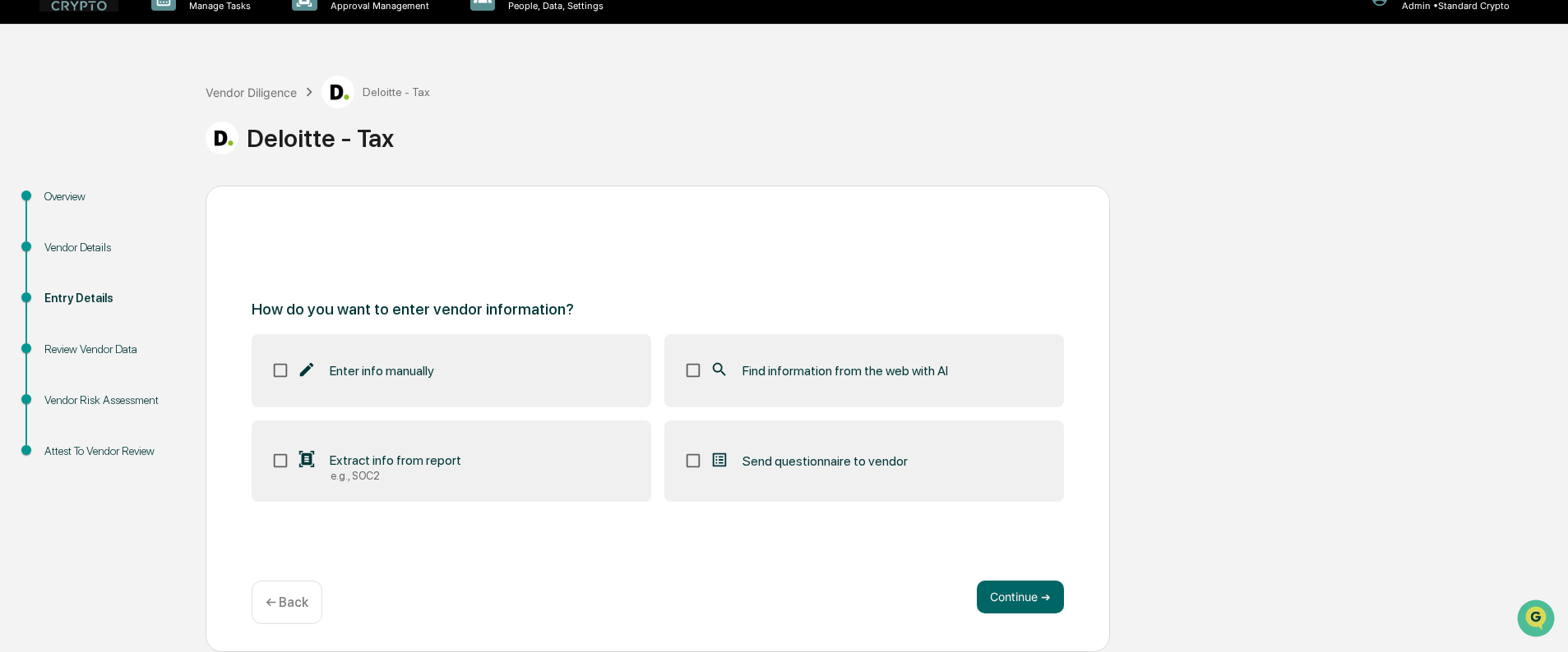
click at [400, 476] on div "e.g., SOC2" at bounding box center [395, 477] width 130 height 13
click at [747, 373] on span "Find information from the web with AI" at bounding box center [844, 371] width 205 height 15
click at [1031, 585] on button "Continue ➔" at bounding box center [1020, 597] width 87 height 33
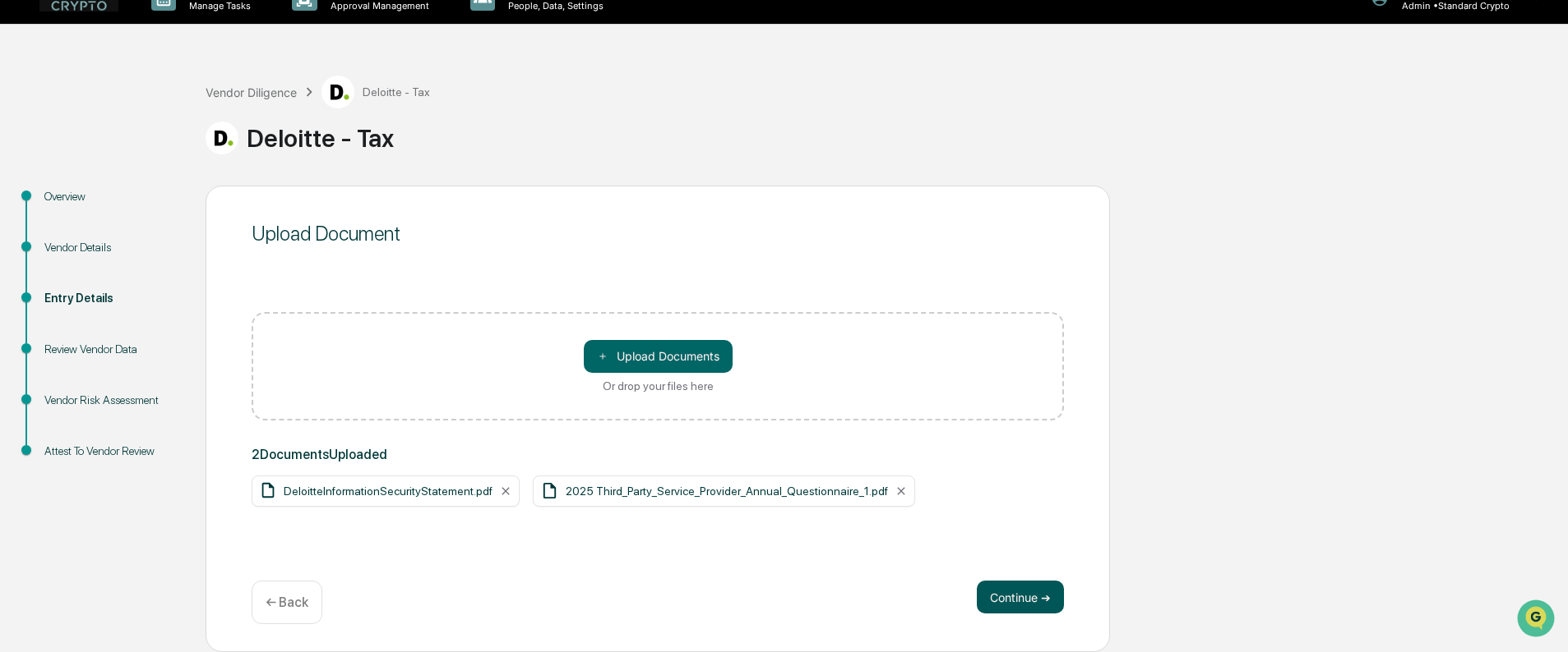
click at [1030, 591] on button "Continue ➔" at bounding box center [1020, 597] width 87 height 33
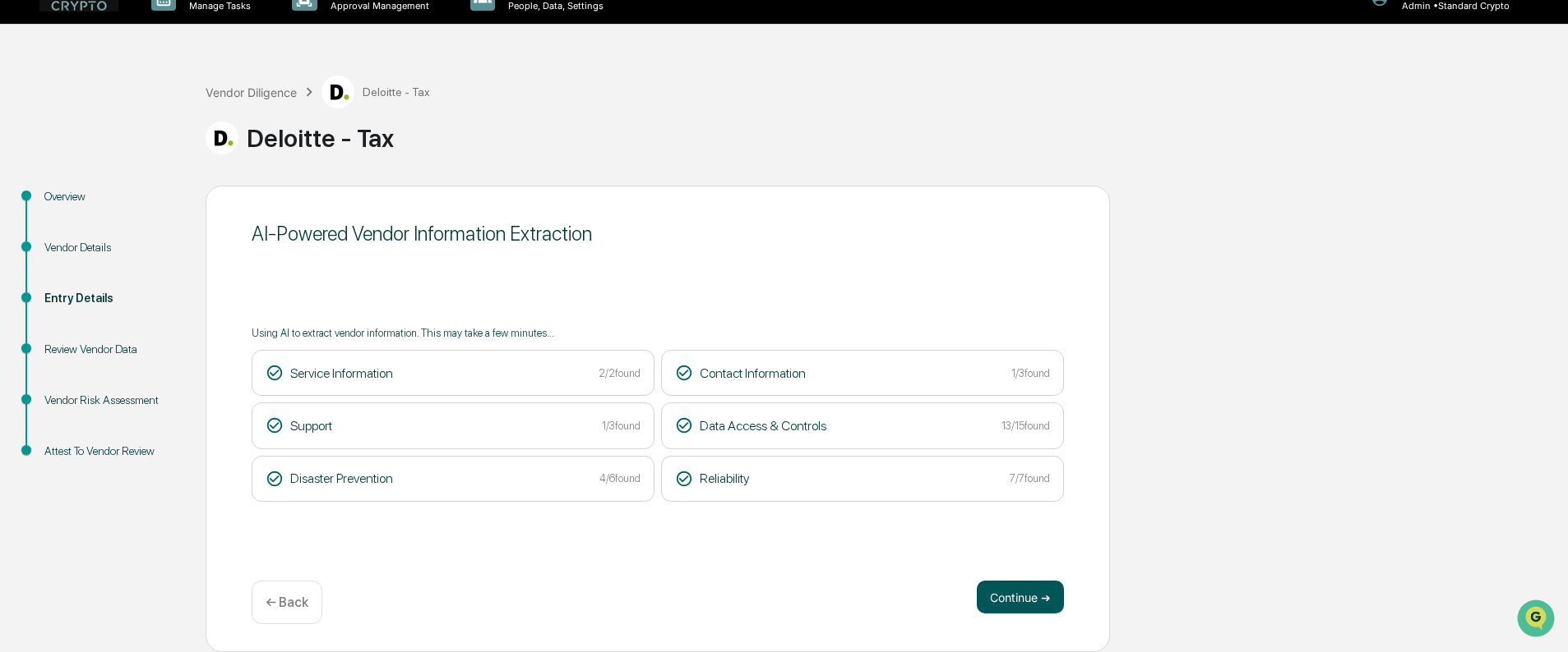
click at [1007, 605] on button "Continue ➔" at bounding box center [1020, 597] width 87 height 33
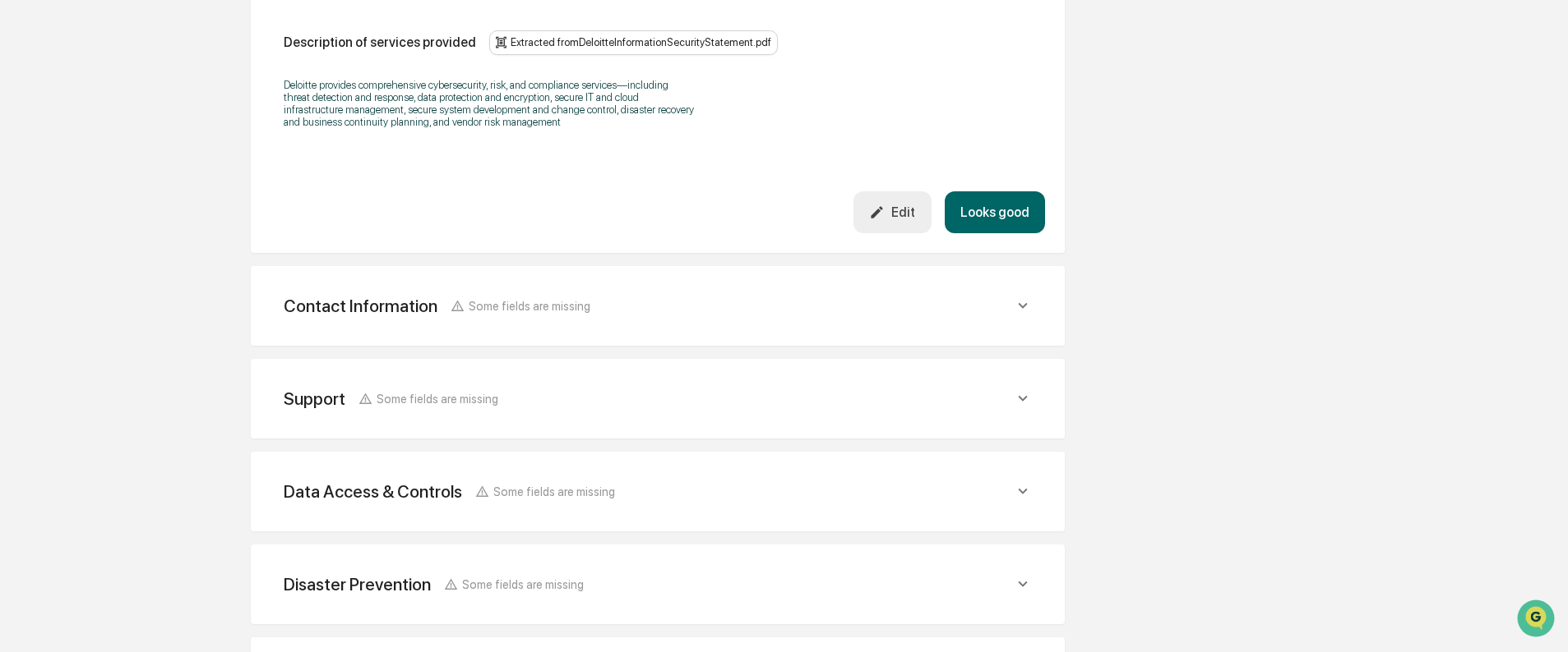
scroll to position [520, 0]
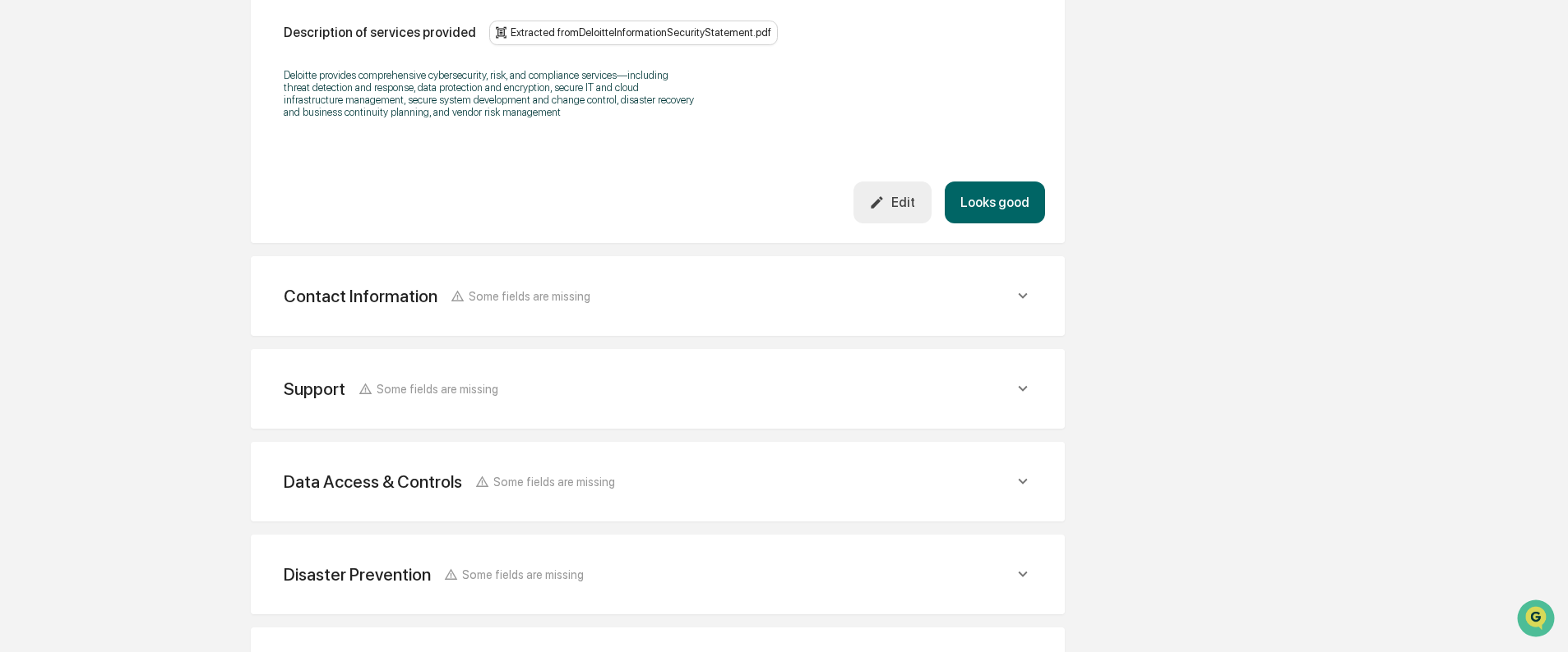
click at [525, 296] on span "Some fields are missing" at bounding box center [529, 296] width 121 height 14
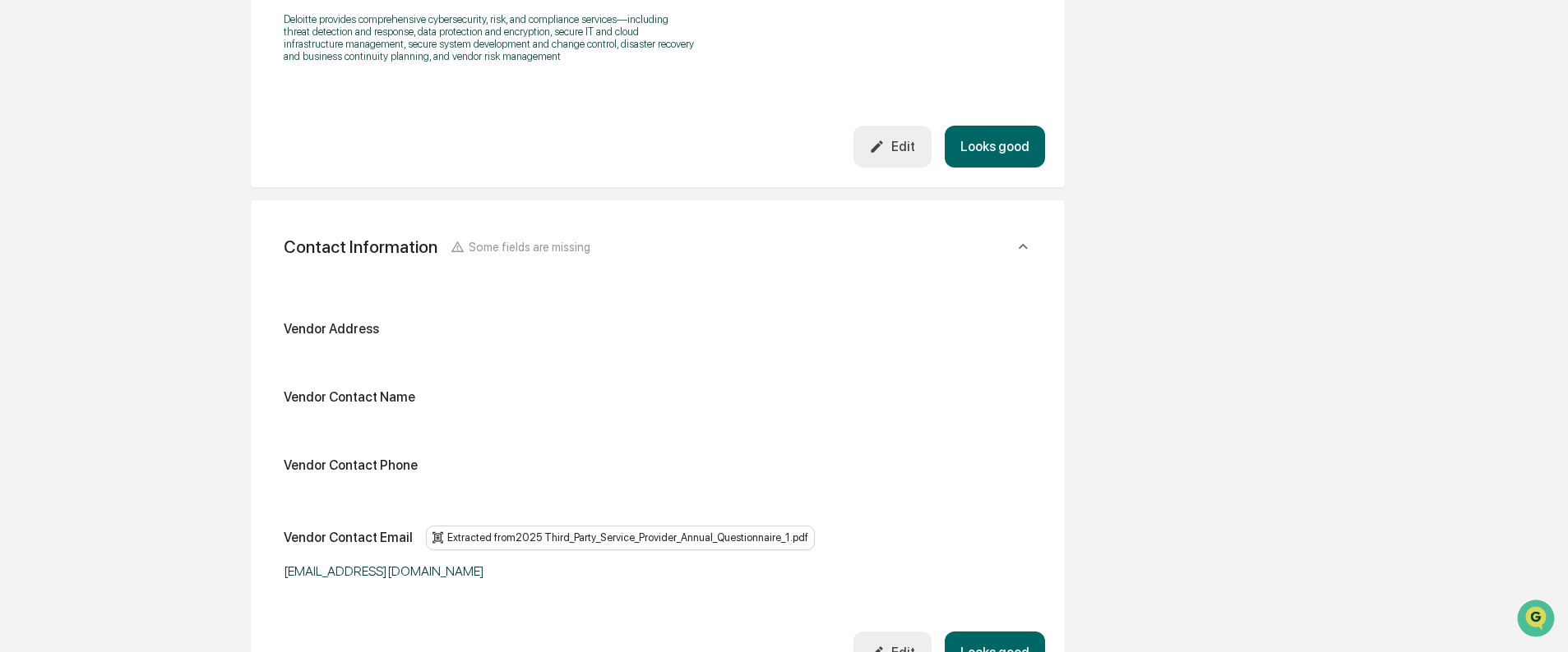
scroll to position [602, 0]
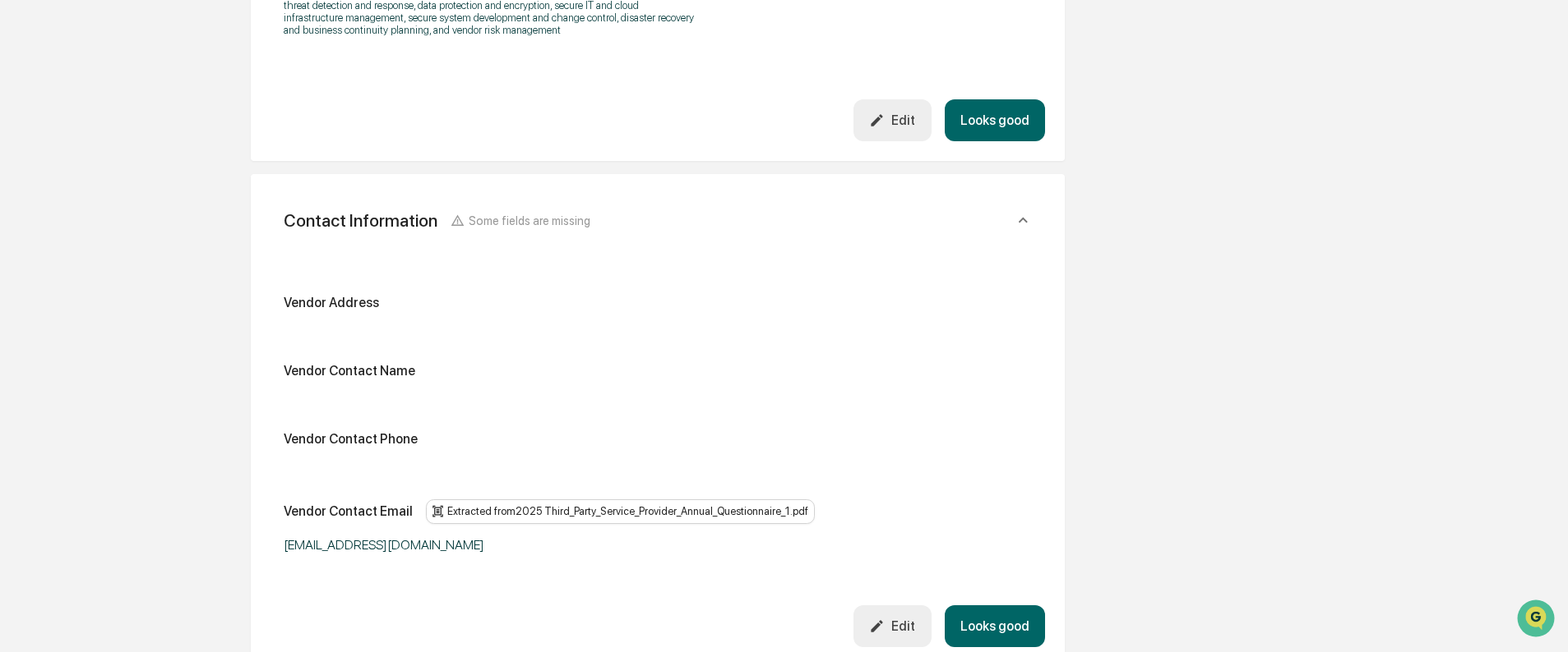
click at [403, 475] on div "Vendor Address Vendor Contact Name Vendor Contact Phone Vendor Contact Email Ex…" at bounding box center [657, 423] width 748 height 258
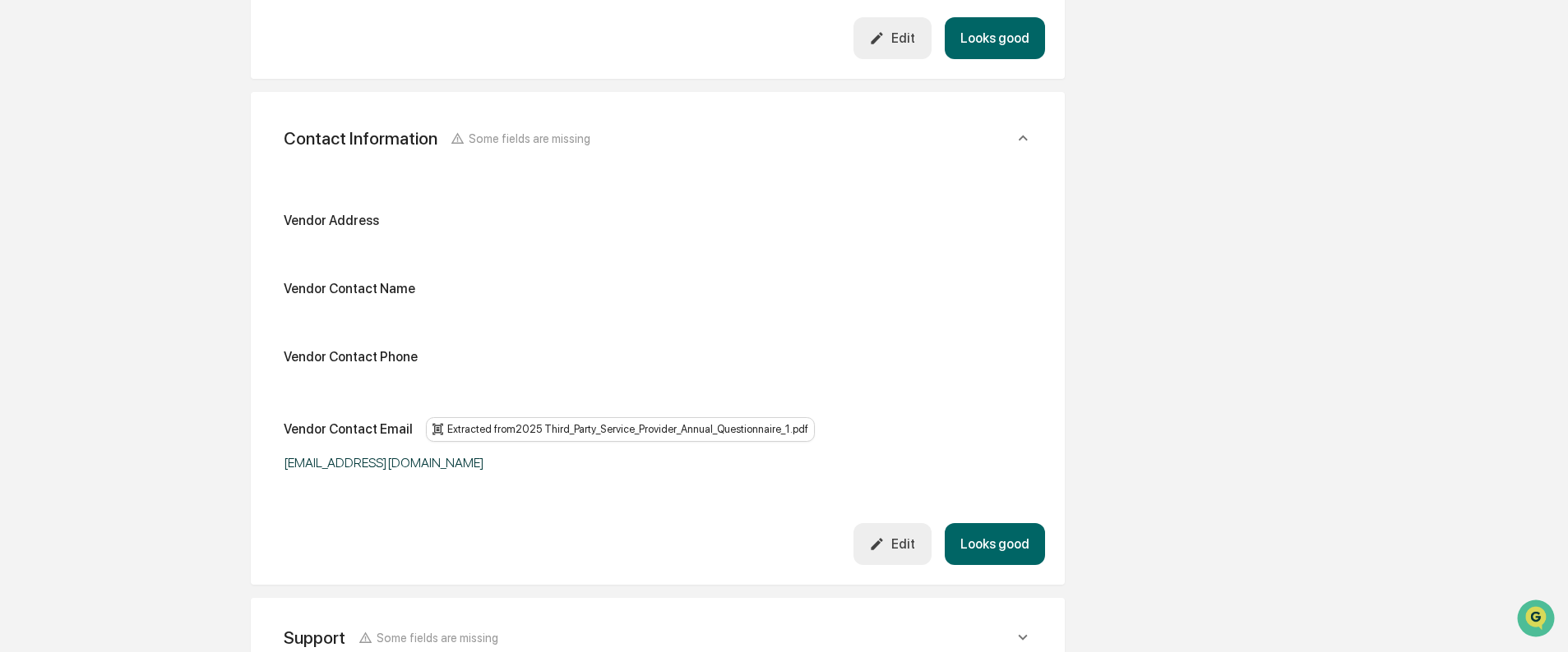
click at [897, 547] on div "Edit" at bounding box center [891, 543] width 46 height 15
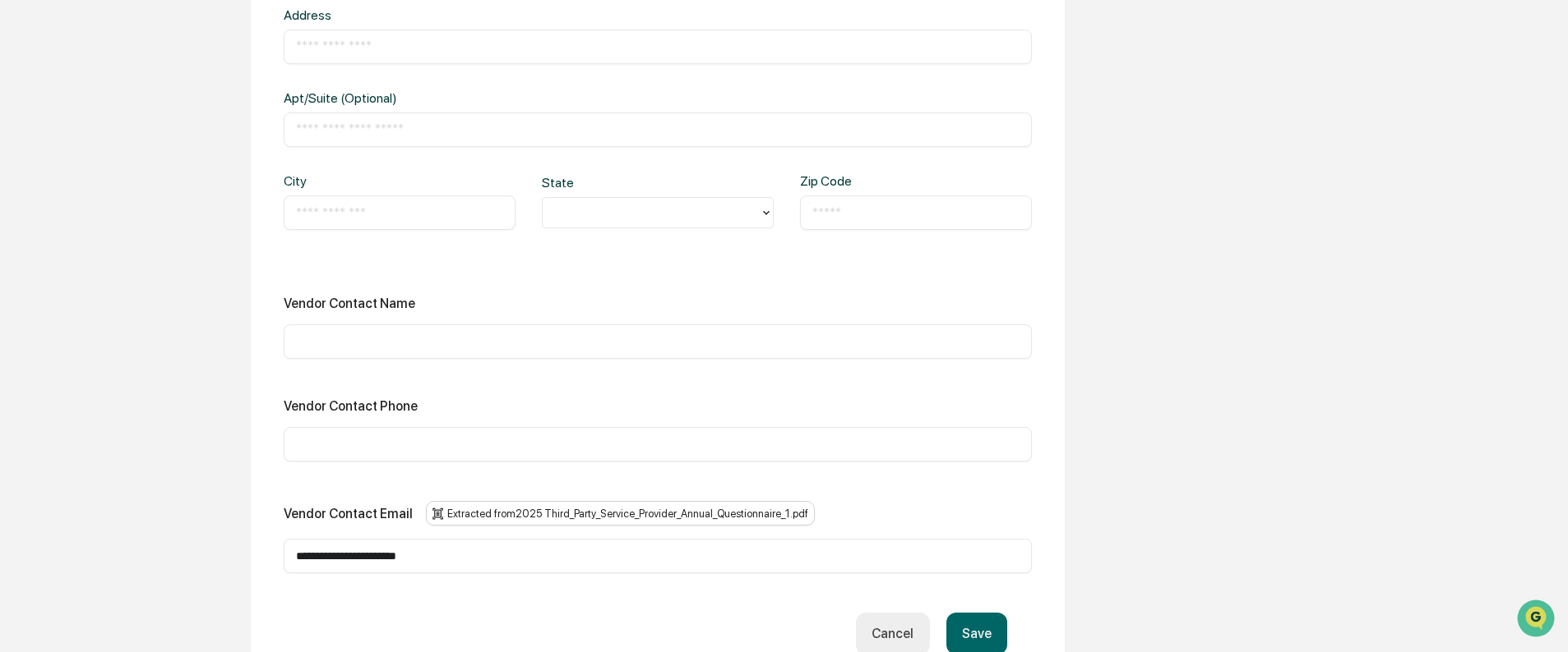
scroll to position [931, 0]
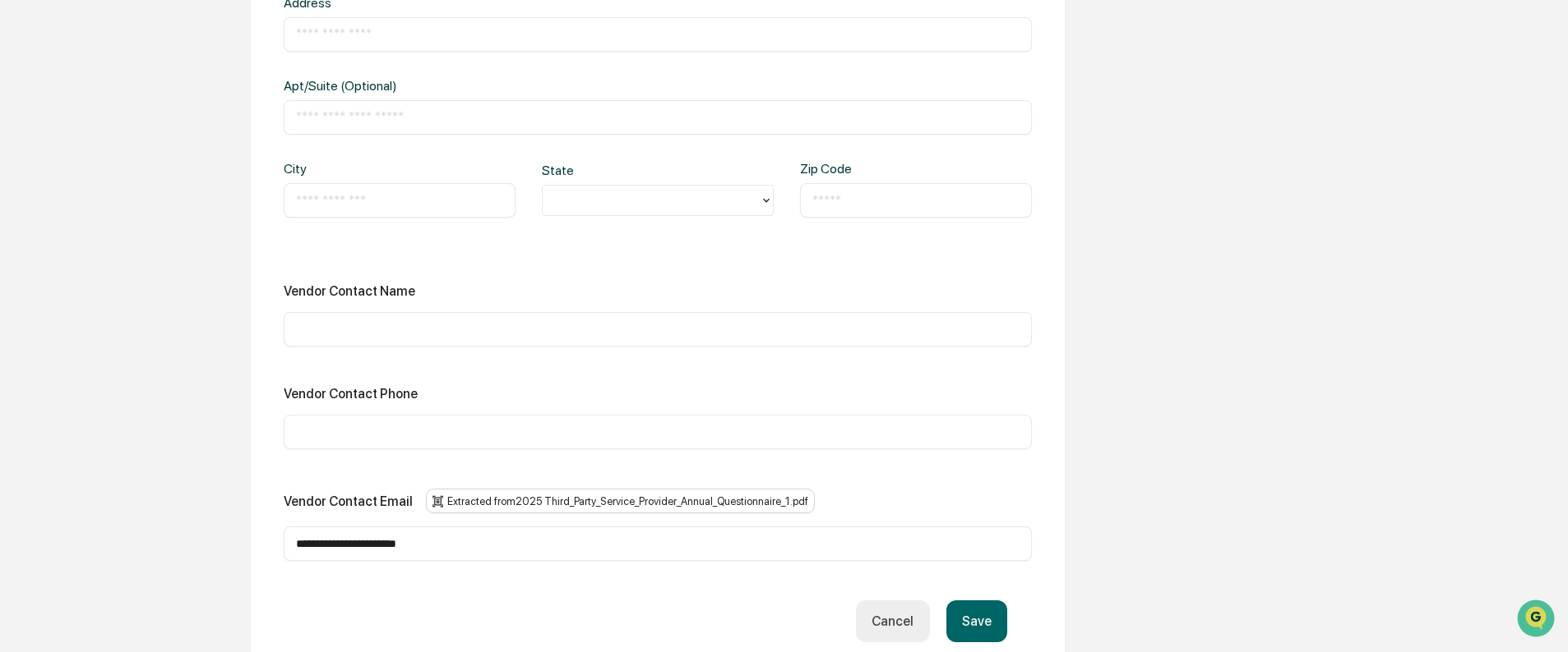
click at [351, 431] on input "text" at bounding box center [658, 432] width 724 height 16
paste input "**********"
type input "**********"
click at [327, 328] on input "text" at bounding box center [658, 329] width 724 height 16
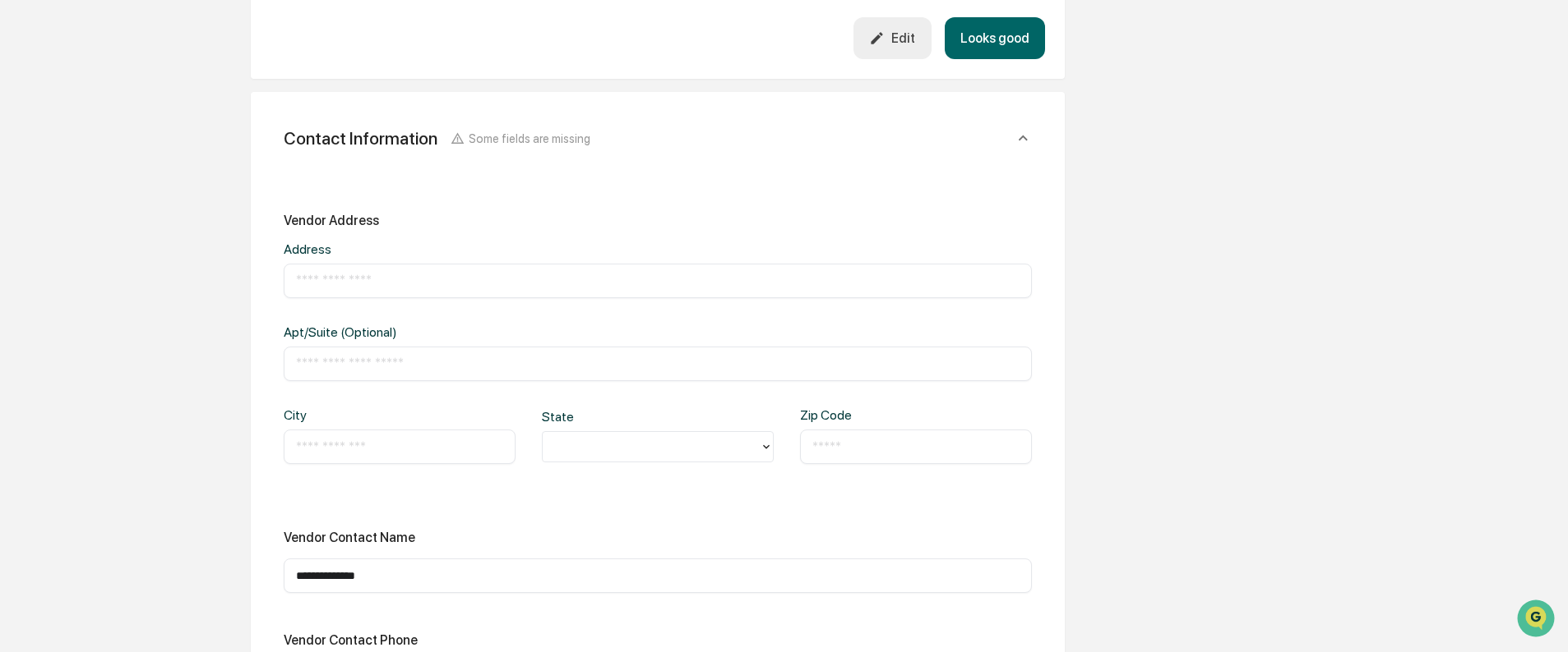
scroll to position [1095, 0]
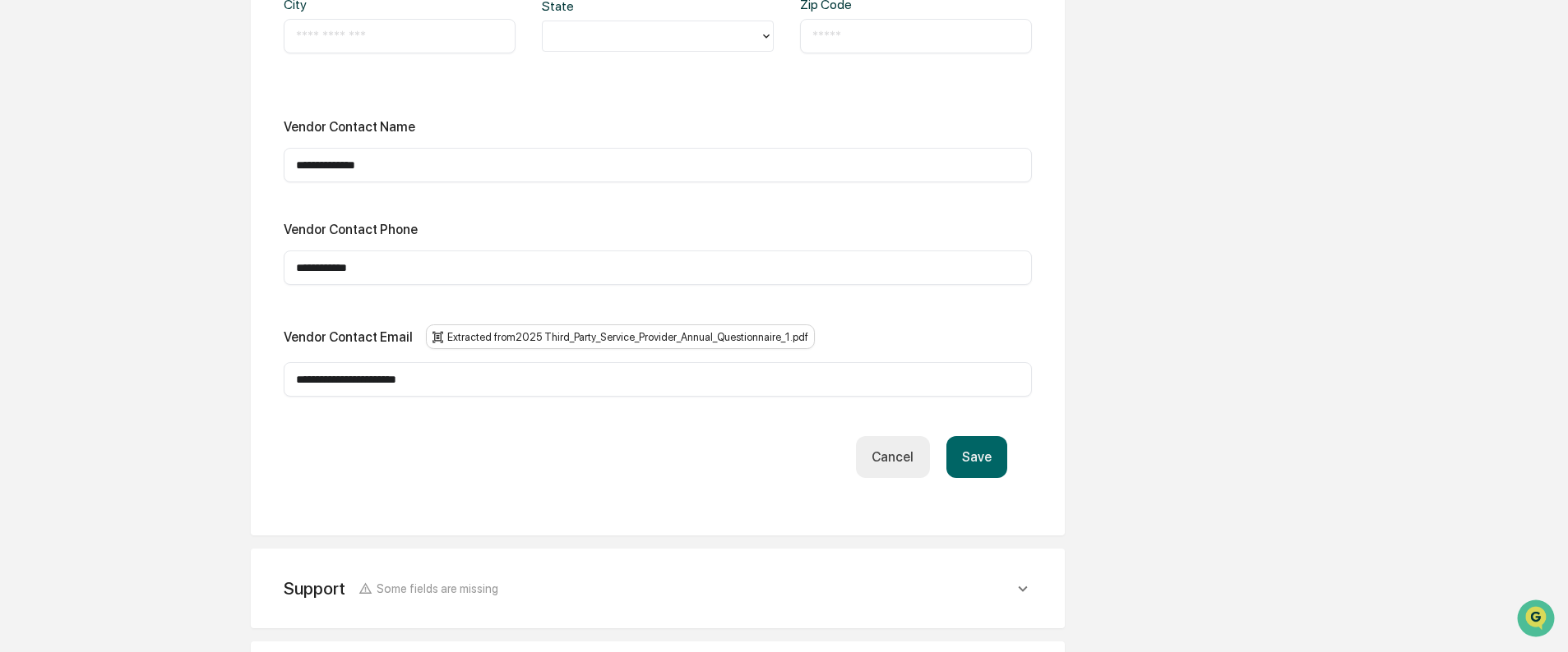
type input "**********"
click at [968, 464] on button "Save" at bounding box center [976, 457] width 61 height 42
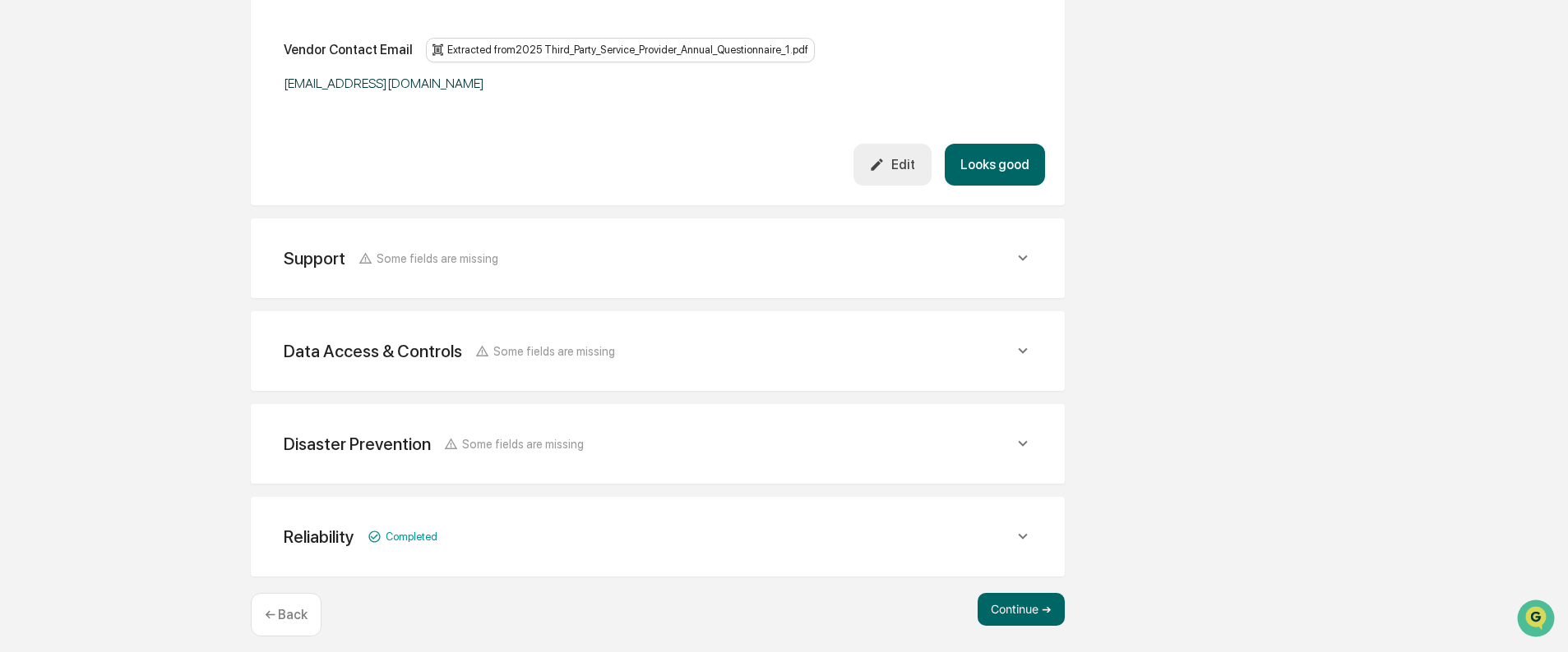
click at [521, 259] on div "Support Some fields are missing" at bounding box center [648, 258] width 730 height 21
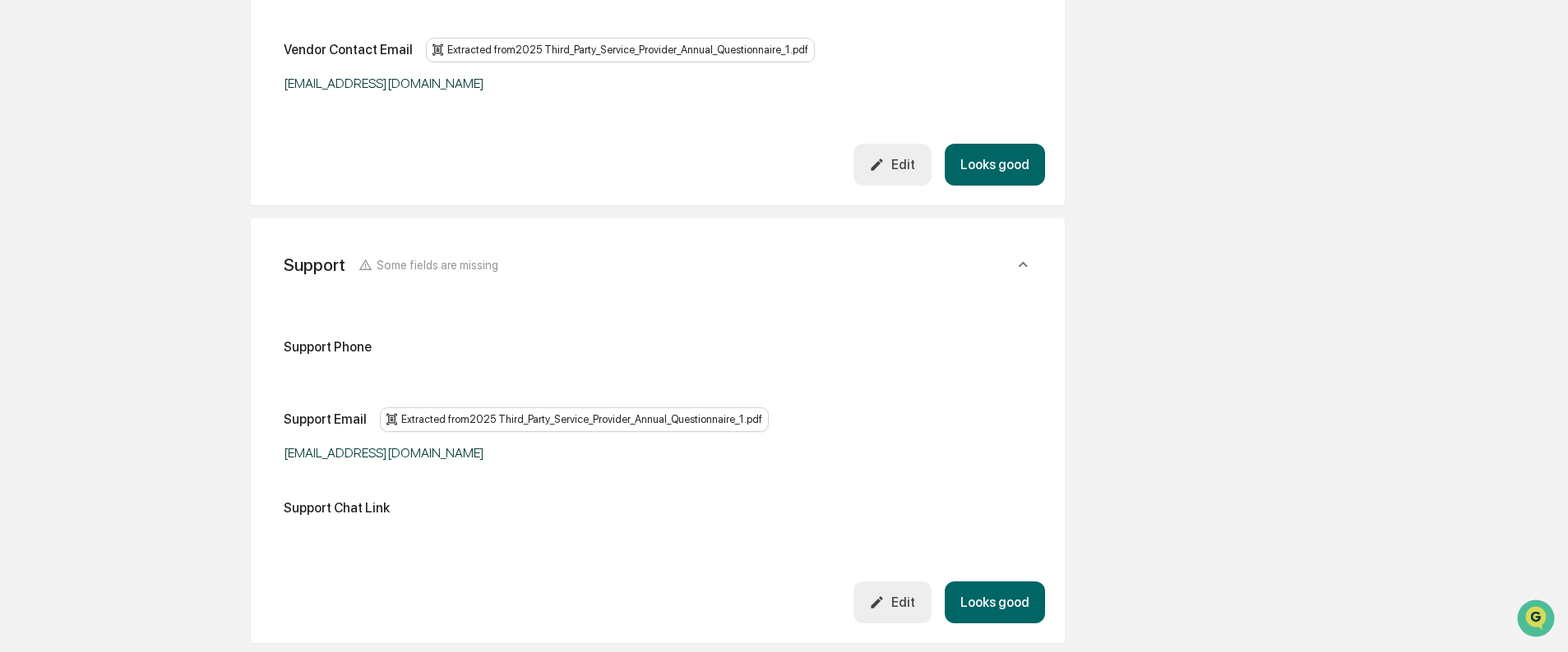
click at [521, 259] on div "Support Some fields are missing" at bounding box center [648, 265] width 730 height 21
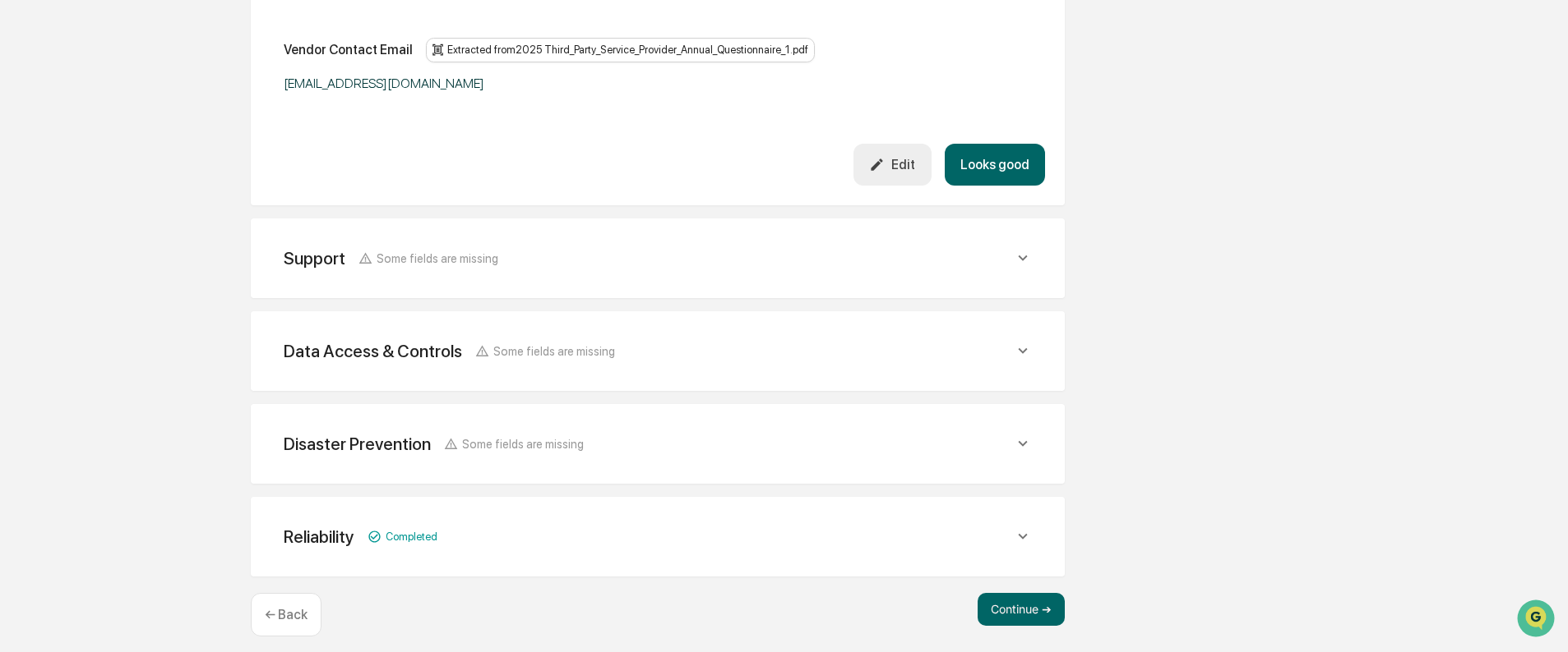
click at [521, 259] on div "Support Some fields are missing" at bounding box center [648, 258] width 730 height 21
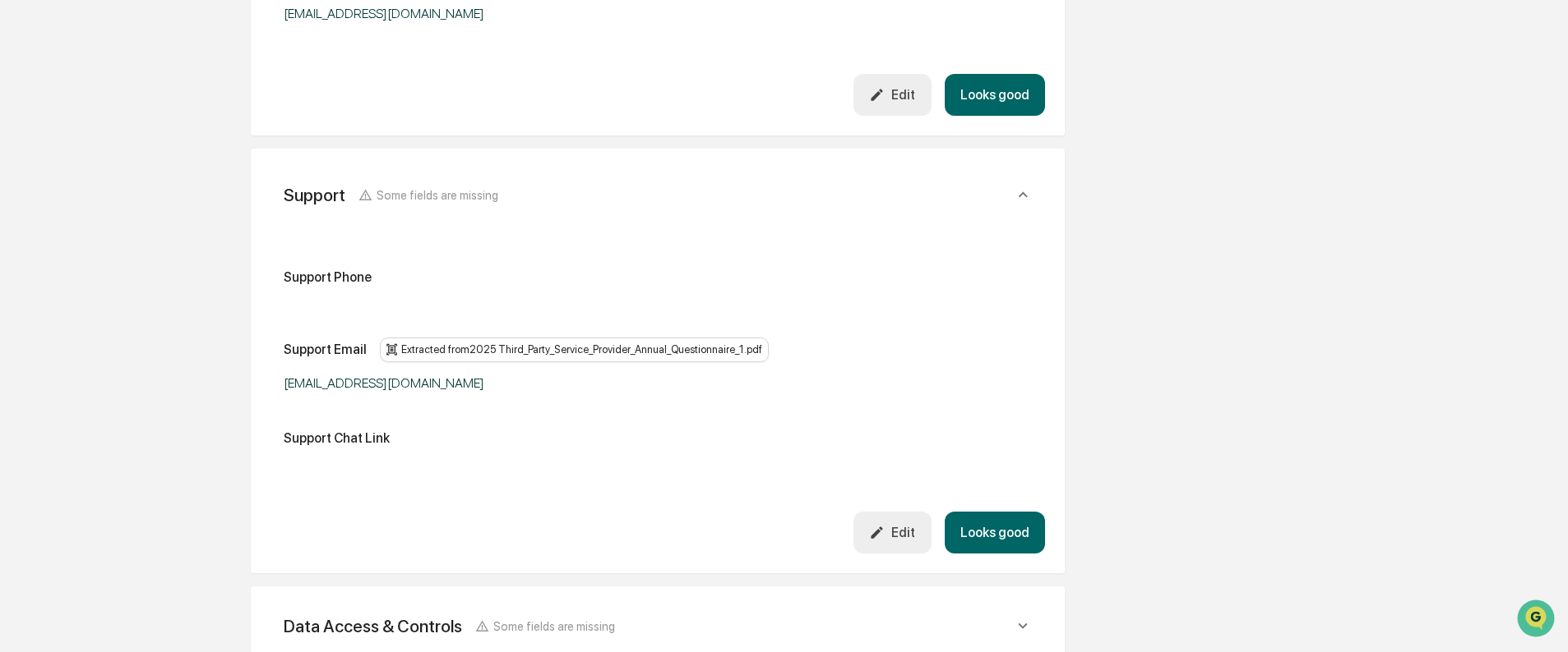
scroll to position [1260, 0]
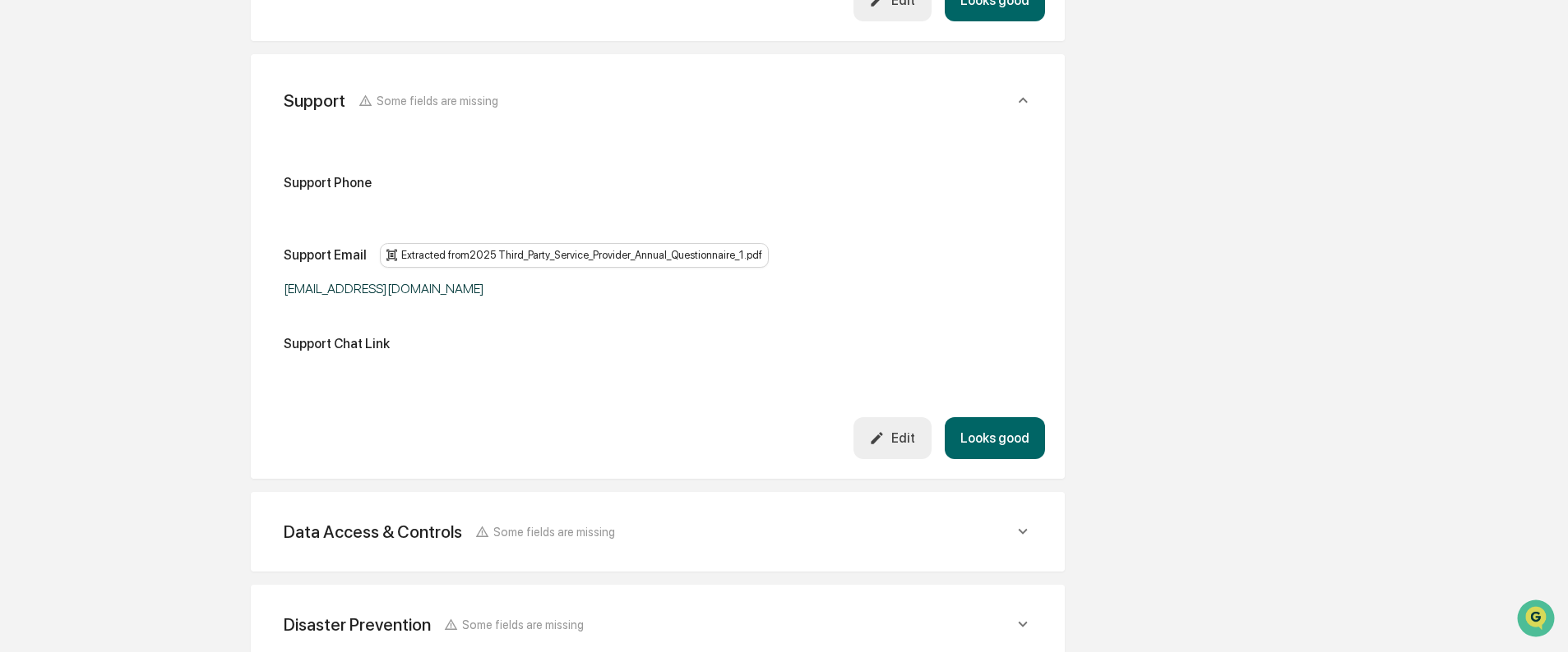
click at [381, 211] on div "Support Phone Support Email Extracted from 2025 Third_Party_Service_Provider_An…" at bounding box center [657, 270] width 748 height 190
click at [881, 428] on button "Edit" at bounding box center [892, 439] width 78 height 42
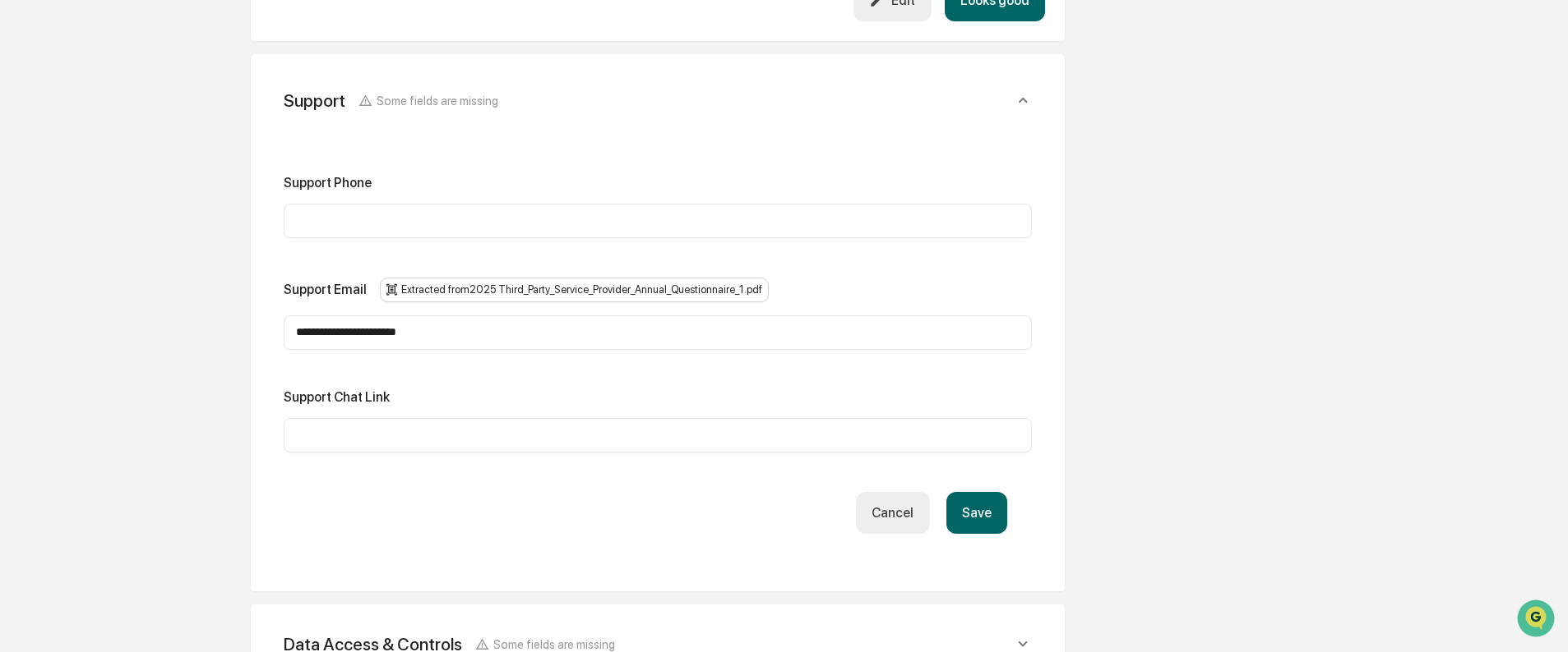
click at [332, 213] on input "text" at bounding box center [658, 221] width 724 height 16
paste input "**********"
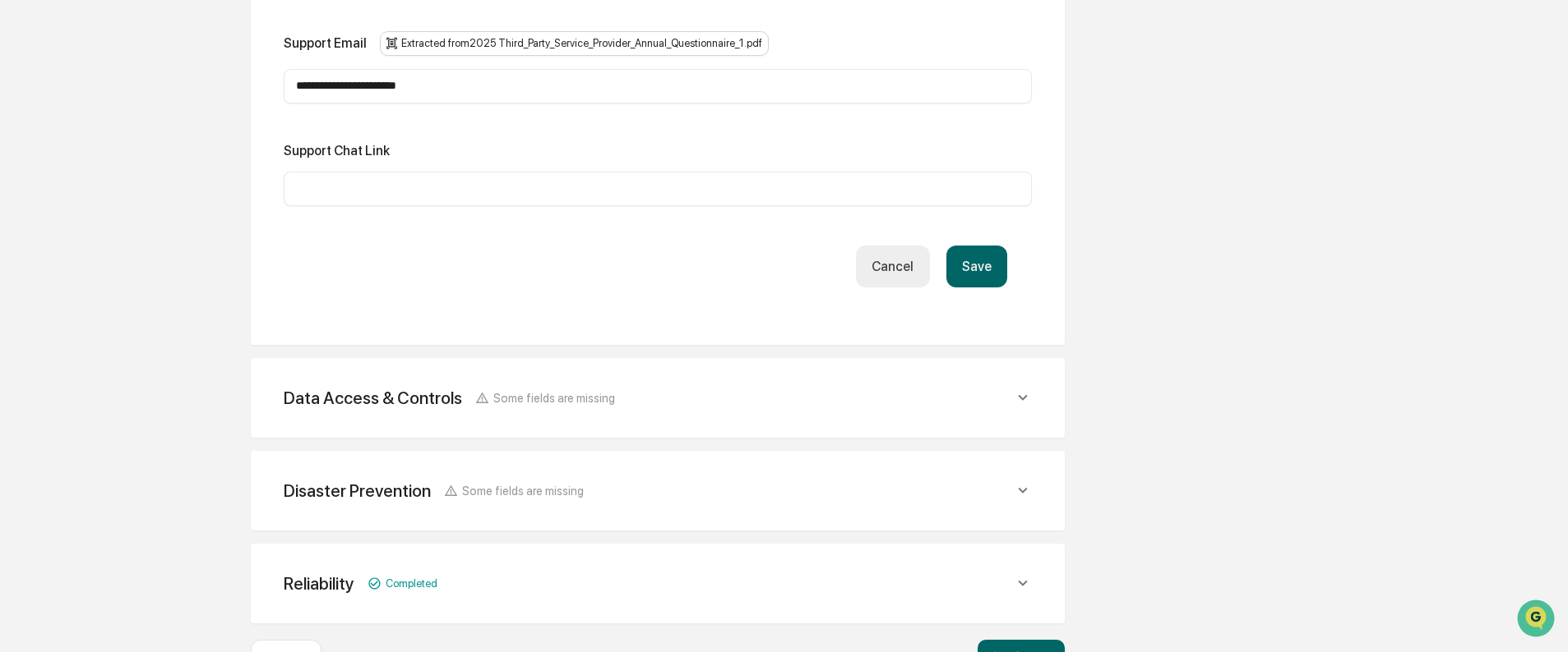
type input "**********"
click at [980, 258] on button "Save" at bounding box center [976, 267] width 61 height 42
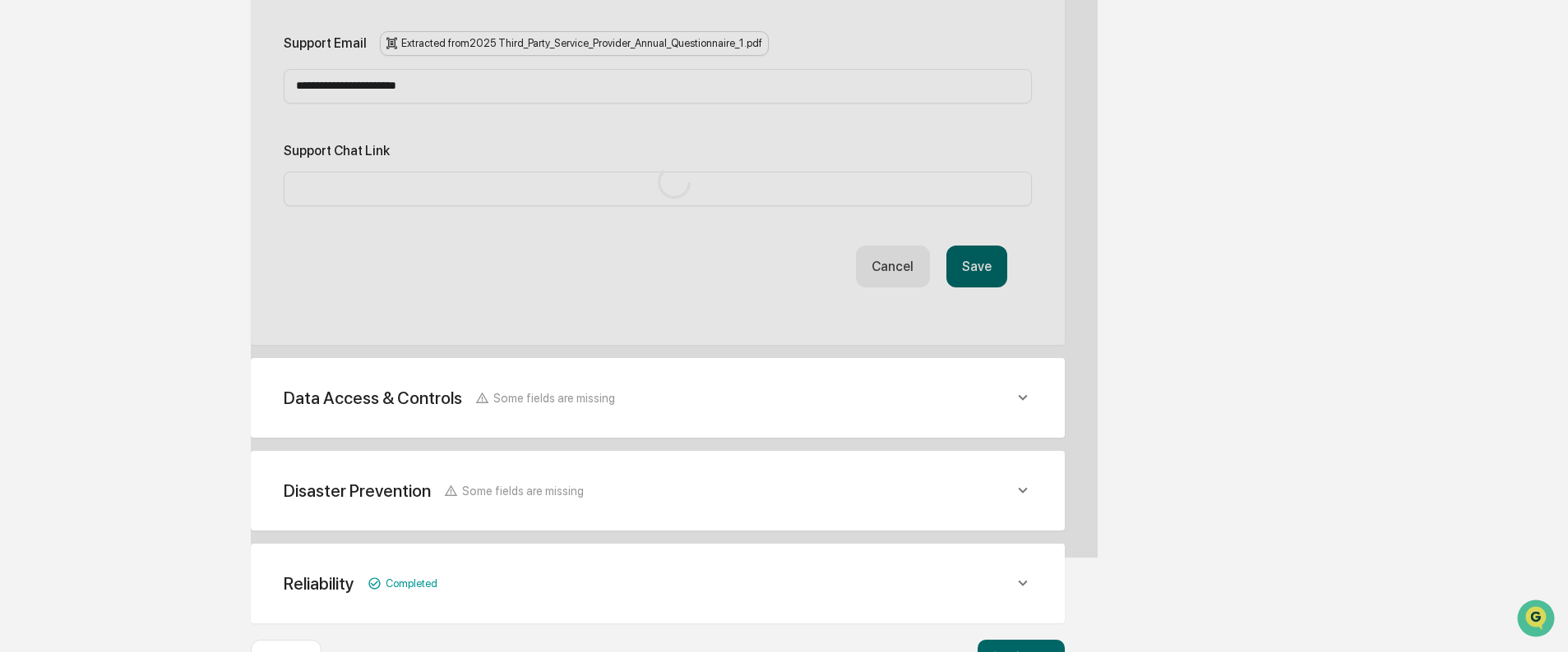
scroll to position [1467, 0]
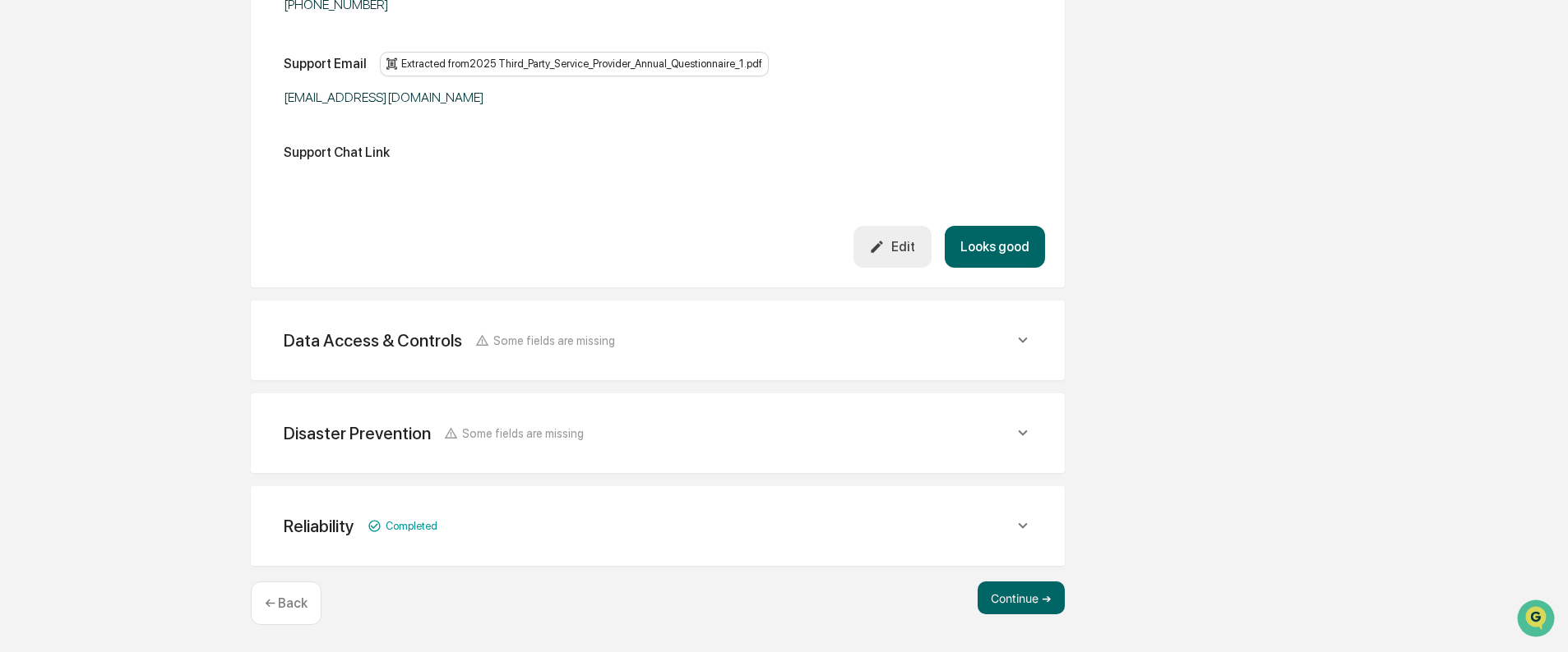
click at [621, 355] on div "Data Access & Controls Some fields are missing" at bounding box center [658, 340] width 774 height 41
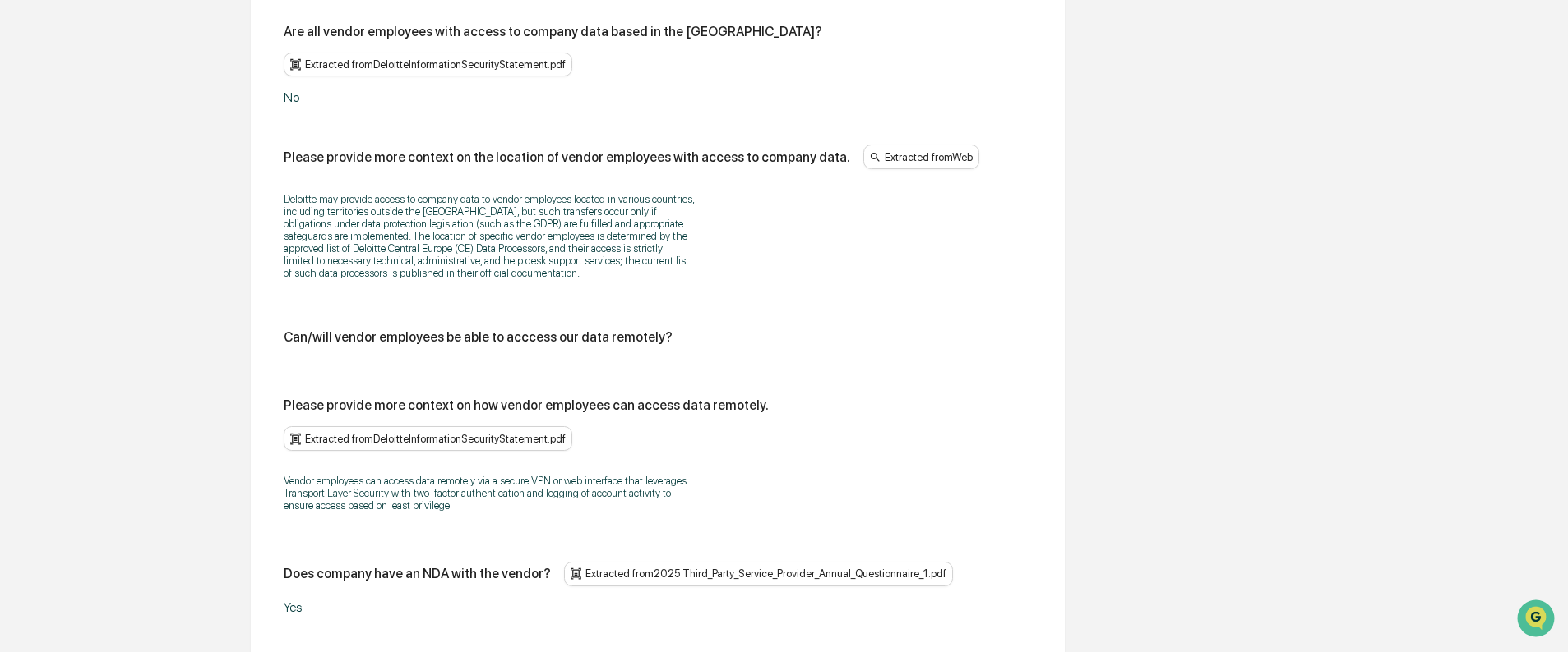
scroll to position [2863, 0]
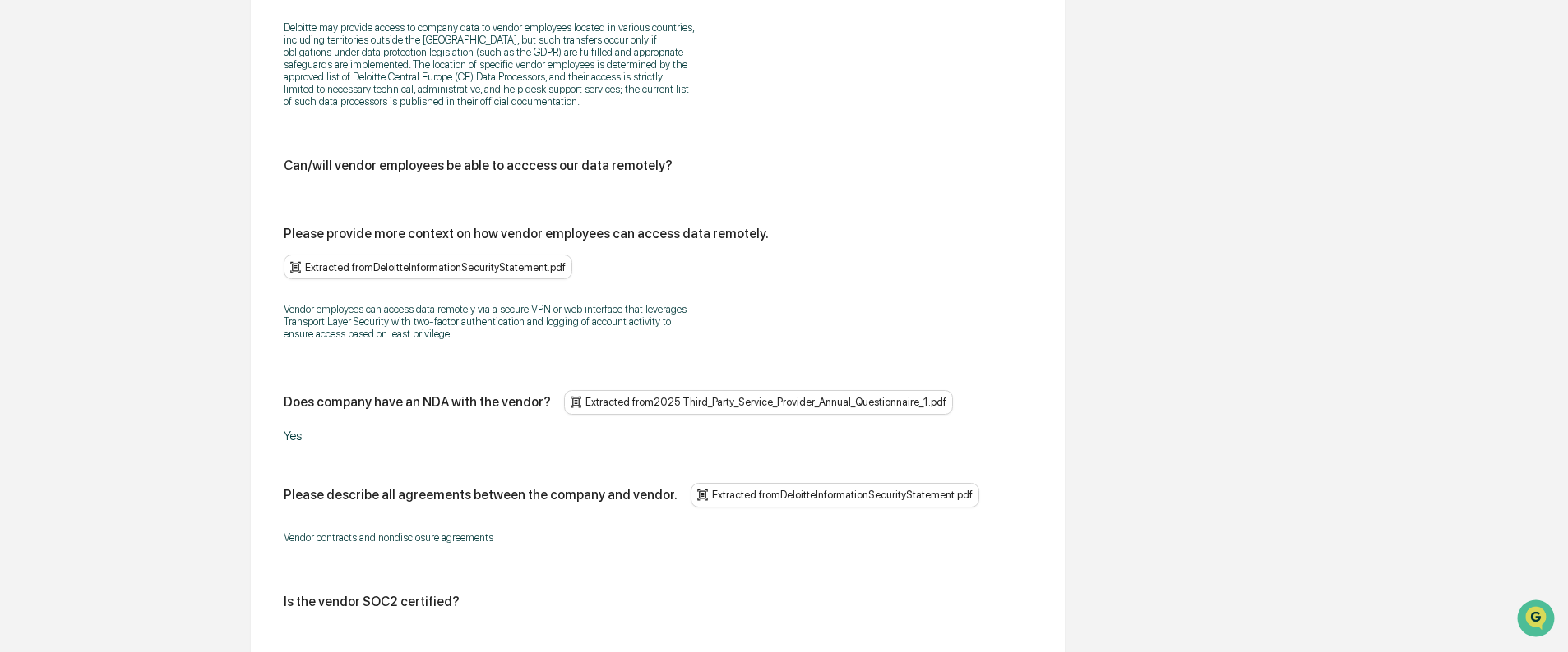
scroll to position [3110, 0]
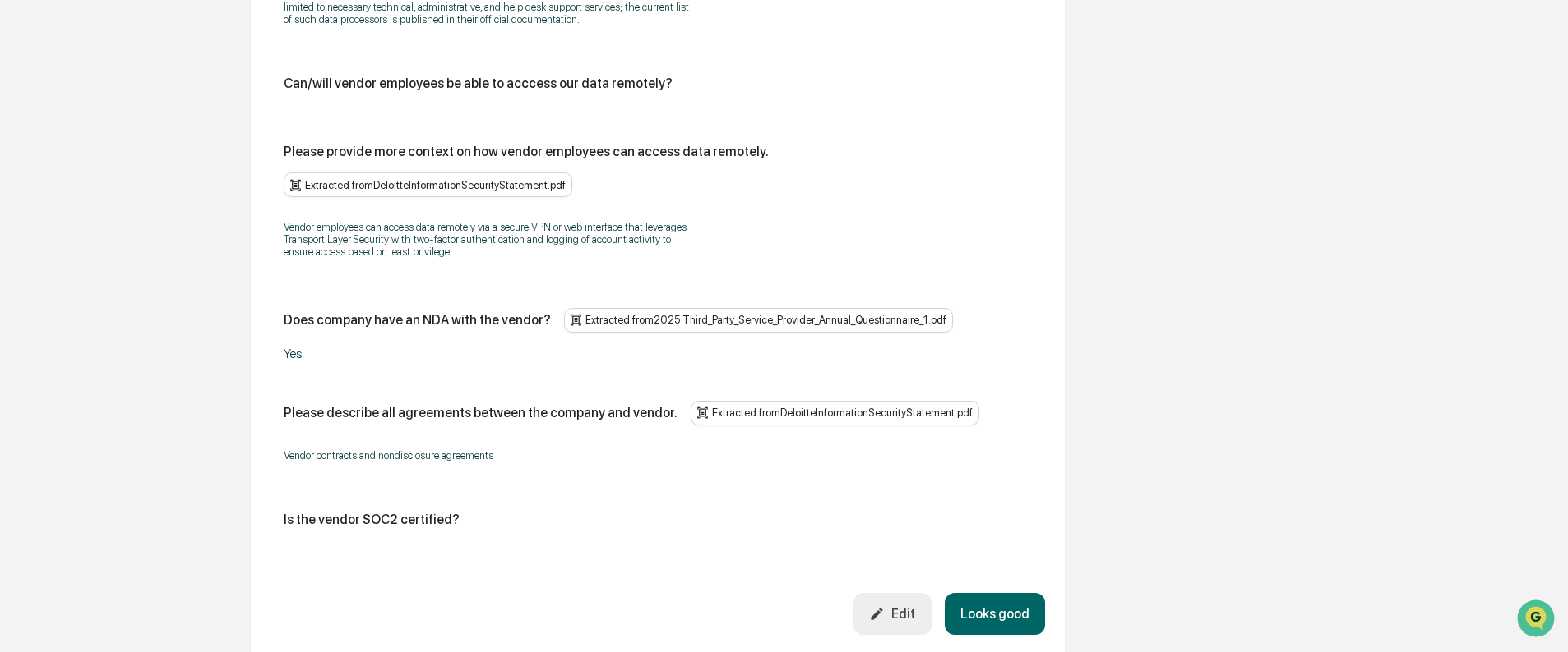
click at [908, 595] on button "Edit" at bounding box center [892, 614] width 78 height 42
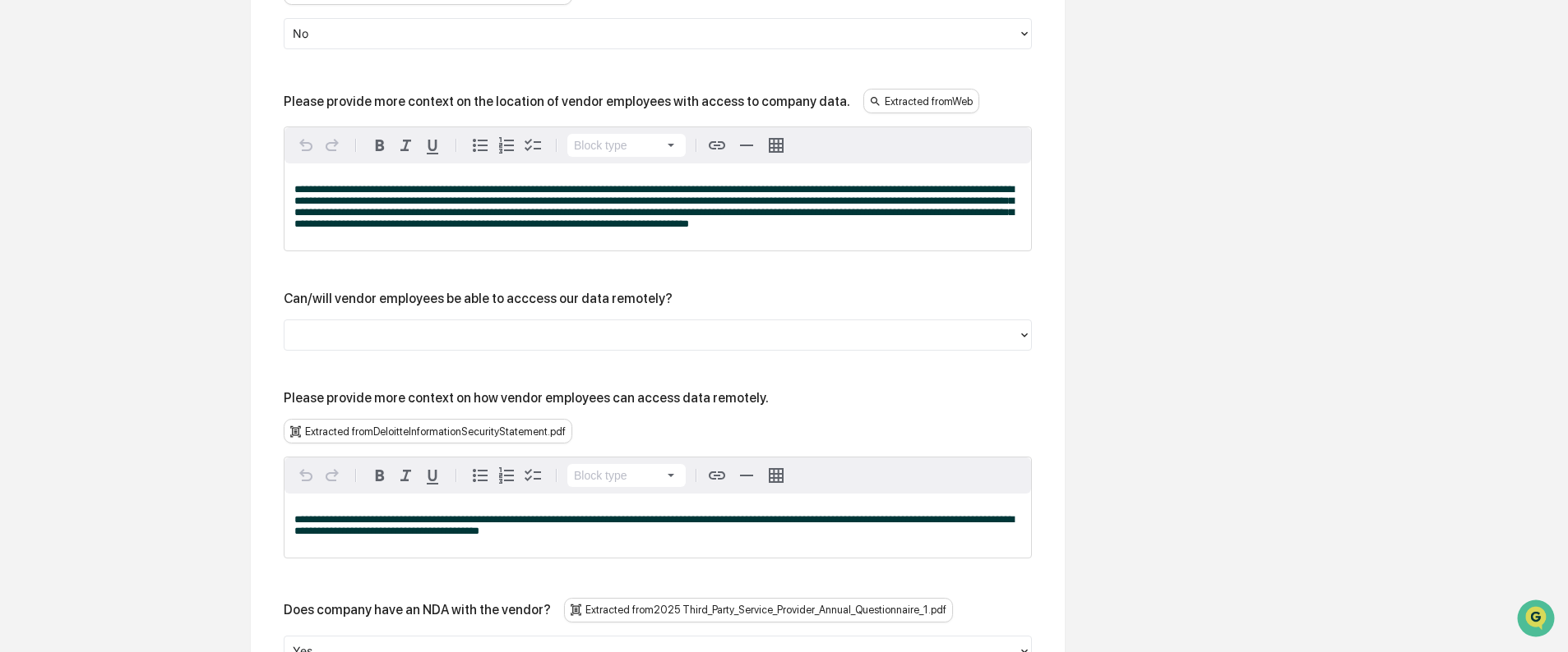
click at [441, 326] on div at bounding box center [651, 335] width 717 height 19
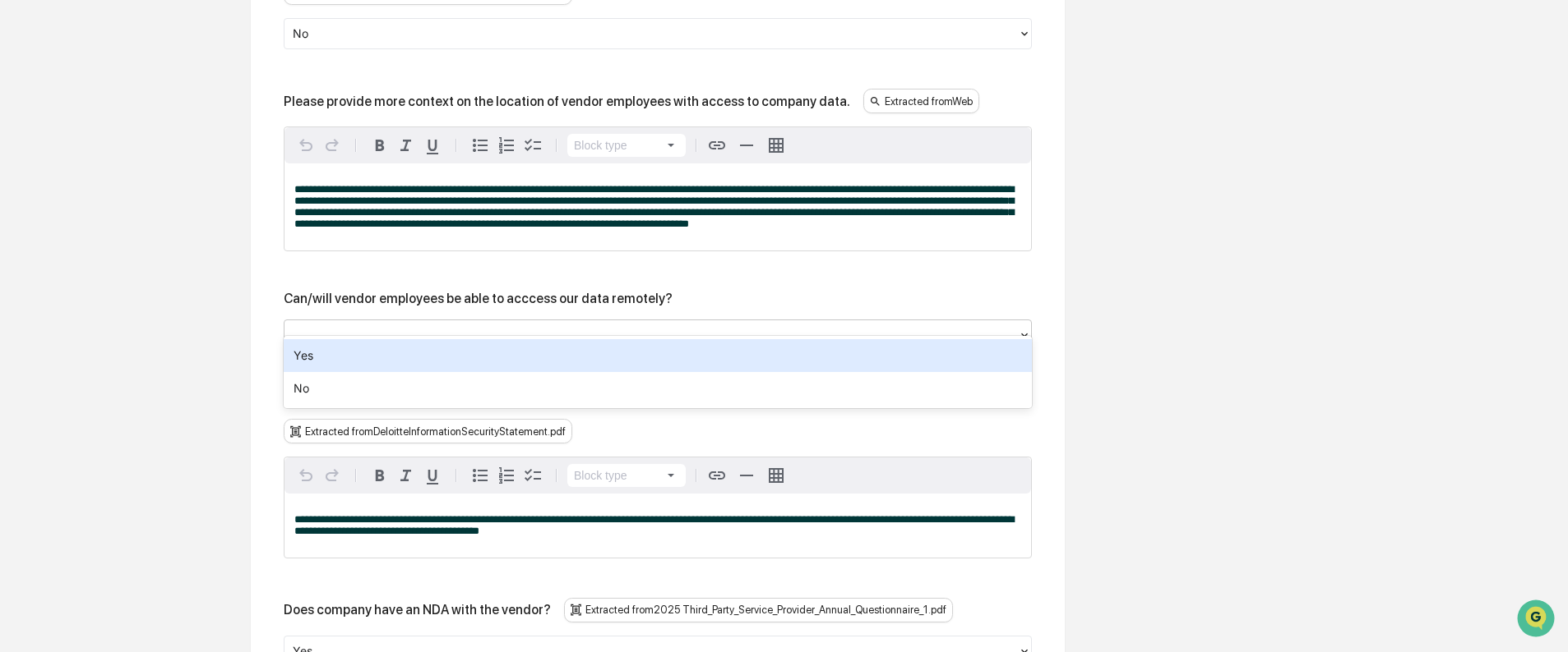
click at [404, 358] on div "Yes" at bounding box center [657, 355] width 748 height 33
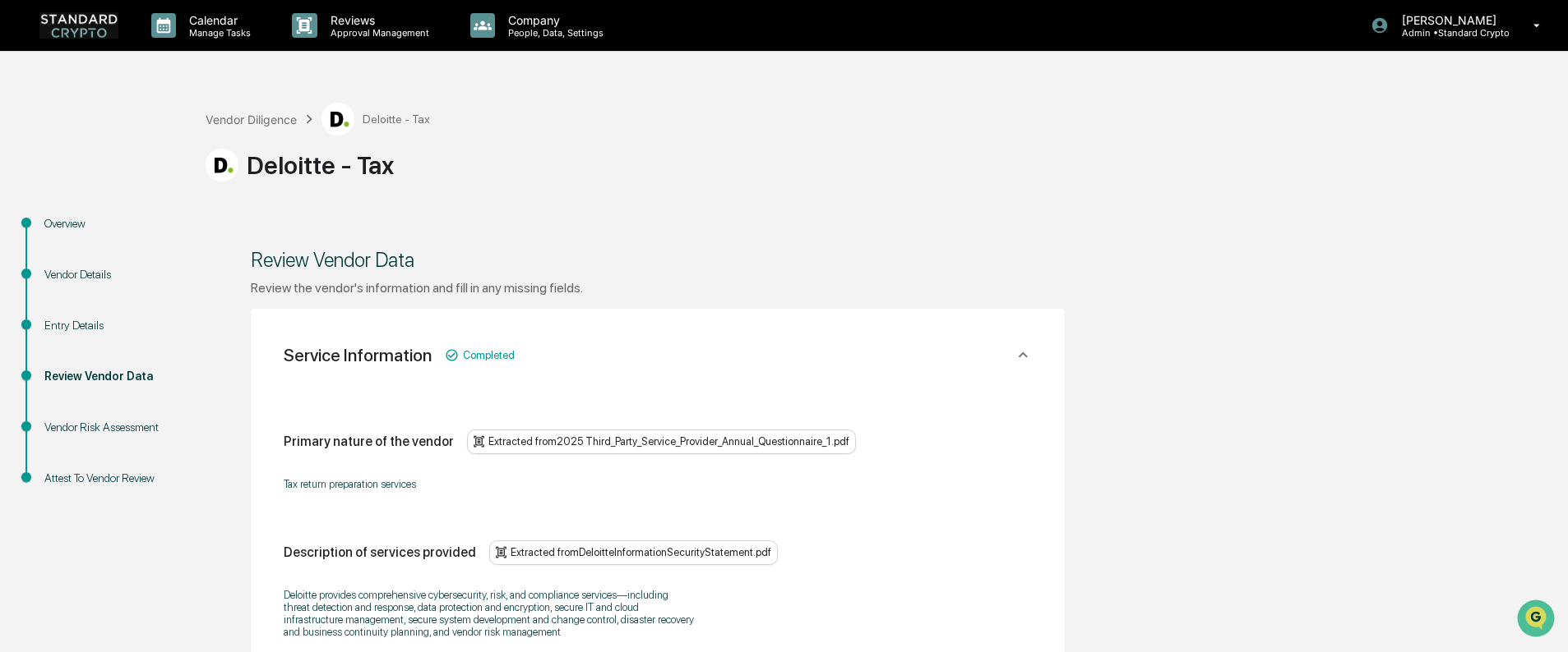
scroll to position [0, 0]
click at [58, 27] on img at bounding box center [79, 25] width 79 height 25
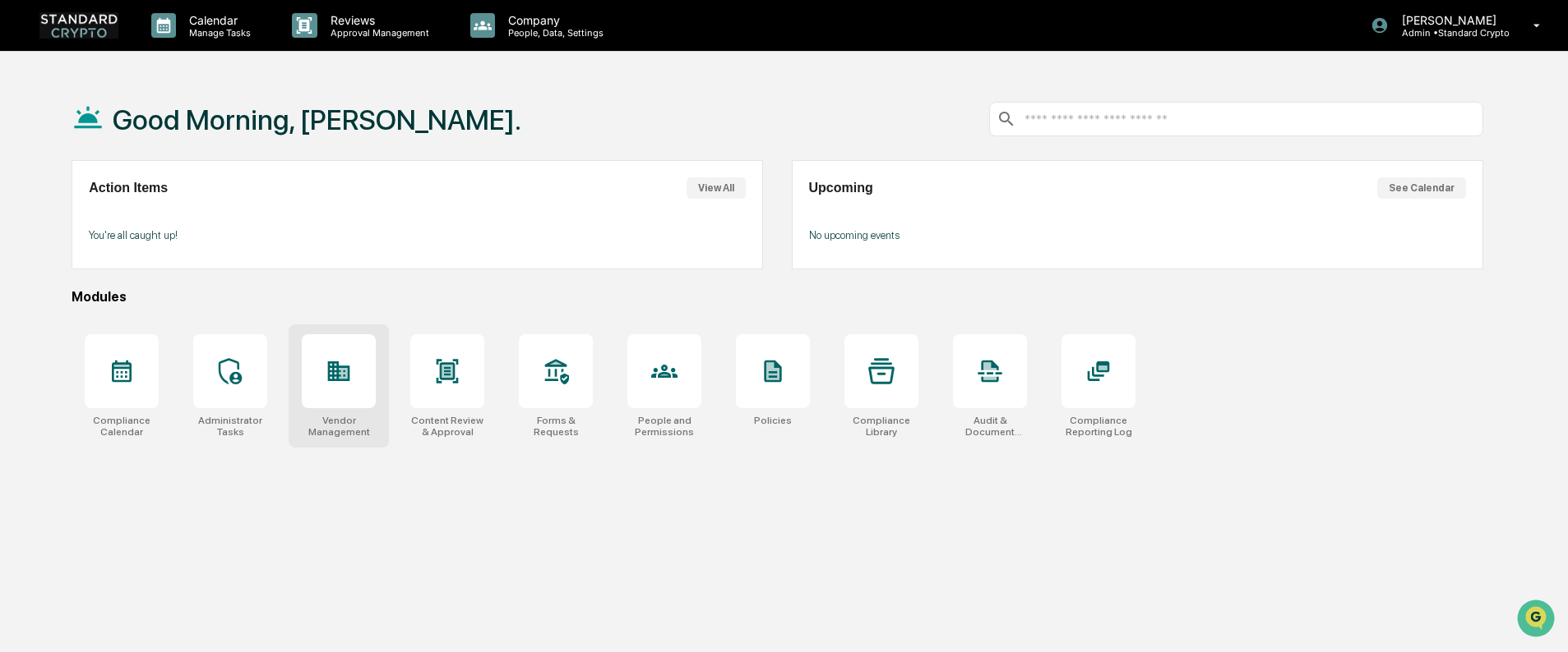
click at [343, 401] on div at bounding box center [338, 372] width 74 height 74
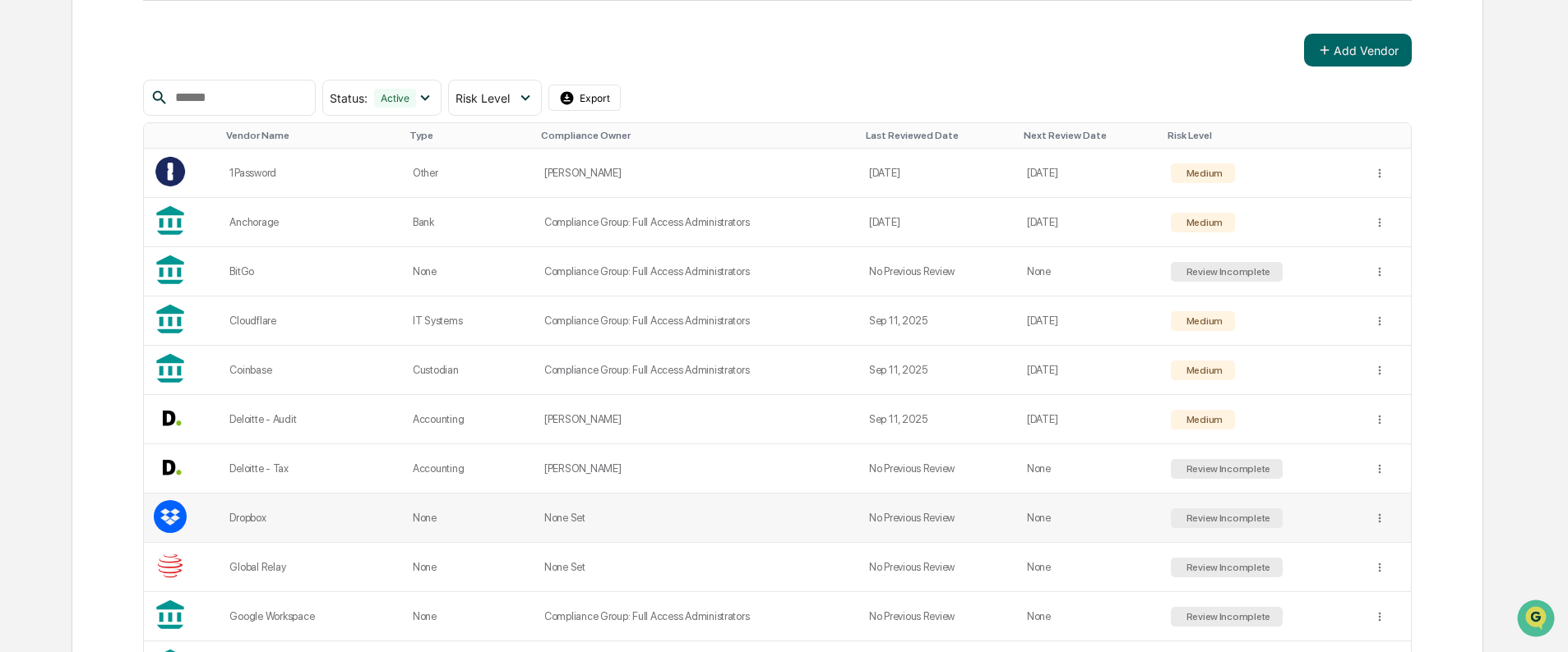
click at [347, 516] on div "Dropbox" at bounding box center [310, 518] width 163 height 13
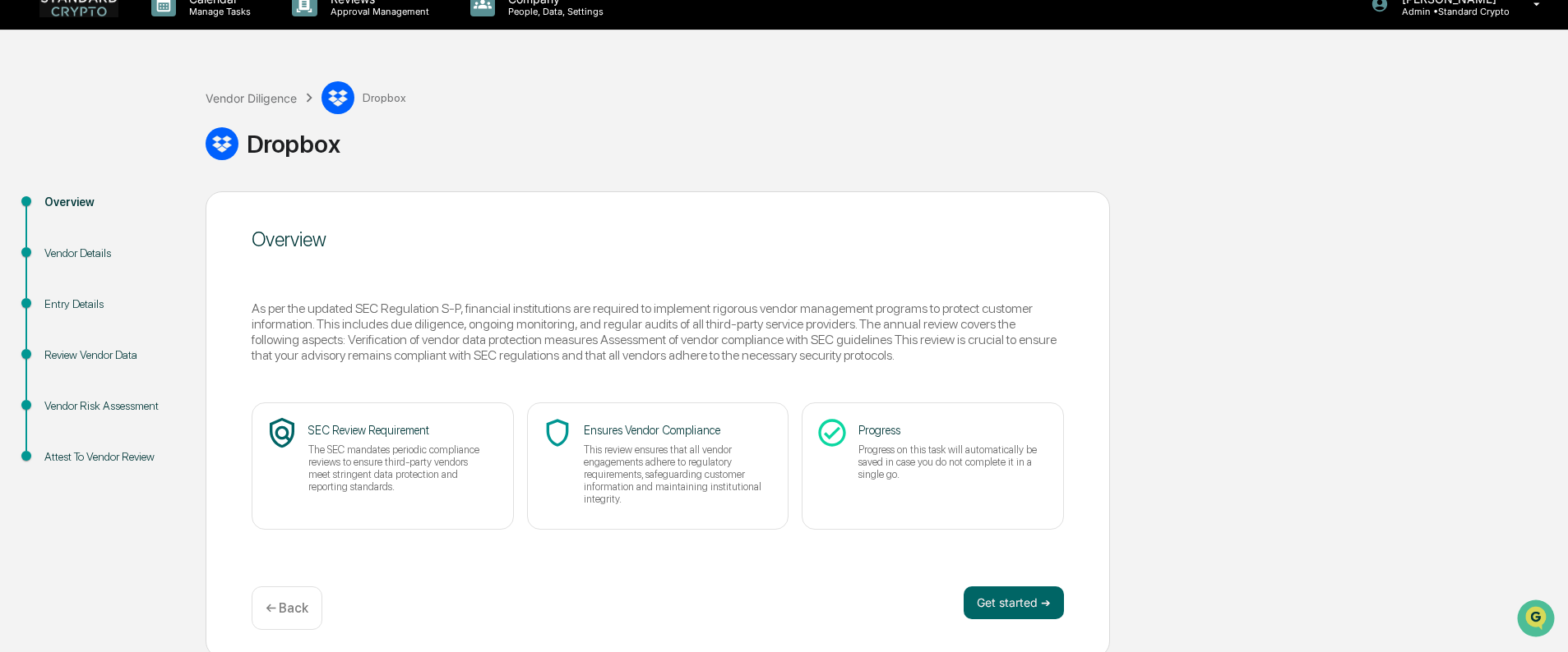
scroll to position [27, 0]
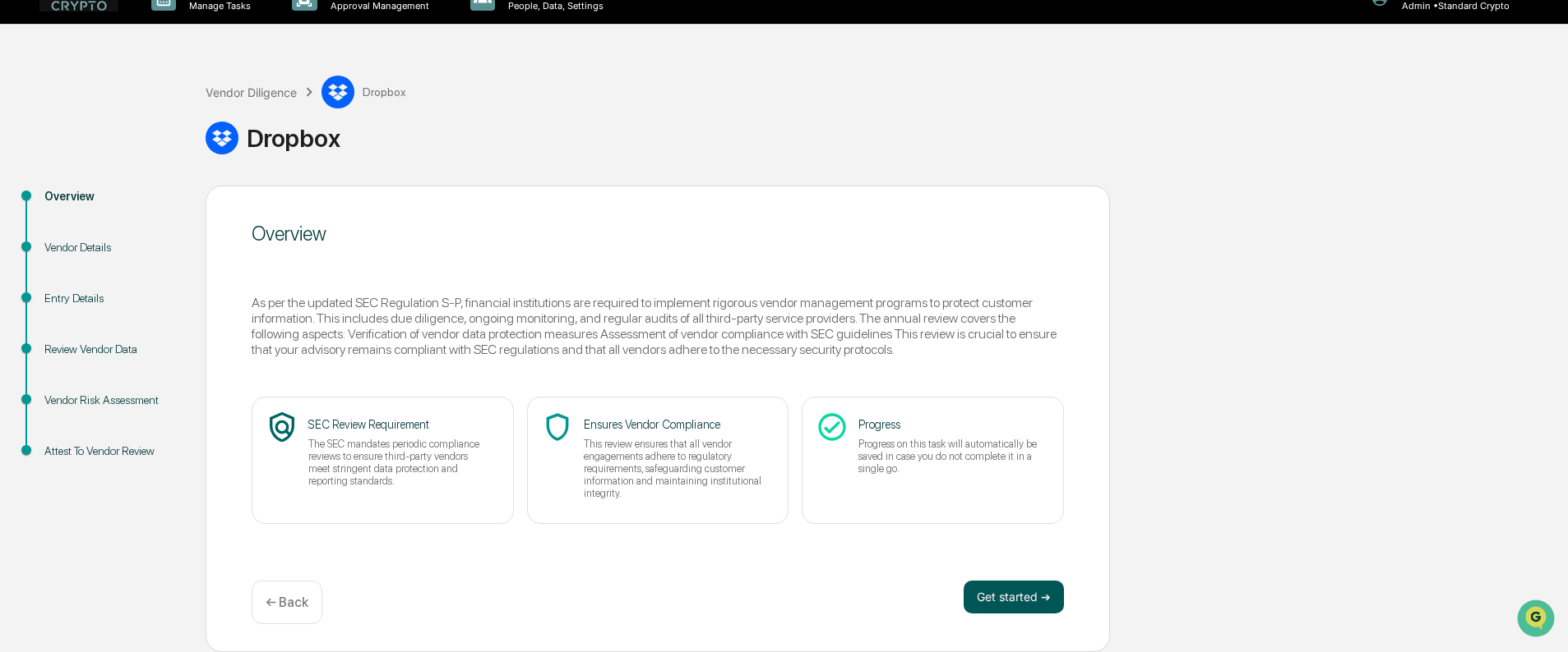
click at [993, 597] on button "Get started ➔" at bounding box center [1013, 597] width 100 height 33
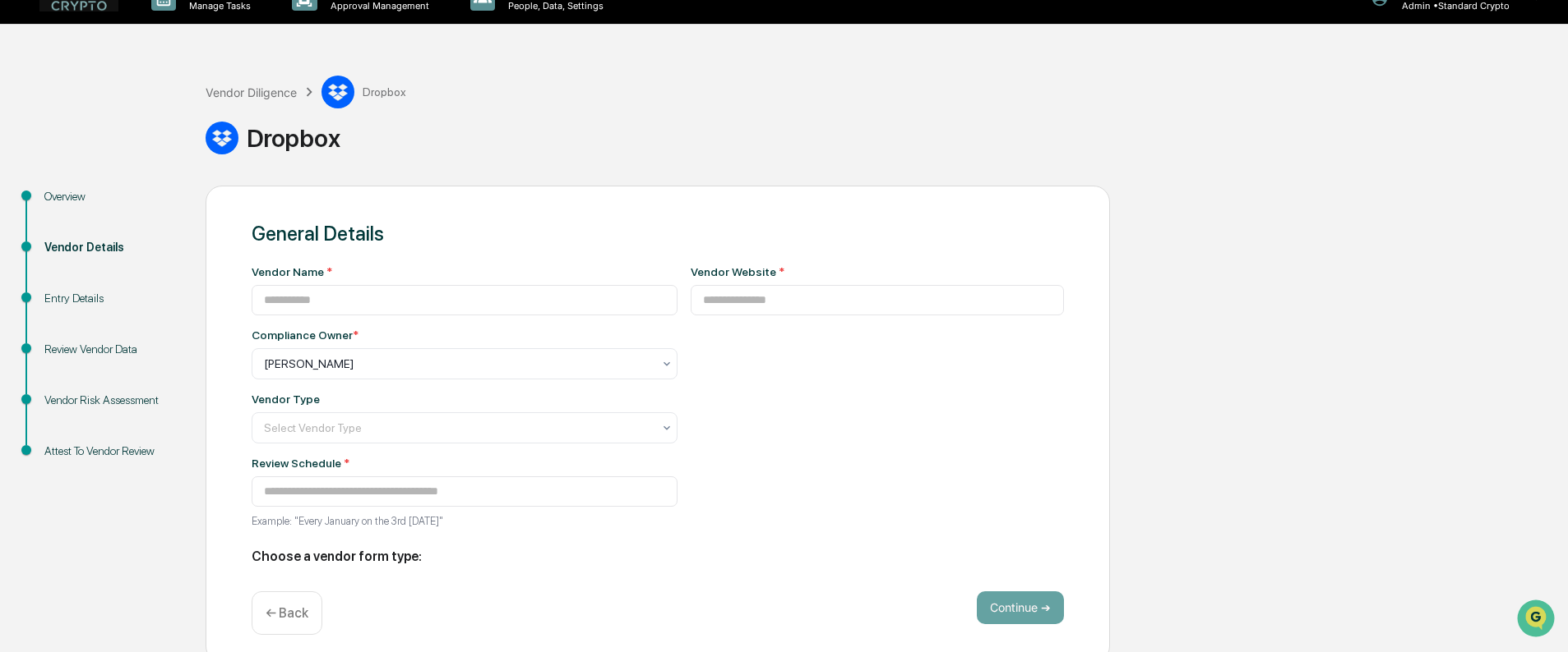
type input "*******"
type input "**********"
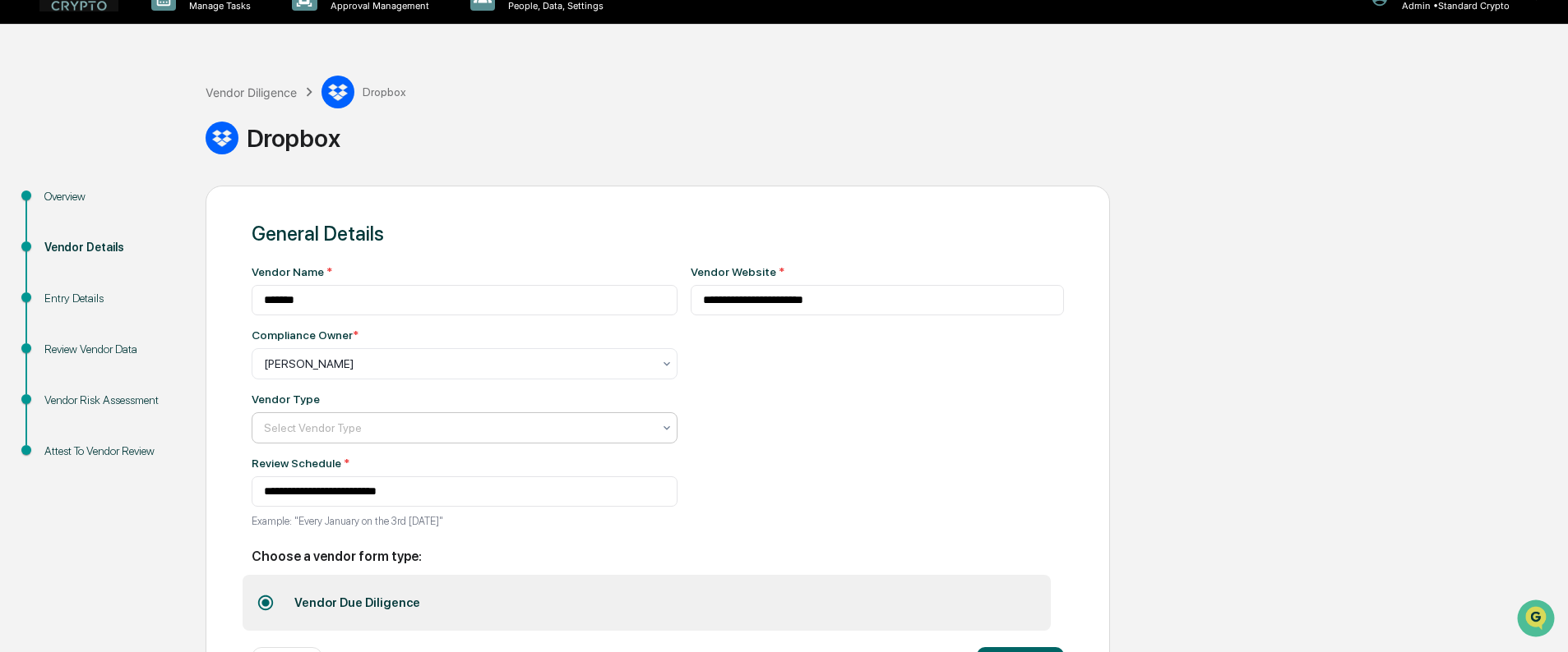
click at [382, 426] on div at bounding box center [458, 428] width 388 height 16
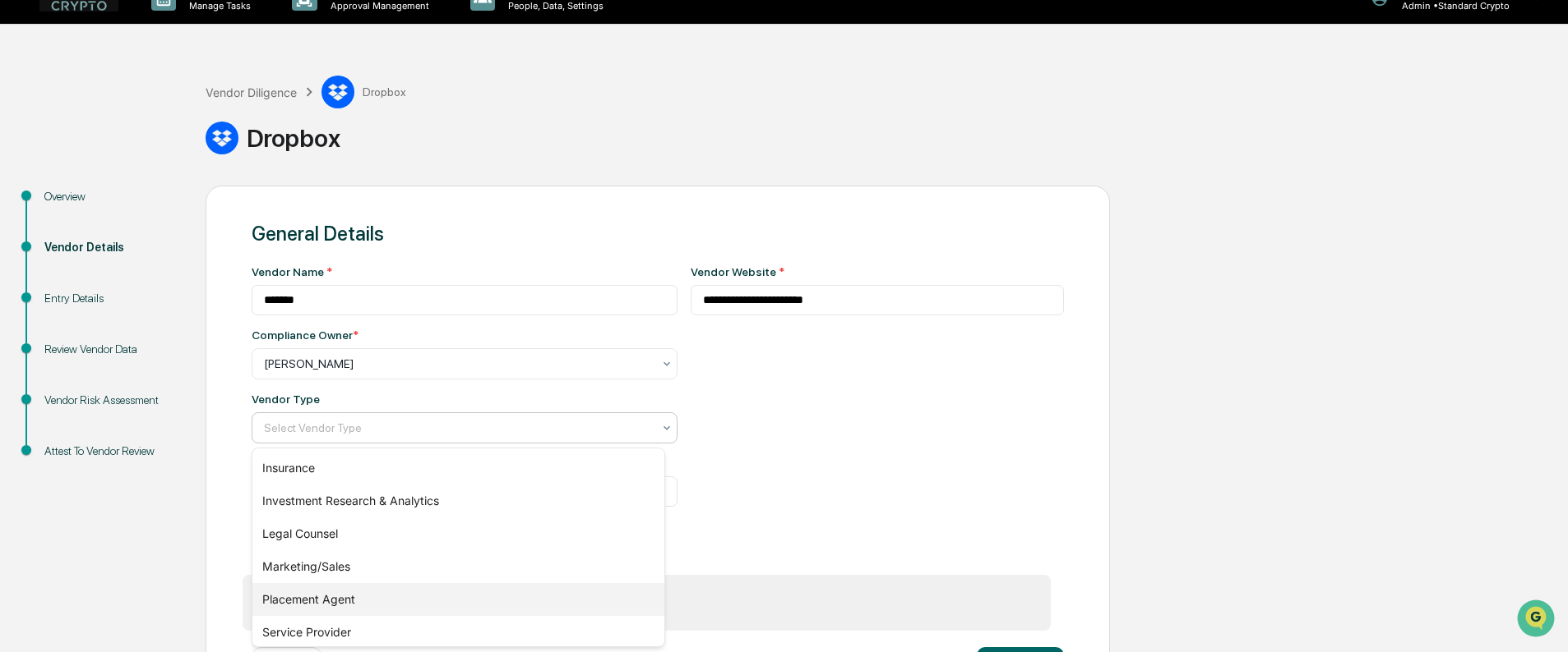
scroll to position [236, 0]
click at [385, 589] on div "IT Systems" at bounding box center [458, 594] width 412 height 33
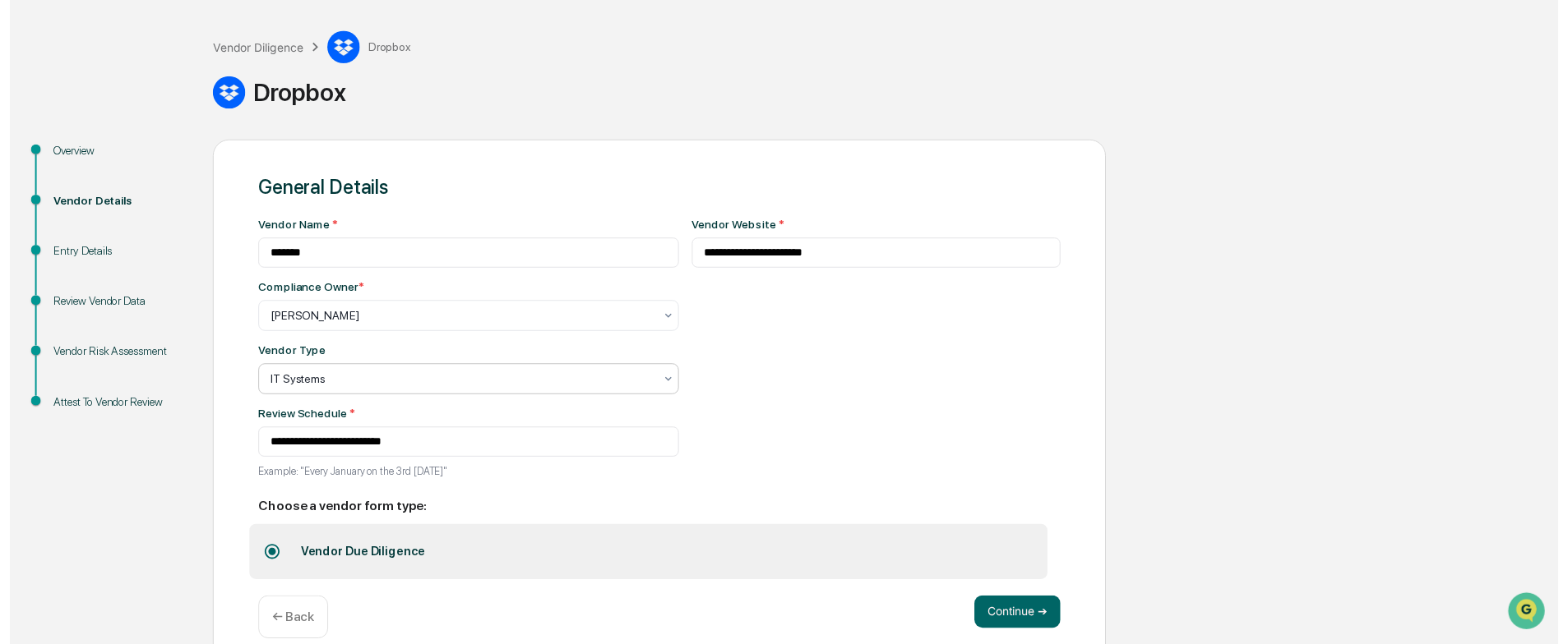
scroll to position [95, 0]
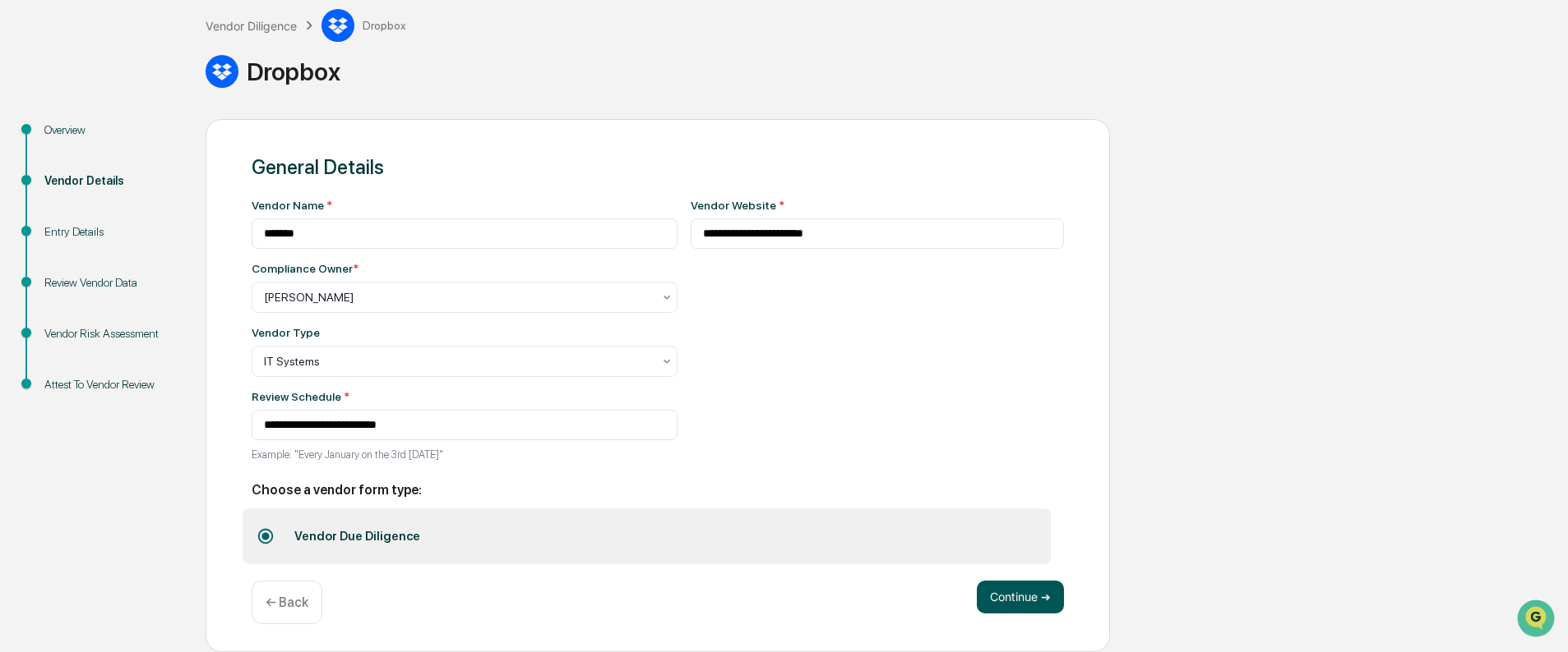
click at [1016, 601] on button "Continue ➔" at bounding box center [1020, 597] width 87 height 33
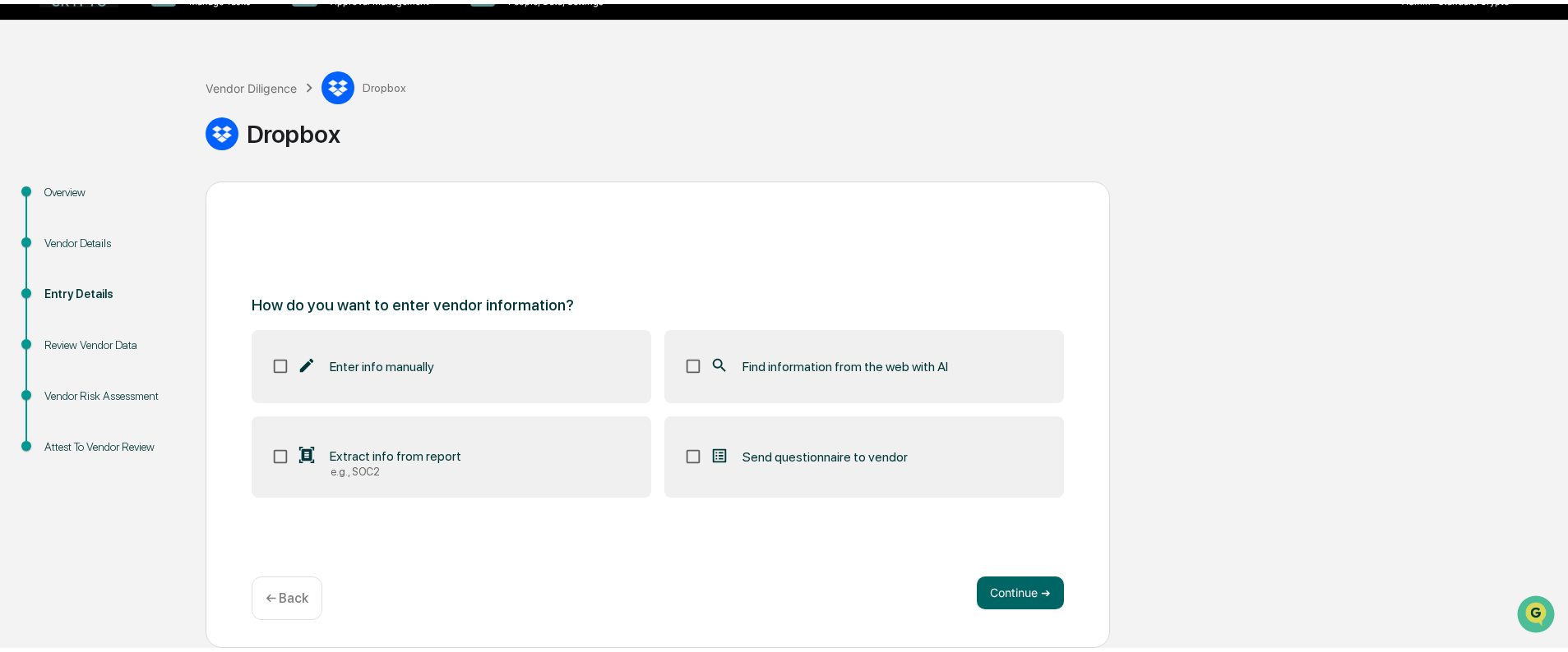
scroll to position [27, 0]
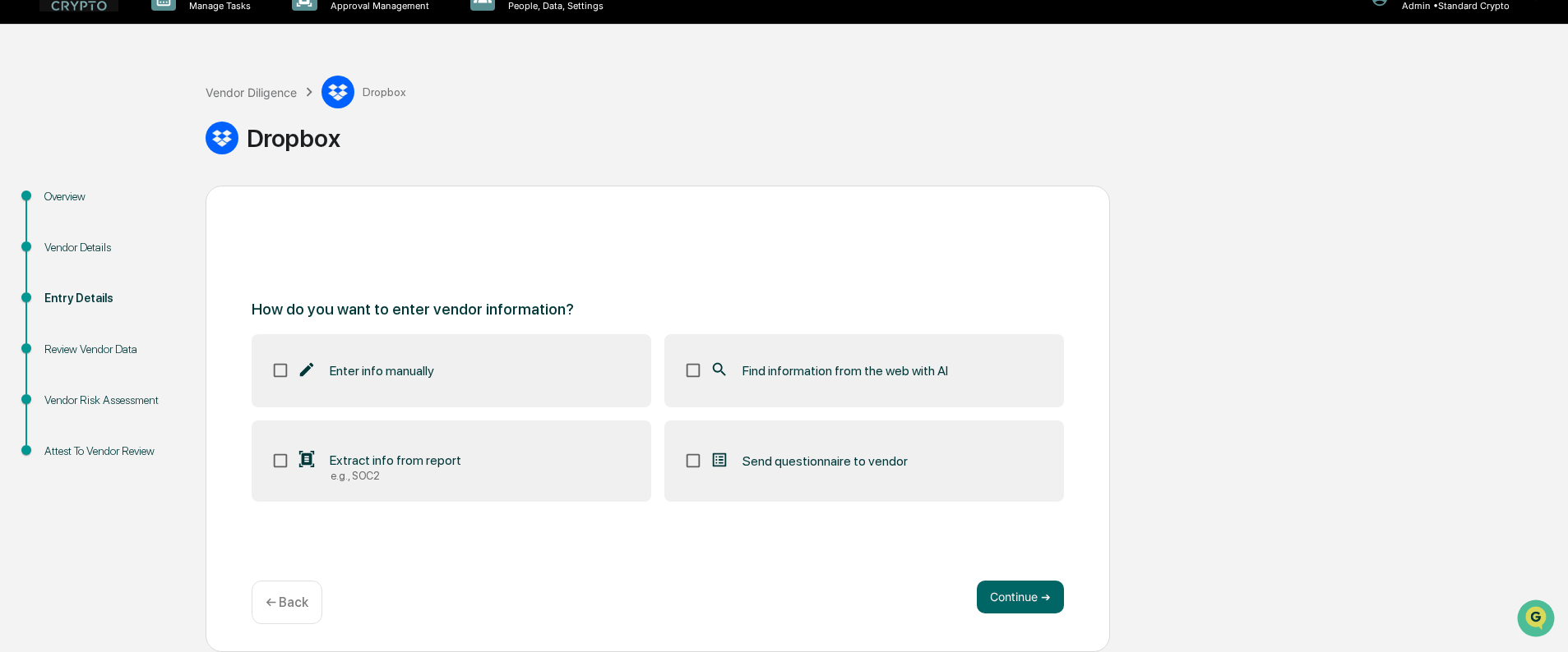
click at [463, 454] on label "Extract info from report e.g., SOC2" at bounding box center [451, 461] width 400 height 82
click at [727, 373] on icon at bounding box center [719, 370] width 18 height 18
click at [995, 600] on button "Continue ➔" at bounding box center [1020, 597] width 87 height 33
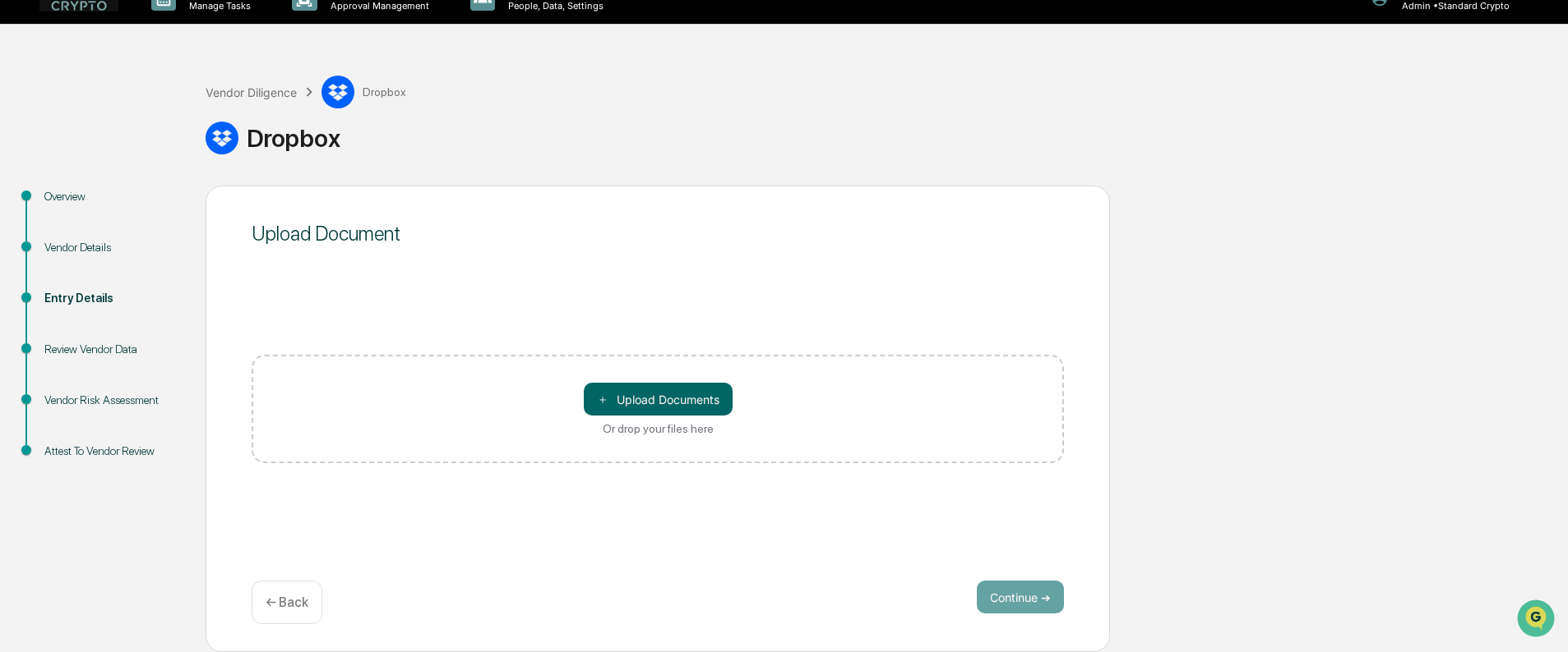
click at [528, 237] on div "Upload Document" at bounding box center [658, 233] width 813 height 24
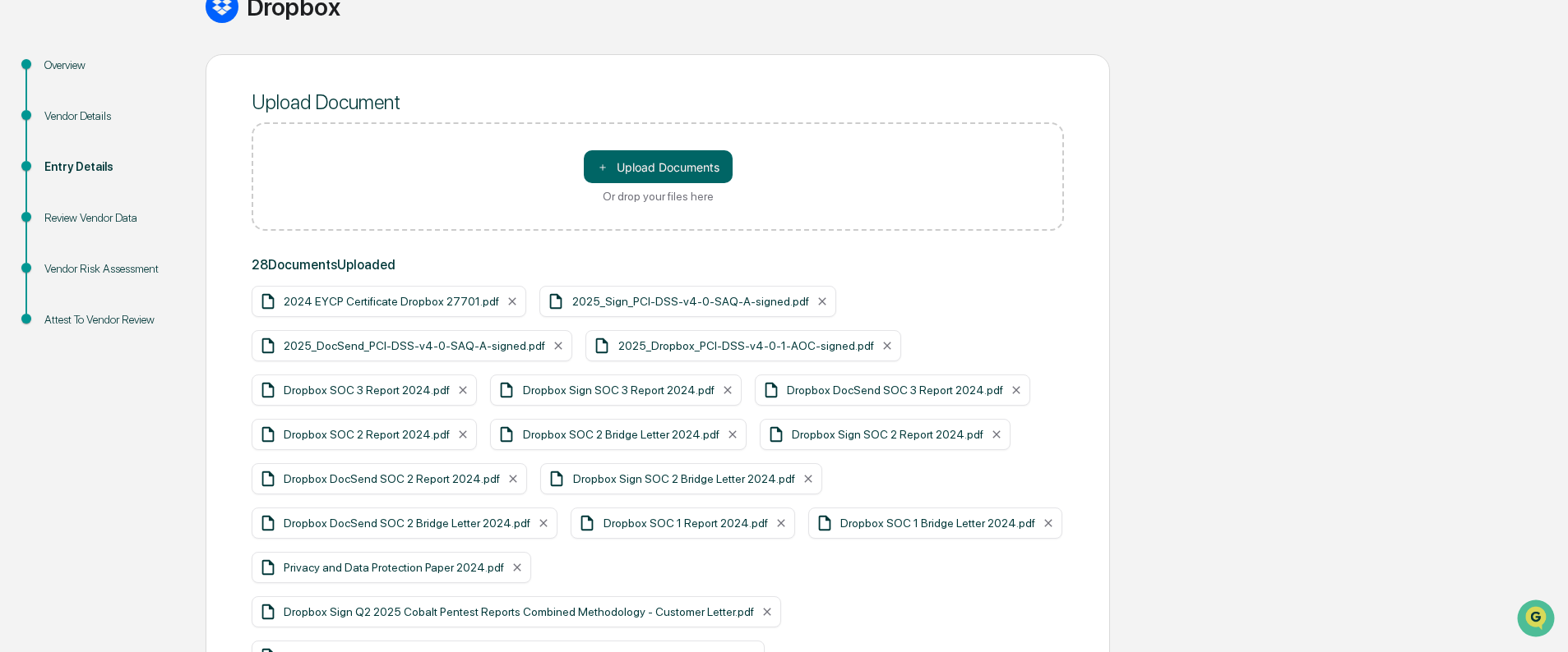
scroll to position [438, 0]
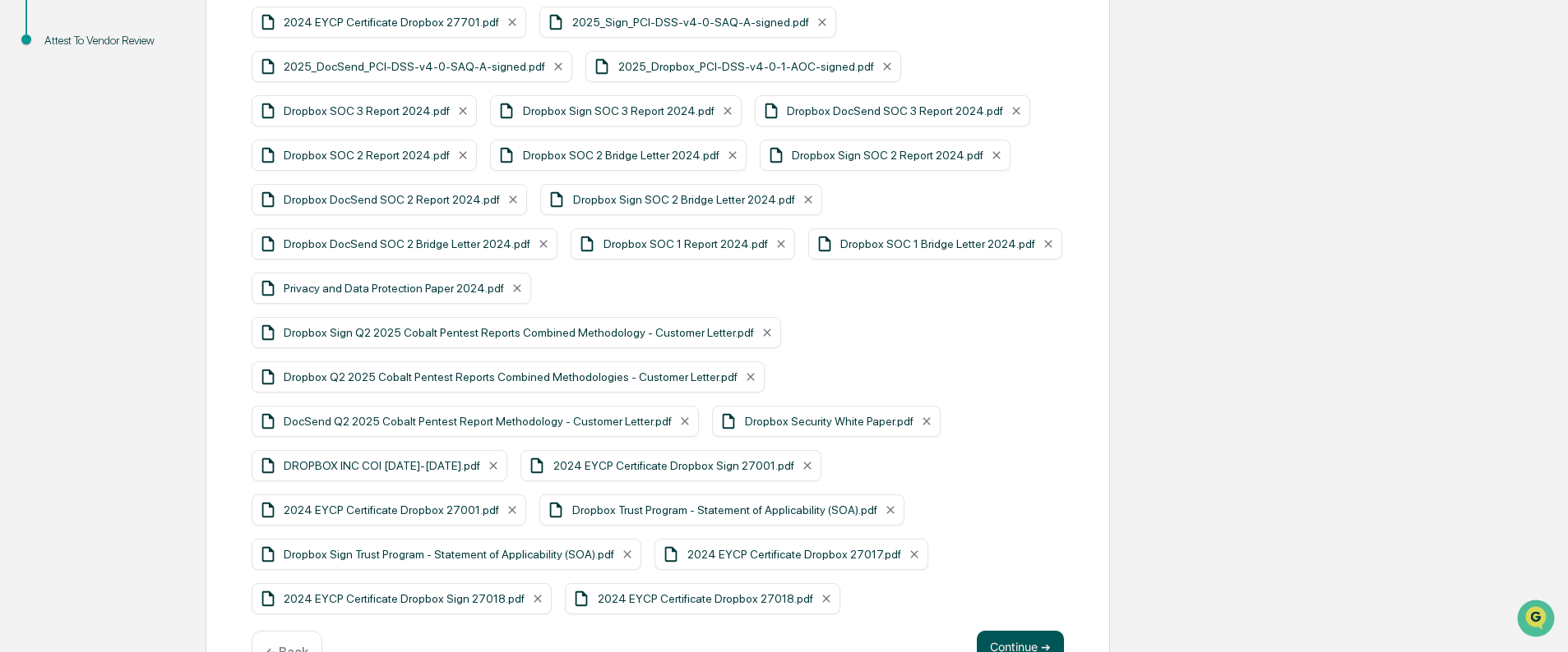
click at [1023, 631] on button "Continue ➔" at bounding box center [1020, 647] width 87 height 33
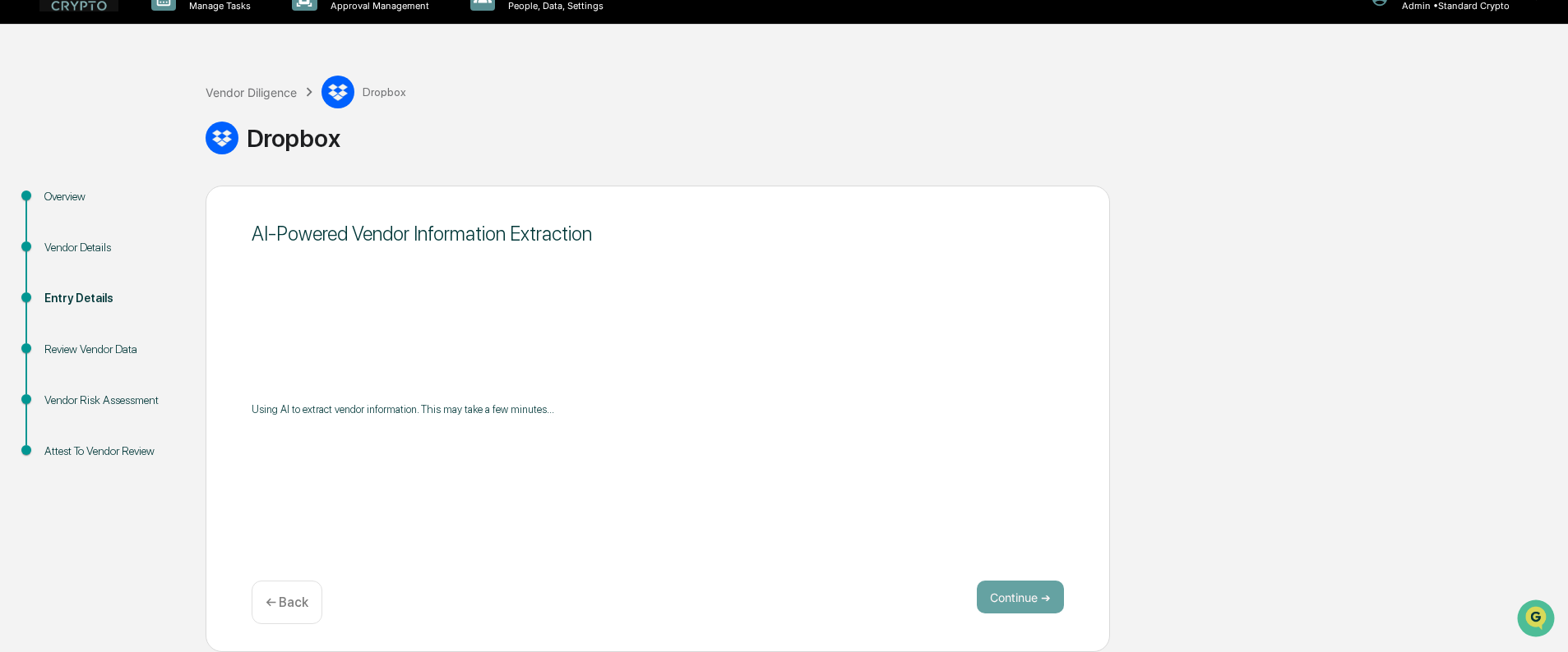
scroll to position [27, 0]
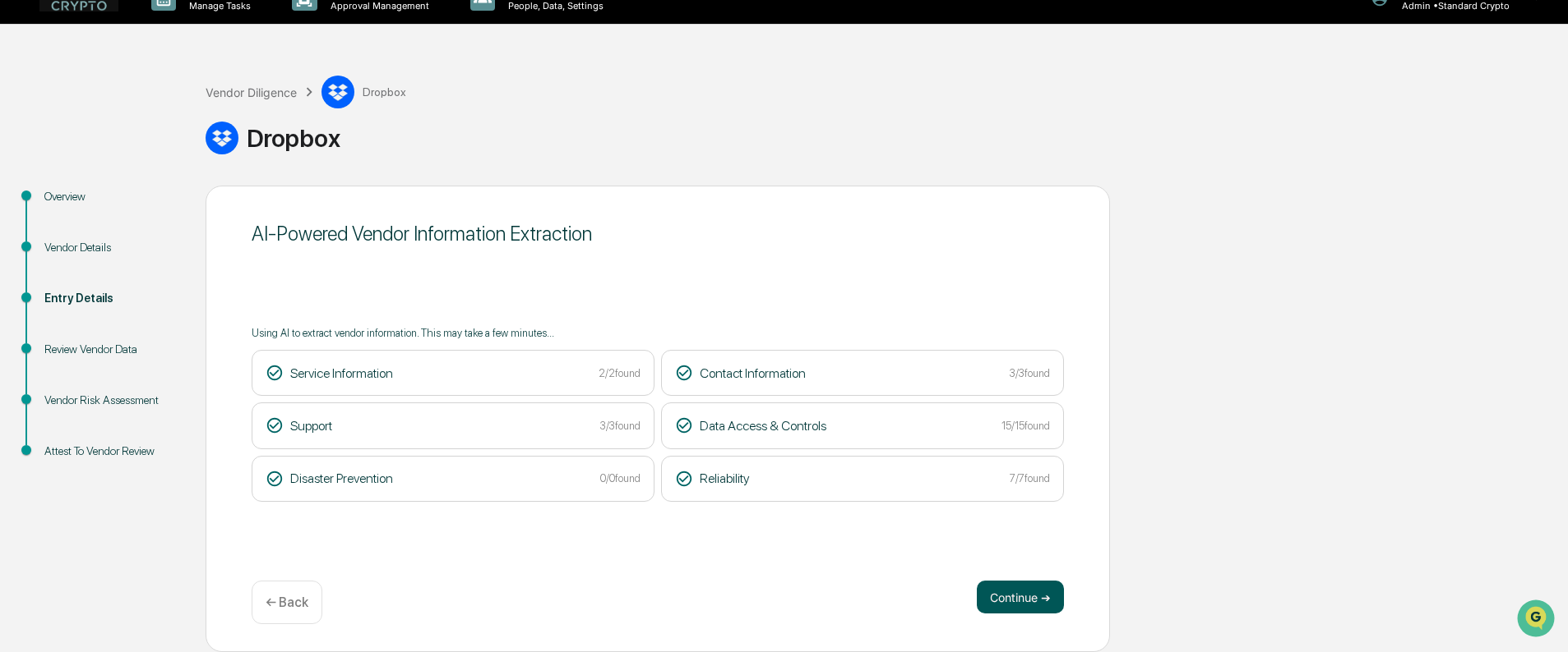
click at [1016, 604] on button "Continue ➔" at bounding box center [1020, 597] width 87 height 33
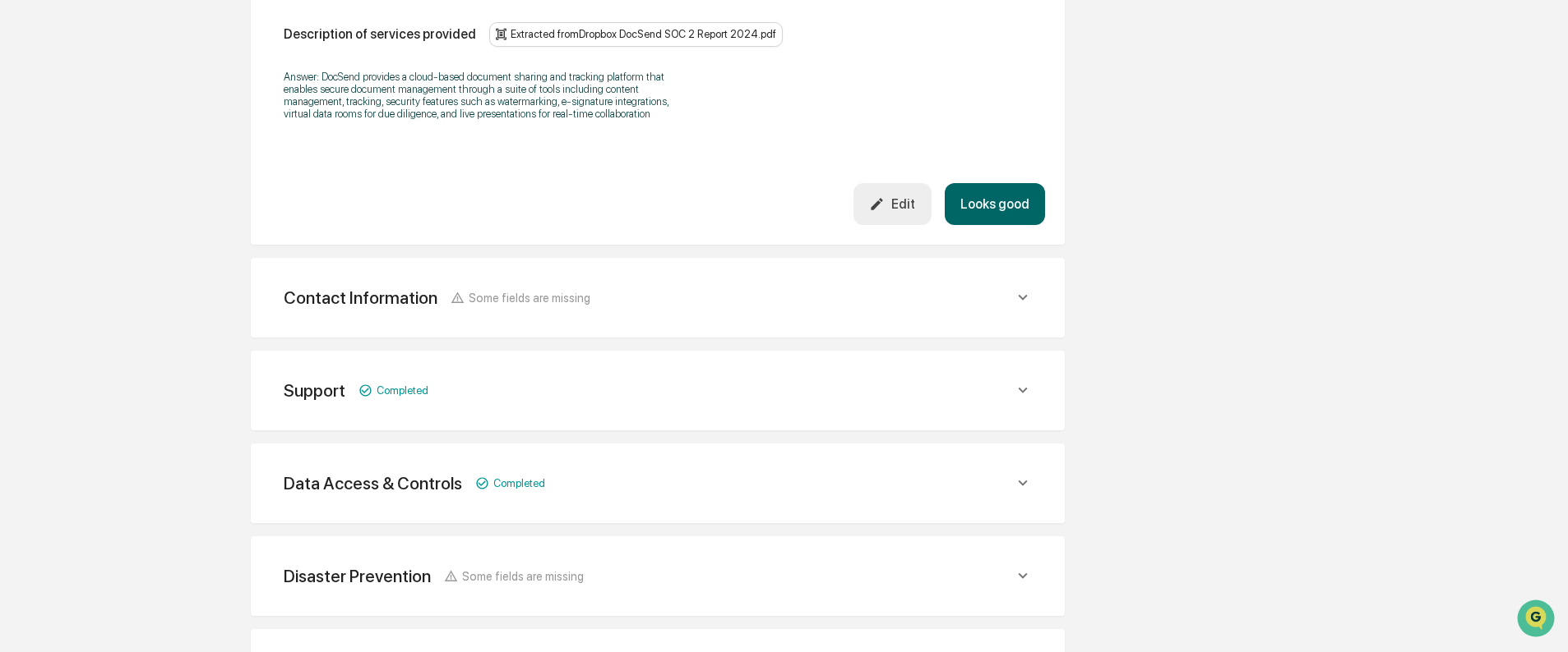
scroll to position [520, 0]
click at [497, 288] on div "Contact Information Some fields are missing" at bounding box center [436, 296] width 307 height 21
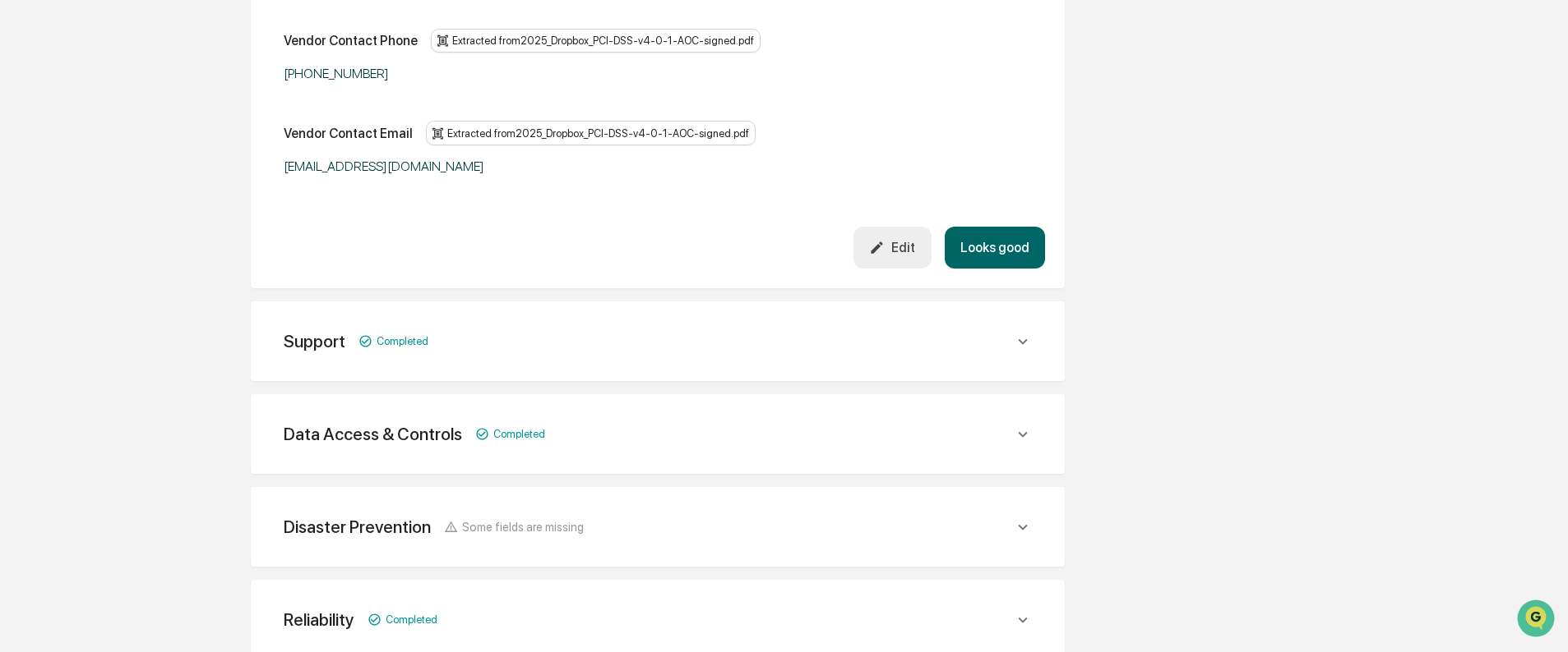
scroll to position [1124, 0]
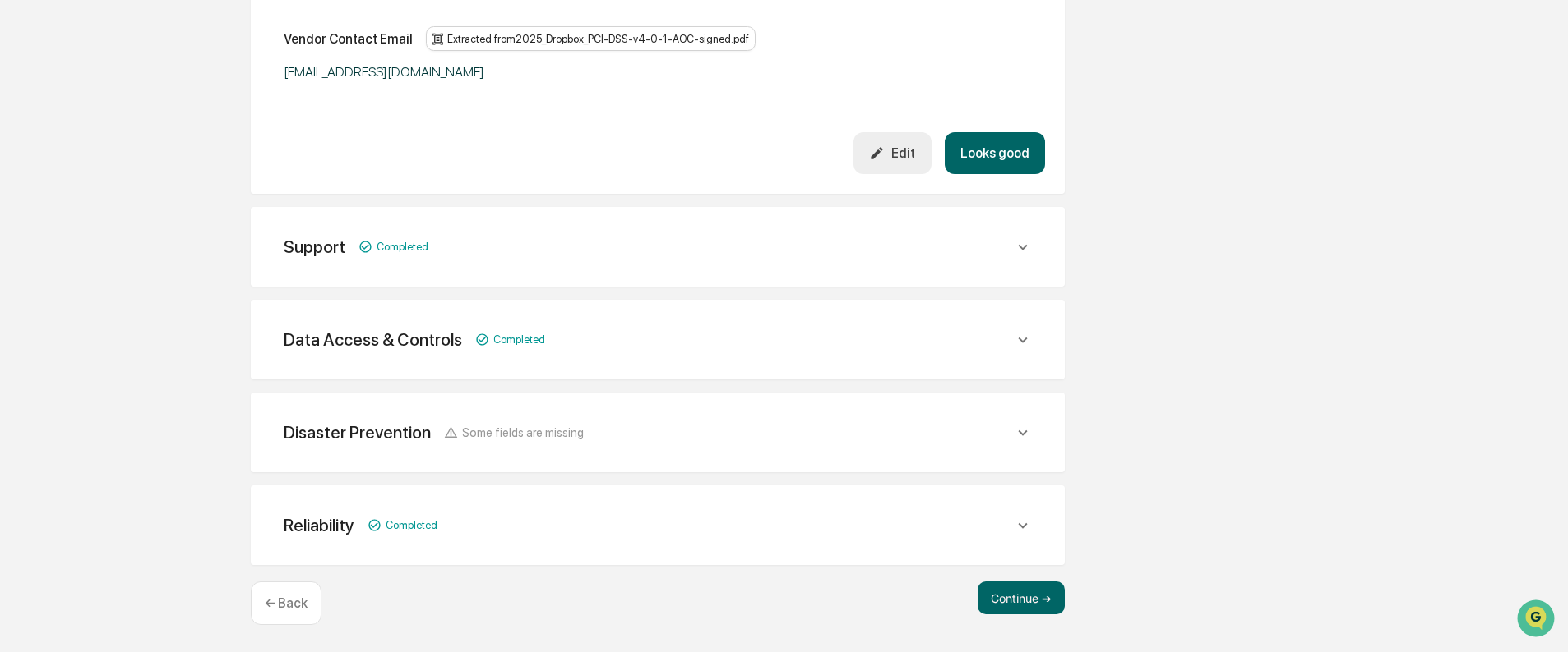
click at [660, 420] on div "Disaster Prevention Some fields are missing" at bounding box center [658, 432] width 774 height 41
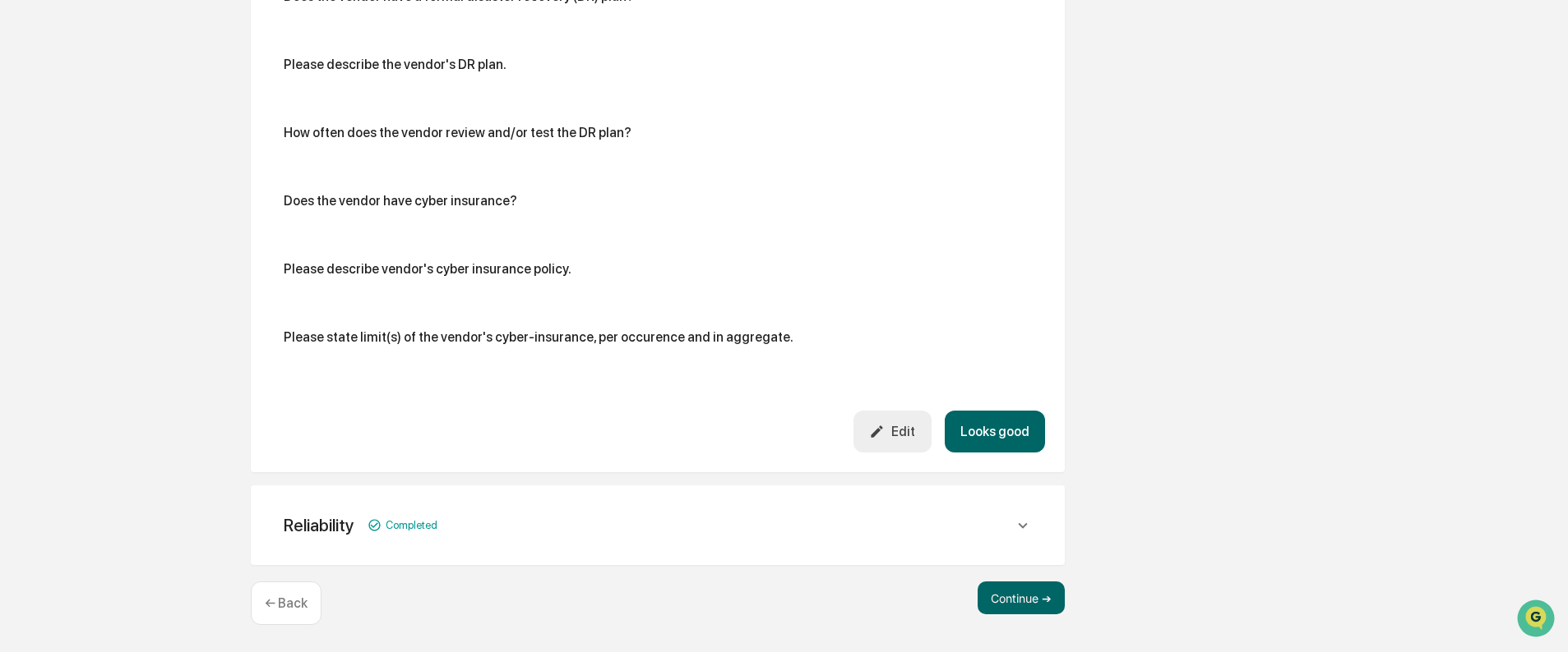
scroll to position [1485, 0]
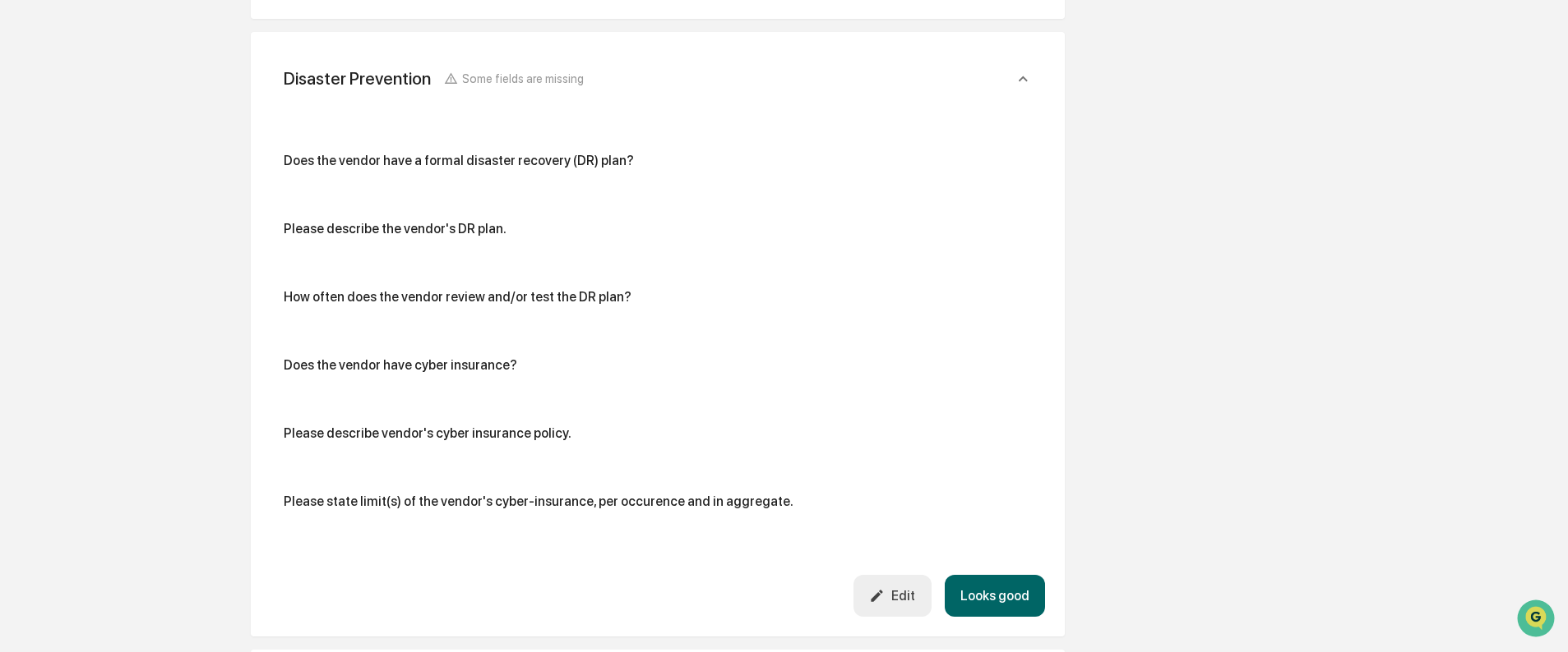
click at [901, 598] on div "Edit" at bounding box center [891, 596] width 46 height 15
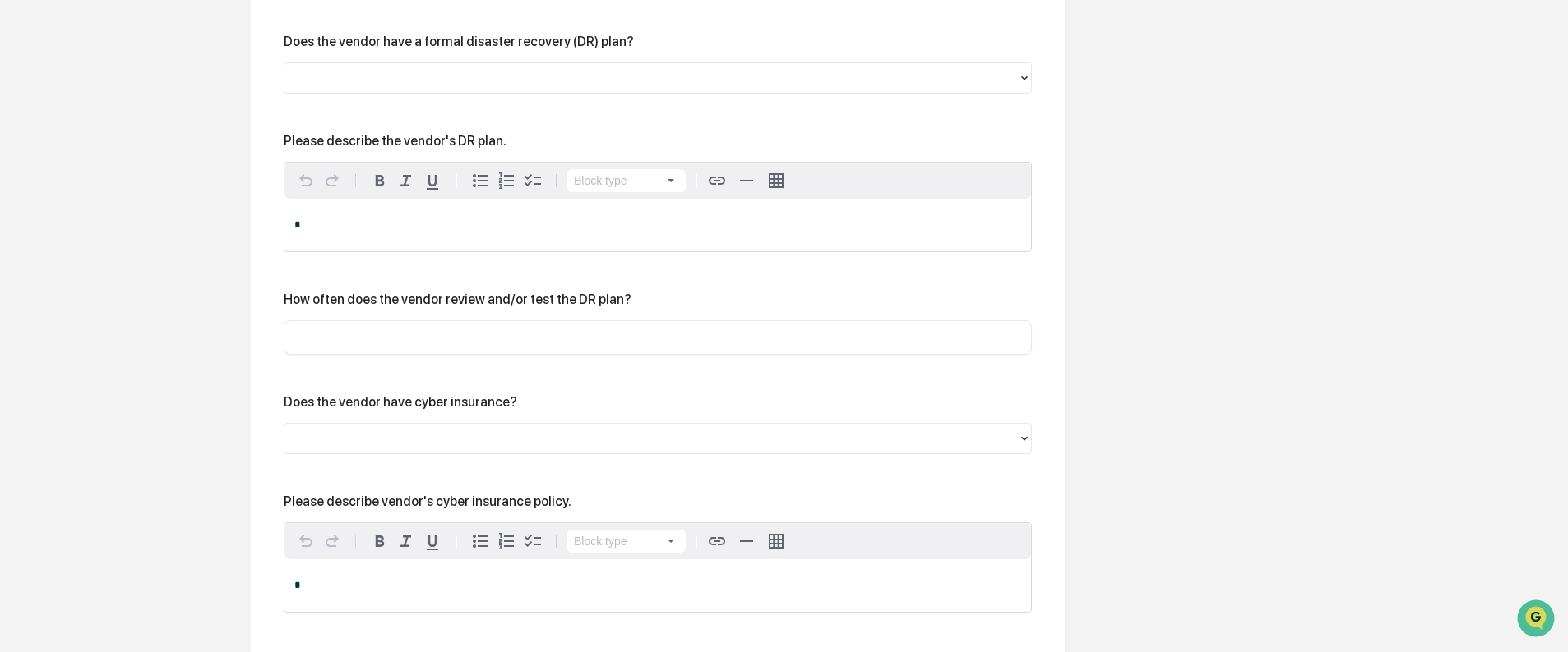
scroll to position [1649, 0]
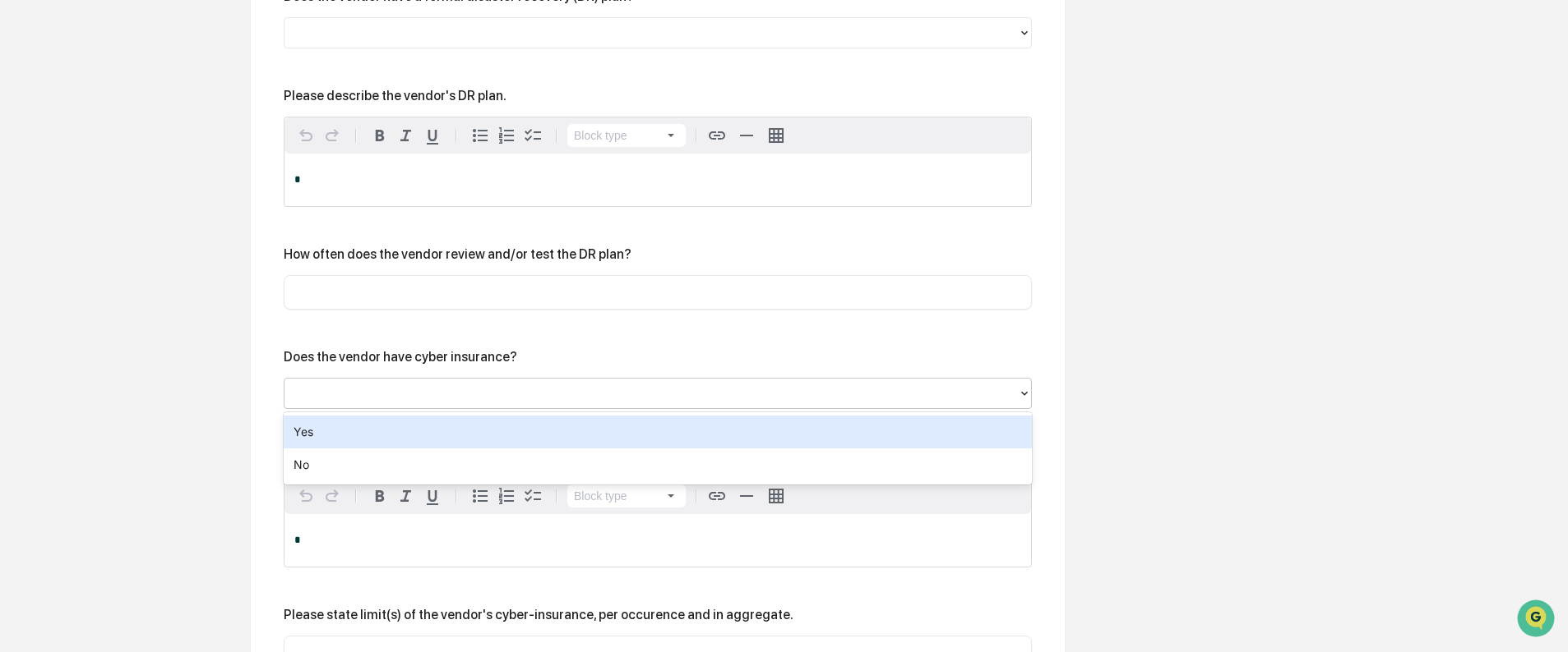
click at [373, 396] on div at bounding box center [651, 393] width 717 height 19
click at [358, 442] on div "Yes" at bounding box center [657, 432] width 748 height 33
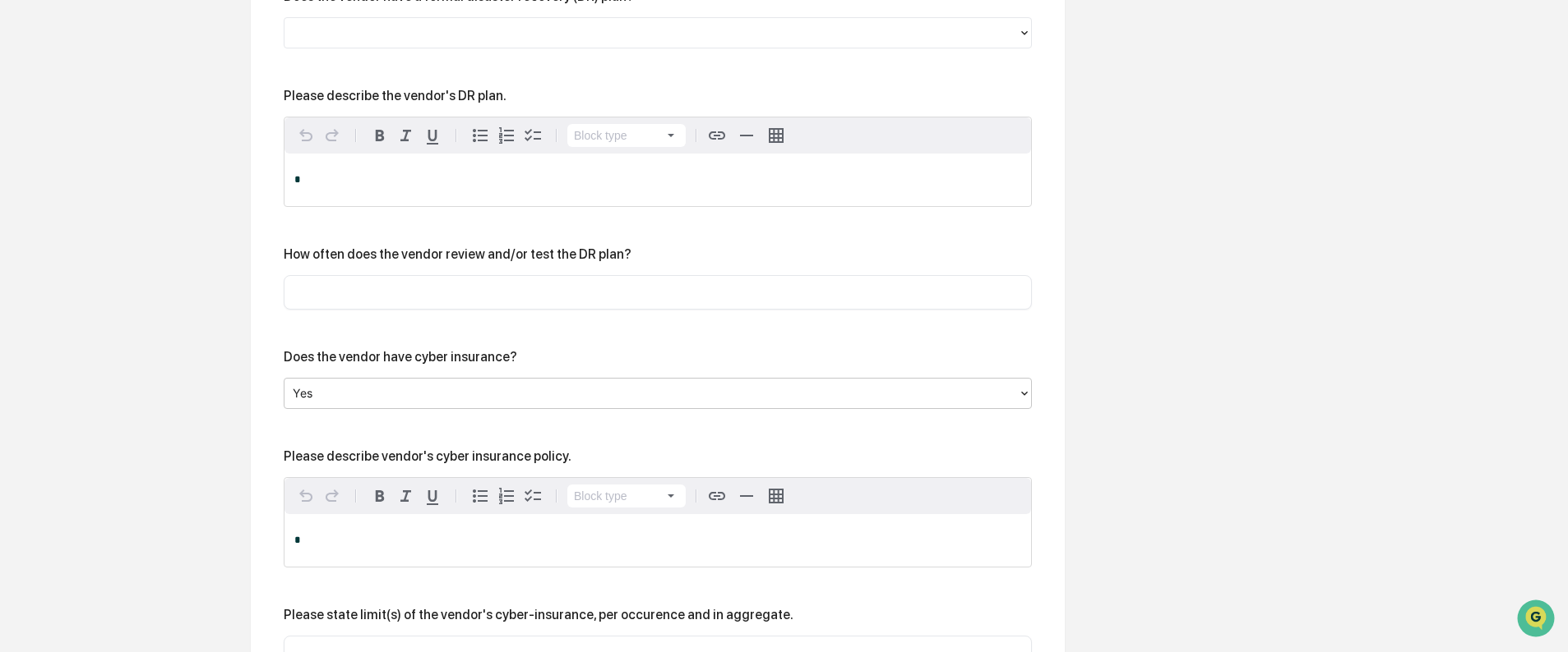
click at [359, 550] on div "*" at bounding box center [657, 541] width 746 height 52
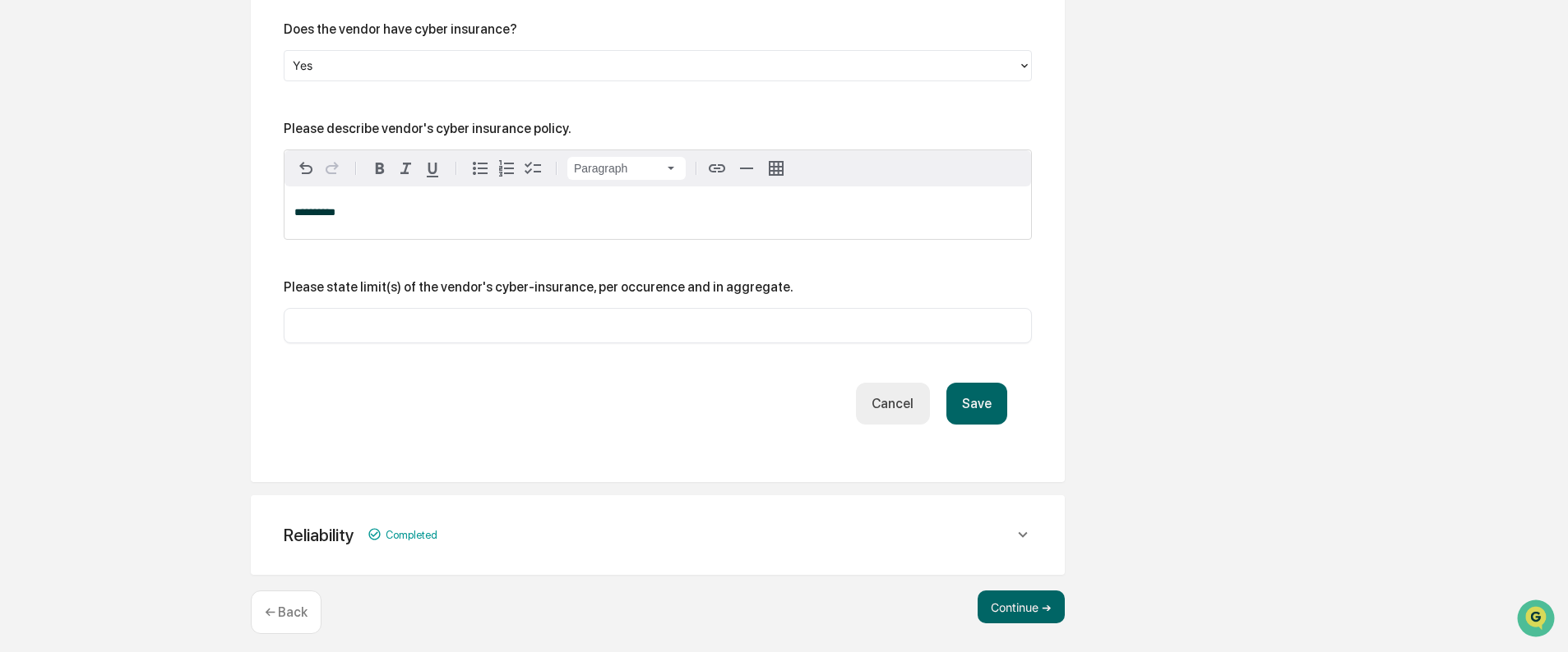
scroll to position [1978, 0]
drag, startPoint x: 381, startPoint y: 222, endPoint x: 273, endPoint y: 213, distance: 108.4
click at [273, 213] on div "**********" at bounding box center [658, 36] width 774 height 849
click at [348, 326] on input "text" at bounding box center [658, 325] width 724 height 16
paste input "**********"
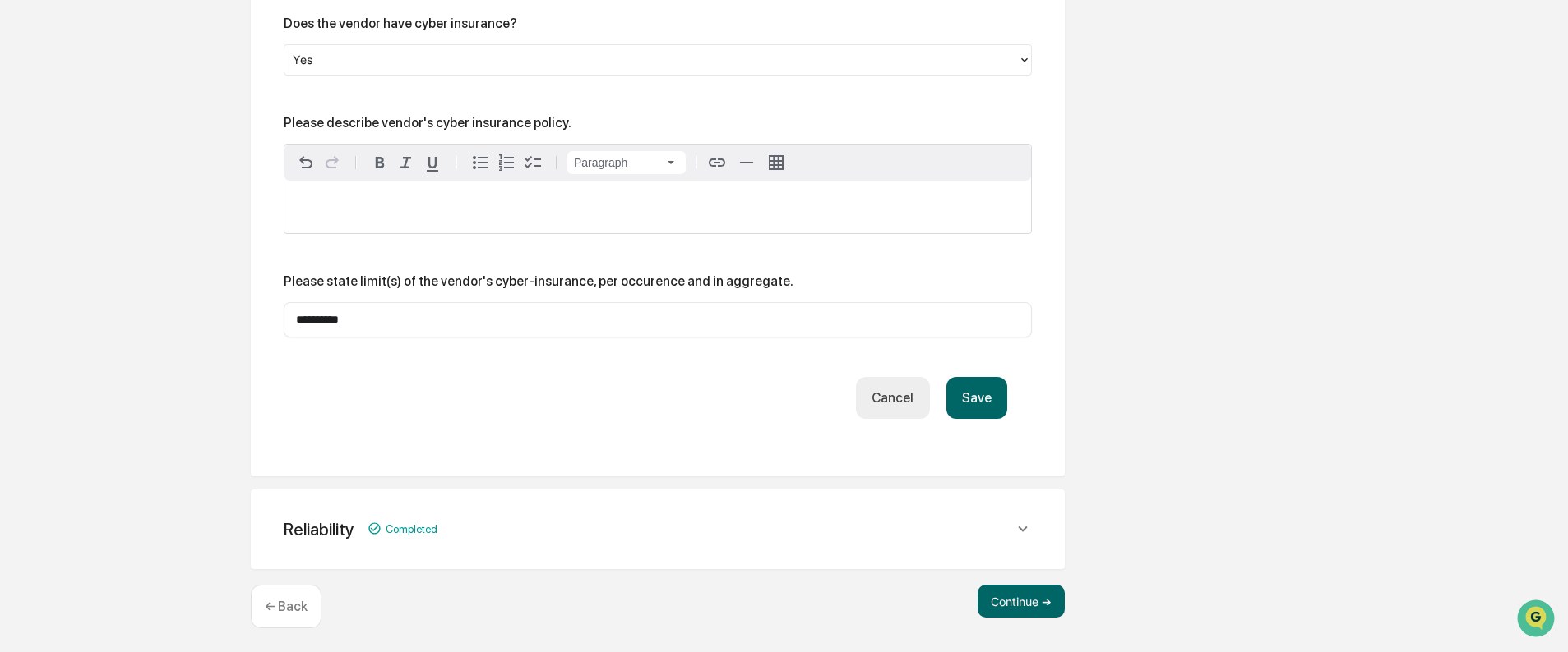
scroll to position [1988, 0]
type input "**********"
click at [974, 396] on button "Save" at bounding box center [976, 394] width 61 height 42
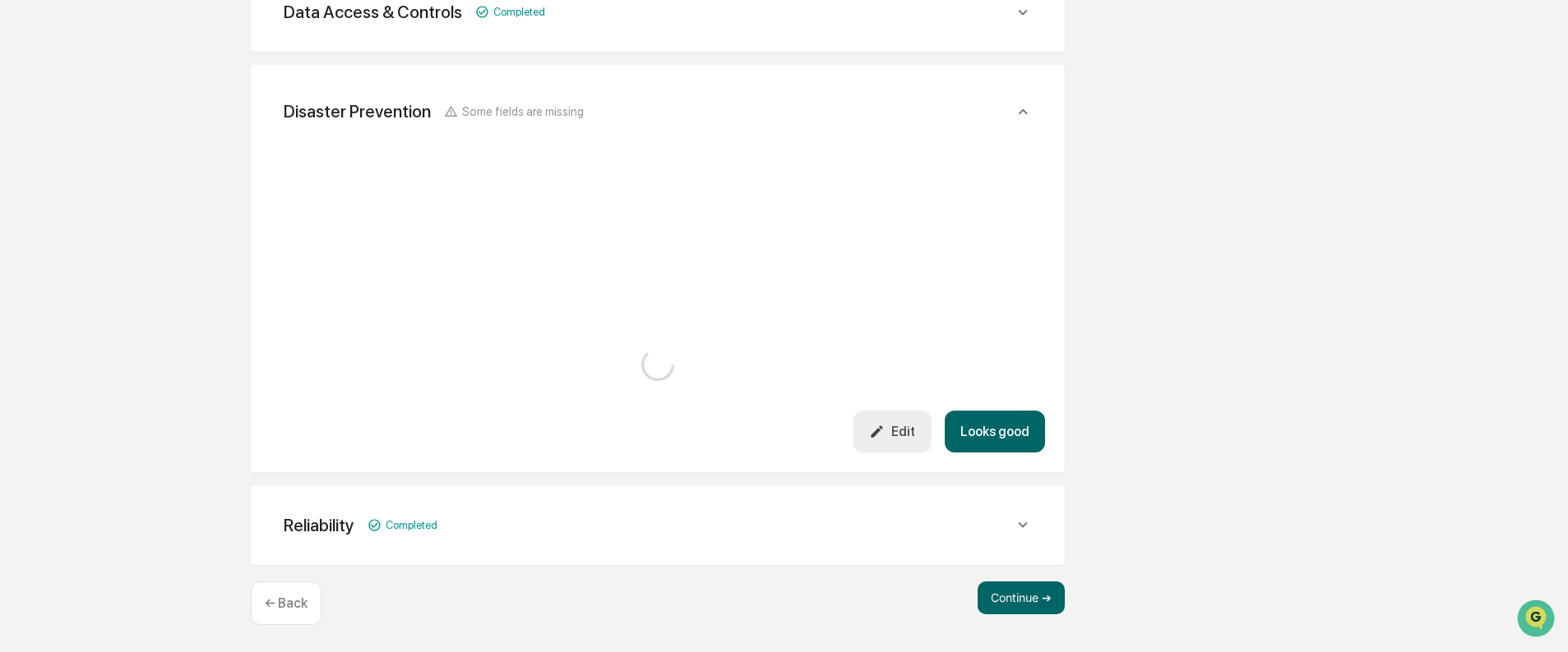
scroll to position [1680, 0]
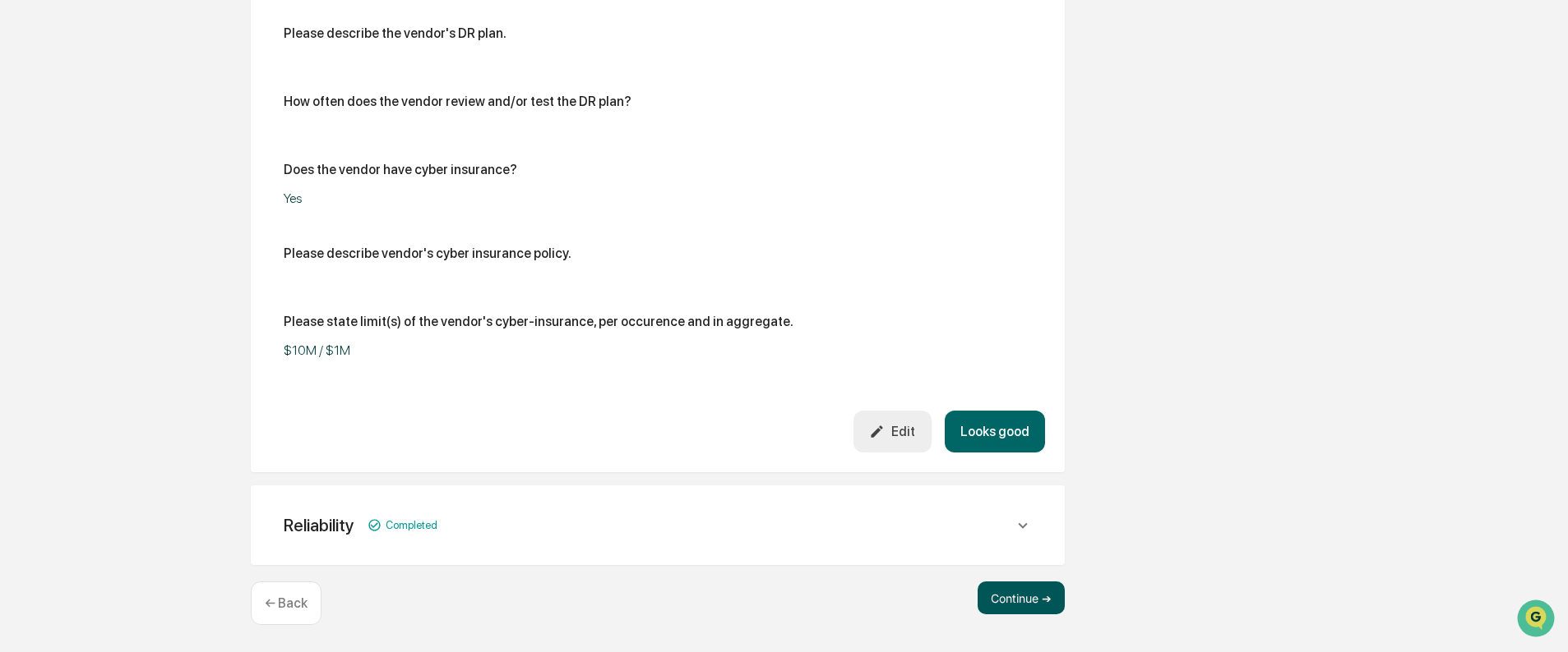
click at [1012, 596] on button "Continue ➔" at bounding box center [1021, 598] width 87 height 33
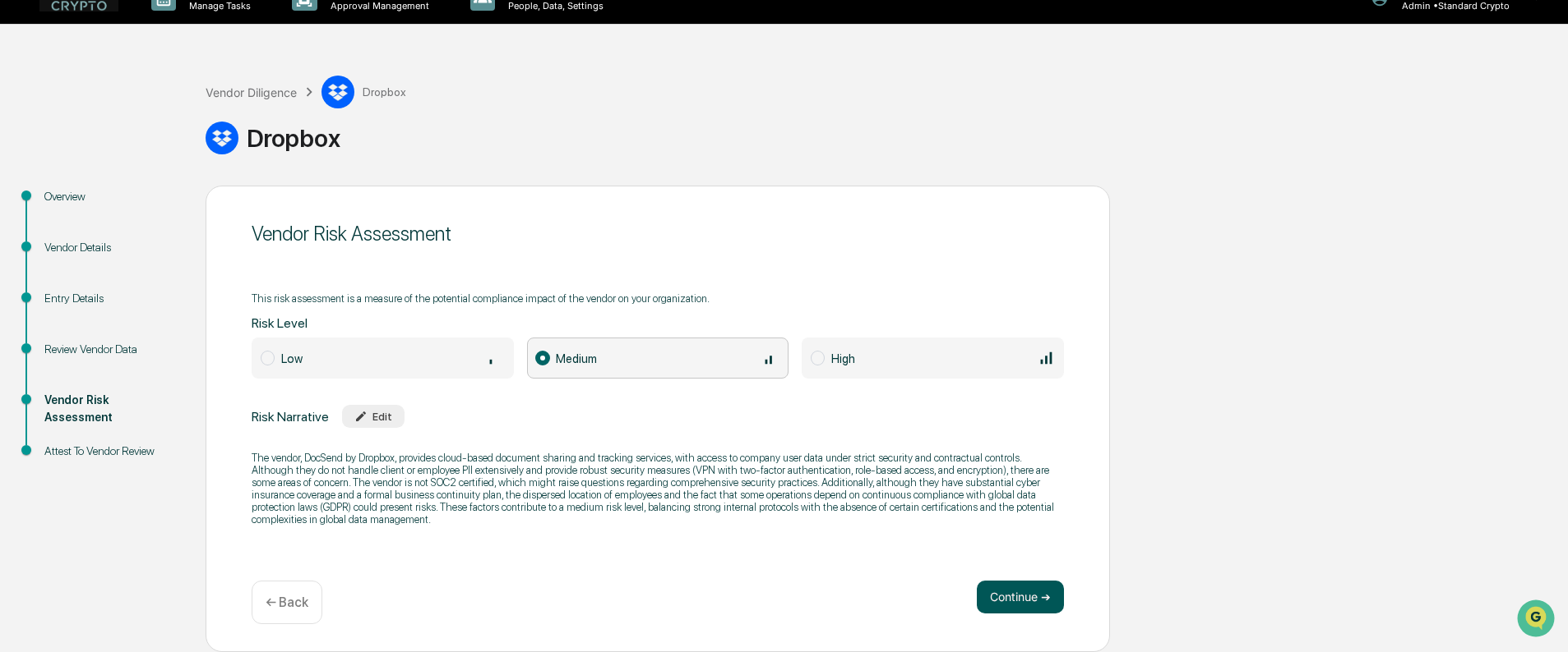
click at [1019, 592] on button "Continue ➔" at bounding box center [1020, 597] width 87 height 33
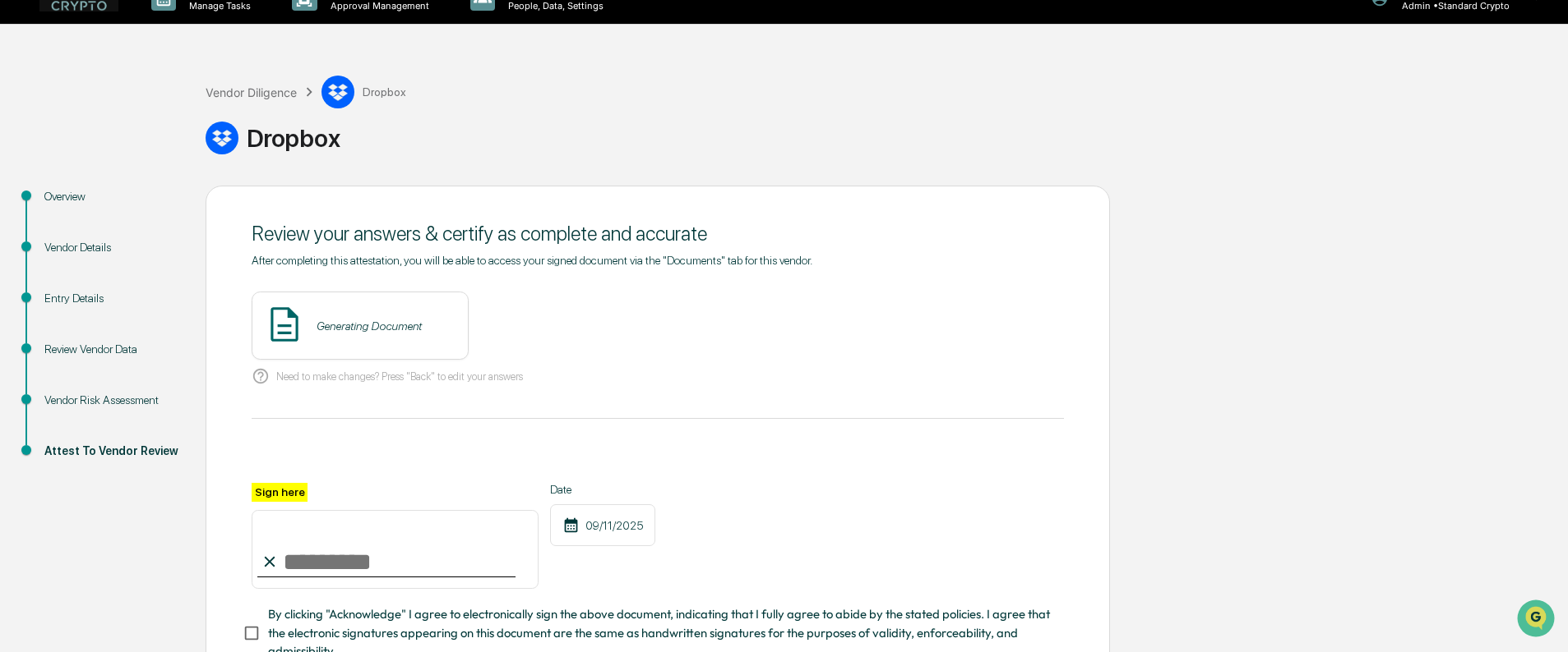
click at [349, 336] on div "Generating Document" at bounding box center [360, 326] width 217 height 68
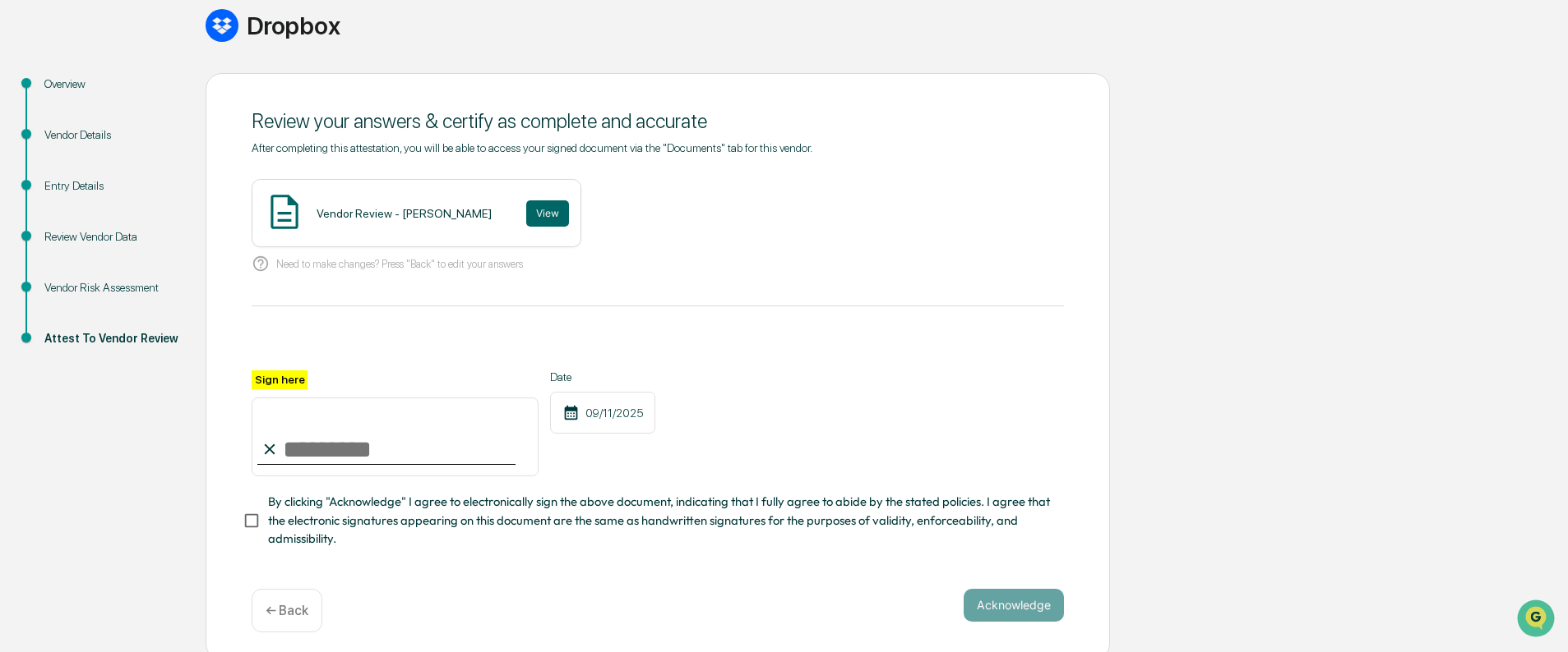
scroll to position [153, 0]
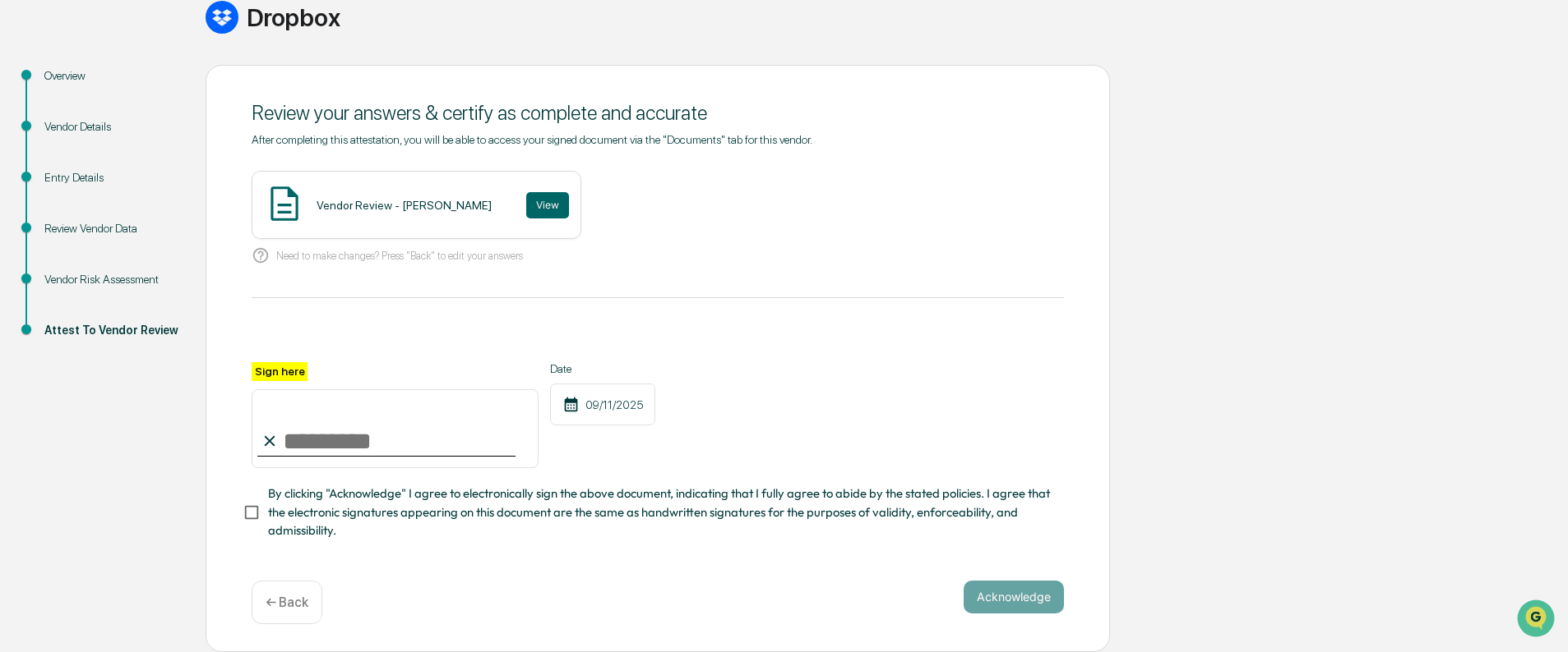
click at [388, 432] on input "Sign here" at bounding box center [394, 429] width 287 height 79
type input "**********"
click at [527, 194] on button "View" at bounding box center [546, 205] width 43 height 26
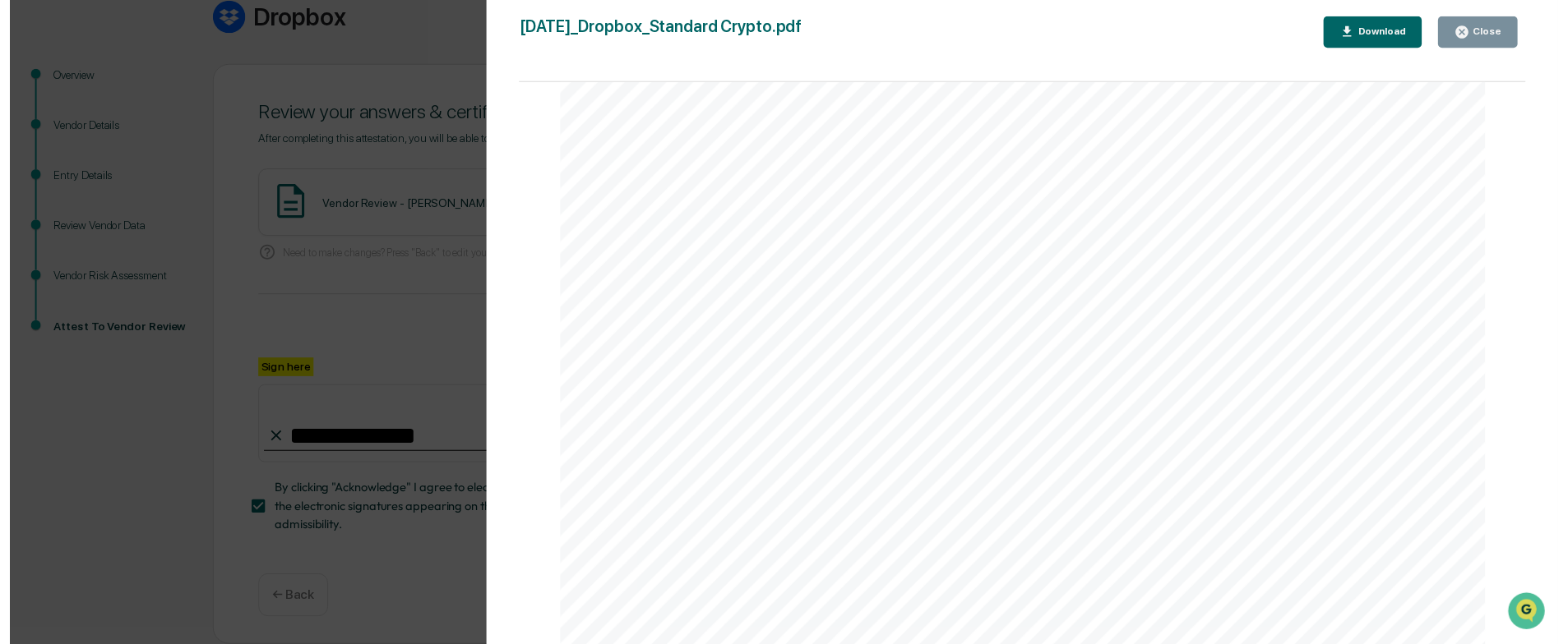
scroll to position [3205, 0]
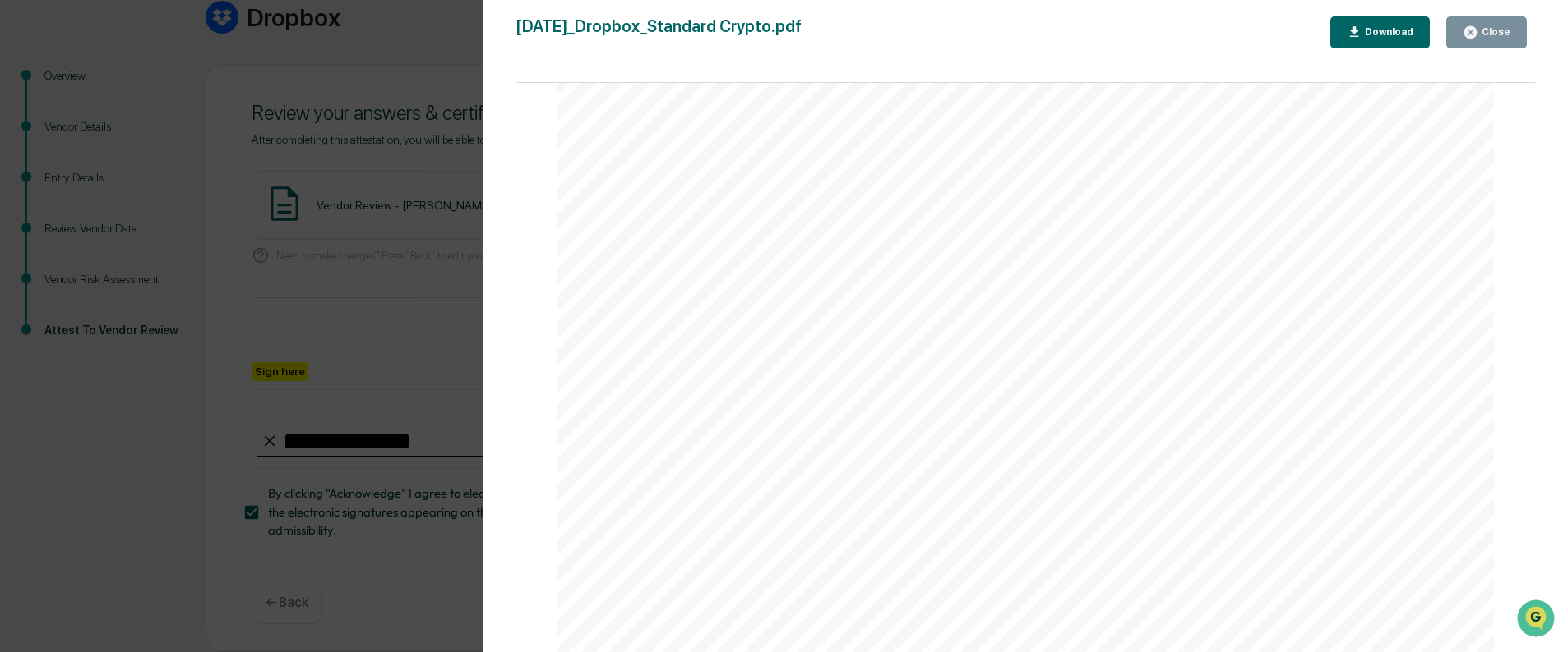
click at [1485, 33] on div "Close" at bounding box center [1494, 32] width 32 height 12
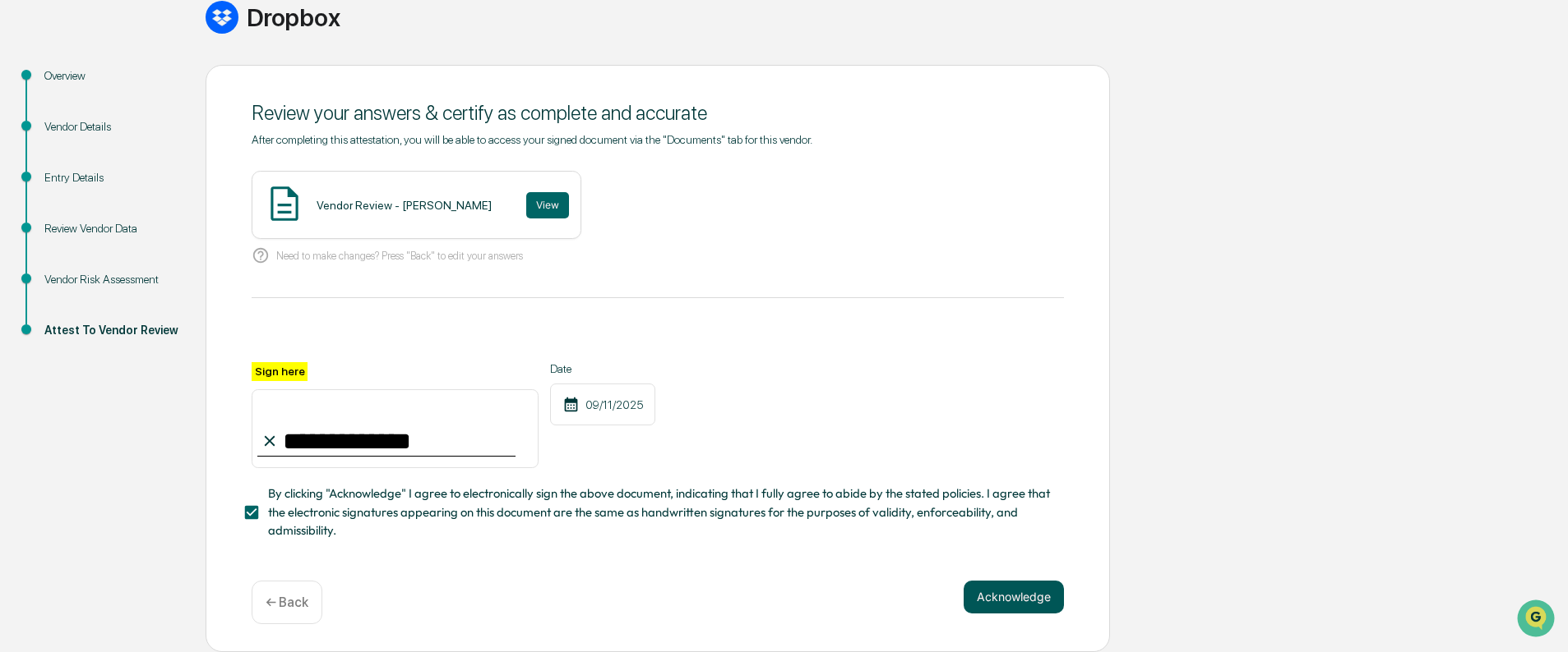
click at [1010, 601] on button "Acknowledge" at bounding box center [1013, 597] width 100 height 33
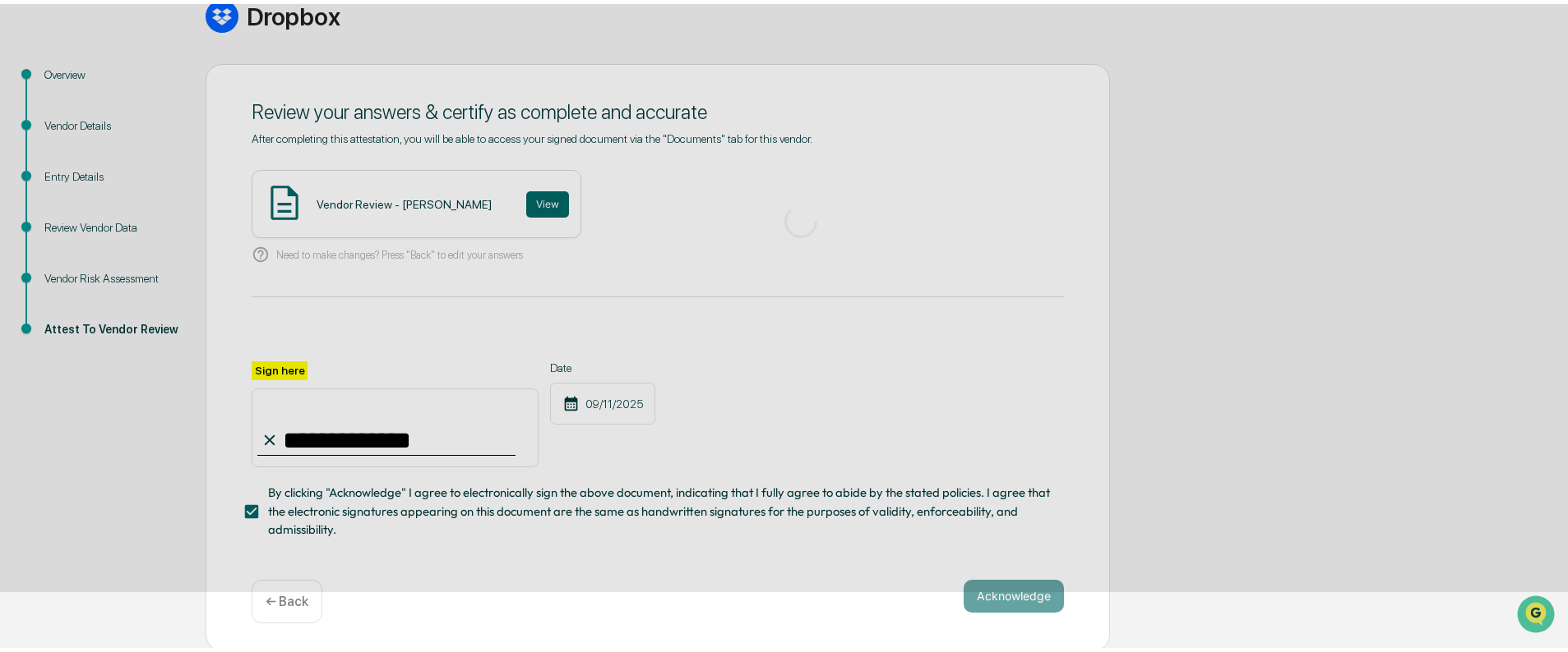
scroll to position [27, 0]
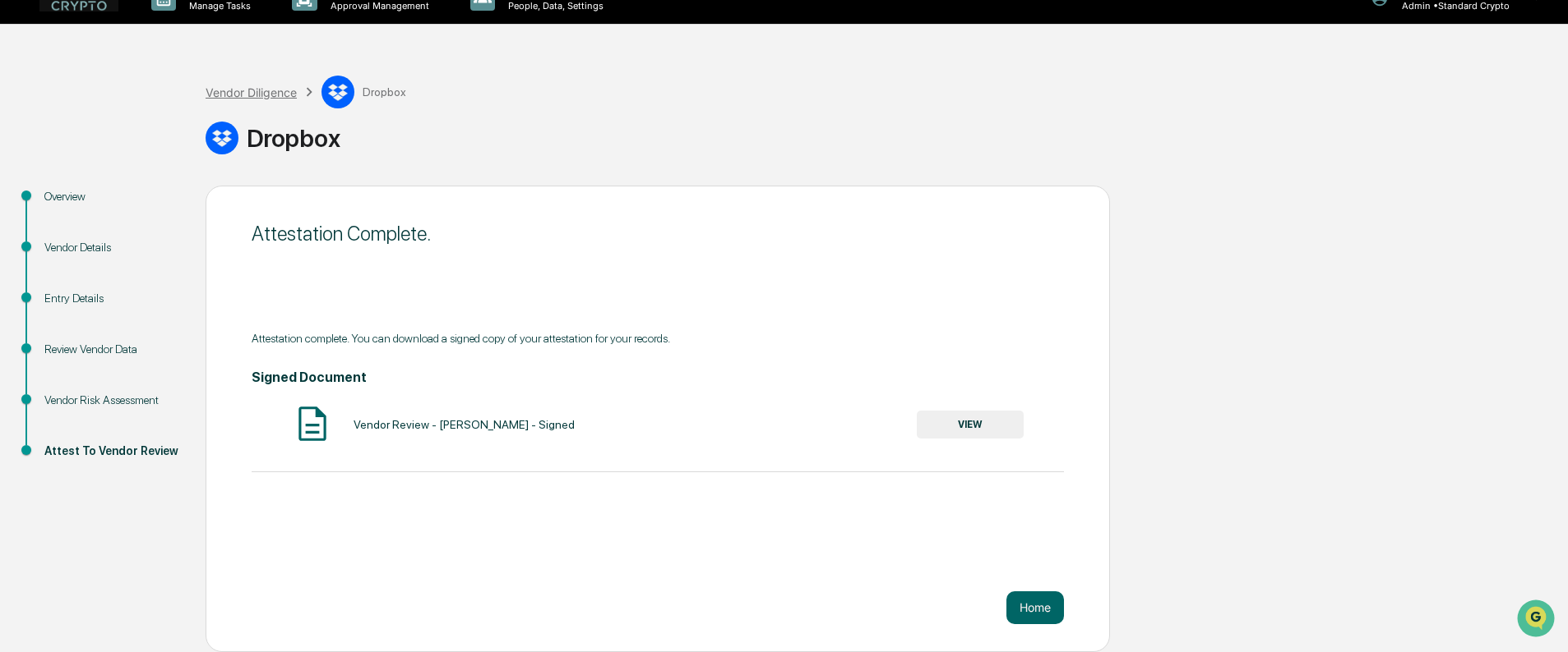
click at [242, 90] on div "Vendor Diligence" at bounding box center [251, 91] width 91 height 14
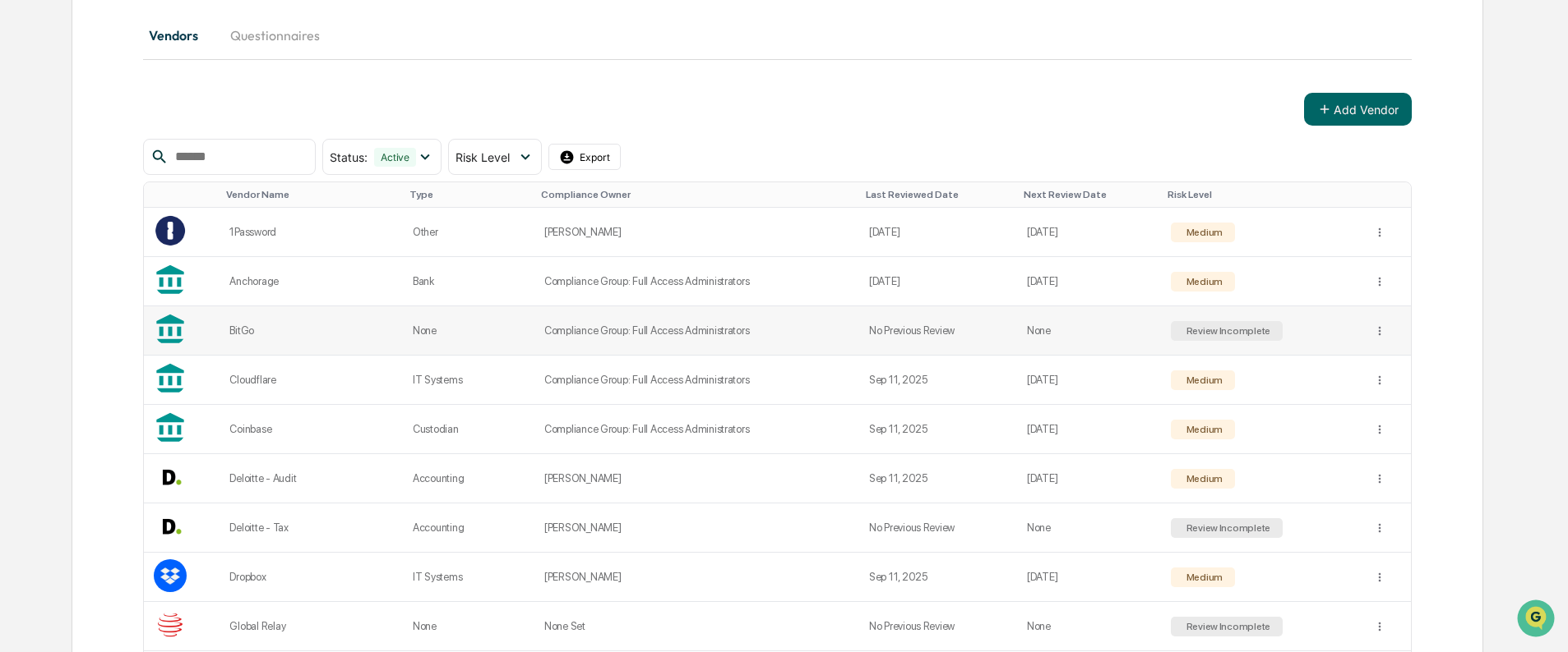
scroll to position [192, 0]
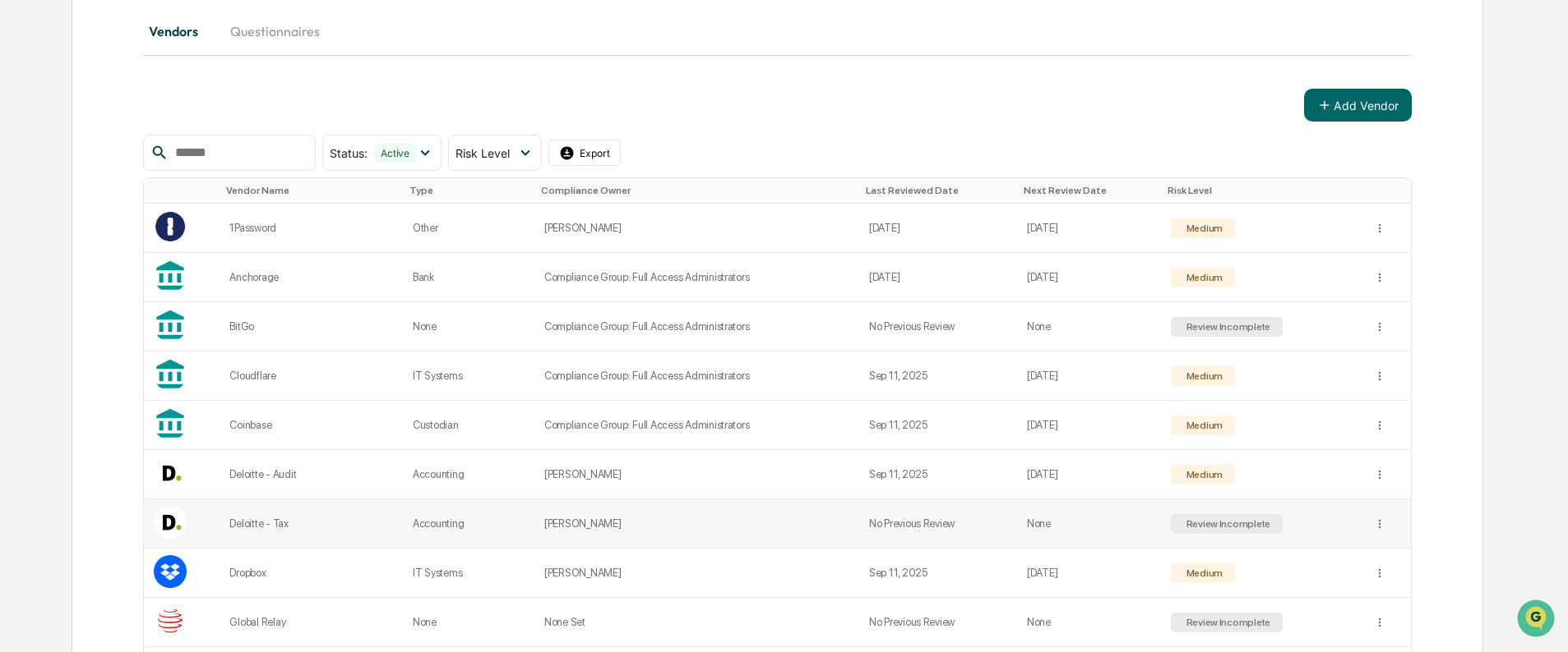
click at [936, 528] on td "No Previous Review" at bounding box center [937, 524] width 157 height 50
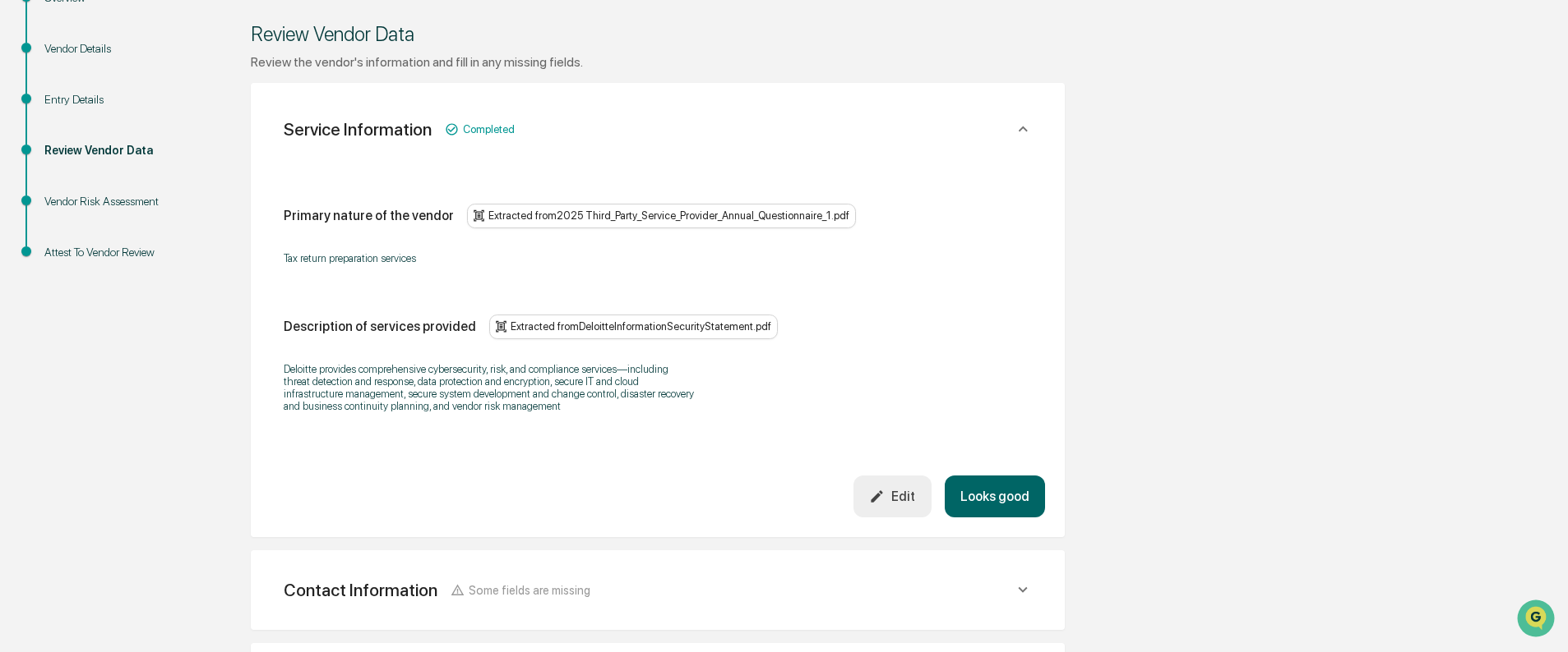
scroll to position [575, 0]
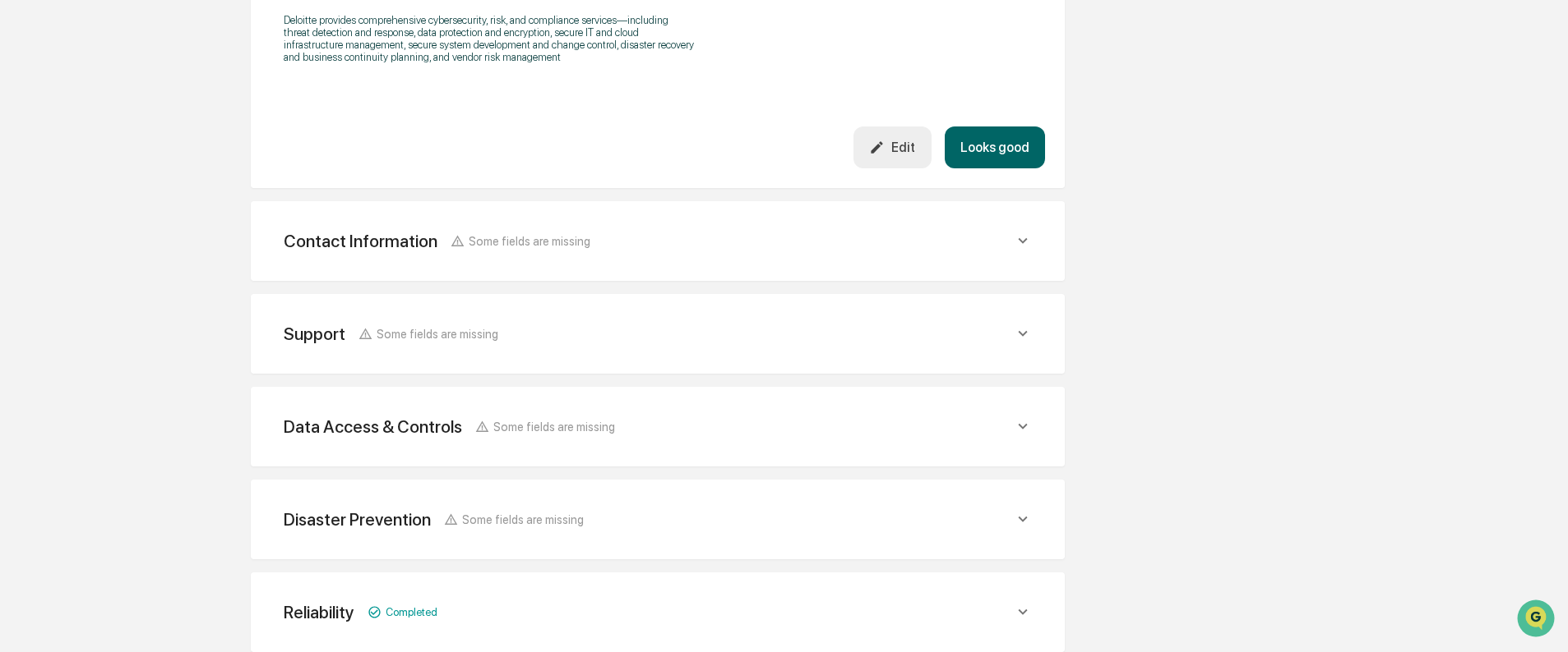
click at [948, 240] on div "Contact Information Some fields are missing" at bounding box center [648, 241] width 730 height 21
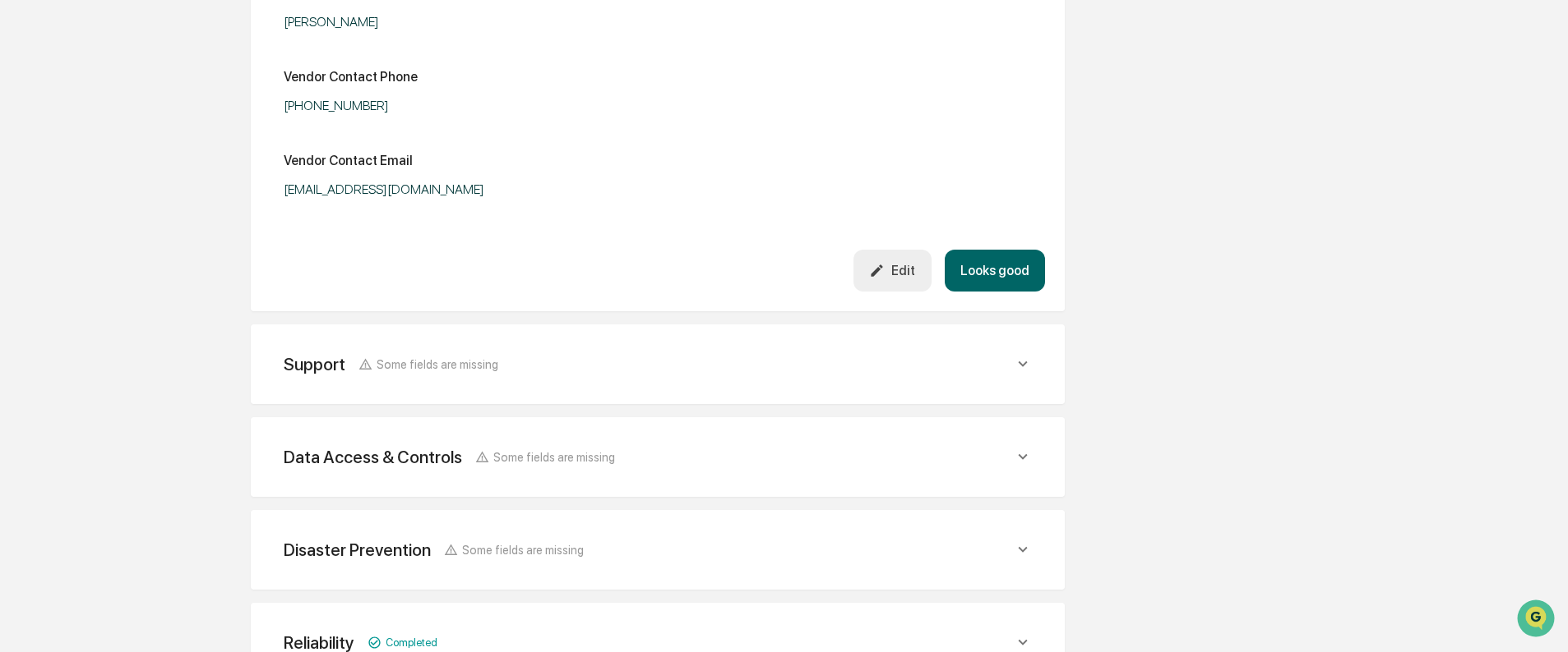
scroll to position [1068, 0]
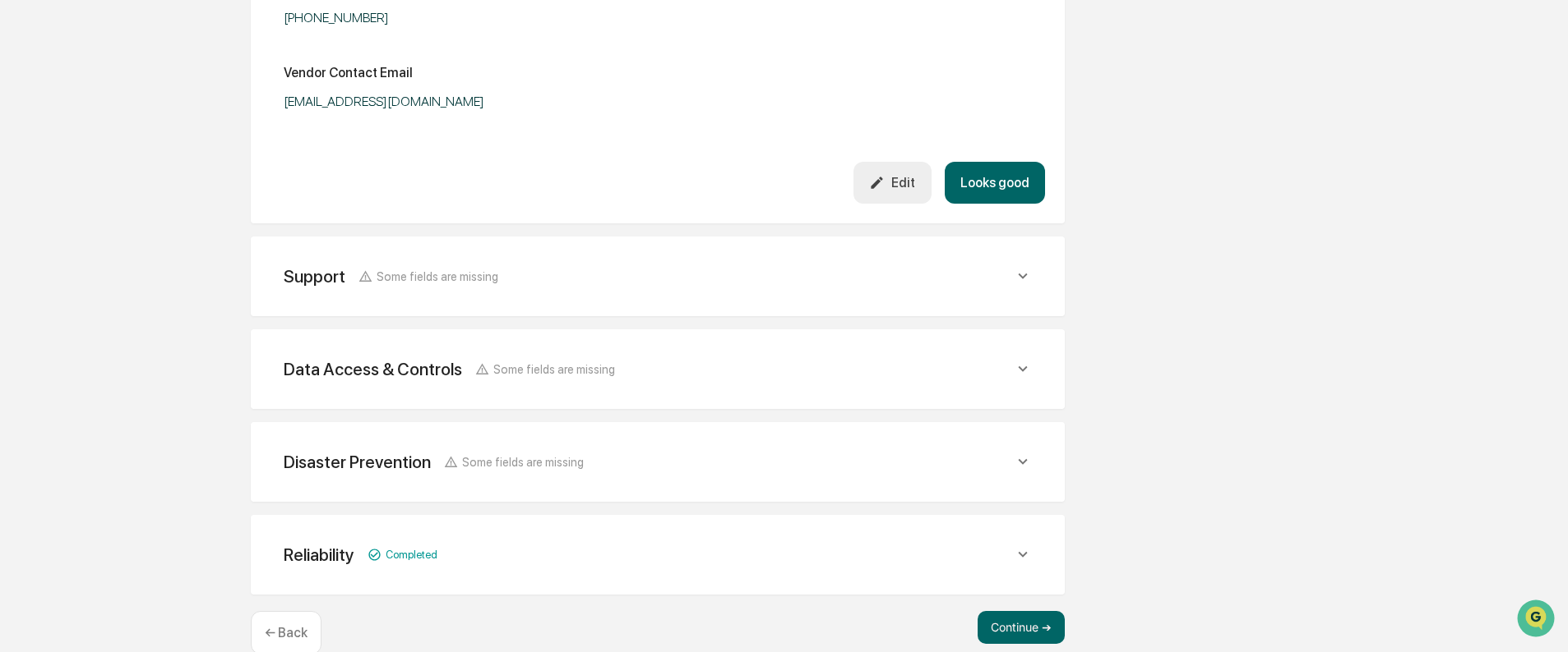
click at [741, 365] on div "Data Access & Controls Some fields are missing" at bounding box center [648, 369] width 730 height 21
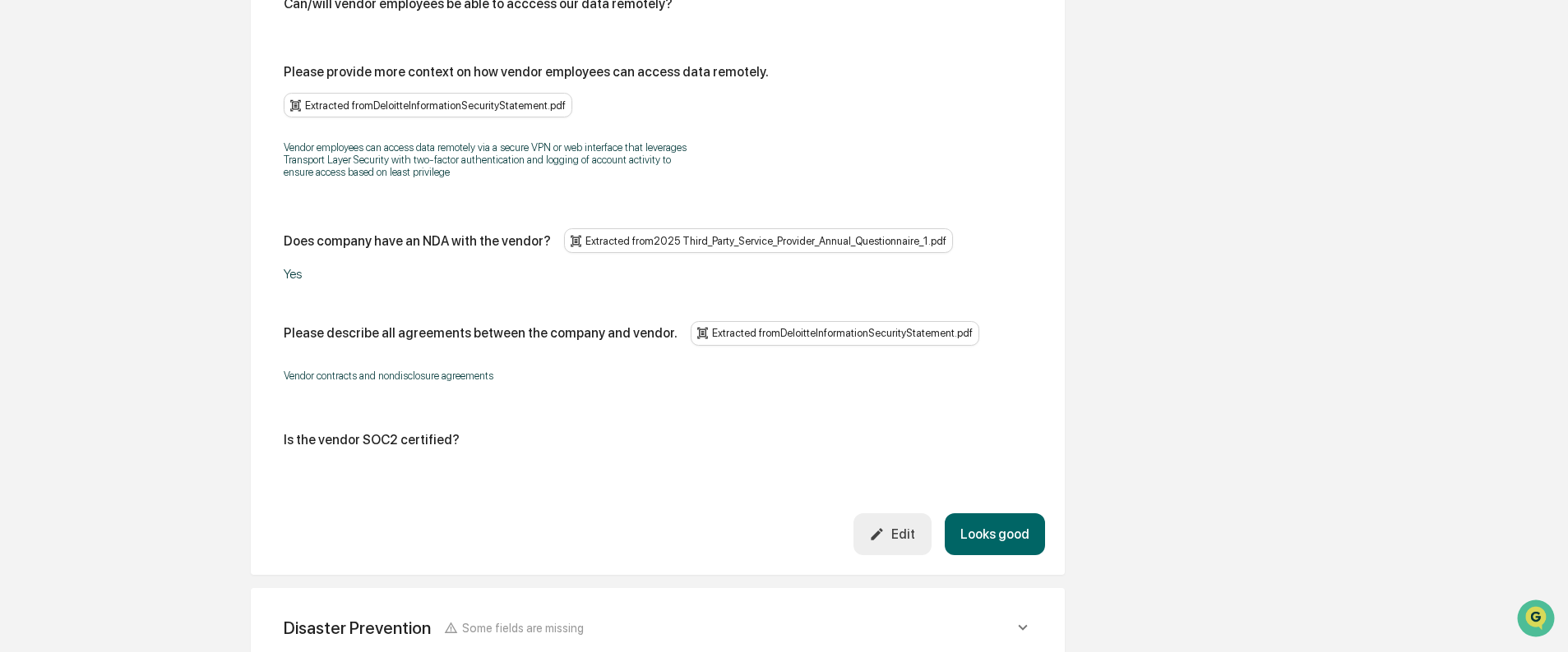
scroll to position [2876, 0]
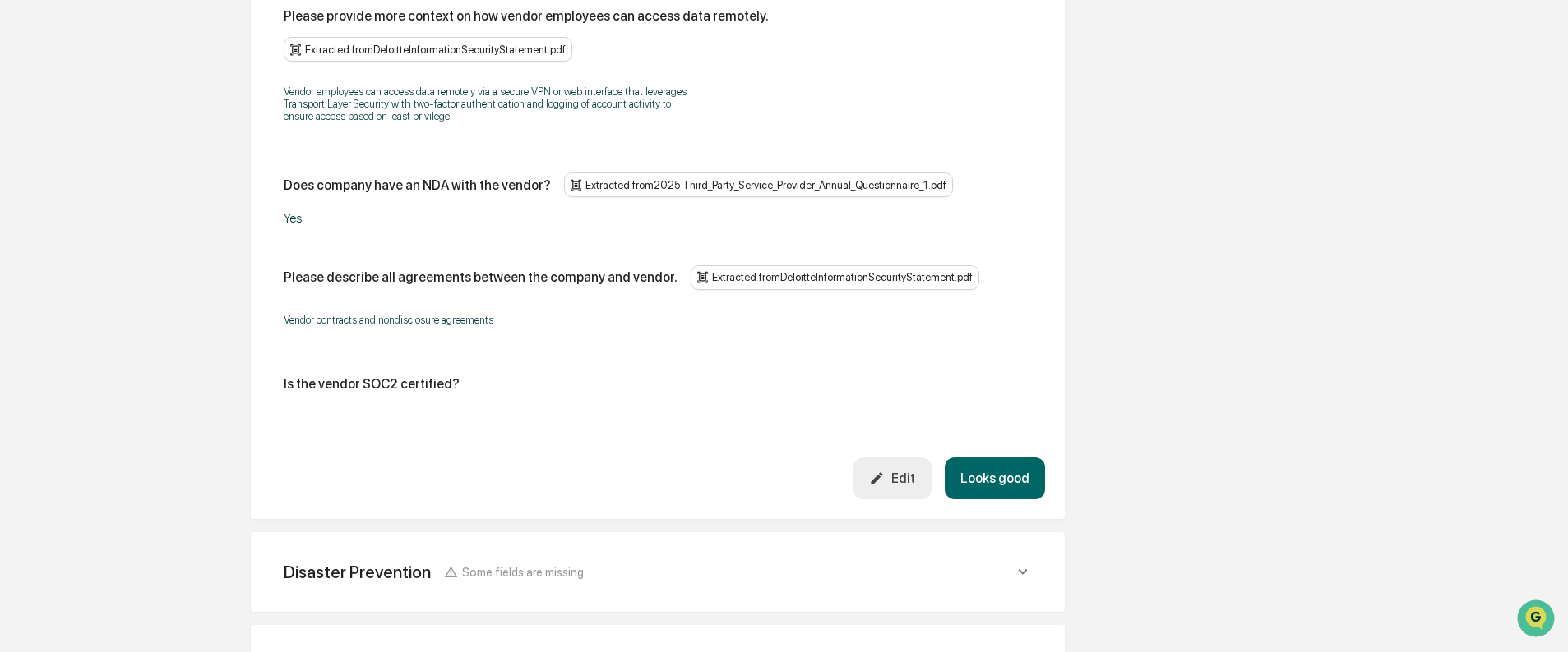
click at [892, 459] on button "Edit" at bounding box center [892, 478] width 78 height 42
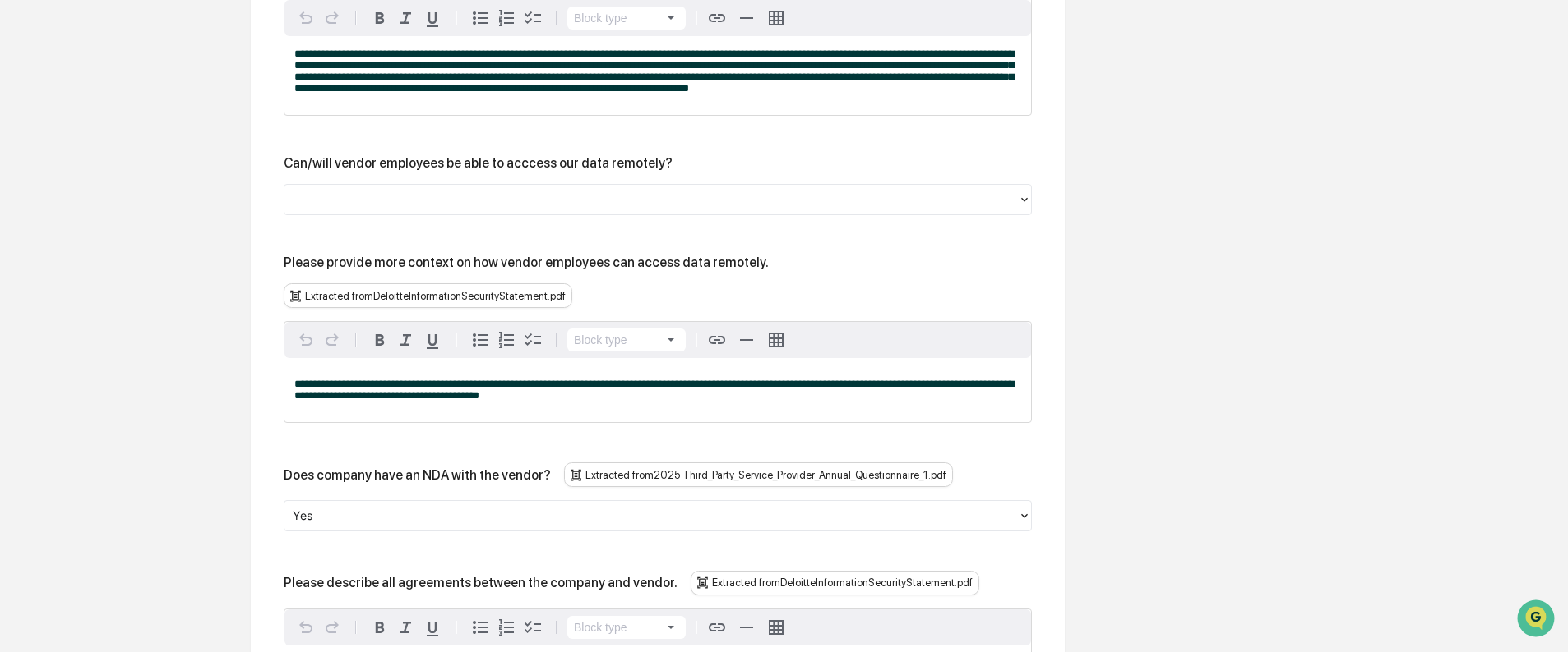
scroll to position [3204, 0]
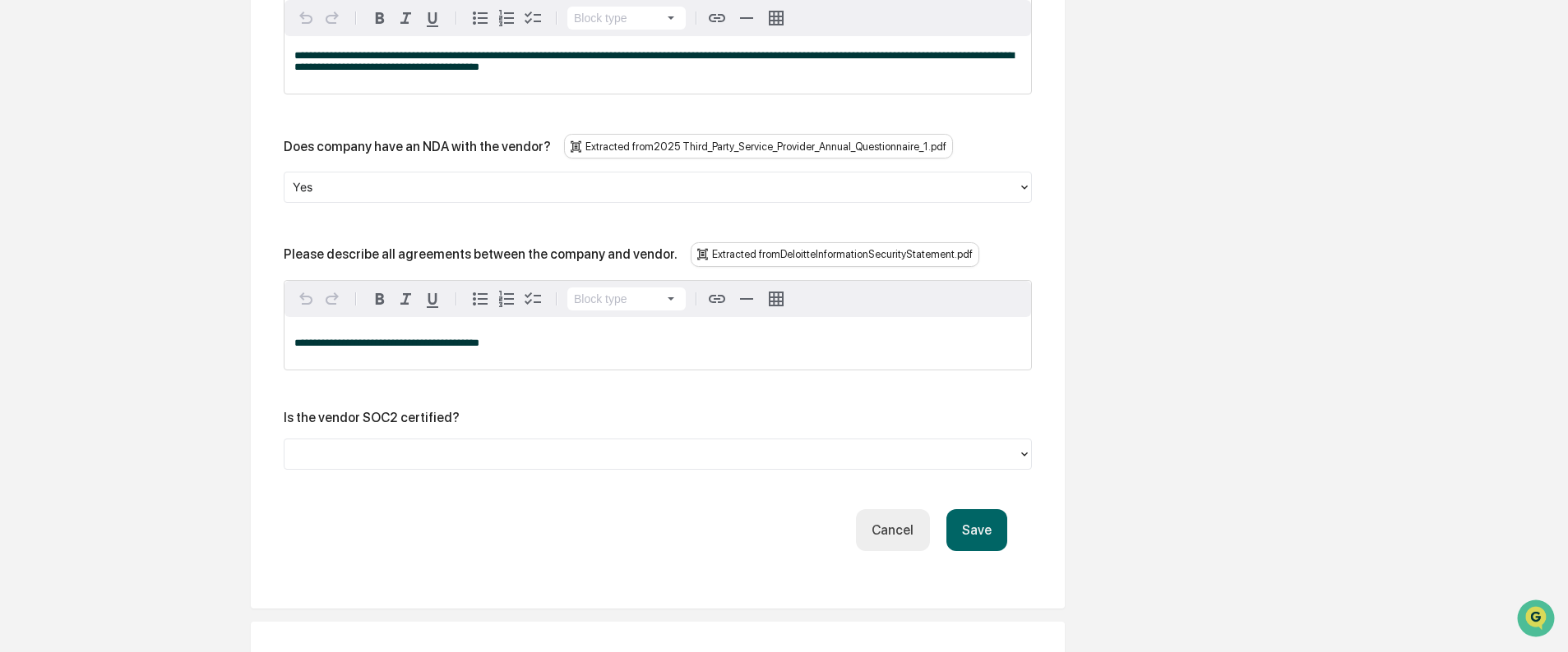
click at [330, 445] on div at bounding box center [651, 454] width 717 height 19
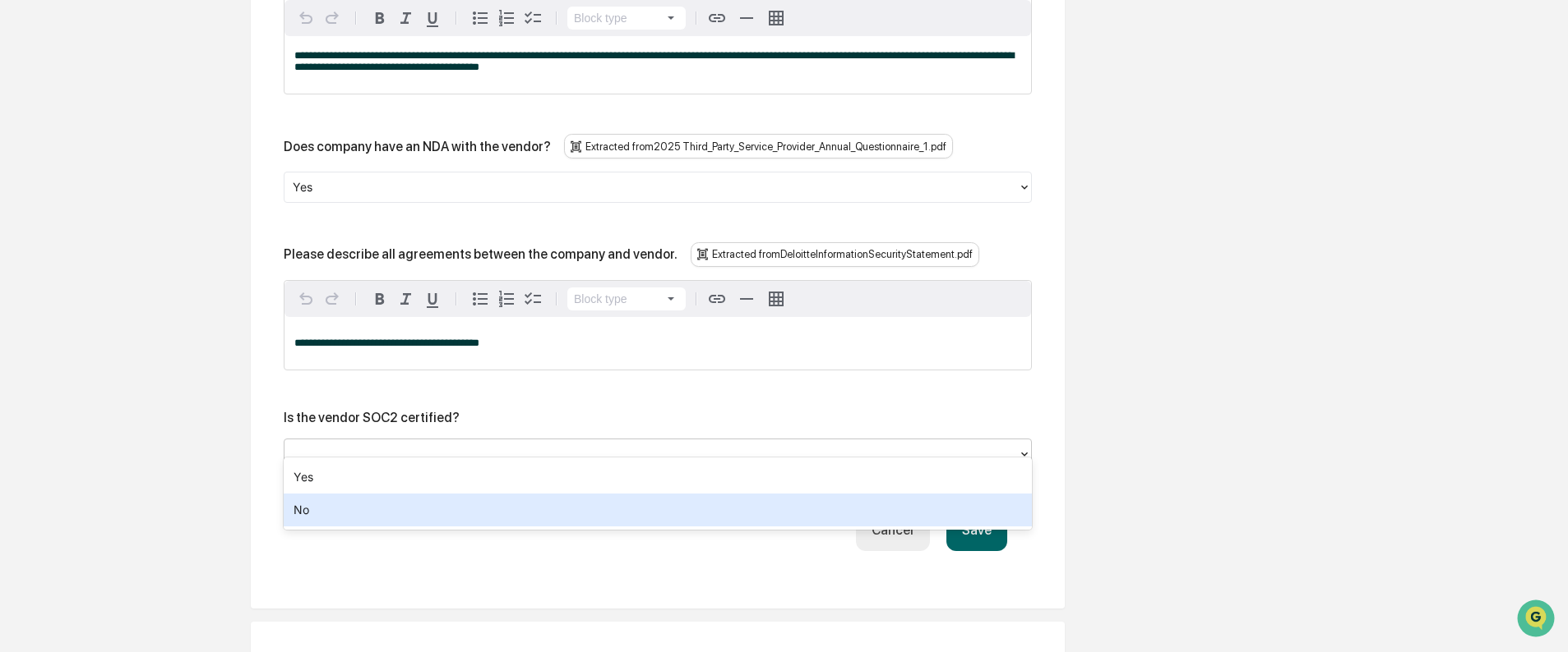
click at [337, 516] on div "No" at bounding box center [657, 510] width 748 height 33
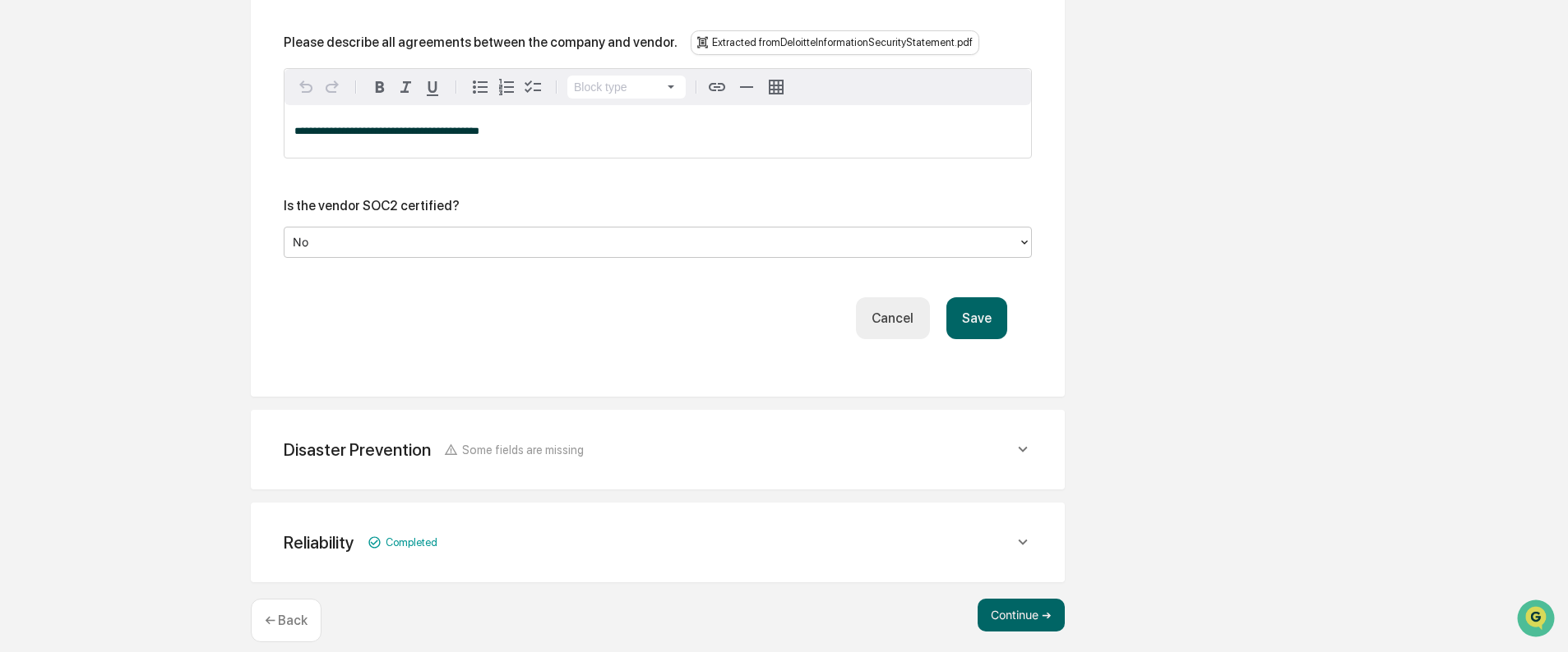
scroll to position [3418, 0]
click at [520, 440] on span "Some fields are missing" at bounding box center [523, 447] width 121 height 14
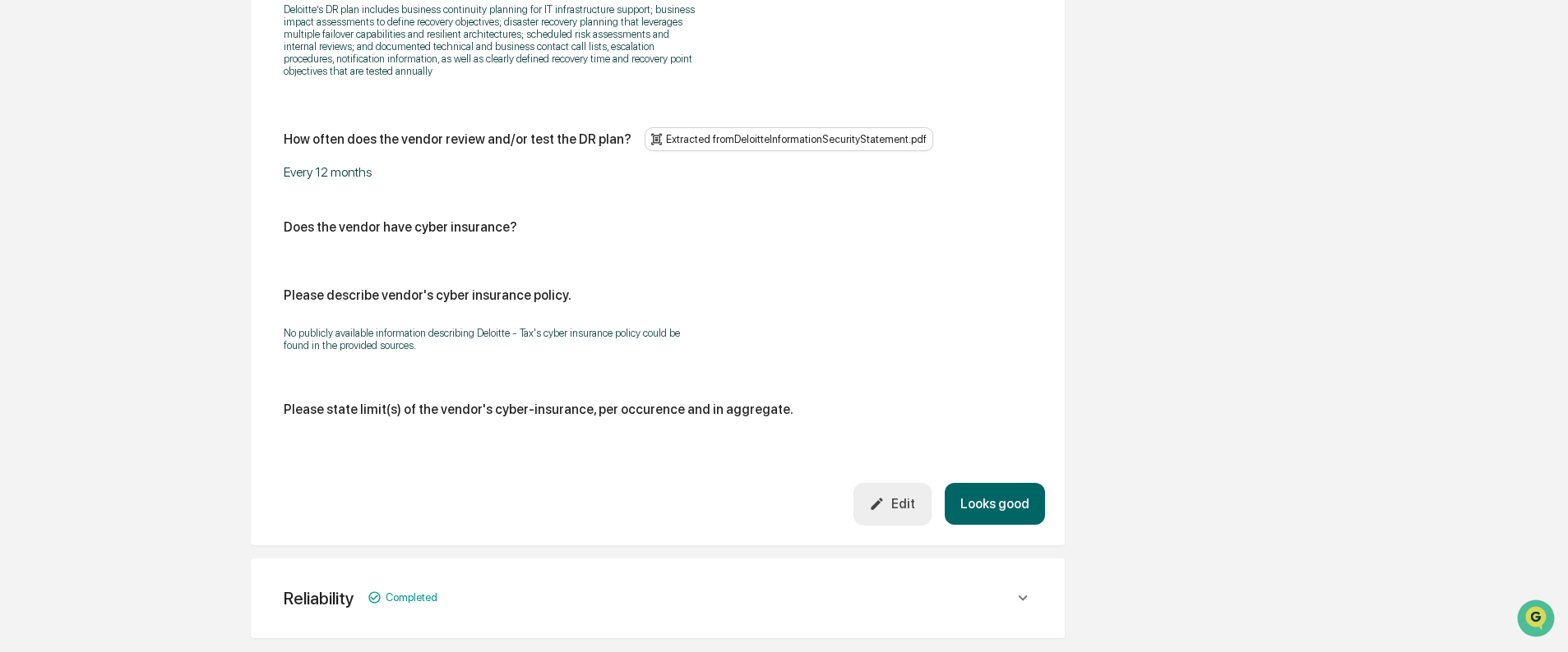
click at [984, 488] on button "Looks good" at bounding box center [994, 504] width 100 height 42
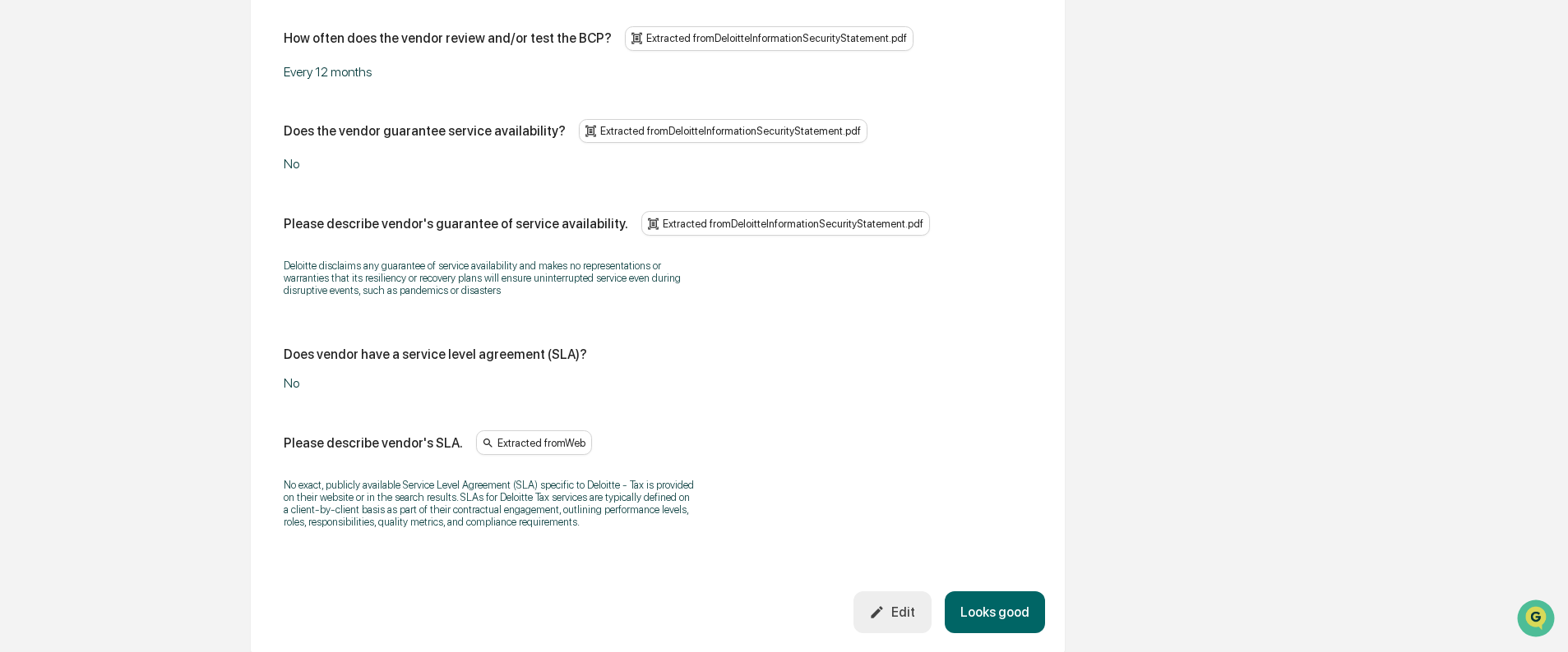
click at [1001, 603] on button "Looks good" at bounding box center [994, 612] width 100 height 42
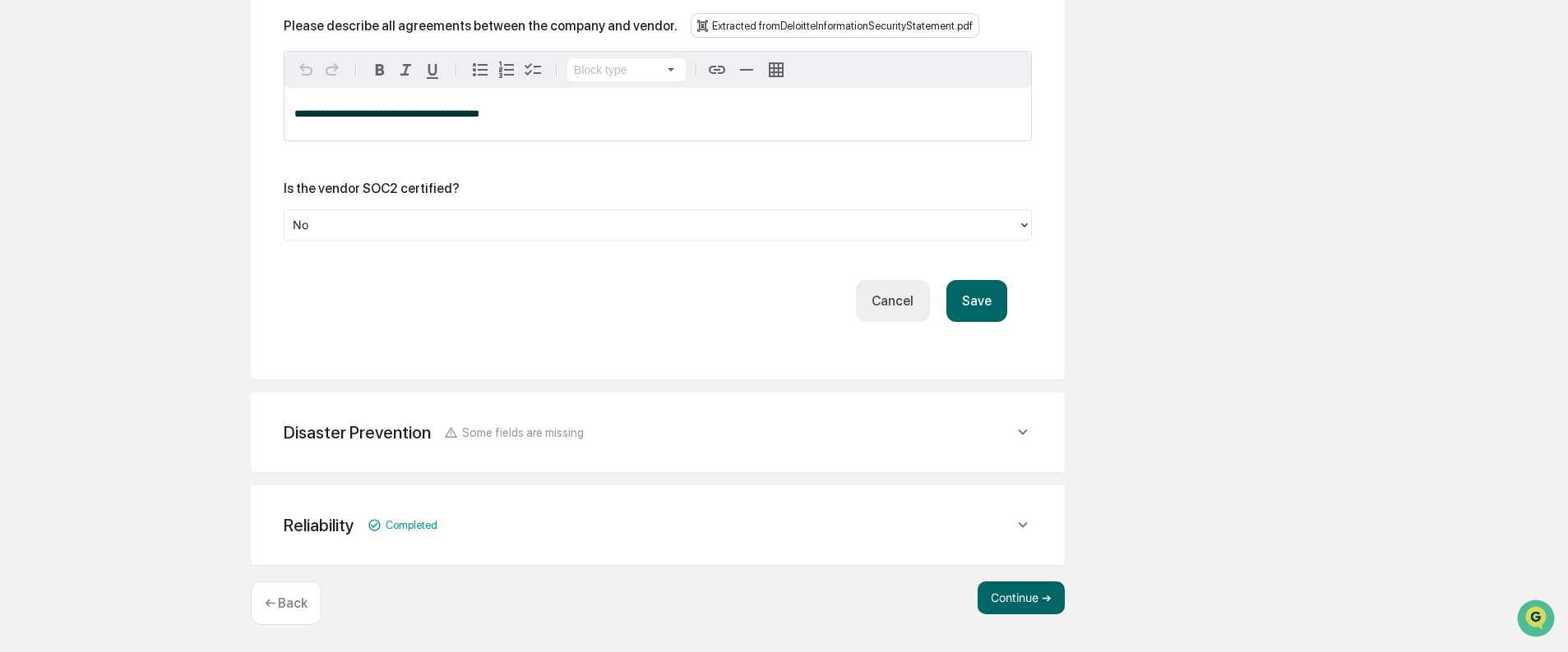
scroll to position [3044, 0]
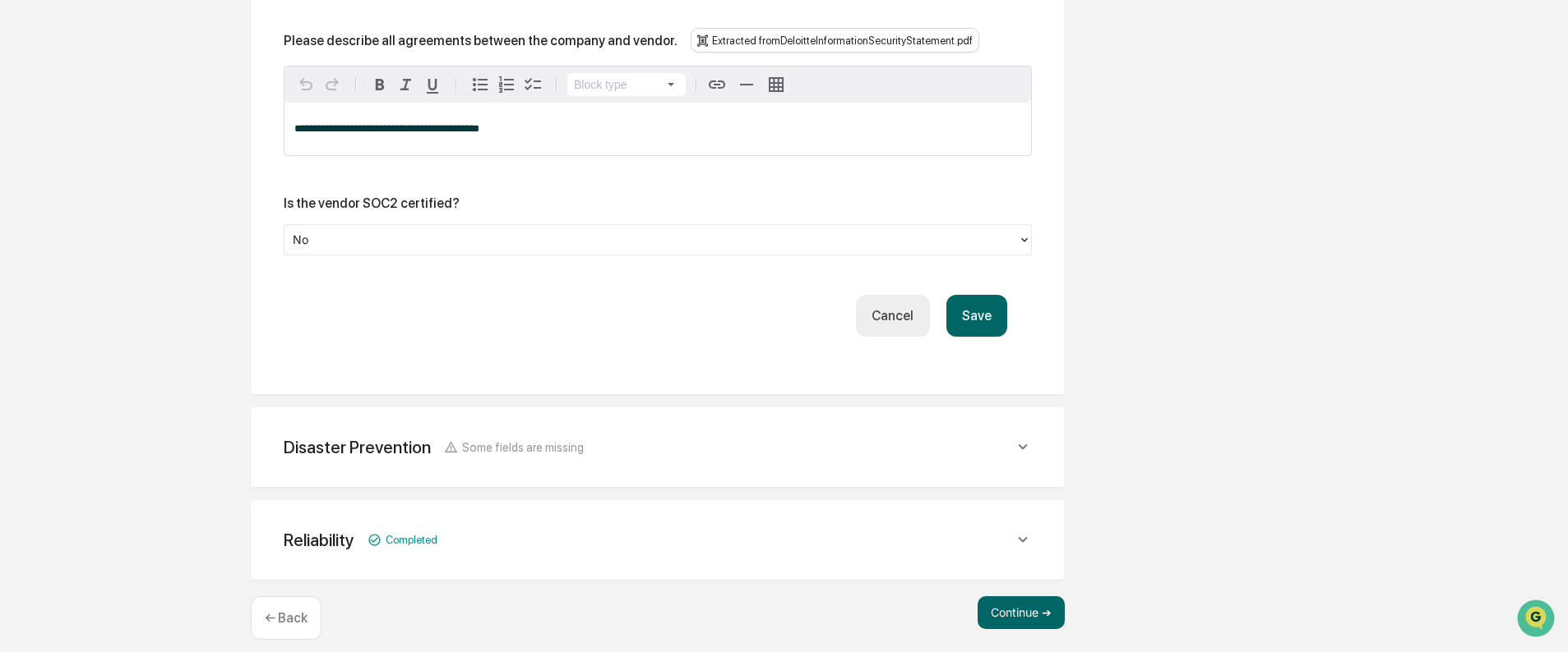
click at [983, 302] on button "Save" at bounding box center [976, 316] width 61 height 42
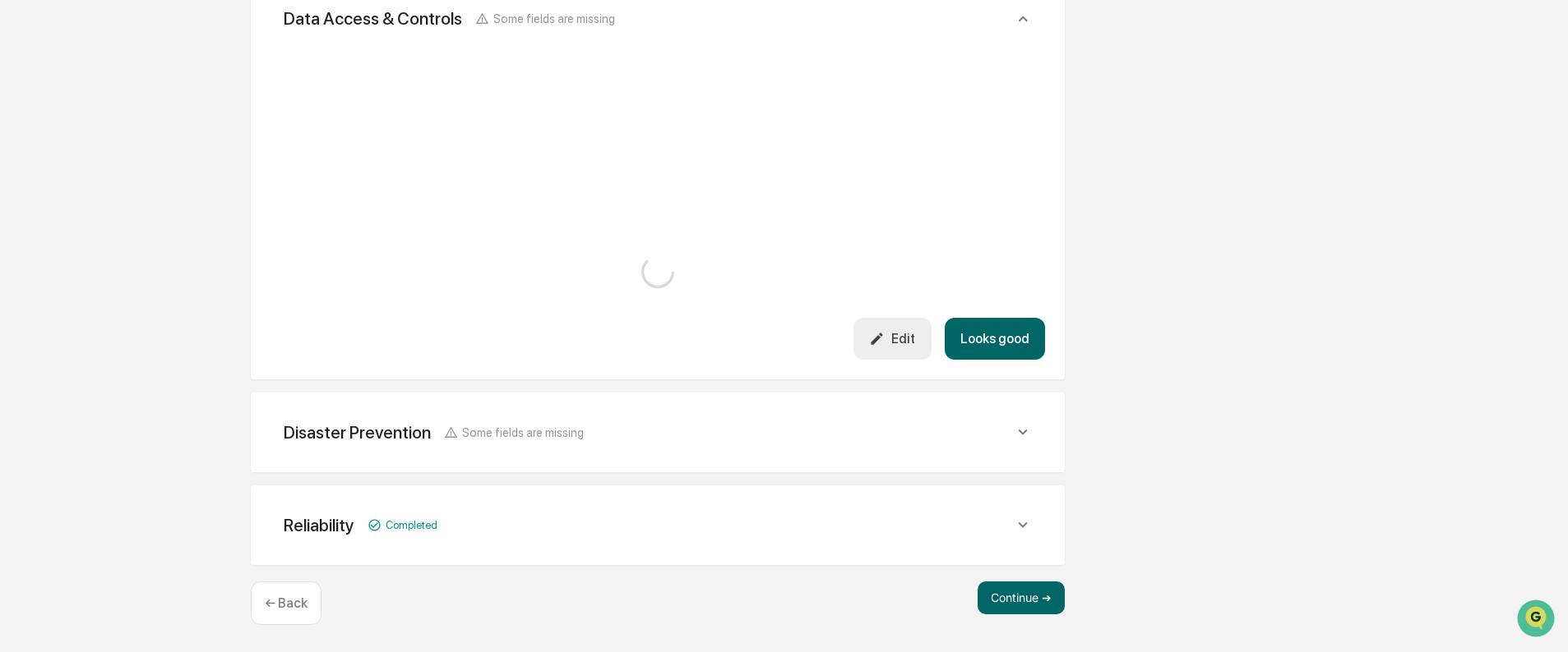
scroll to position [2628, 0]
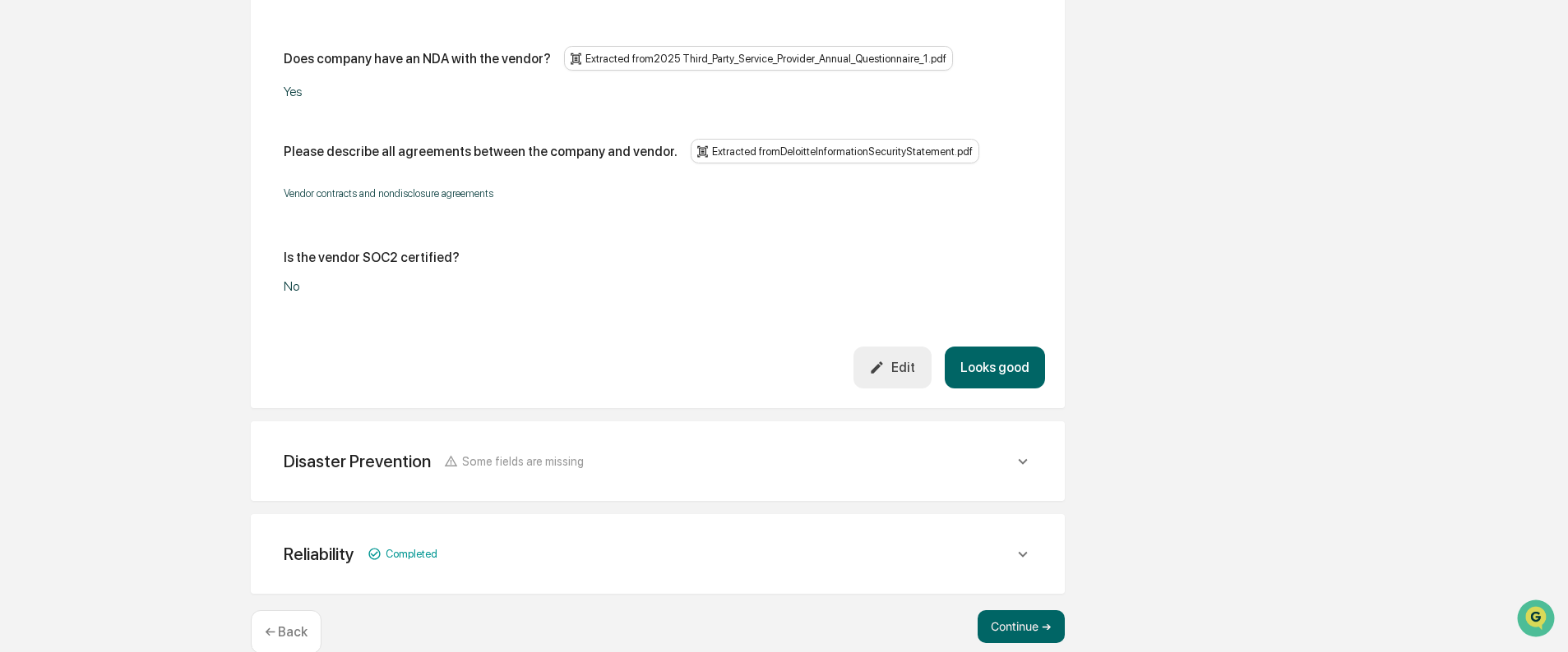
click at [989, 354] on button "Looks good" at bounding box center [994, 367] width 100 height 42
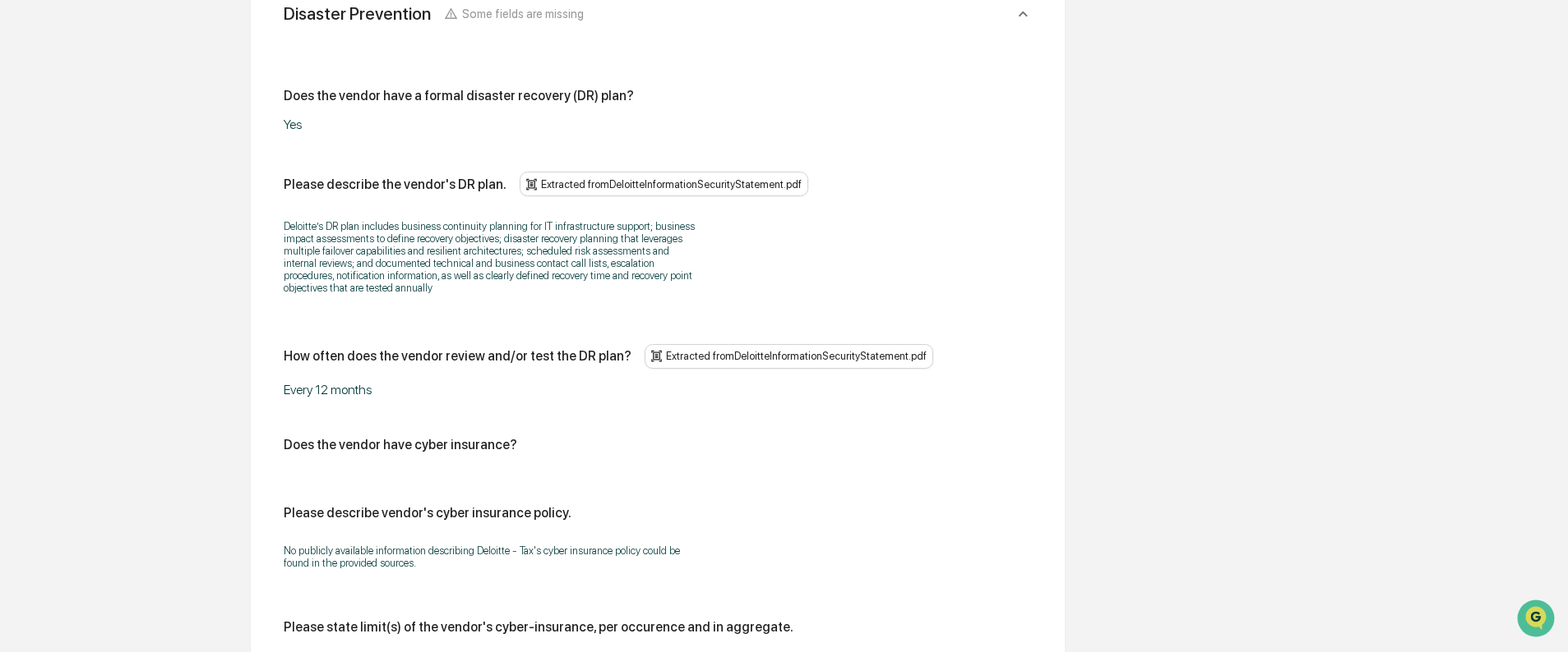
scroll to position [1433, 0]
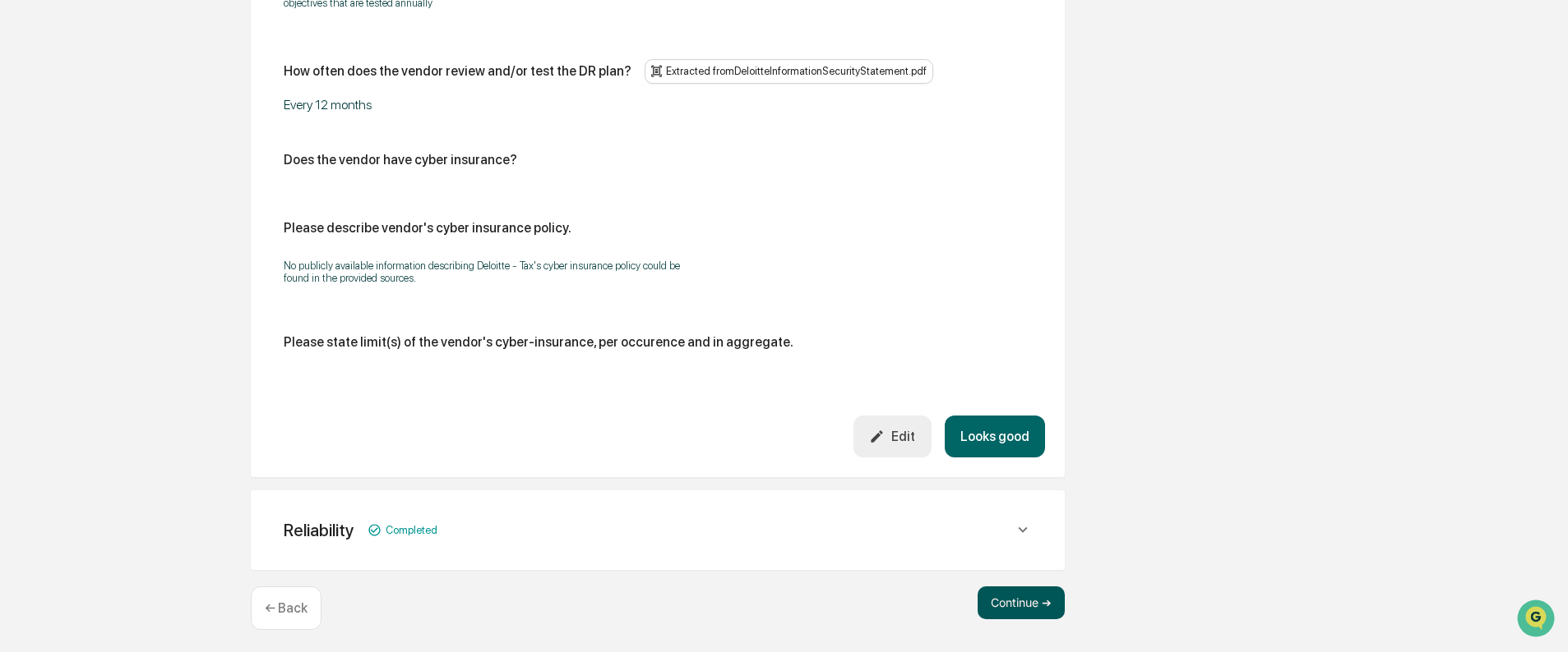
click at [1026, 607] on button "Continue ➔" at bounding box center [1021, 603] width 87 height 33
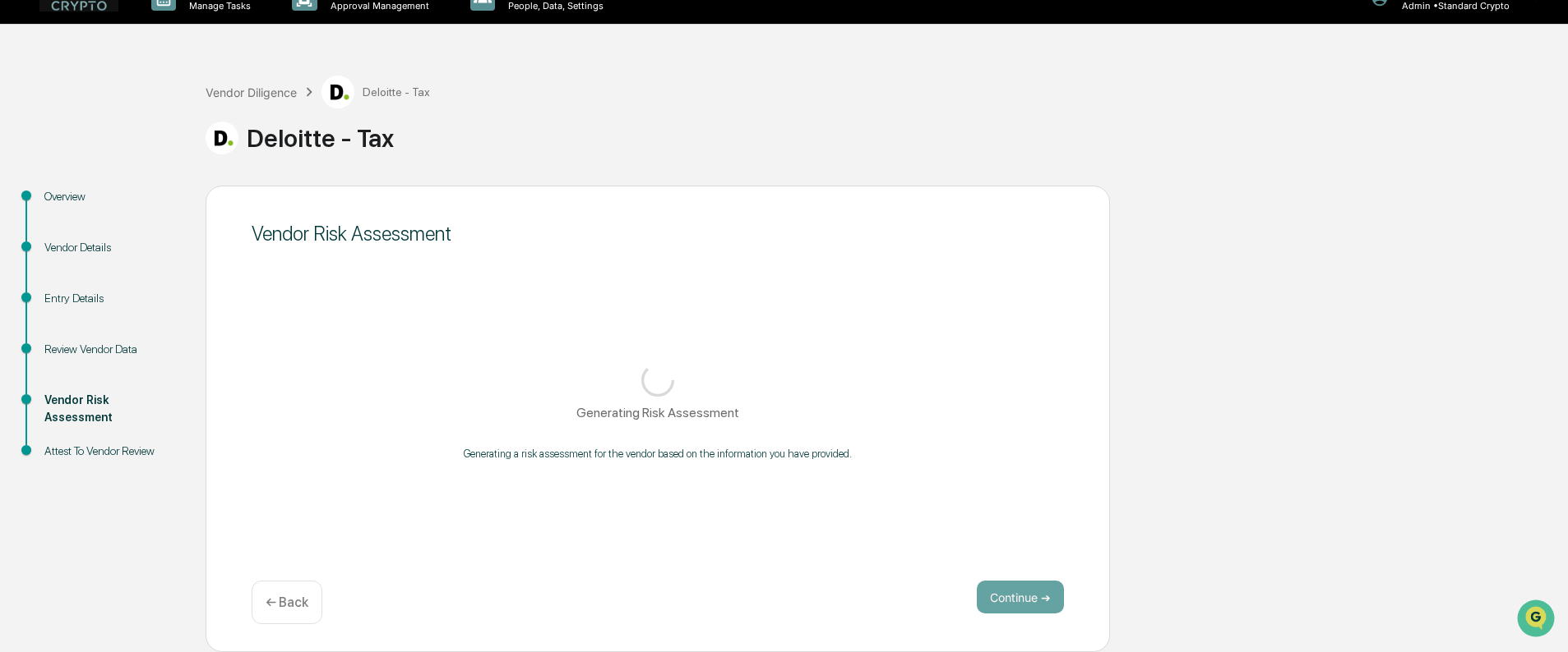
scroll to position [27, 0]
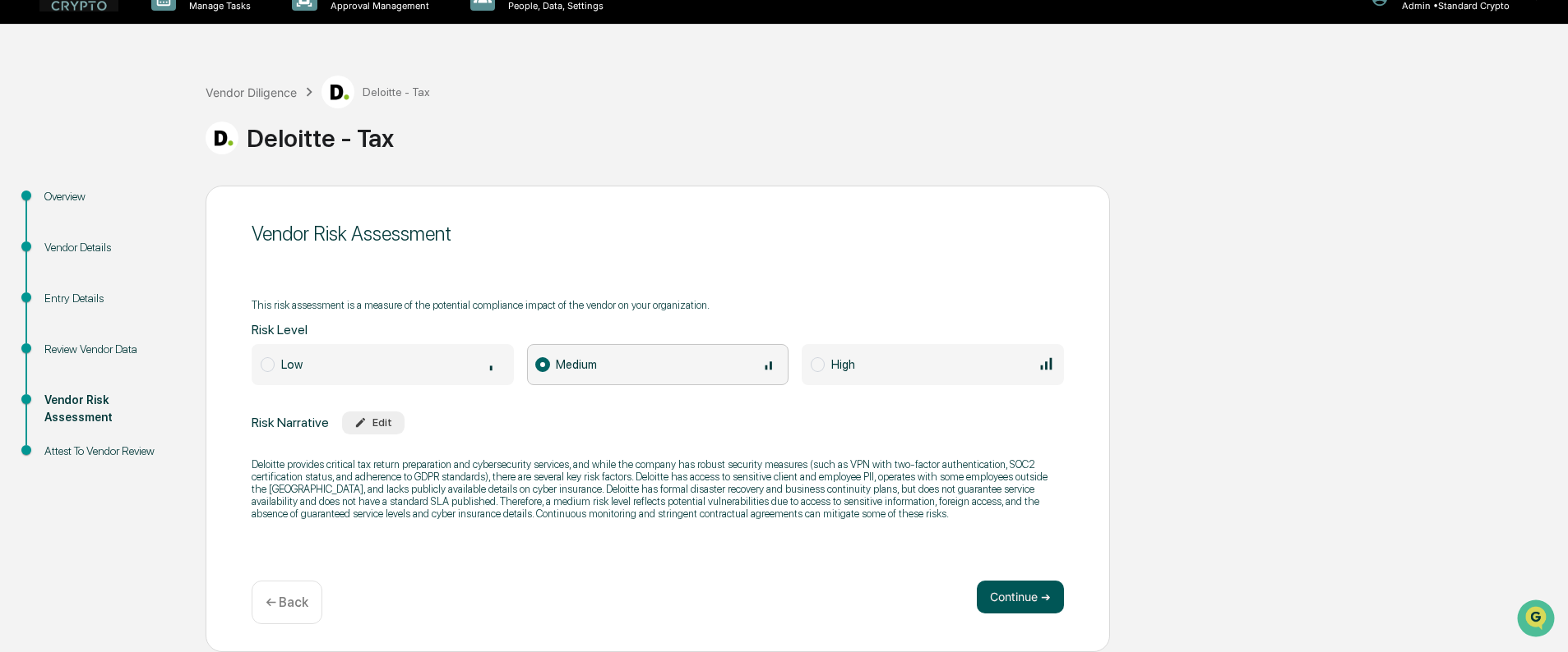
click at [1041, 607] on button "Continue ➔" at bounding box center [1020, 597] width 87 height 33
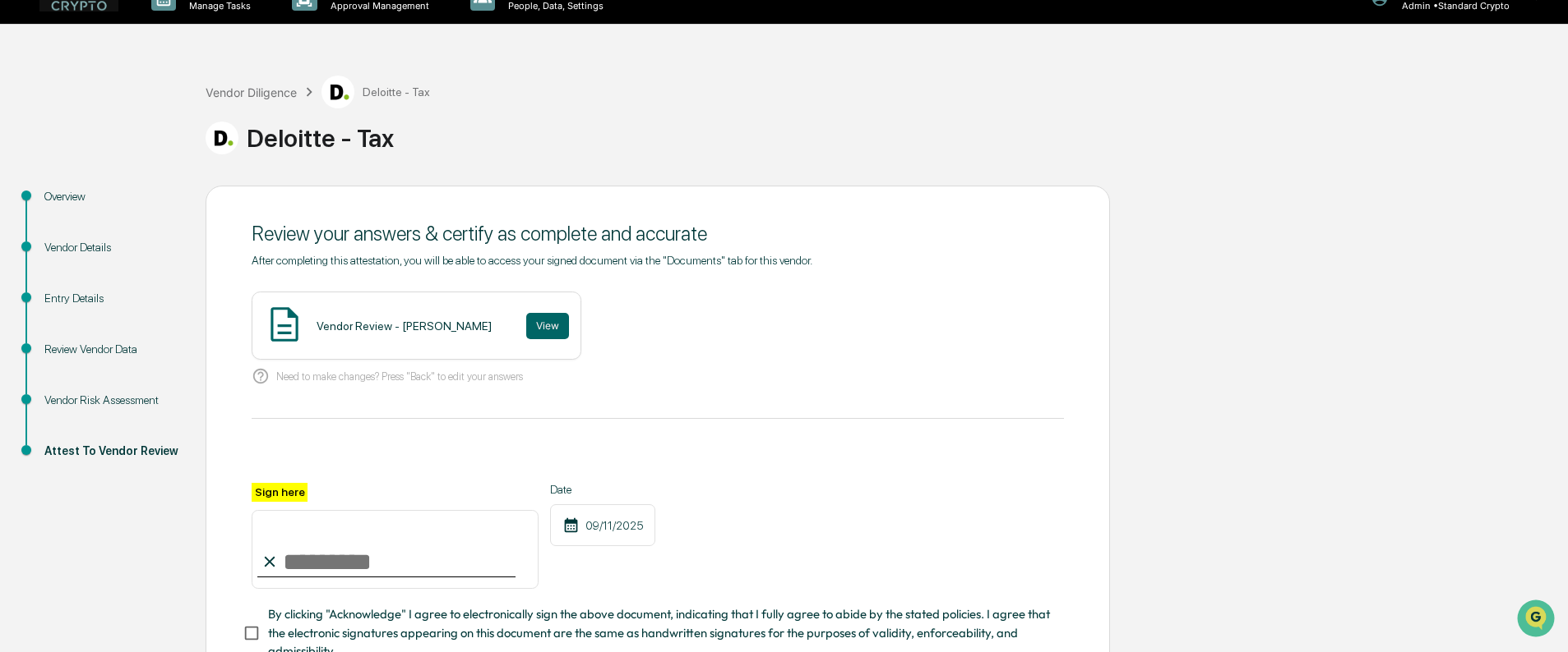
click at [318, 543] on input "Sign here" at bounding box center [394, 549] width 287 height 79
type input "**********"
click at [526, 321] on button "View" at bounding box center [546, 326] width 43 height 26
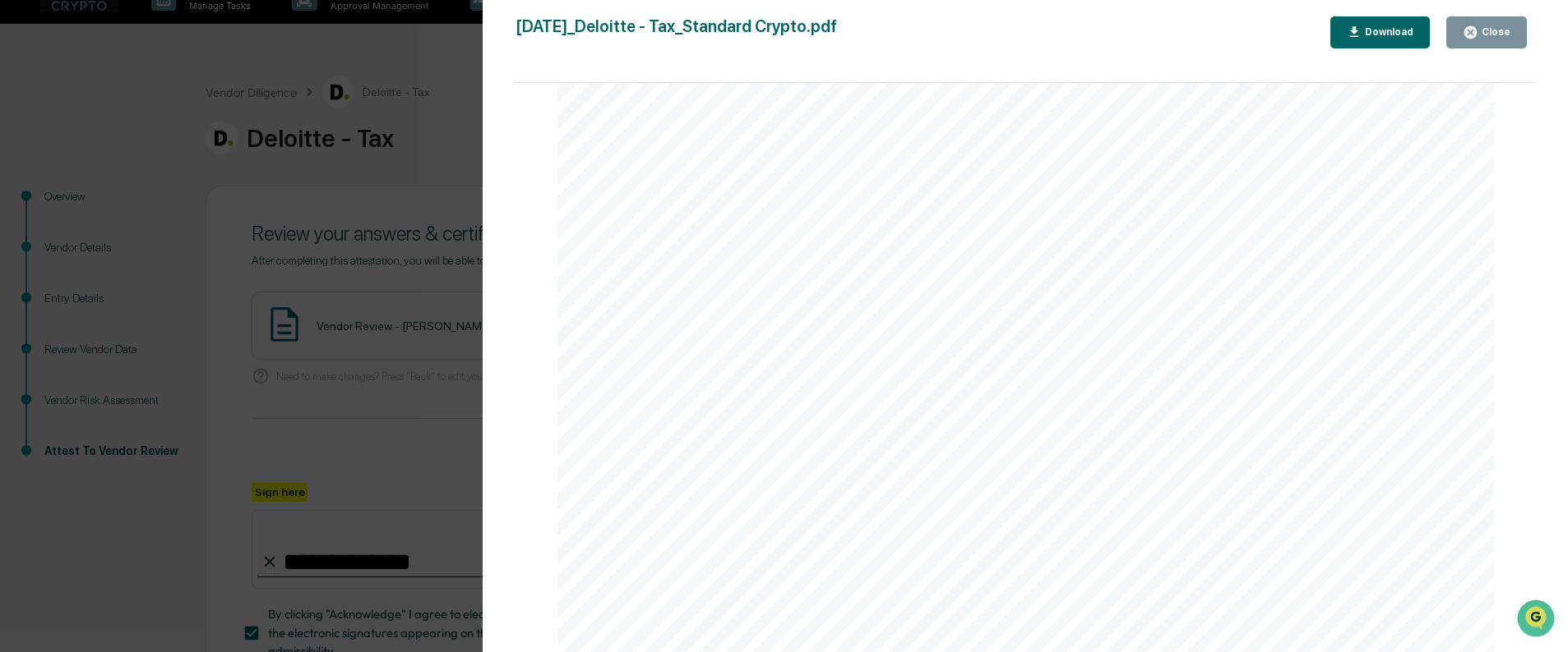
scroll to position [3286, 0]
click at [1470, 29] on icon "button" at bounding box center [1470, 33] width 13 height 13
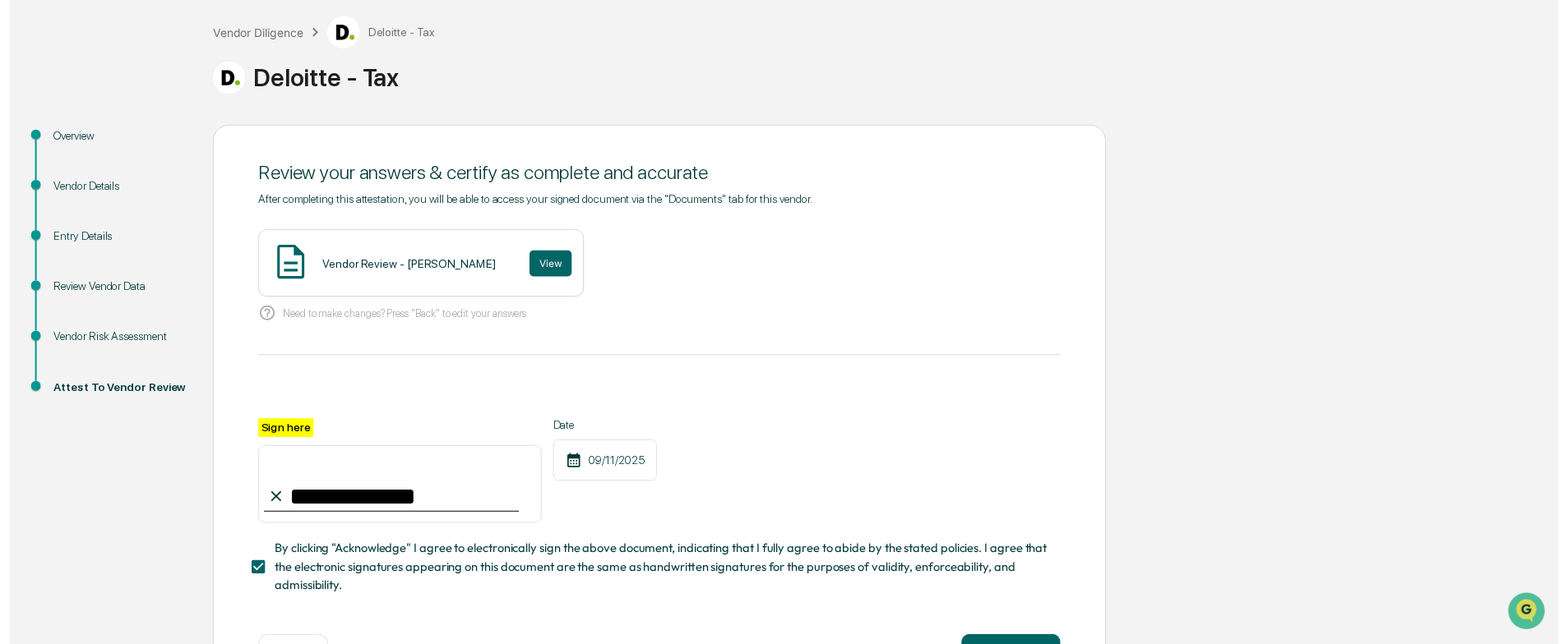
scroll to position [153, 0]
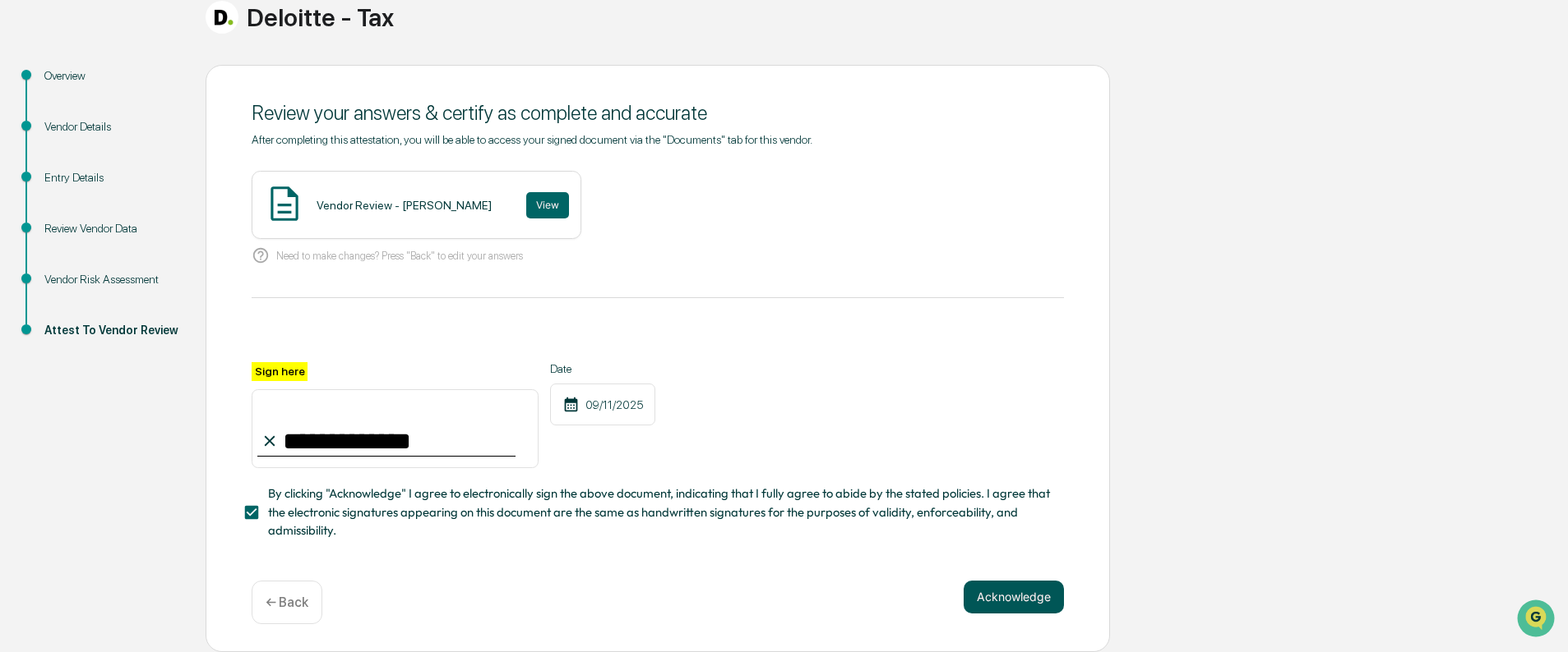
click at [1002, 604] on button "Acknowledge" at bounding box center [1013, 597] width 100 height 33
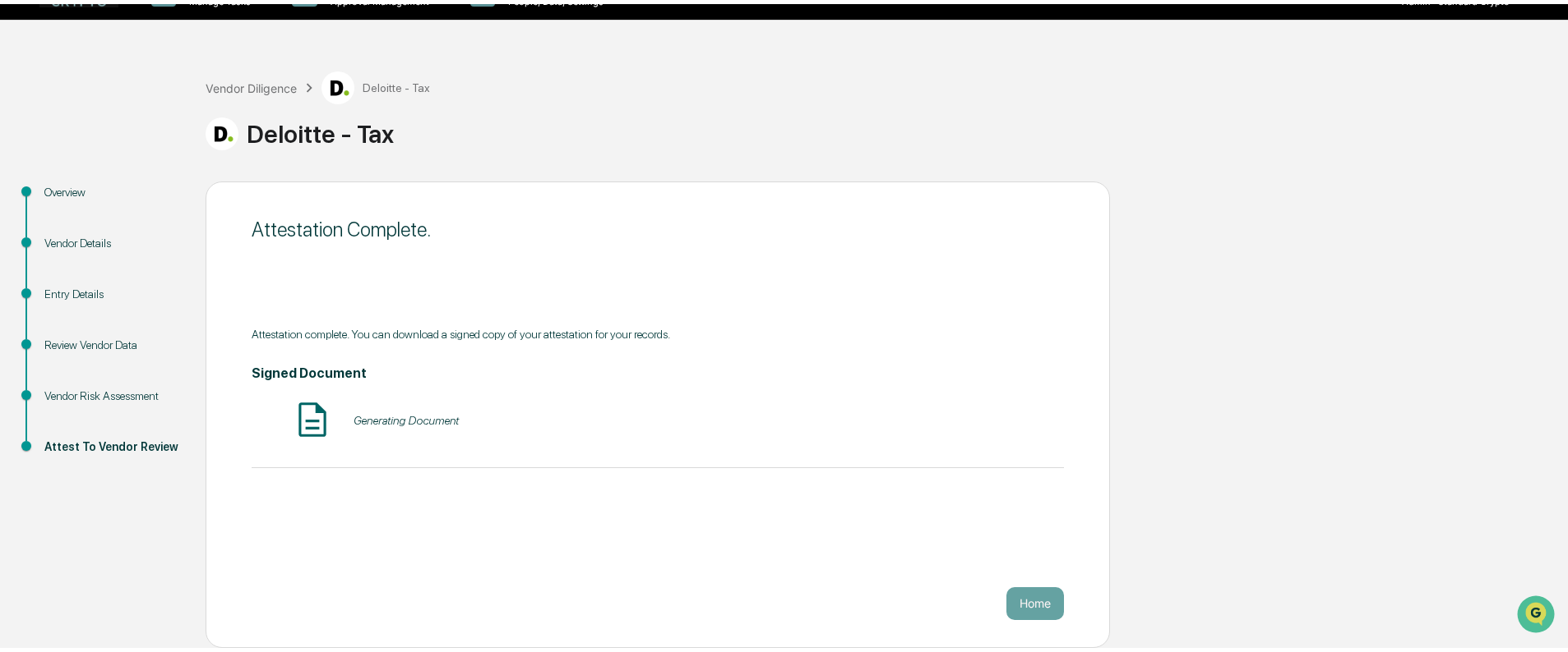
scroll to position [27, 0]
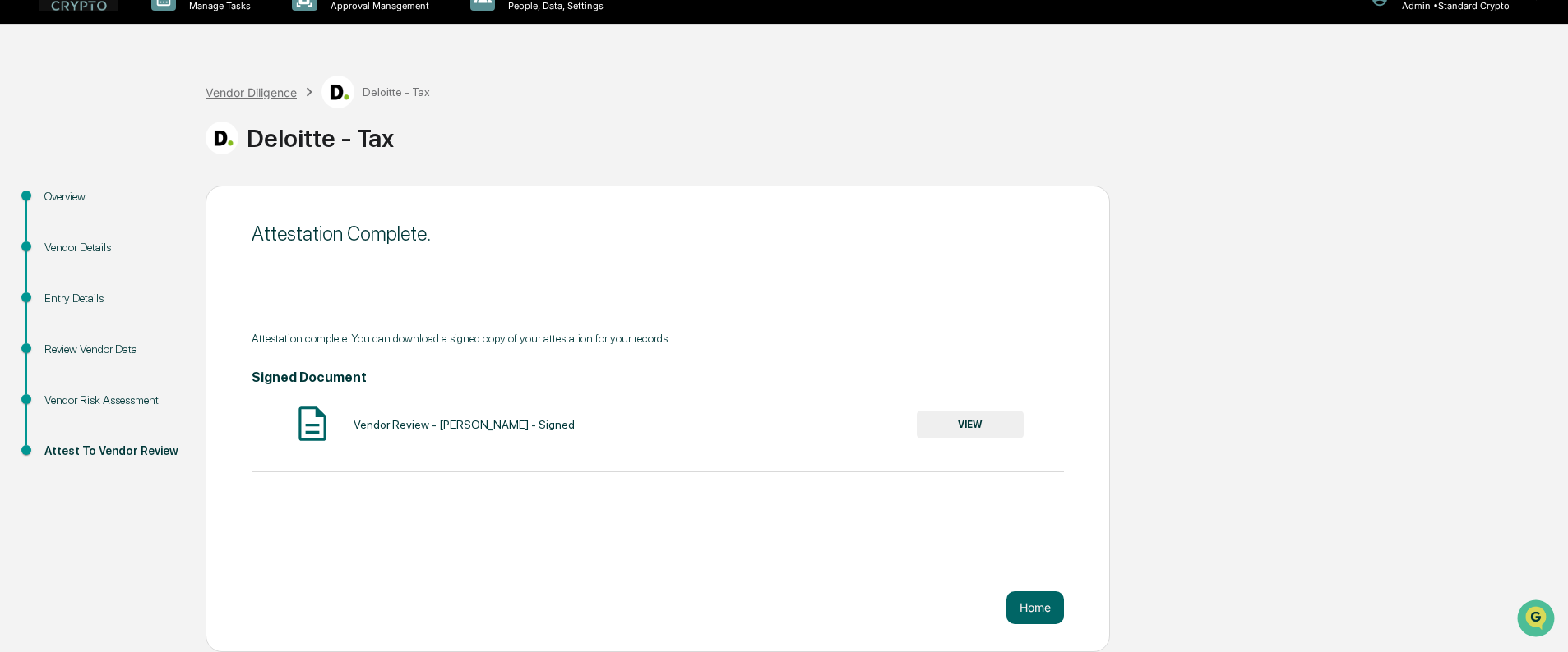
click at [234, 94] on div "Vendor Diligence" at bounding box center [251, 91] width 91 height 14
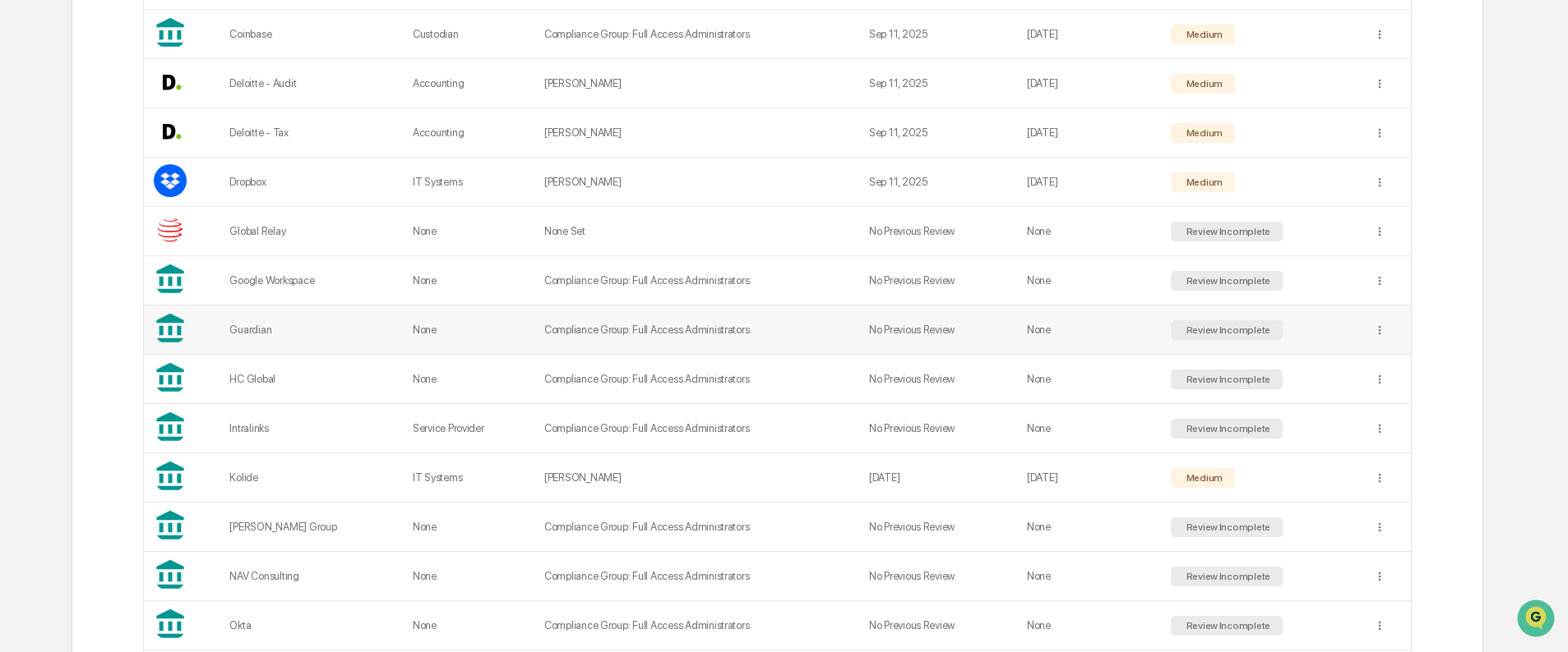
scroll to position [581, 0]
click at [694, 240] on td "None Set" at bounding box center [697, 232] width 325 height 50
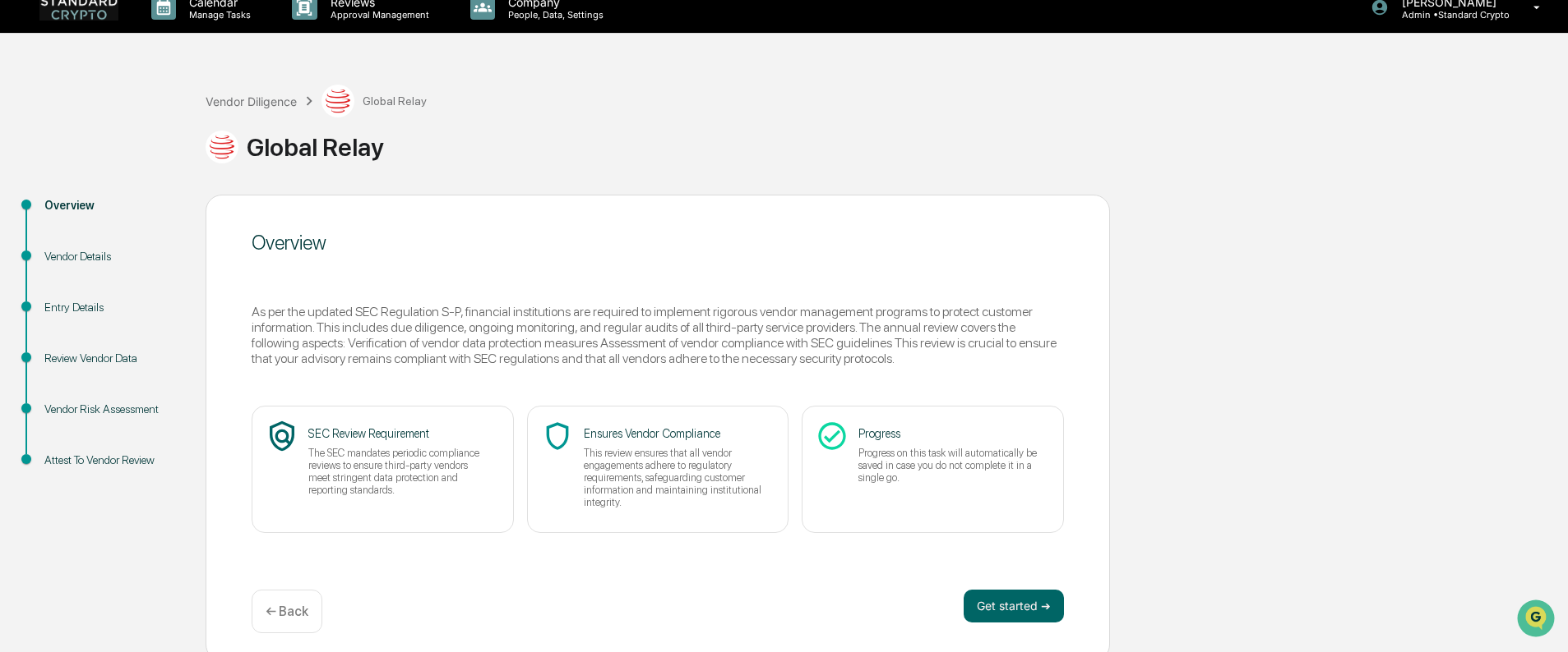
scroll to position [27, 0]
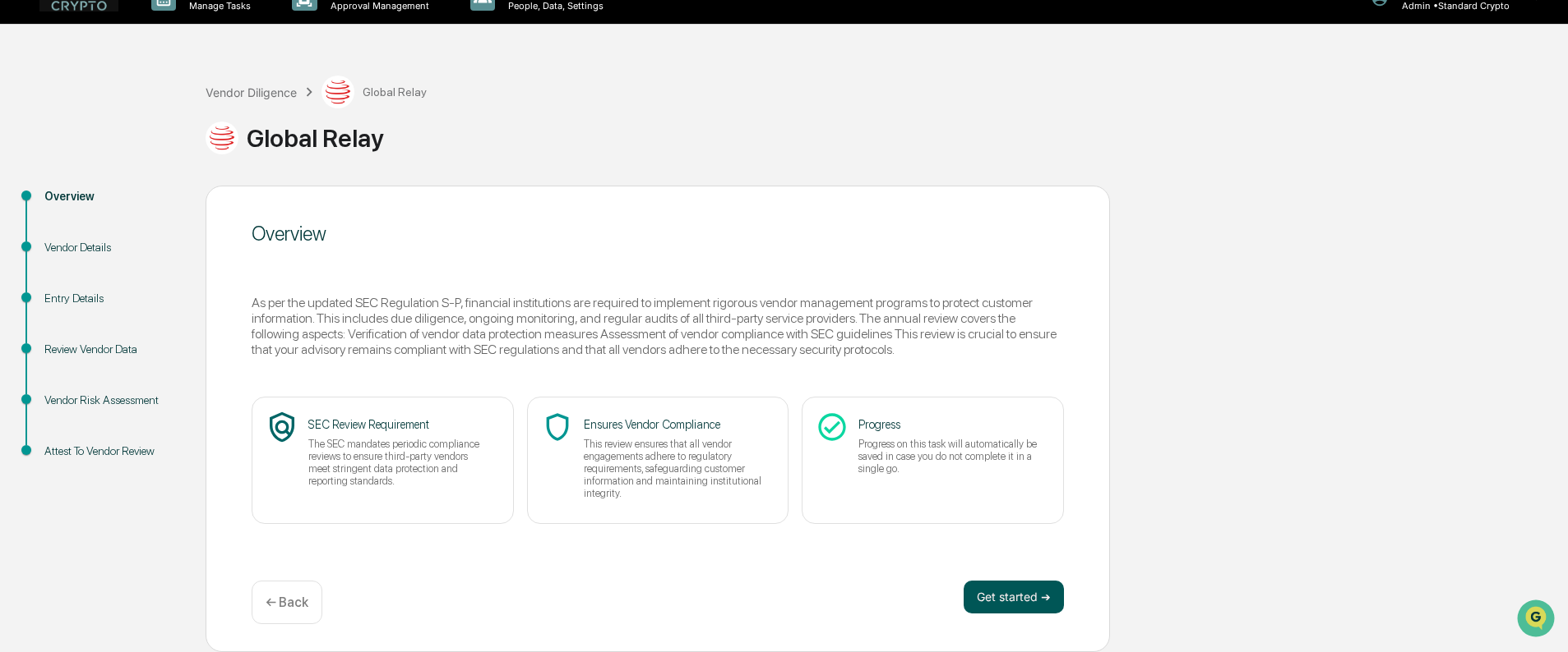
click at [1003, 596] on button "Get started ➔" at bounding box center [1013, 597] width 100 height 33
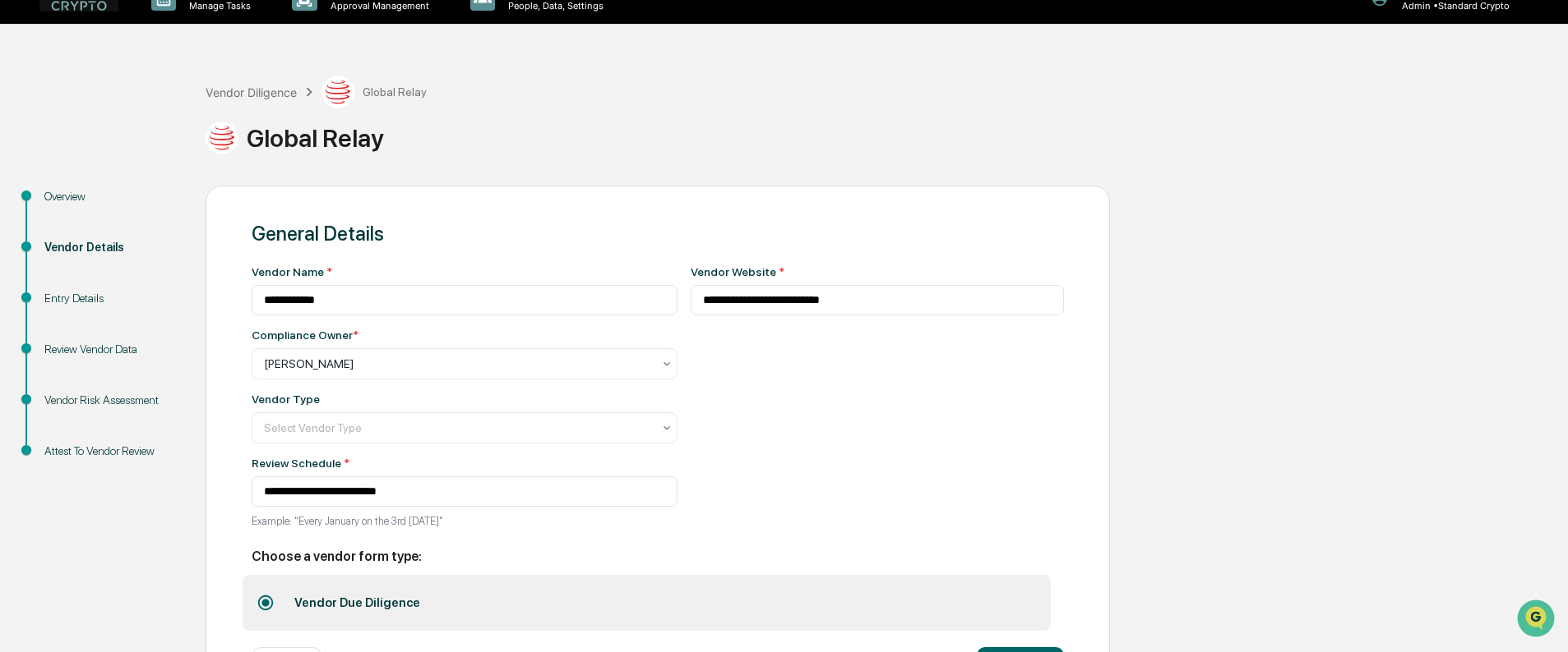
click at [518, 98] on div "Vendor Diligence Global Relay Global Relay" at bounding box center [882, 118] width 1354 height 85
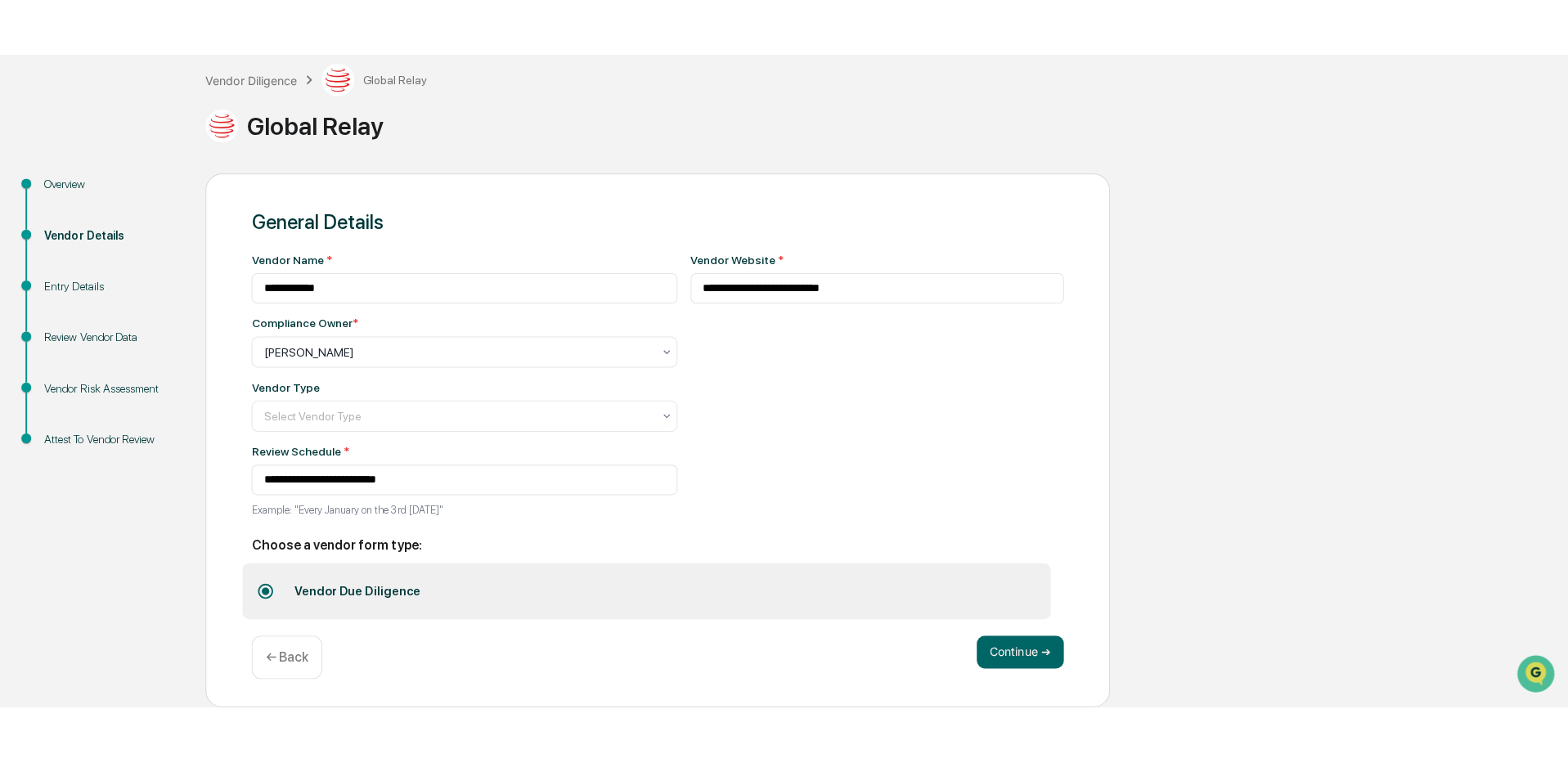
scroll to position [0, 0]
